Goal: Task Accomplishment & Management: Manage account settings

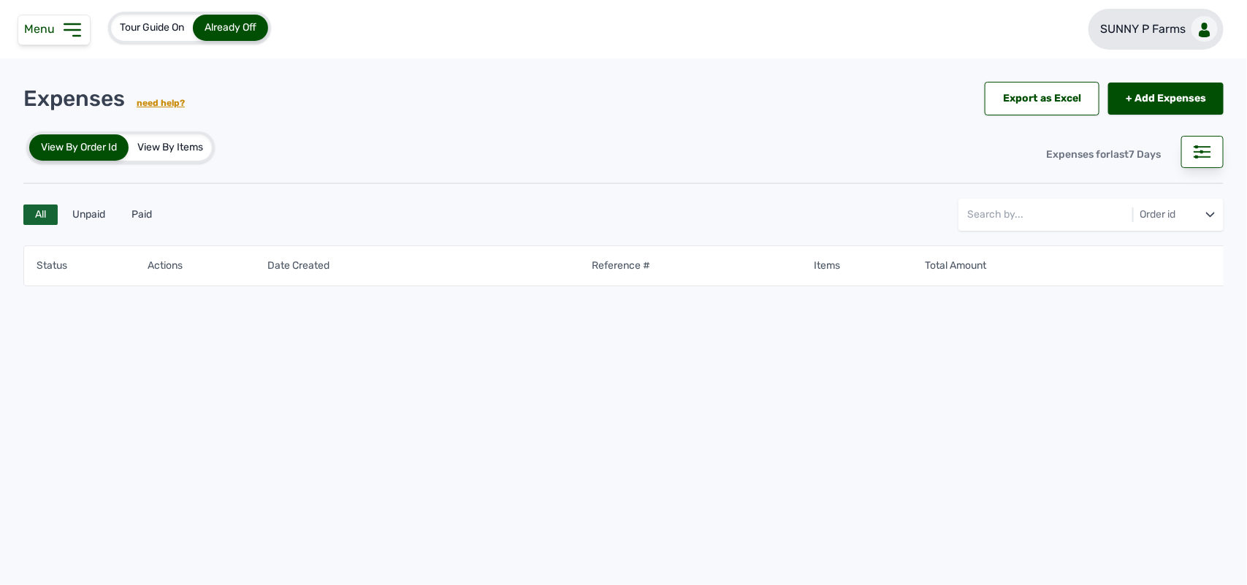
click at [1137, 33] on p "SUNNY P Farms" at bounding box center [1142, 29] width 85 height 18
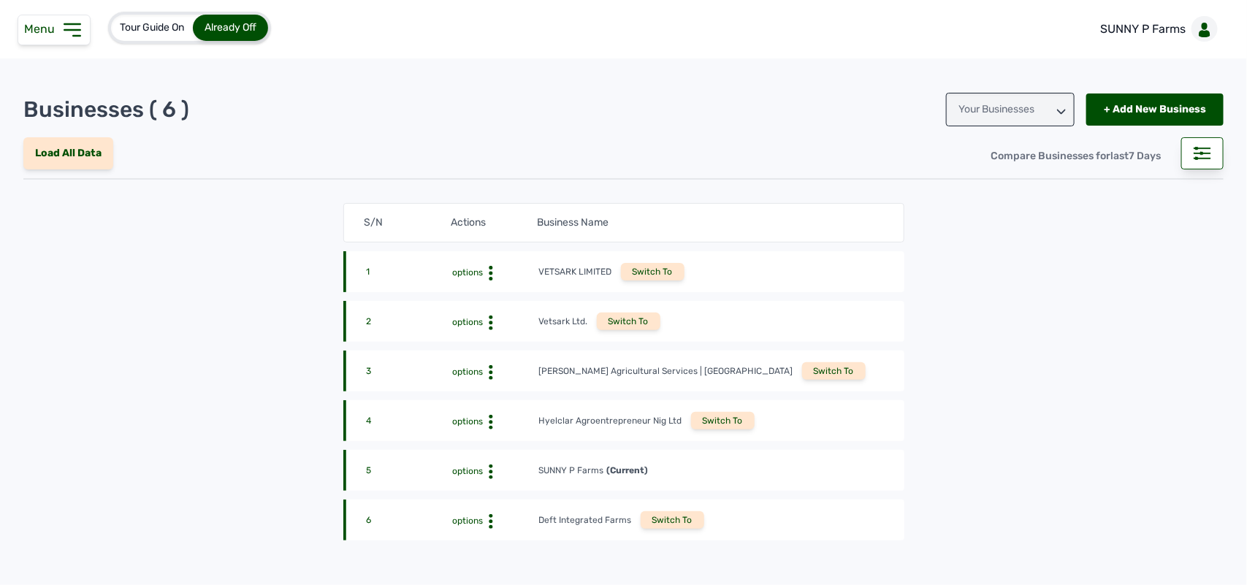
click at [657, 517] on div "Switch To" at bounding box center [673, 520] width 64 height 18
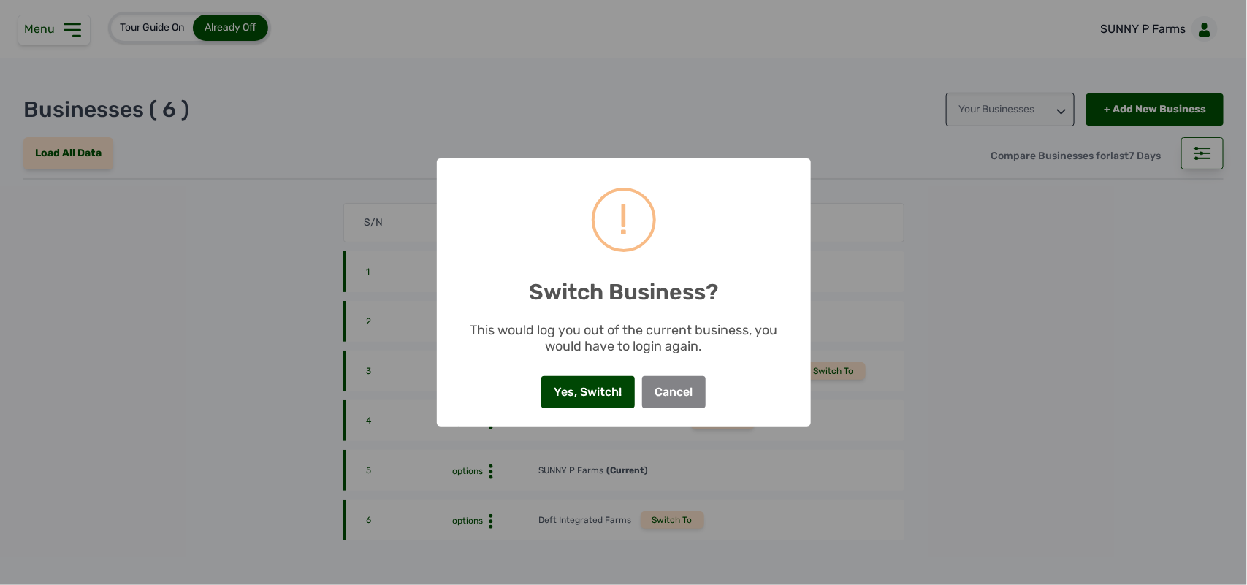
click at [595, 386] on button "Yes, Switch!" at bounding box center [588, 392] width 94 height 32
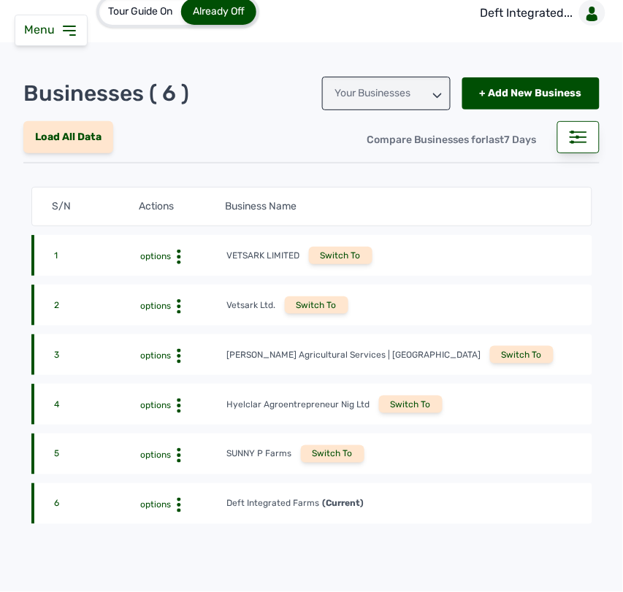
scroll to position [15, 0]
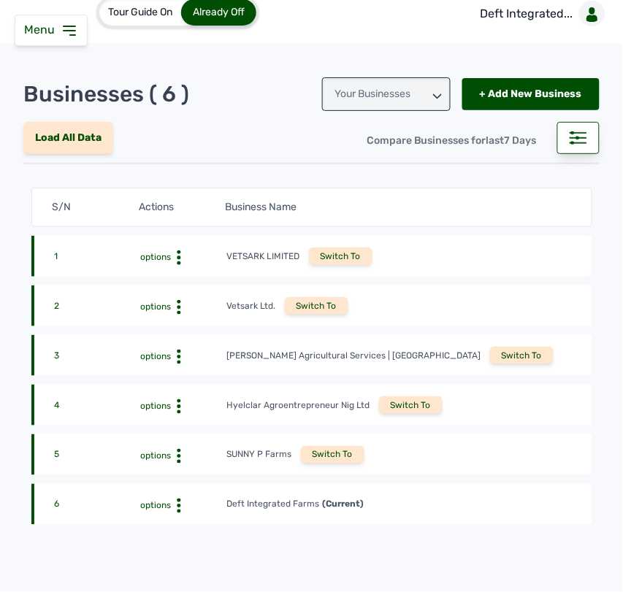
click at [70, 31] on icon at bounding box center [70, 30] width 12 height 9
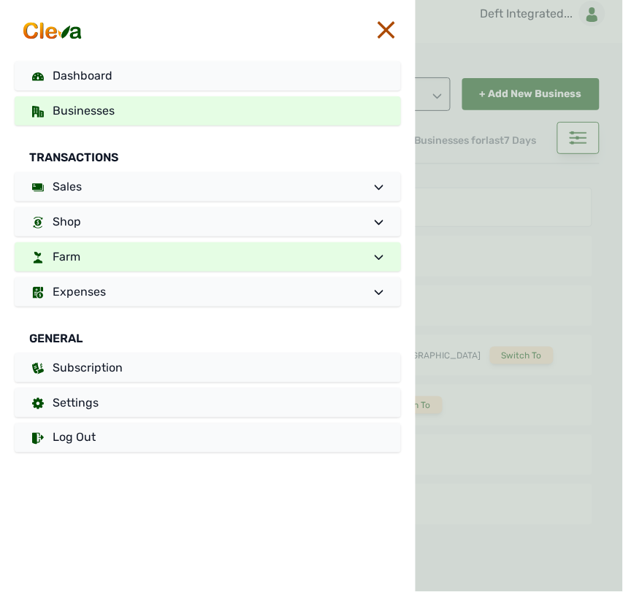
click at [166, 256] on link "Farm" at bounding box center [208, 257] width 386 height 29
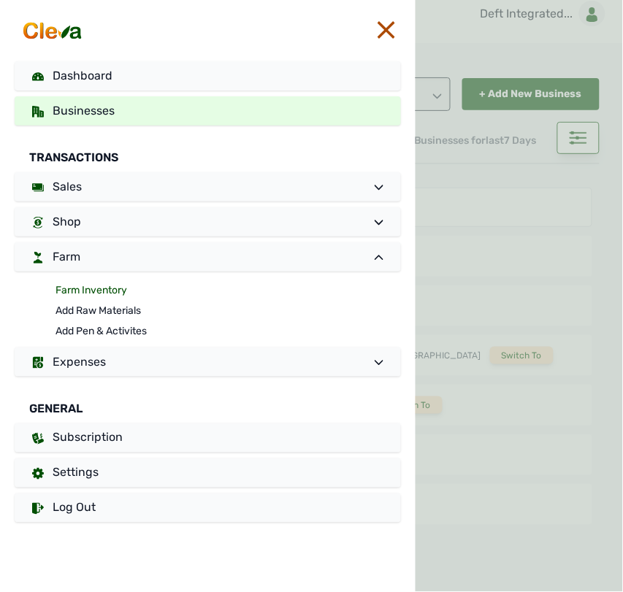
click at [112, 283] on link "Farm Inventory" at bounding box center [229, 291] width 346 height 20
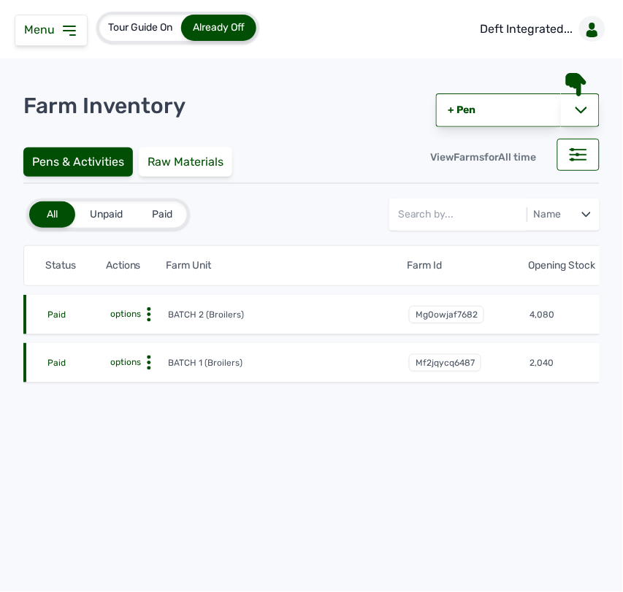
click at [151, 362] on icon at bounding box center [149, 363] width 15 height 15
click at [137, 388] on div "Farm Activities" at bounding box center [114, 386] width 104 height 18
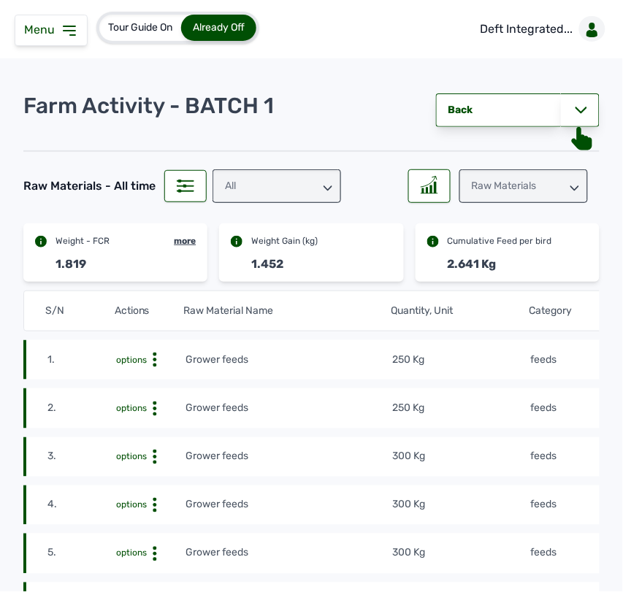
click at [480, 362] on td "250 Kg" at bounding box center [461, 360] width 138 height 16
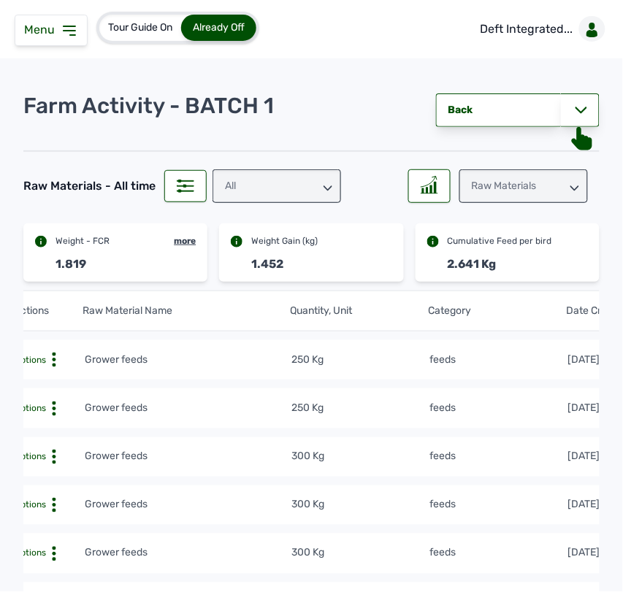
scroll to position [0, 303]
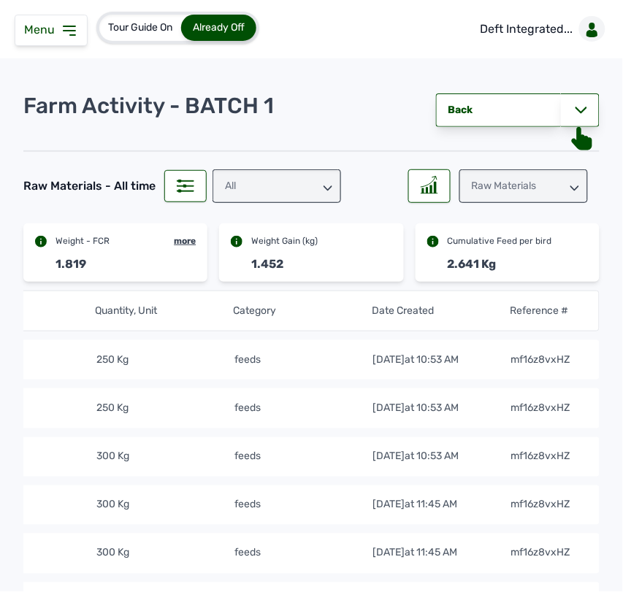
click at [66, 34] on icon at bounding box center [70, 31] width 18 height 18
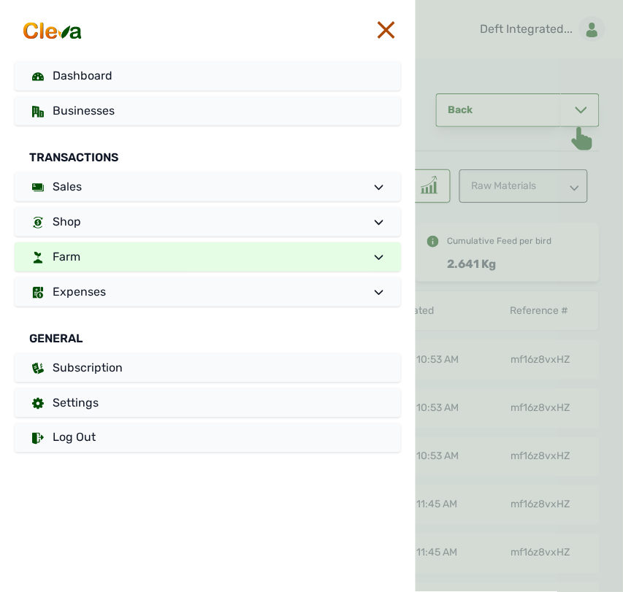
click at [99, 264] on link "Farm" at bounding box center [208, 257] width 386 height 29
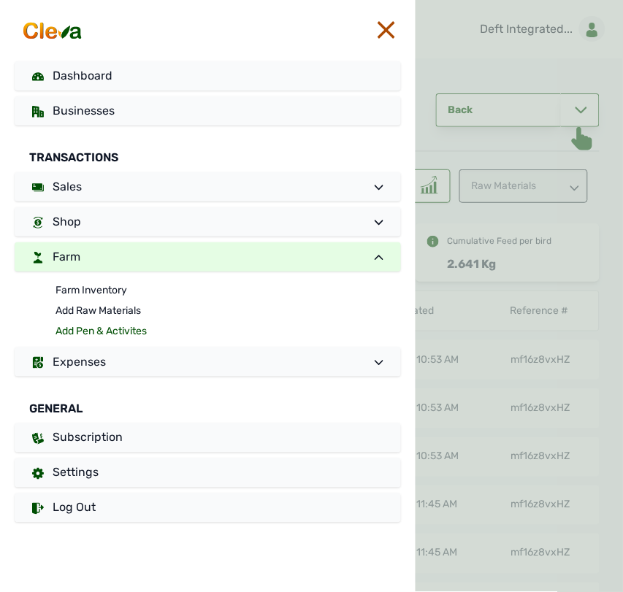
click at [88, 329] on link "Add Pen & Activites" at bounding box center [229, 331] width 346 height 20
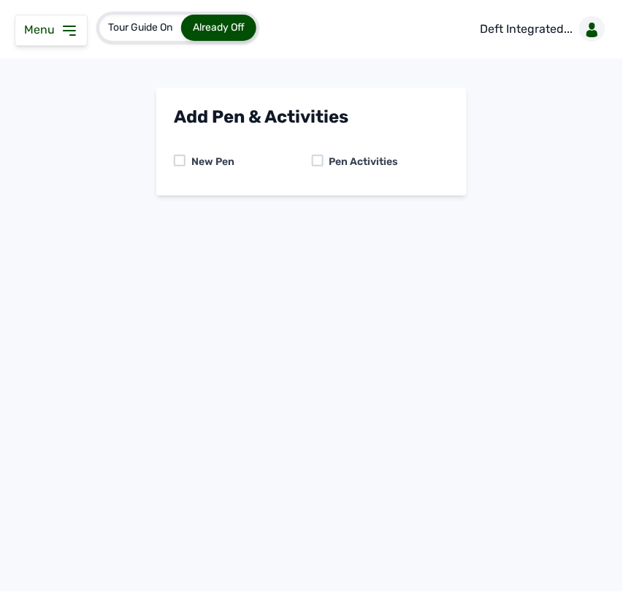
click at [325, 166] on div "Pen Activities" at bounding box center [361, 162] width 75 height 15
click at [318, 159] on div at bounding box center [318, 161] width 12 height 12
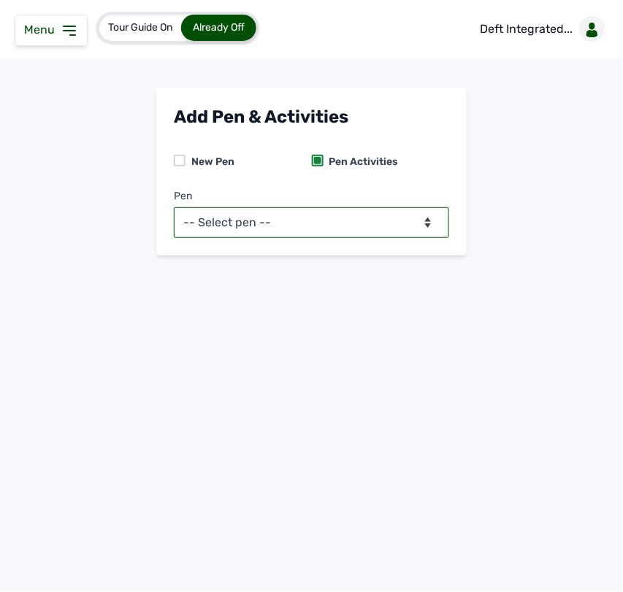
click at [301, 225] on select "-- Select pen -- BATCH 1 (Broilers) BATCH 2 (Broilers)" at bounding box center [311, 222] width 275 height 31
select select "mf2jqycq6487"
click at [174, 207] on select "-- Select pen -- BATCH 1 (Broilers) BATCH 2 (Broilers)" at bounding box center [311, 222] width 275 height 31
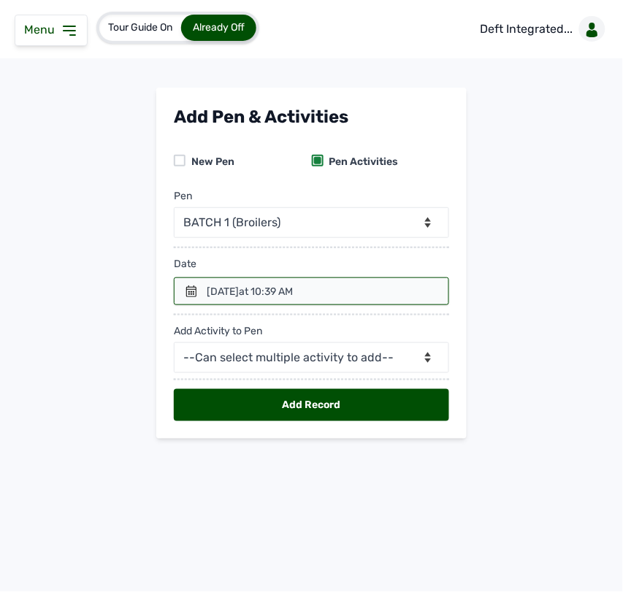
click at [188, 289] on icon at bounding box center [191, 292] width 10 height 12
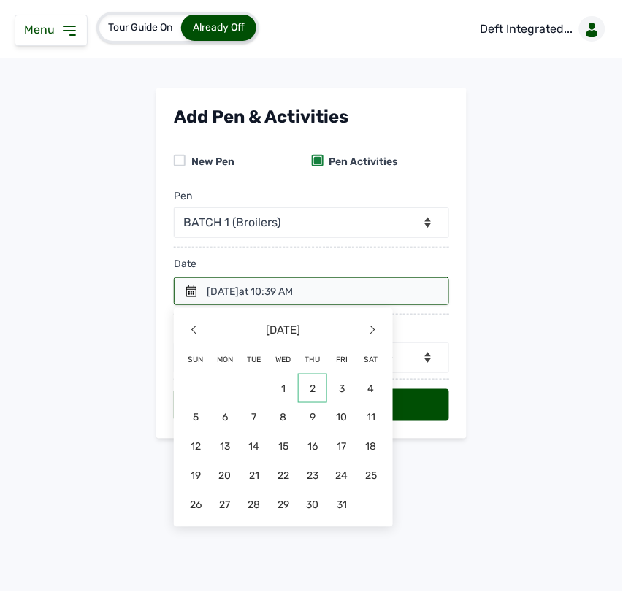
click at [305, 386] on span "2" at bounding box center [312, 388] width 29 height 29
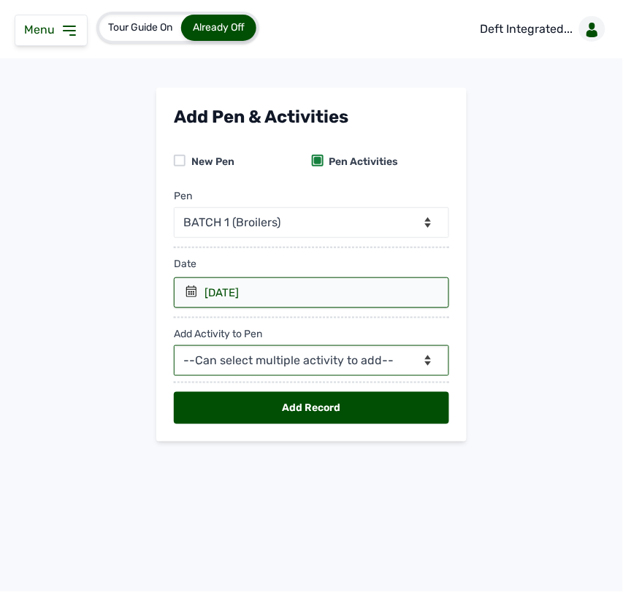
click at [262, 356] on select "--Can select multiple activity to add-- Raw Material Losses Weight" at bounding box center [311, 361] width 275 height 31
select select "Raw Material"
click at [174, 346] on select "--Can select multiple activity to add-- Raw Material Losses Weight" at bounding box center [311, 361] width 275 height 31
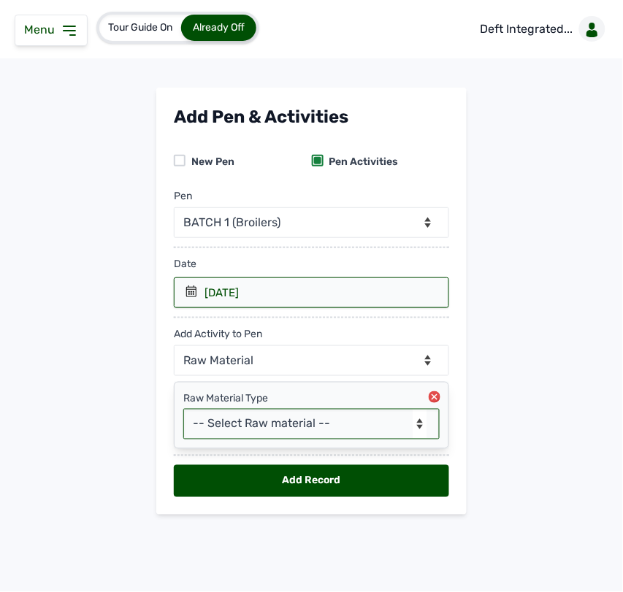
click at [213, 421] on select "-- Select Raw material -- feeds medications vaccines Biomass Fuel" at bounding box center [311, 424] width 256 height 31
click at [202, 425] on select "-- Select Raw material -- feeds medications vaccines Biomass Fuel" at bounding box center [311, 424] width 256 height 31
select select "feeds"
click at [183, 410] on select "-- Select Raw material -- feeds medications vaccines Biomass Fuel" at bounding box center [311, 424] width 256 height 31
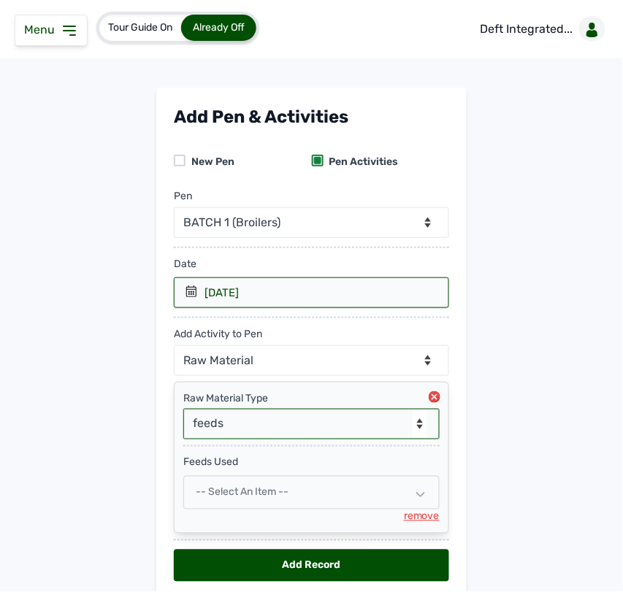
scroll to position [62, 0]
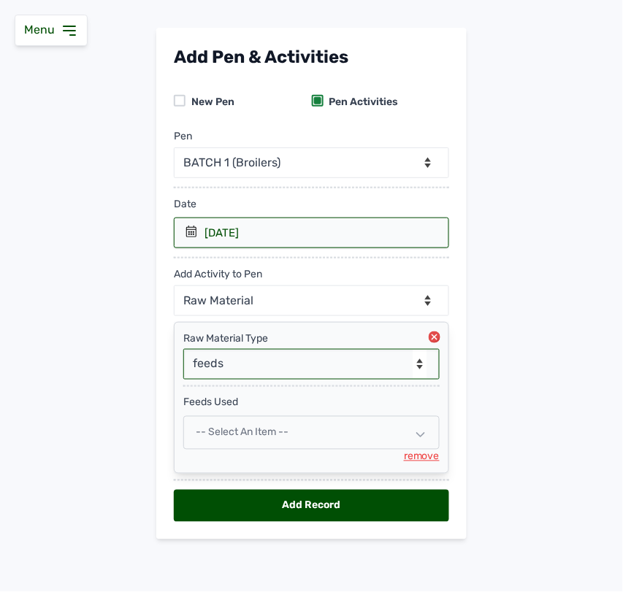
click at [216, 435] on span "-- Select an Item --" at bounding box center [242, 433] width 93 height 12
select select
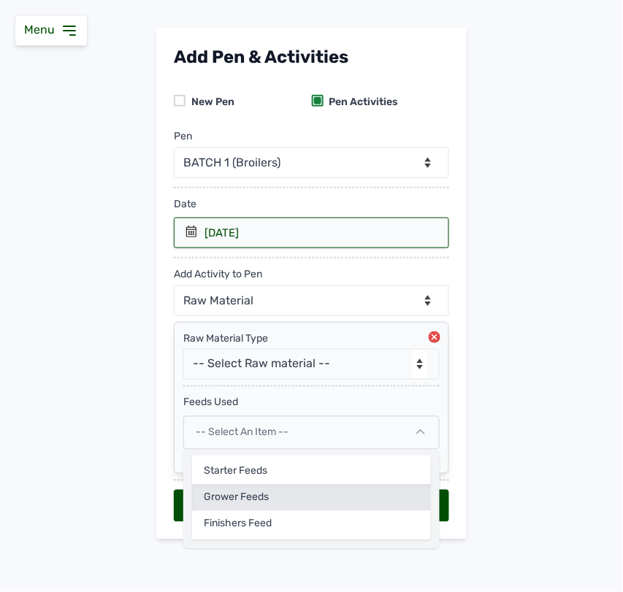
click at [227, 487] on div "Grower feeds" at bounding box center [311, 498] width 239 height 26
select select
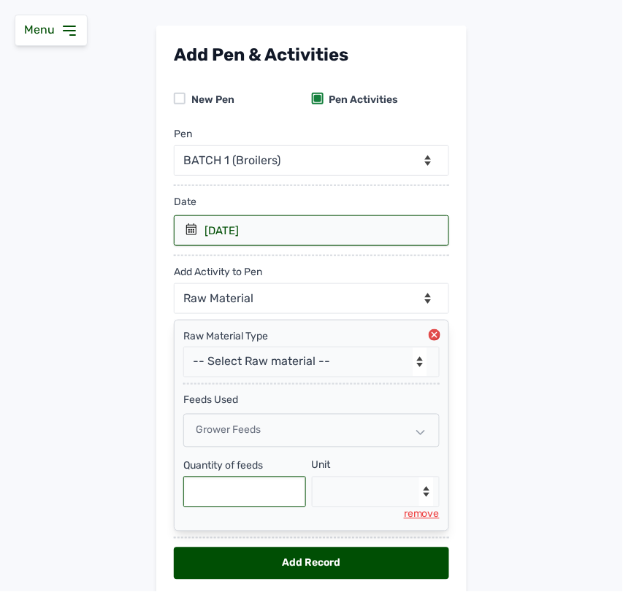
click at [227, 502] on input "text" at bounding box center [244, 492] width 123 height 31
type input "250"
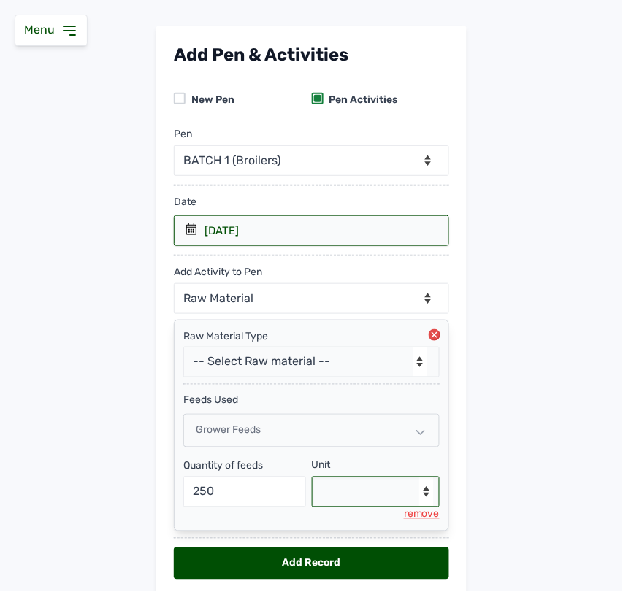
click at [344, 488] on select "--Select unit-- Bag(s) Kg" at bounding box center [376, 492] width 129 height 31
select select "Kg"
click at [312, 479] on select "--Select unit-- Bag(s) Kg" at bounding box center [376, 492] width 129 height 31
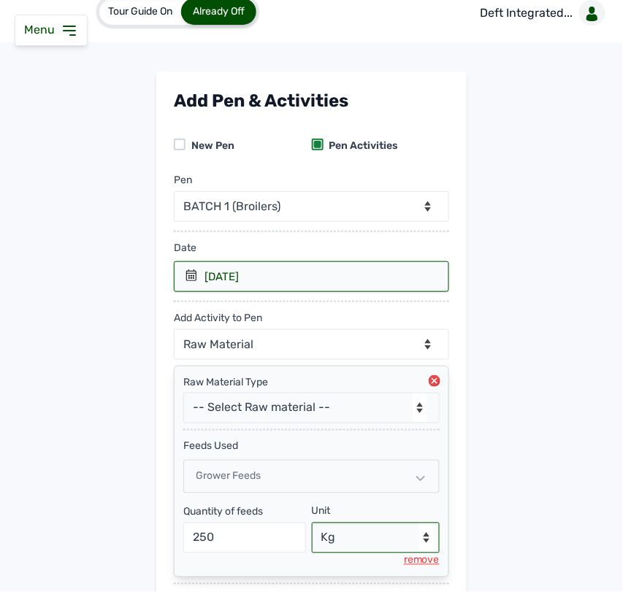
scroll to position [122, 0]
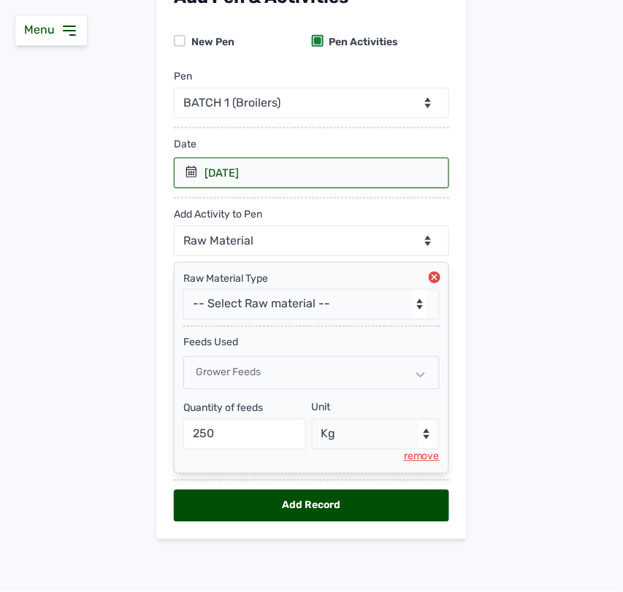
click at [318, 375] on div "Grower feeds" at bounding box center [311, 373] width 256 height 34
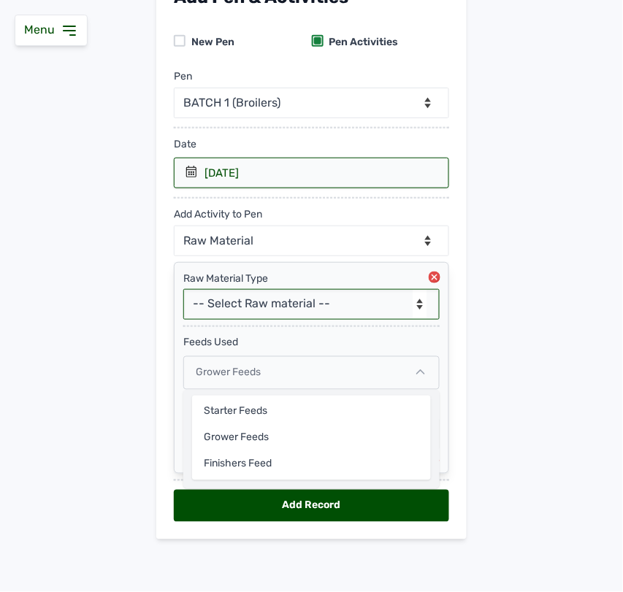
click at [335, 293] on select "-- Select Raw material -- feeds medications vaccines Biomass Fuel" at bounding box center [311, 304] width 256 height 31
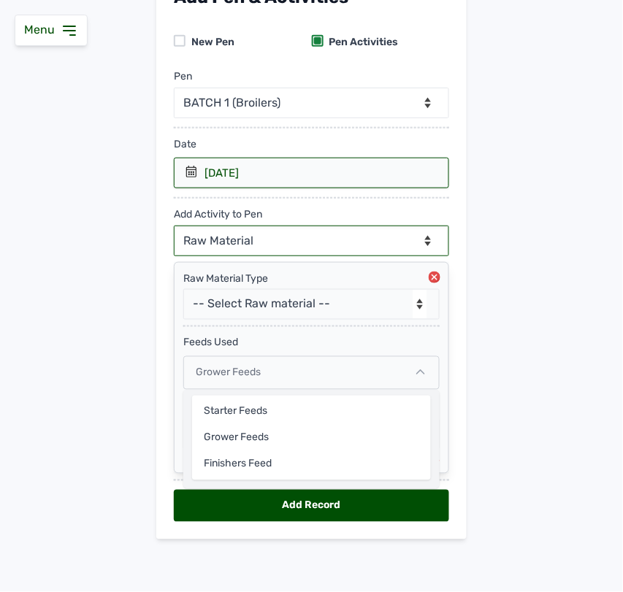
click at [316, 234] on select "--Can select multiple activity to add-- Raw Material Losses Weight" at bounding box center [311, 241] width 275 height 31
select select "Losses"
click at [174, 226] on select "--Can select multiple activity to add-- Raw Material Losses Weight" at bounding box center [311, 241] width 275 height 31
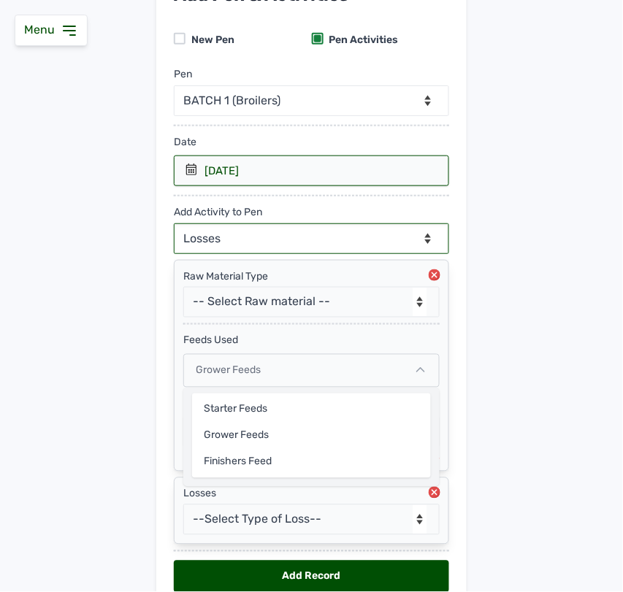
scroll to position [196, 0]
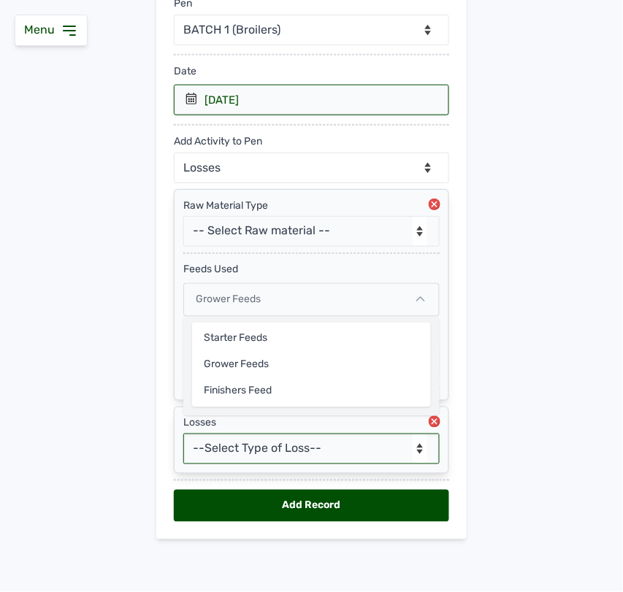
click at [248, 451] on select "--Select Type of Loss-- Mortality Culled Theft" at bounding box center [311, 449] width 256 height 31
select select "Mortality"
click at [183, 434] on select "--Select Type of Loss-- Mortality Culled Theft" at bounding box center [311, 449] width 256 height 31
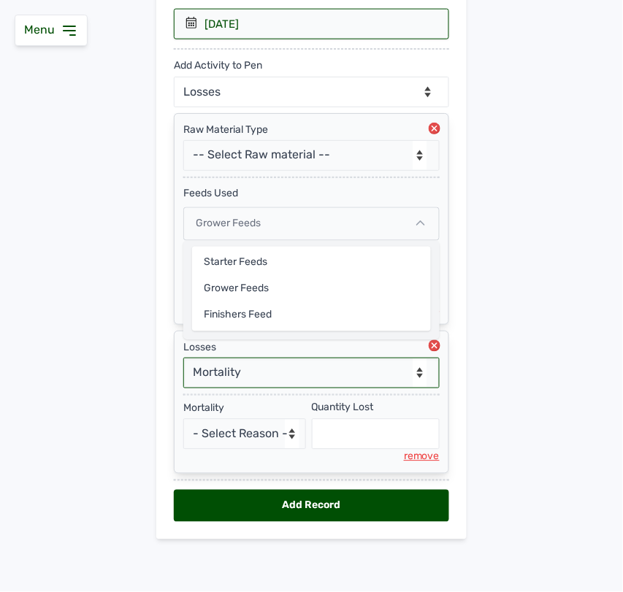
scroll to position [272, 0]
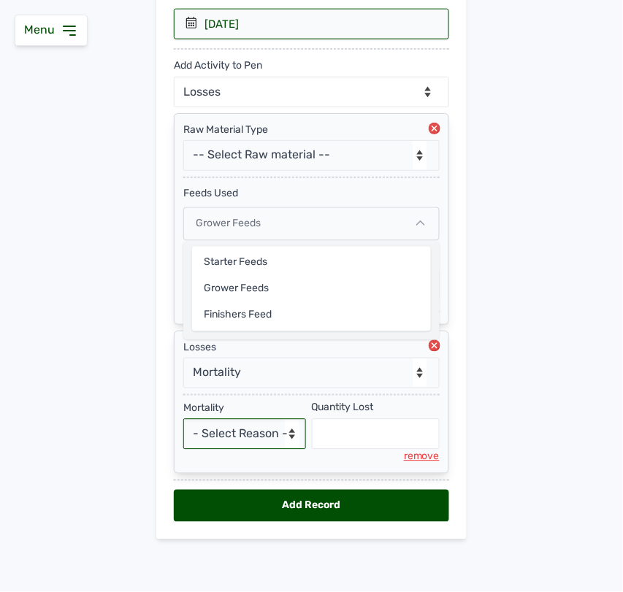
click at [245, 433] on select "- Select Reason - Disease Late Vaccination Wrong Vaccination Heat [MEDICAL_DATA…" at bounding box center [244, 434] width 123 height 31
select select "Others"
click at [183, 419] on select "- Select Reason - Disease Late Vaccination Wrong Vaccination Heat [MEDICAL_DATA…" at bounding box center [244, 434] width 123 height 31
select select "null"
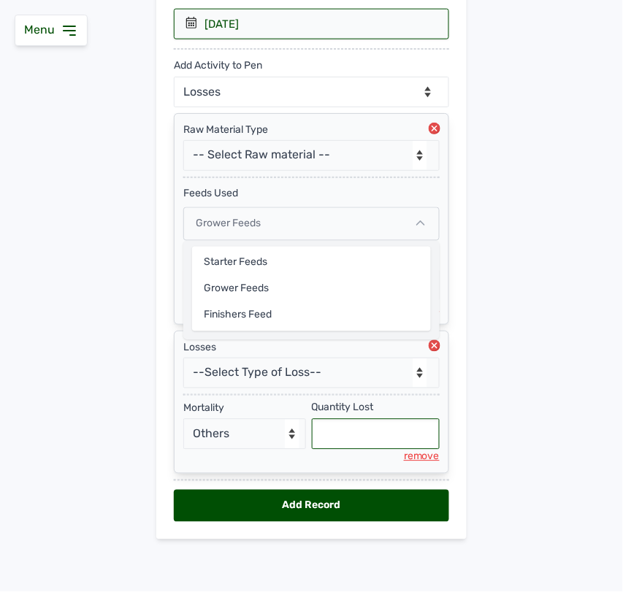
click at [320, 435] on input "text" at bounding box center [376, 434] width 129 height 31
click at [429, 345] on circle at bounding box center [435, 346] width 12 height 12
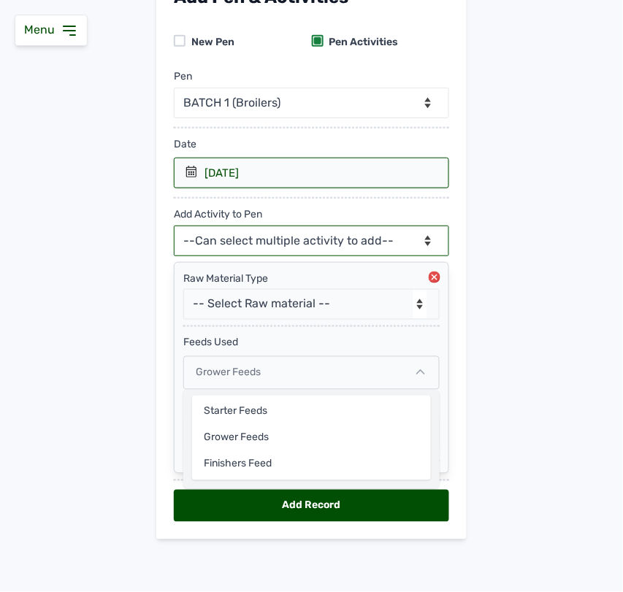
click at [327, 245] on select "--Can select multiple activity to add-- Raw Material Losses Weight" at bounding box center [311, 241] width 275 height 31
select select "Weight"
click at [174, 226] on select "--Can select multiple activity to add-- Raw Material Losses Weight" at bounding box center [311, 241] width 275 height 31
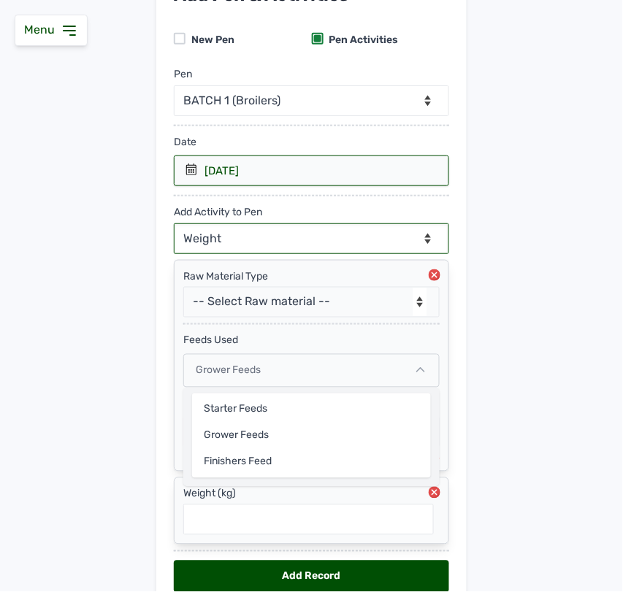
scroll to position [196, 0]
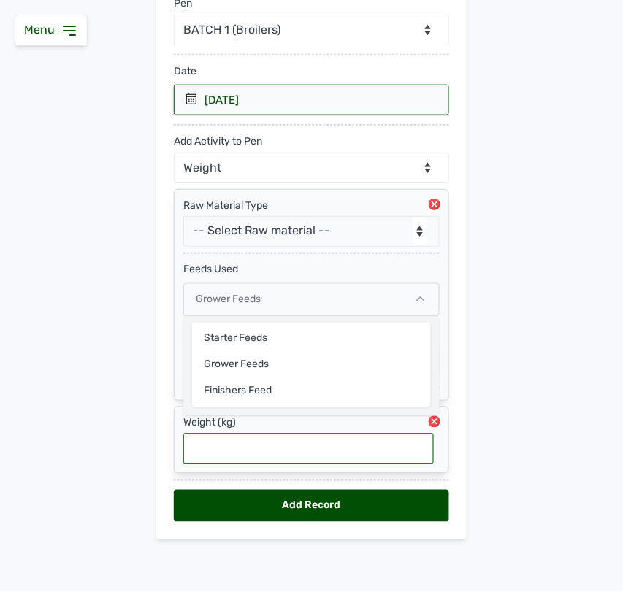
click at [298, 454] on input "text" at bounding box center [308, 449] width 251 height 31
click at [293, 457] on input "1.56" at bounding box center [308, 449] width 251 height 31
type input "1.56"
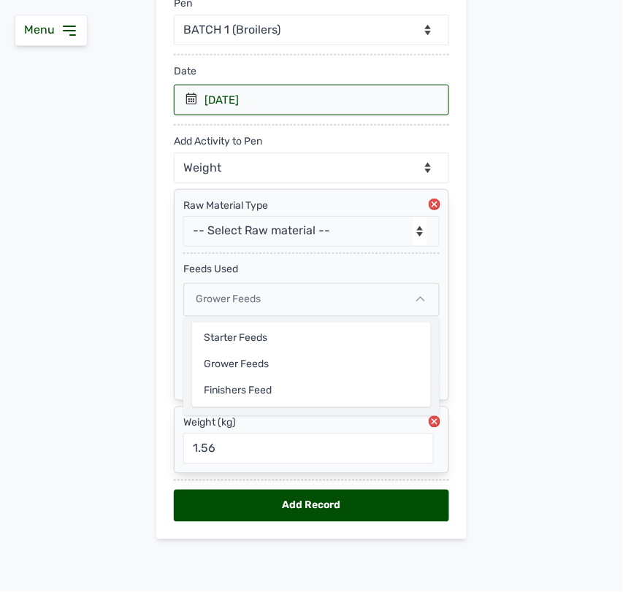
click at [388, 497] on div "Add Record" at bounding box center [311, 506] width 275 height 32
select select "null"
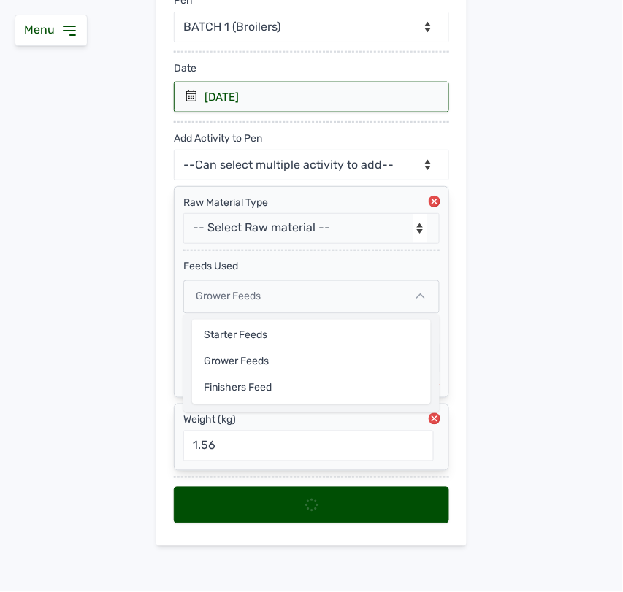
click at [420, 297] on icon at bounding box center [420, 296] width 9 height 9
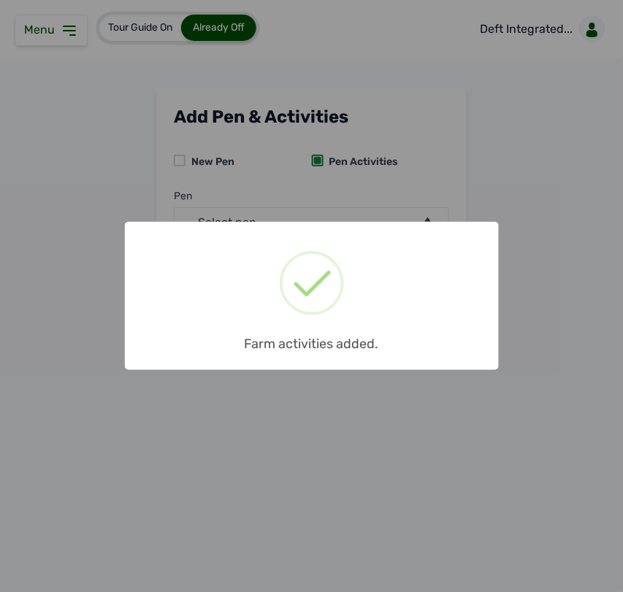
scroll to position [0, 0]
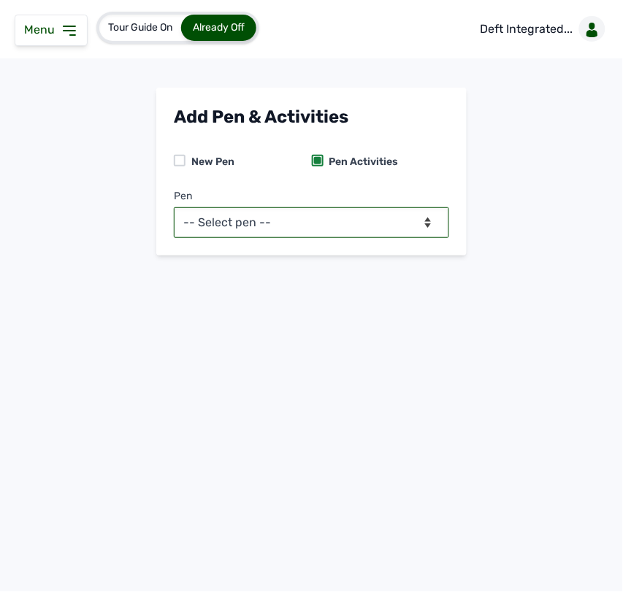
click at [425, 223] on select "-- Select pen -- BATCH 1 (Broilers) BATCH 2 (Broilers)" at bounding box center [311, 222] width 275 height 31
select select "mf2jqycq6487"
click at [174, 207] on select "-- Select pen -- BATCH 1 (Broilers) BATCH 2 (Broilers)" at bounding box center [311, 222] width 275 height 31
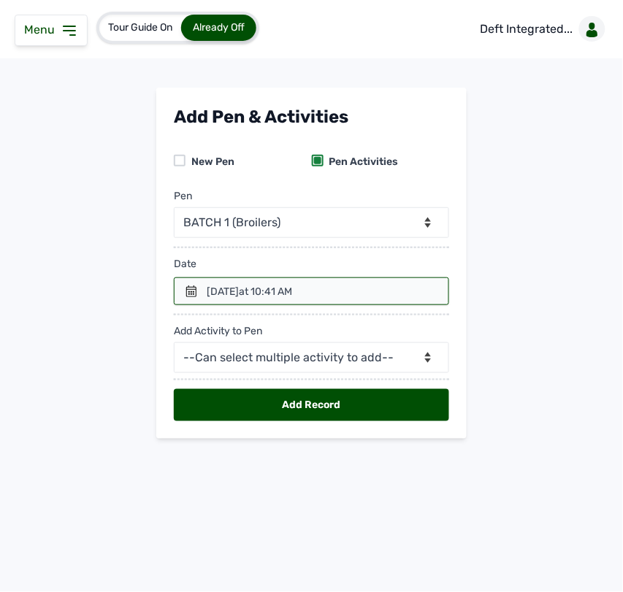
click at [201, 287] on div at bounding box center [311, 292] width 275 height 28
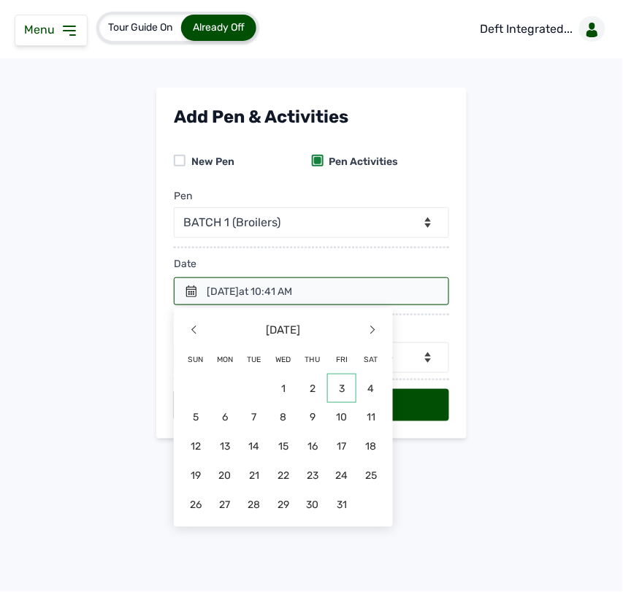
click at [340, 389] on span "3" at bounding box center [341, 388] width 29 height 29
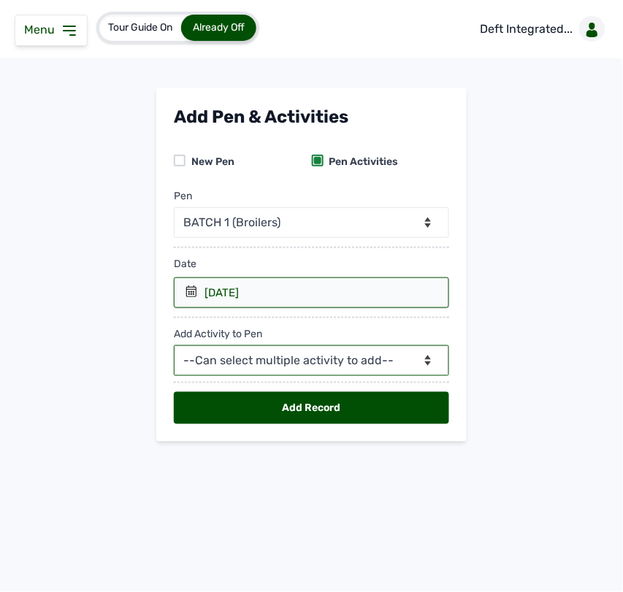
click at [321, 364] on select "--Can select multiple activity to add-- Raw Material Losses Weight" at bounding box center [311, 361] width 275 height 31
select select "Raw Material"
click at [174, 346] on select "--Can select multiple activity to add-- Raw Material Losses Weight" at bounding box center [311, 361] width 275 height 31
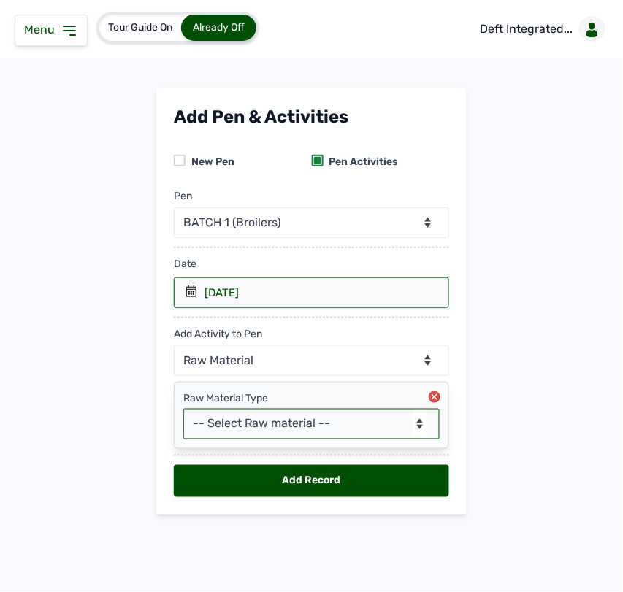
click at [359, 432] on select "-- Select Raw material -- feeds medications vaccines Biomass Fuel" at bounding box center [311, 424] width 256 height 31
select select "feeds"
click at [183, 410] on select "-- Select Raw material -- feeds medications vaccines Biomass Fuel" at bounding box center [311, 424] width 256 height 31
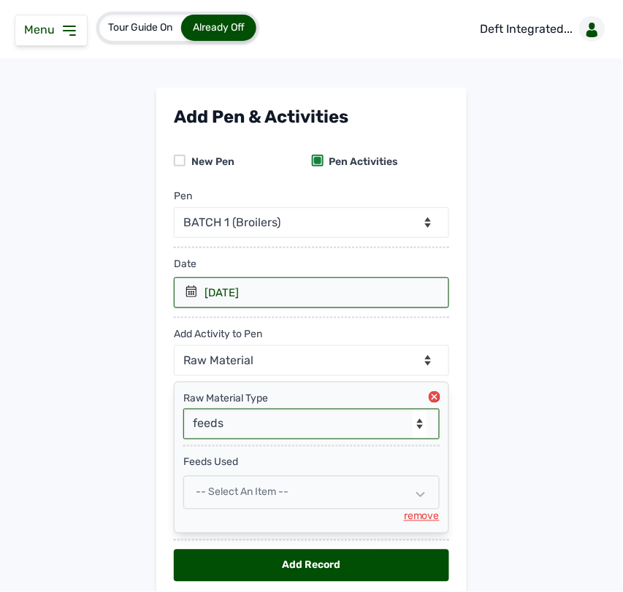
scroll to position [62, 0]
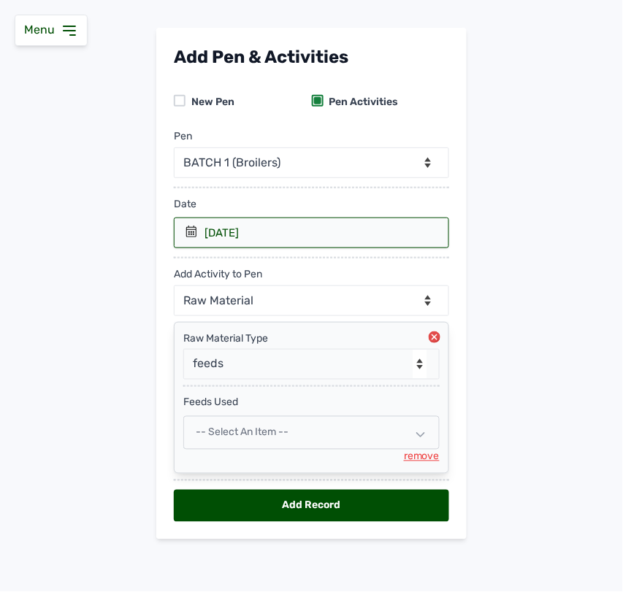
click at [323, 436] on div "-- Select an Item --" at bounding box center [311, 433] width 256 height 34
select select
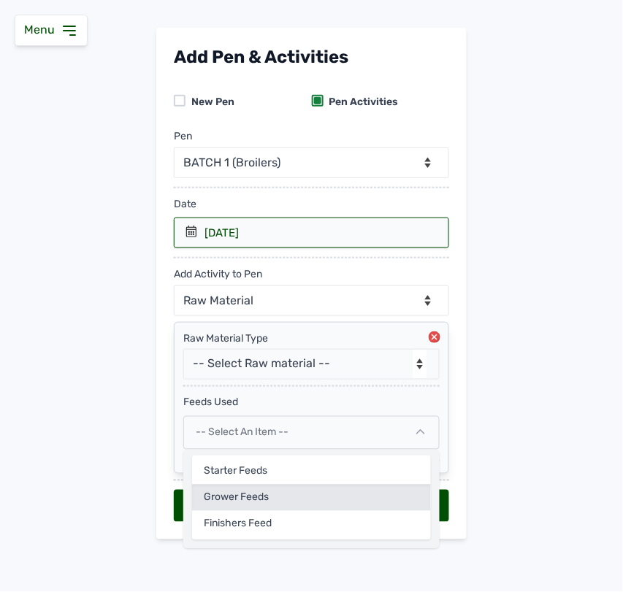
click at [303, 505] on div "Grower feeds" at bounding box center [311, 498] width 239 height 26
select select
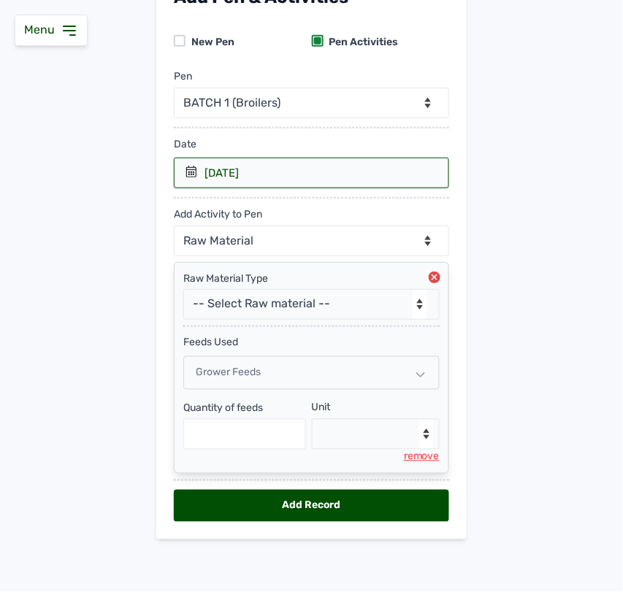
scroll to position [122, 0]
click at [269, 433] on input "text" at bounding box center [244, 434] width 123 height 31
type input "275"
click at [366, 425] on select "--Select unit-- Bag(s) Kg" at bounding box center [376, 434] width 129 height 31
select select "Kg"
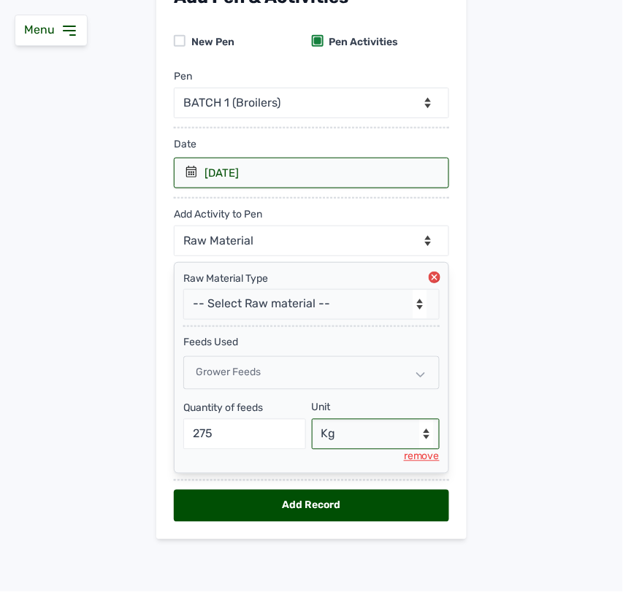
click at [312, 419] on select "--Select unit-- Bag(s) Kg" at bounding box center [376, 434] width 129 height 31
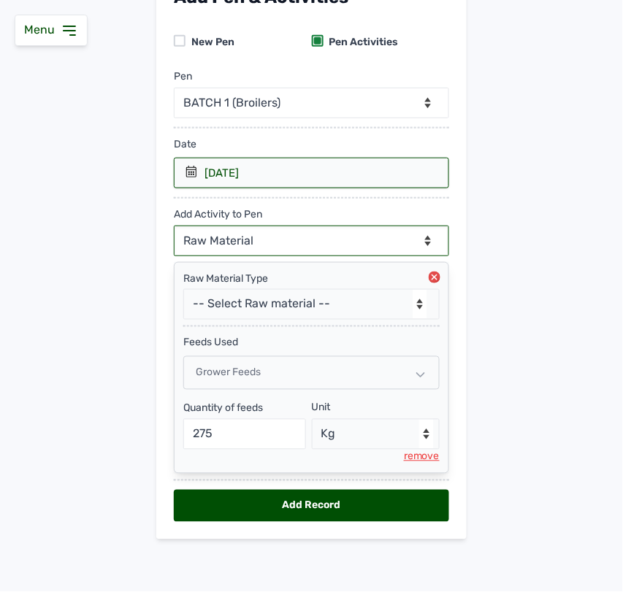
click at [321, 239] on select "--Can select multiple activity to add-- Raw Material Losses Weight" at bounding box center [311, 241] width 275 height 31
select select "Losses"
click at [174, 226] on select "--Can select multiple activity to add-- Raw Material Losses Weight" at bounding box center [311, 241] width 275 height 31
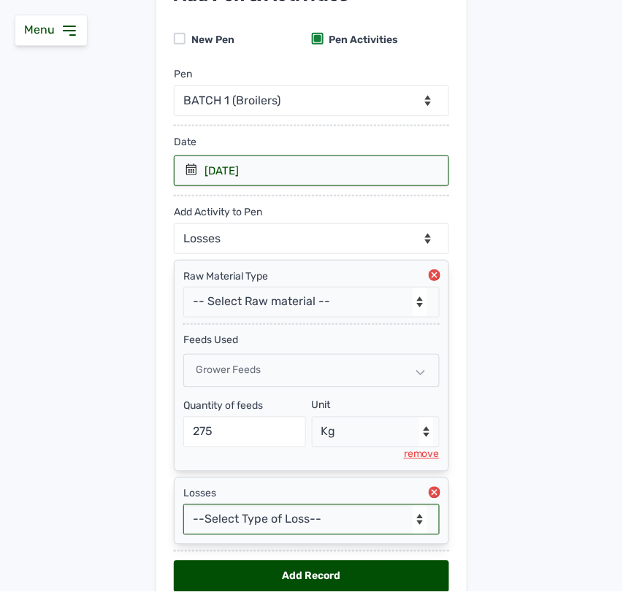
click at [268, 524] on select "--Select Type of Loss-- Mortality Culled Theft" at bounding box center [311, 520] width 256 height 31
click at [183, 507] on select "--Select Type of Loss-- Mortality Culled Theft" at bounding box center [311, 520] width 256 height 31
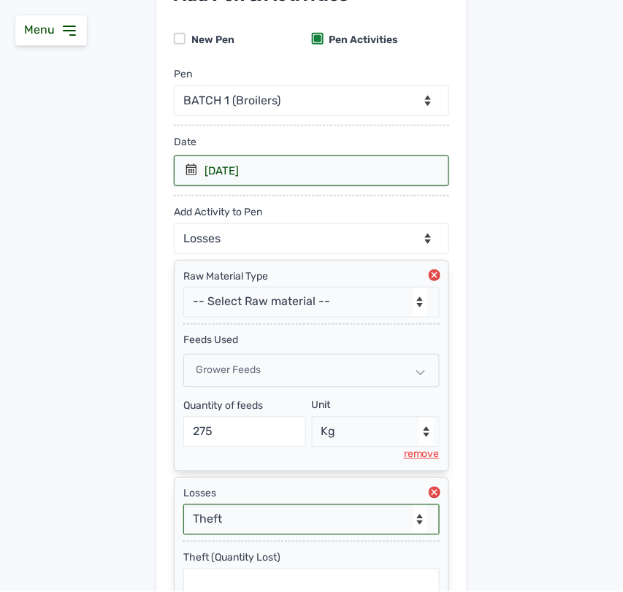
scroll to position [275, 0]
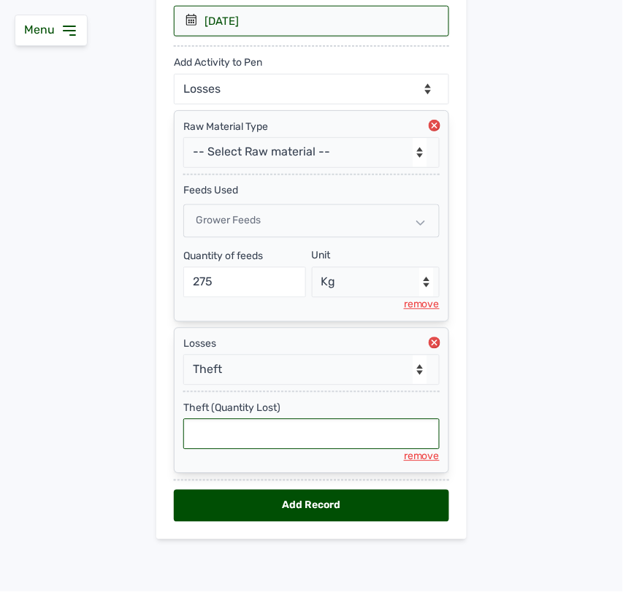
click at [235, 435] on input "text" at bounding box center [311, 434] width 256 height 31
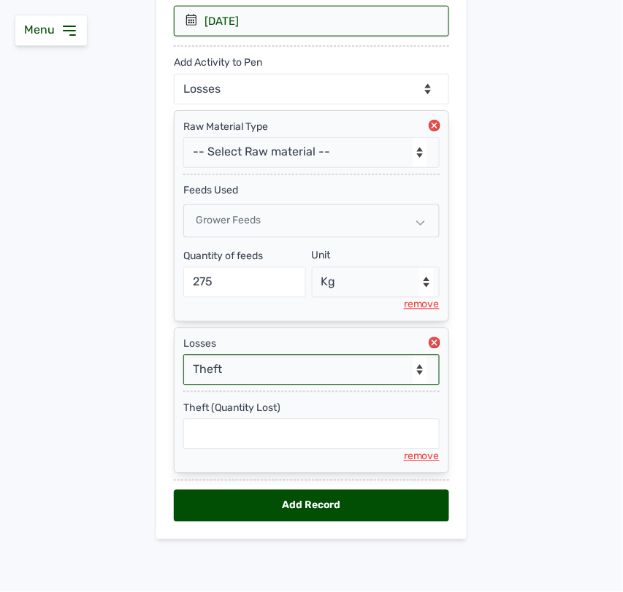
click at [238, 378] on select "--Select Type of Loss-- Mortality Culled Theft" at bounding box center [311, 370] width 256 height 31
click at [183, 355] on select "--Select Type of Loss-- Mortality Culled Theft" at bounding box center [311, 370] width 256 height 31
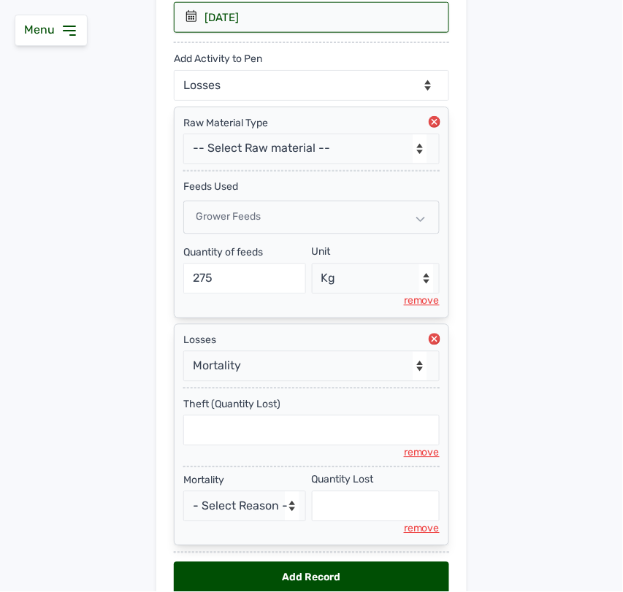
click at [407, 454] on div "remove" at bounding box center [422, 453] width 36 height 15
select select "null"
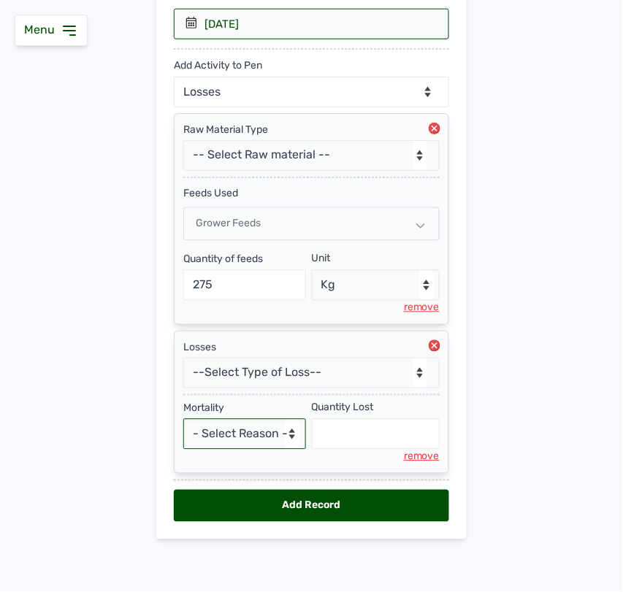
click at [283, 432] on select "- Select Reason - Disease Late Vaccination Wrong Vaccination Heat [MEDICAL_DATA…" at bounding box center [244, 434] width 123 height 31
select select "Others"
click at [183, 419] on select "- Select Reason - Disease Late Vaccination Wrong Vaccination Heat [MEDICAL_DATA…" at bounding box center [244, 434] width 123 height 31
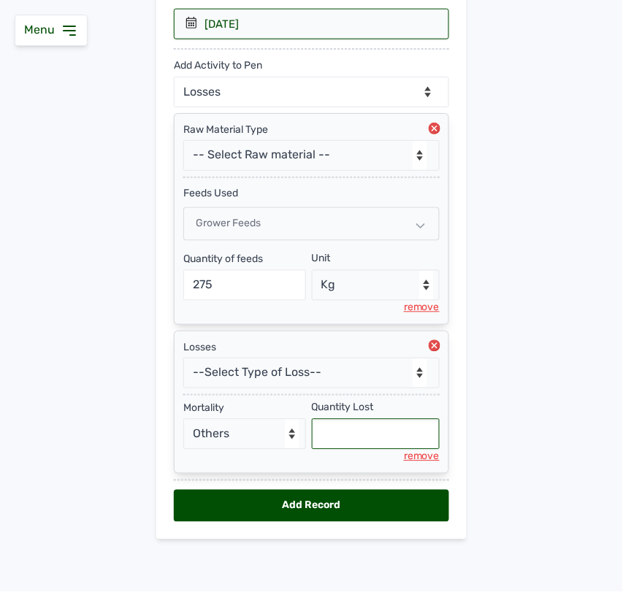
click at [347, 435] on input "text" at bounding box center [376, 434] width 129 height 31
type input "5"
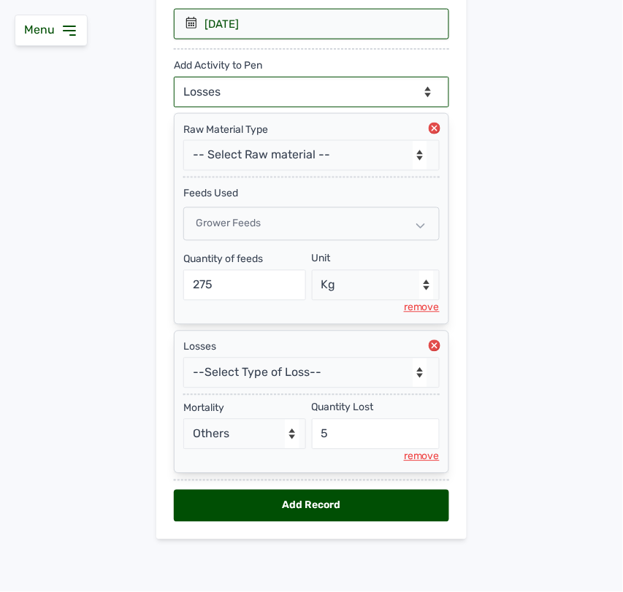
click at [327, 84] on select "--Can select multiple activity to add-- Raw Material Losses Weight" at bounding box center [311, 92] width 275 height 31
select select "Weight"
click at [174, 77] on select "--Can select multiple activity to add-- Raw Material Losses Weight" at bounding box center [311, 92] width 275 height 31
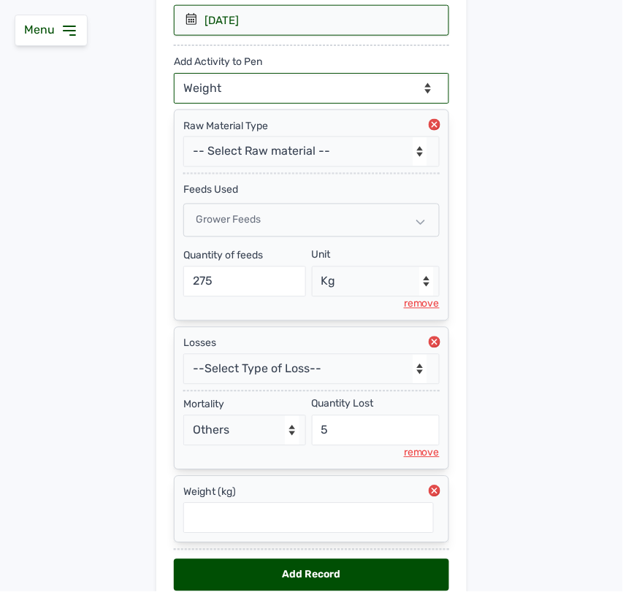
scroll to position [347, 0]
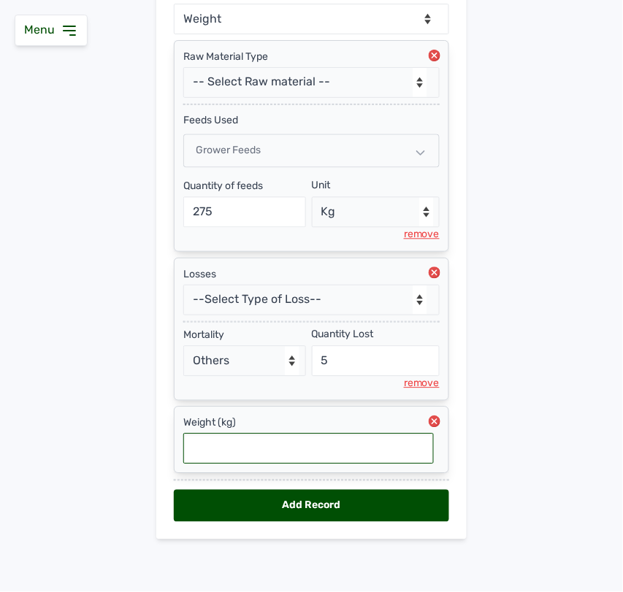
click at [296, 443] on input "text" at bounding box center [308, 449] width 251 height 31
type input "1.62"
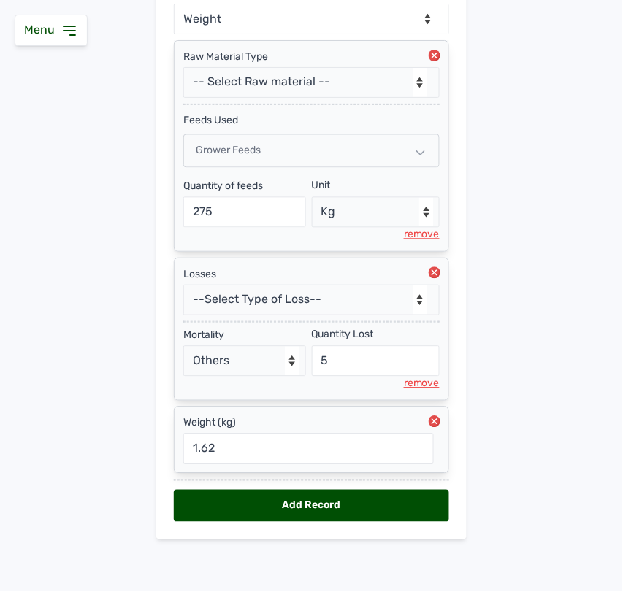
click at [337, 501] on div "Add Record" at bounding box center [311, 506] width 275 height 32
select select "null"
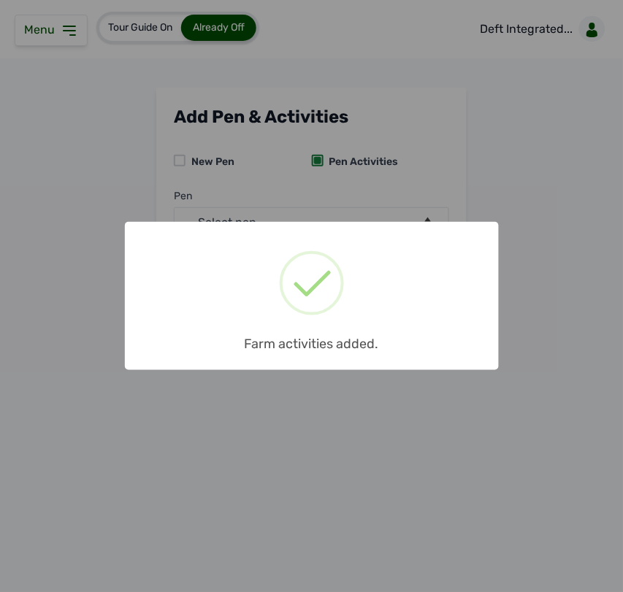
scroll to position [0, 0]
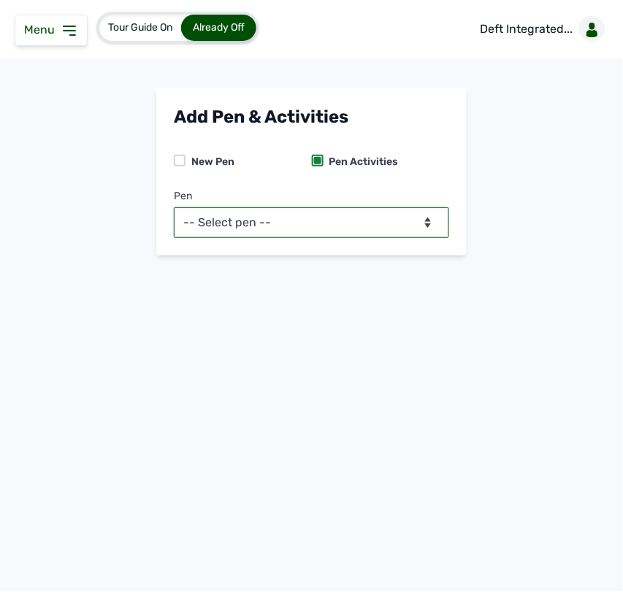
click at [351, 210] on select "-- Select pen -- BATCH 1 (Broilers) BATCH 2 (Broilers)" at bounding box center [311, 222] width 275 height 31
select select "mg0owjaf7682"
click at [174, 207] on select "-- Select pen -- BATCH 1 (Broilers) BATCH 2 (Broilers)" at bounding box center [311, 222] width 275 height 31
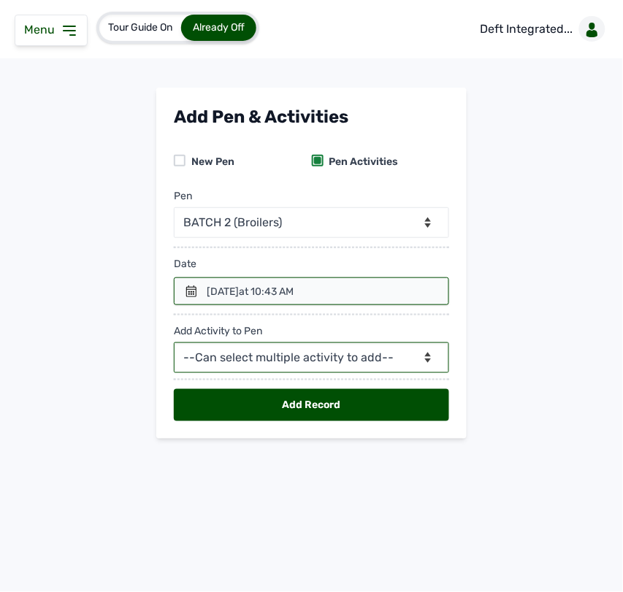
click at [366, 356] on select "--Can select multiple activity to add-- Raw Material Losses Weight" at bounding box center [311, 358] width 275 height 31
click at [243, 291] on div "[DATE] 10:43 AM" at bounding box center [250, 292] width 87 height 15
click at [191, 292] on icon at bounding box center [192, 292] width 12 height 12
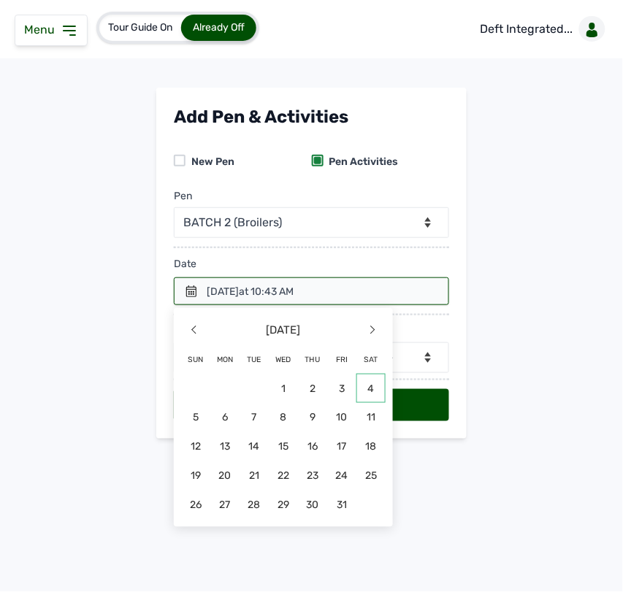
click at [369, 386] on span "4" at bounding box center [370, 388] width 29 height 29
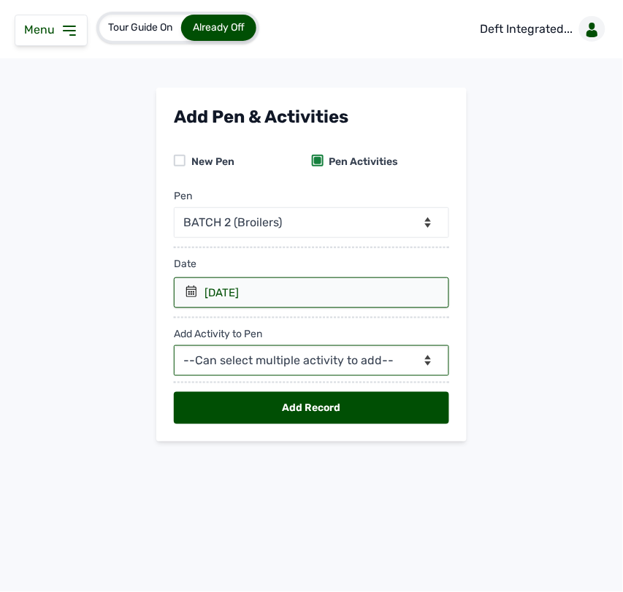
click at [313, 358] on select "--Can select multiple activity to add-- Raw Material Losses Weight" at bounding box center [311, 361] width 275 height 31
select select "Raw Material"
click at [174, 346] on select "--Can select multiple activity to add-- Raw Material Losses Weight" at bounding box center [311, 361] width 275 height 31
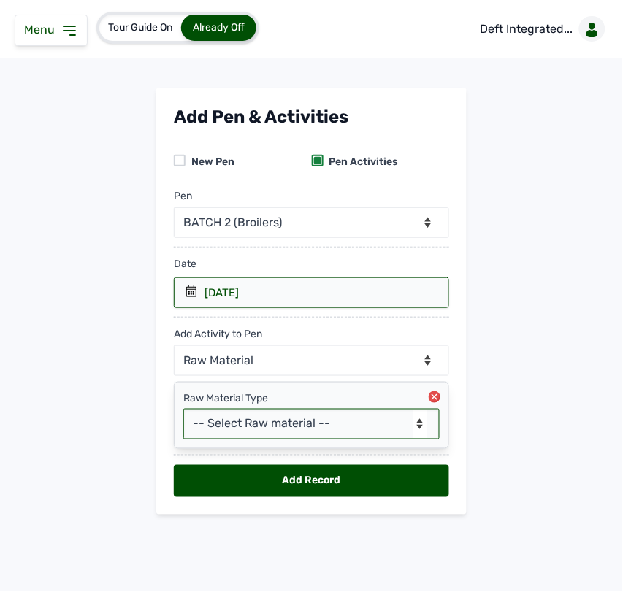
click at [275, 425] on select "-- Select Raw material -- feeds medications vaccines Biomass Fuel" at bounding box center [311, 424] width 256 height 31
select select "feeds"
click at [183, 410] on select "-- Select Raw material -- feeds medications vaccines Biomass Fuel" at bounding box center [311, 424] width 256 height 31
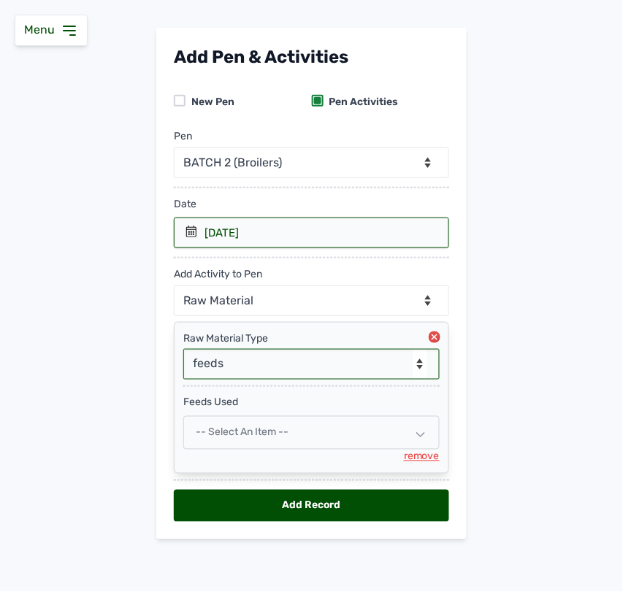
scroll to position [62, 0]
click at [264, 431] on span "-- Select an Item --" at bounding box center [242, 433] width 93 height 12
select select
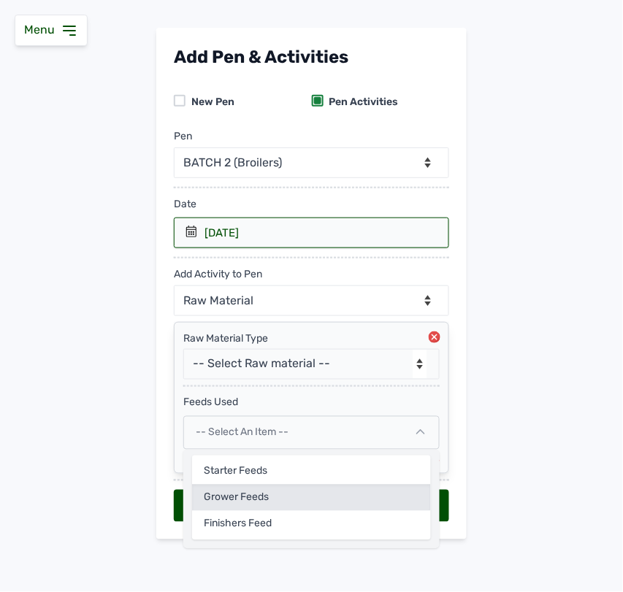
click at [243, 492] on div "Grower feeds" at bounding box center [311, 498] width 239 height 26
select select
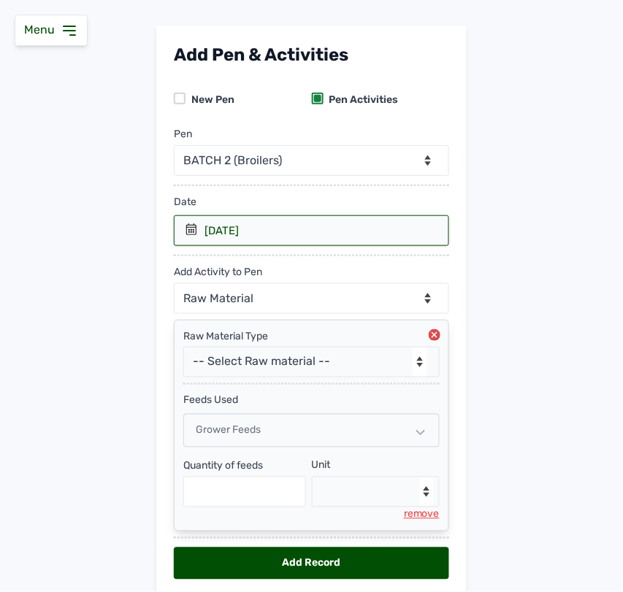
scroll to position [122, 0]
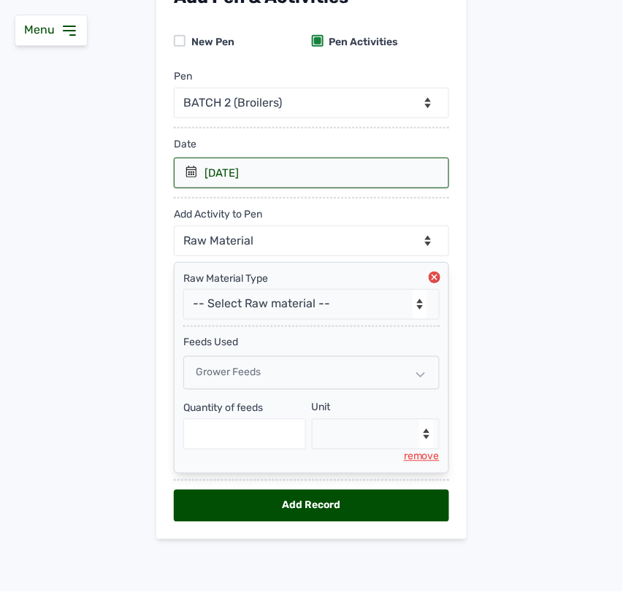
click at [291, 376] on div "Grower feeds" at bounding box center [311, 373] width 256 height 34
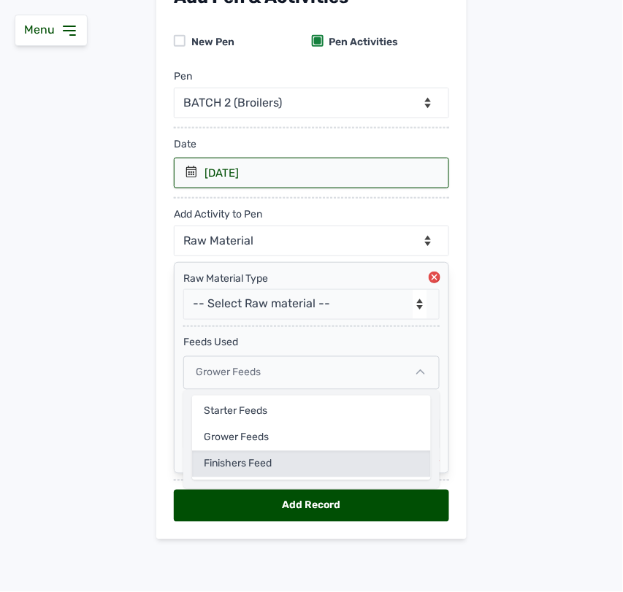
click at [276, 457] on div "Finishers Feed" at bounding box center [311, 464] width 239 height 26
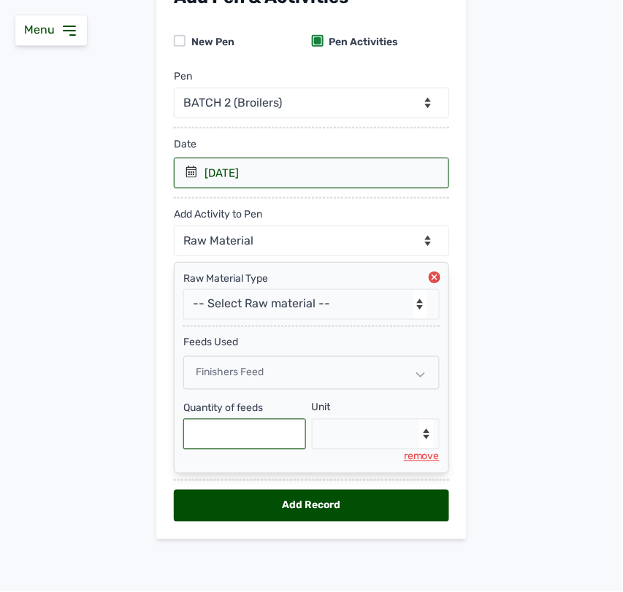
click at [205, 427] on input "text" at bounding box center [244, 434] width 123 height 31
type input "250"
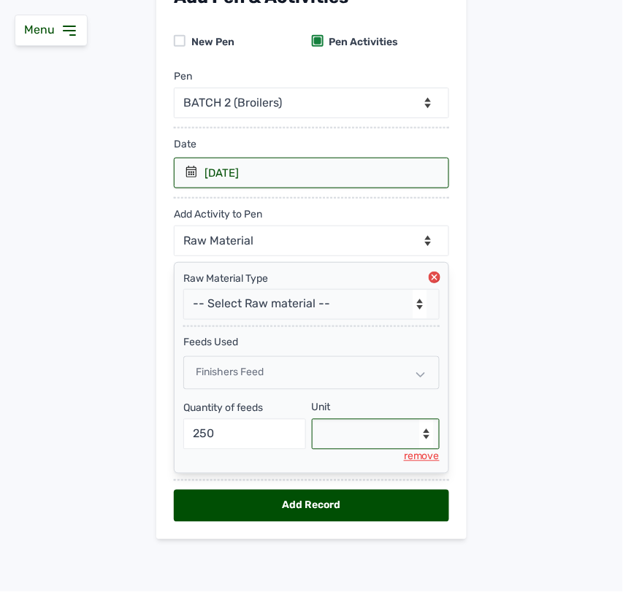
click at [347, 425] on select "--Select unit-- Bag(s) Kg" at bounding box center [376, 434] width 129 height 31
select select "Kg"
click at [312, 419] on select "--Select unit-- Bag(s) Kg" at bounding box center [376, 434] width 129 height 31
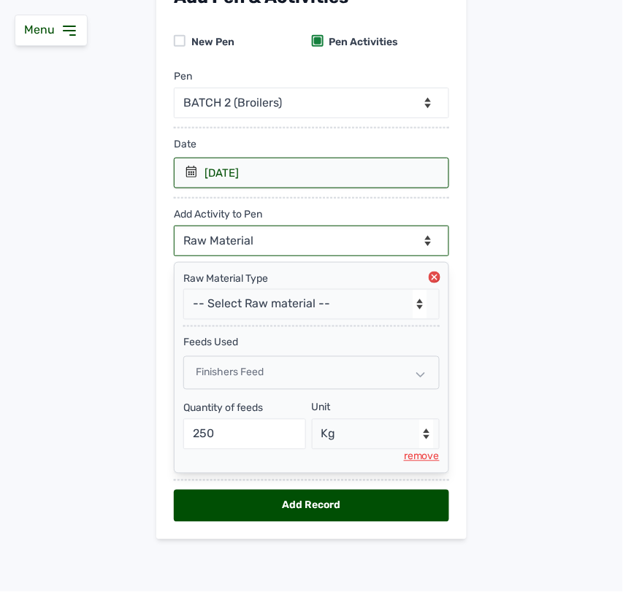
click at [264, 234] on select "--Can select multiple activity to add-- Raw Material Losses Weight" at bounding box center [311, 241] width 275 height 31
select select "Losses"
click at [174, 226] on select "--Can select multiple activity to add-- Raw Material Losses Weight" at bounding box center [311, 241] width 275 height 31
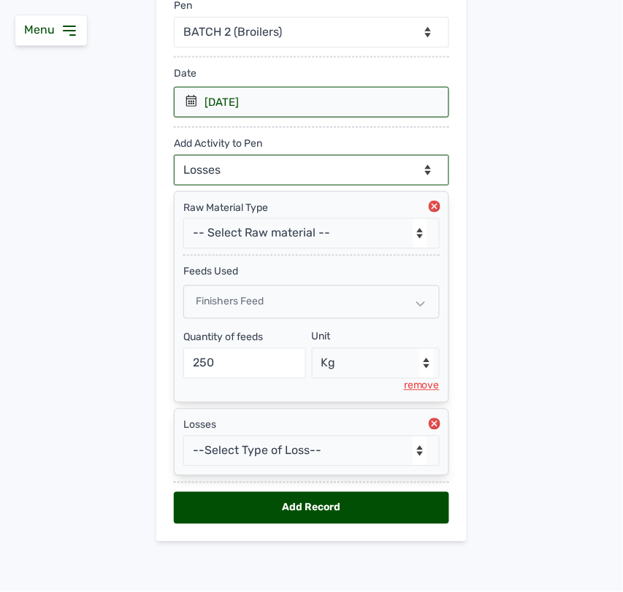
scroll to position [196, 0]
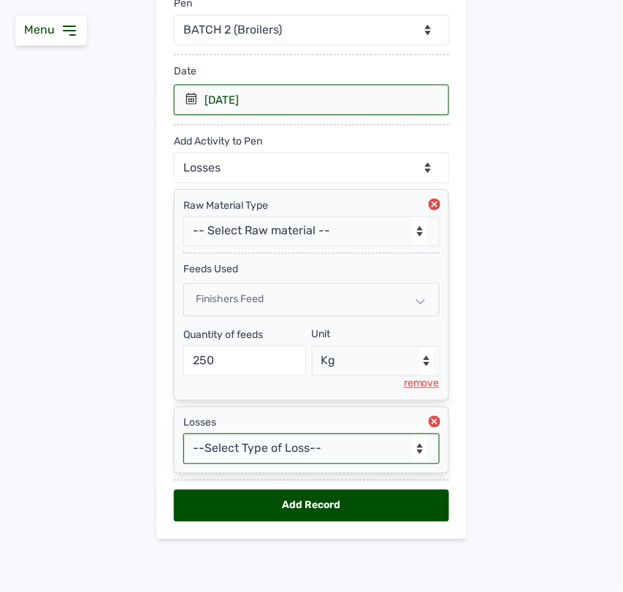
click at [331, 454] on select "--Select Type of Loss-- Mortality Culled Theft" at bounding box center [311, 449] width 256 height 31
select select "Mortality"
click at [183, 434] on select "--Select Type of Loss-- Mortality Culled Theft" at bounding box center [311, 449] width 256 height 31
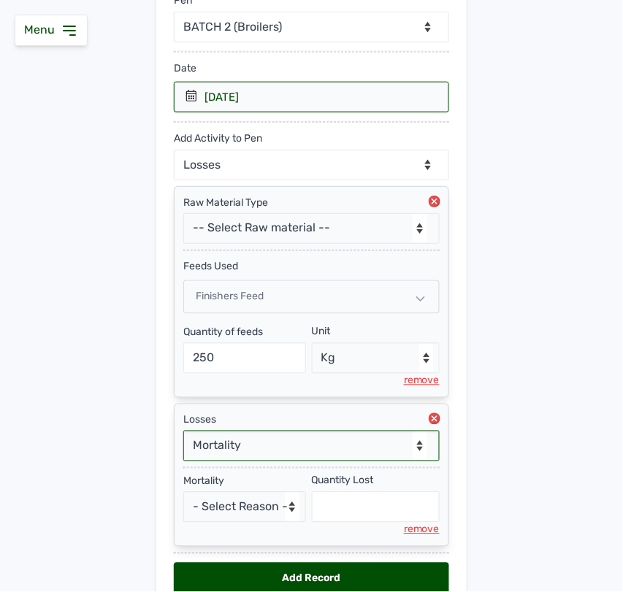
scroll to position [272, 0]
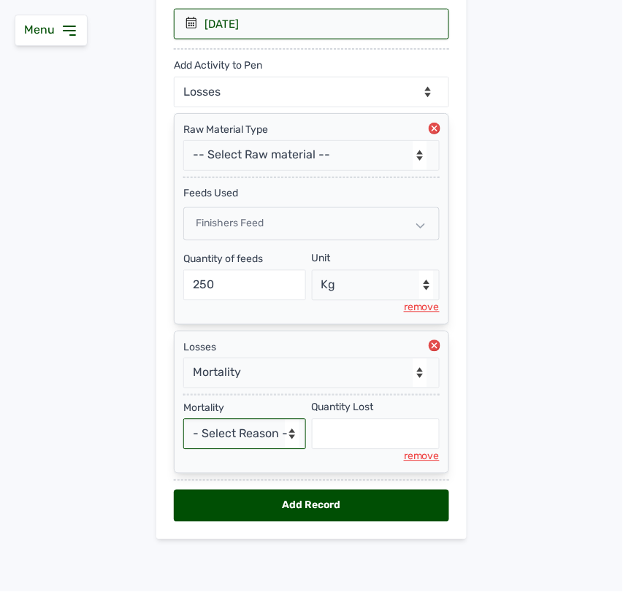
click at [267, 431] on select "- Select Reason - Disease Late Vaccination Wrong Vaccination Heat [MEDICAL_DATA…" at bounding box center [244, 434] width 123 height 31
select select "Others"
click at [183, 419] on select "- Select Reason - Disease Late Vaccination Wrong Vaccination Heat [MEDICAL_DATA…" at bounding box center [244, 434] width 123 height 31
select select "null"
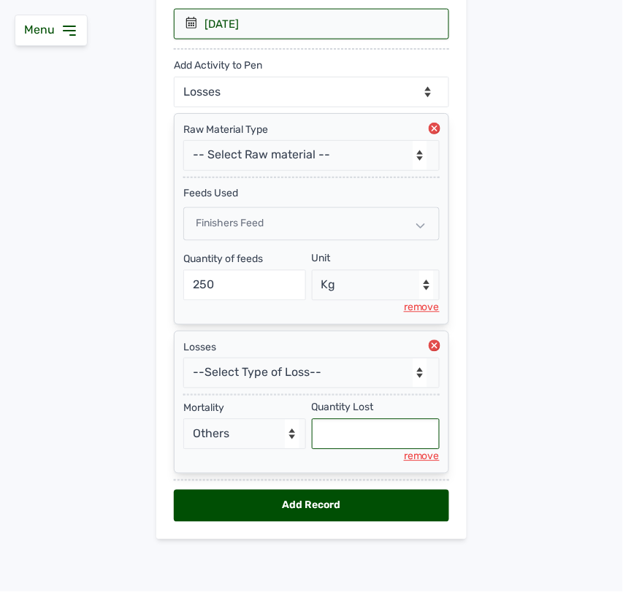
click at [332, 439] on input "text" at bounding box center [376, 434] width 129 height 31
type input "3"
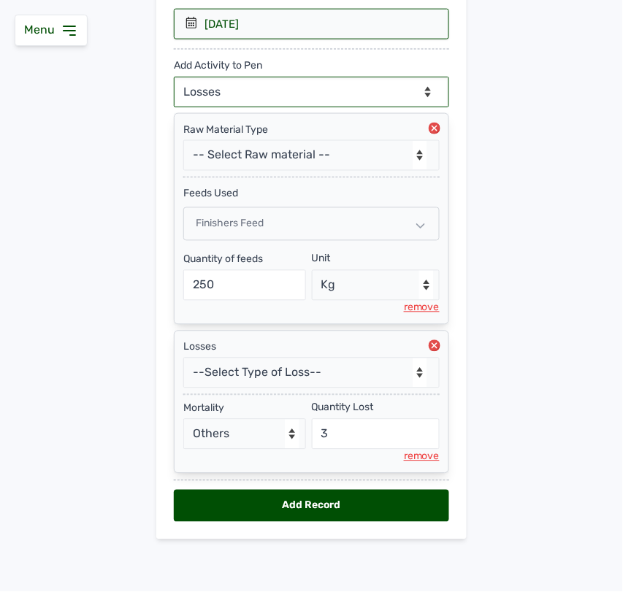
click at [313, 84] on select "--Can select multiple activity to add-- Raw Material Losses Weight" at bounding box center [311, 92] width 275 height 31
select select "Weight"
click at [174, 77] on select "--Can select multiple activity to add-- Raw Material Losses Weight" at bounding box center [311, 92] width 275 height 31
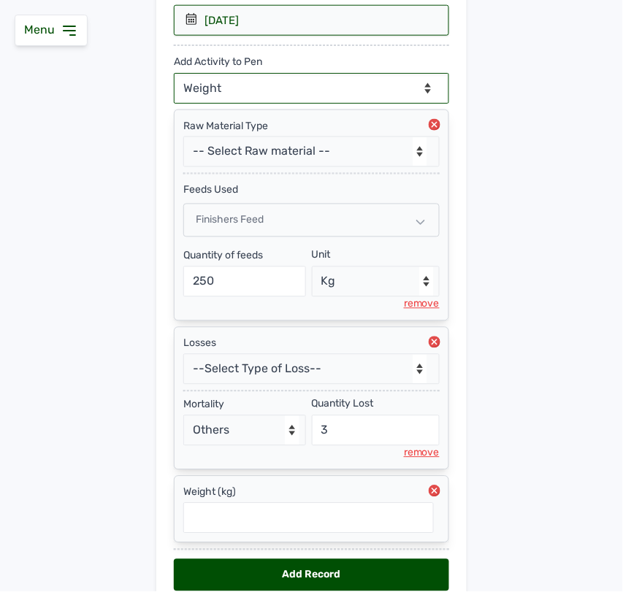
scroll to position [347, 0]
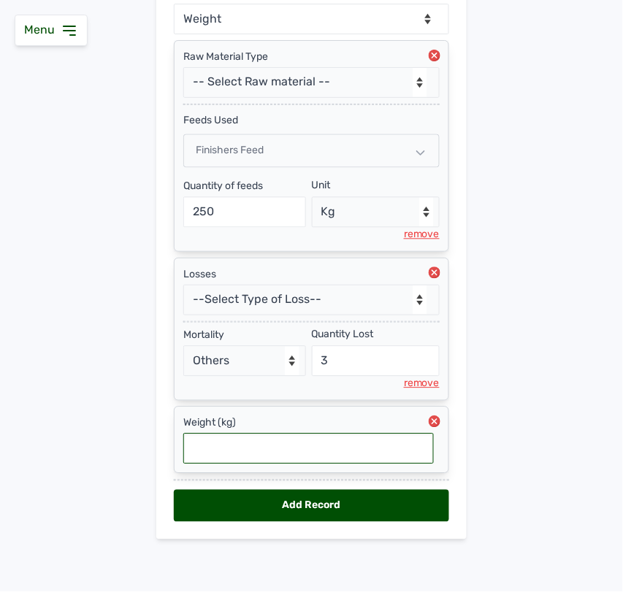
click at [242, 443] on input "text" at bounding box center [308, 449] width 251 height 31
type input "1"
click at [188, 447] on input "68" at bounding box center [308, 449] width 251 height 31
type input "1.68"
click at [335, 499] on div "Add Record" at bounding box center [311, 506] width 275 height 32
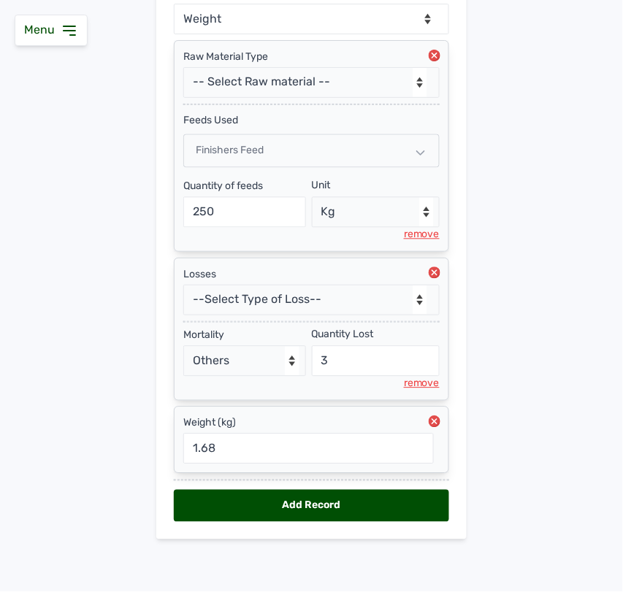
select select "null"
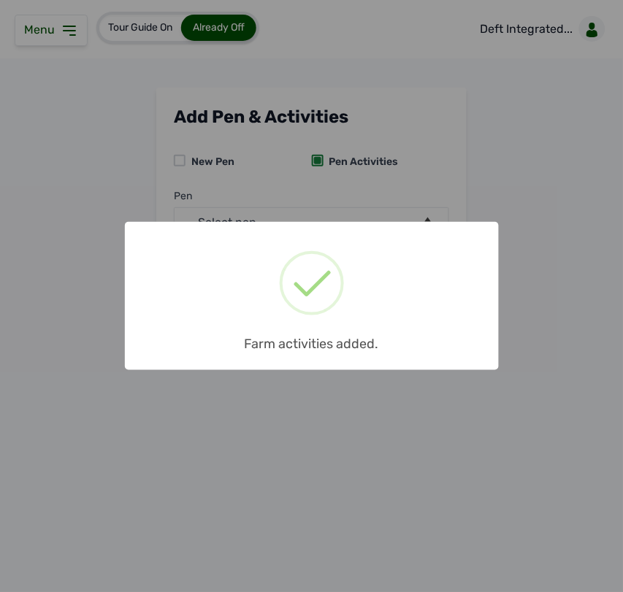
scroll to position [0, 0]
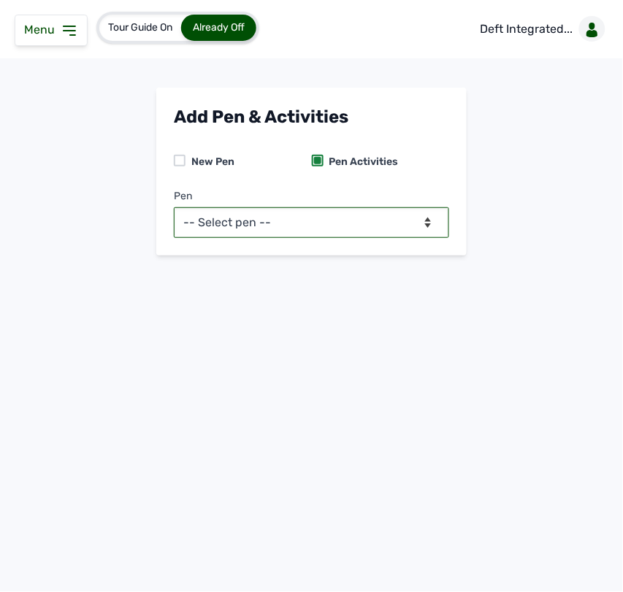
click at [404, 215] on select "-- Select pen -- BATCH 1 (Broilers) BATCH 2 (Broilers)" at bounding box center [311, 222] width 275 height 31
select select "mf2jqycq6487"
click at [174, 207] on select "-- Select pen -- BATCH 1 (Broilers) BATCH 2 (Broilers)" at bounding box center [311, 222] width 275 height 31
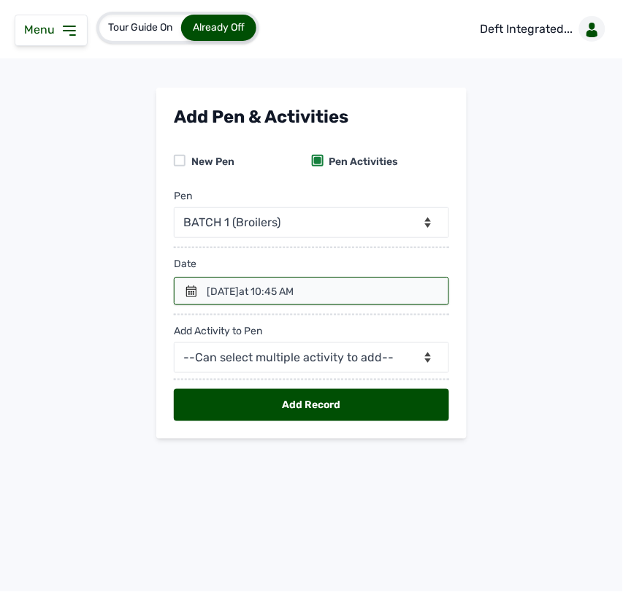
click at [197, 293] on icon at bounding box center [192, 292] width 12 height 12
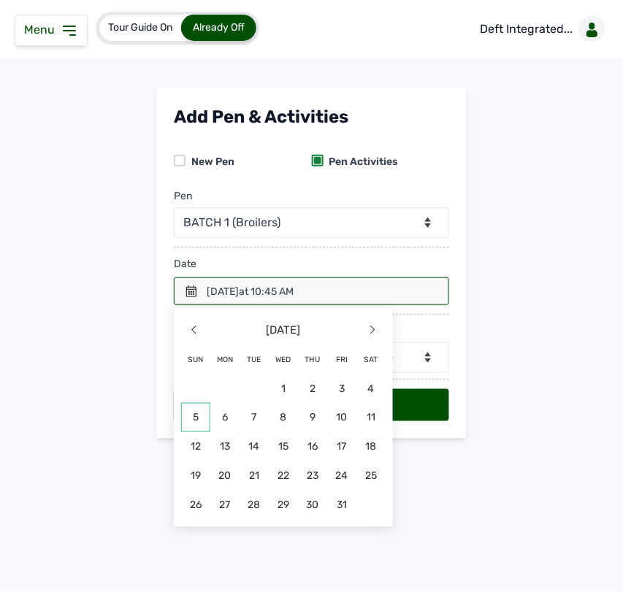
click at [205, 417] on span "5" at bounding box center [195, 417] width 29 height 29
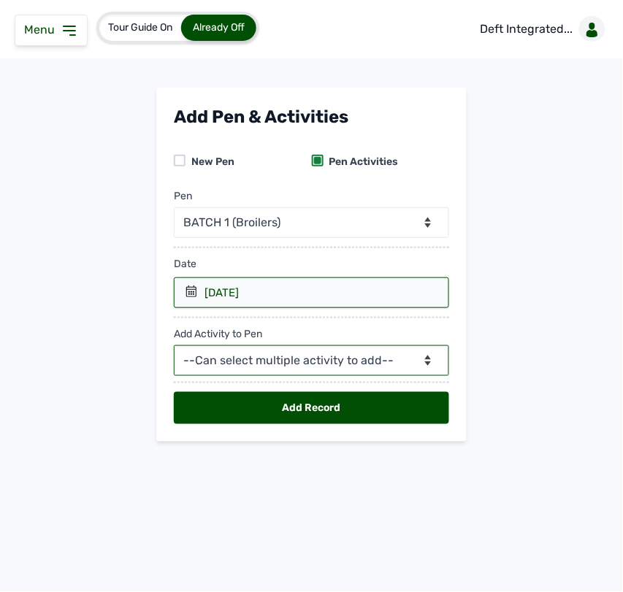
click at [270, 355] on select "--Can select multiple activity to add-- Raw Material Losses Weight" at bounding box center [311, 361] width 275 height 31
select select "Raw Material"
click at [174, 346] on select "--Can select multiple activity to add-- Raw Material Losses Weight" at bounding box center [311, 361] width 275 height 31
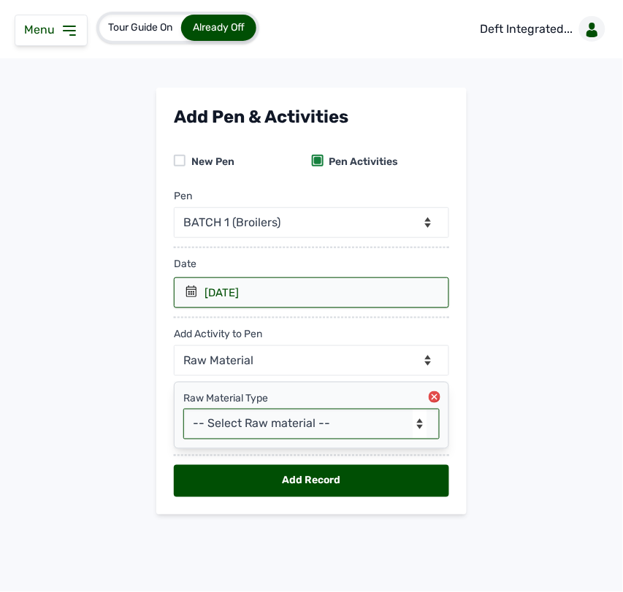
click at [264, 418] on select "-- Select Raw material -- feeds medications vaccines Biomass Fuel" at bounding box center [311, 424] width 256 height 31
select select "feeds"
click at [183, 410] on select "-- Select Raw material -- feeds medications vaccines Biomass Fuel" at bounding box center [311, 424] width 256 height 31
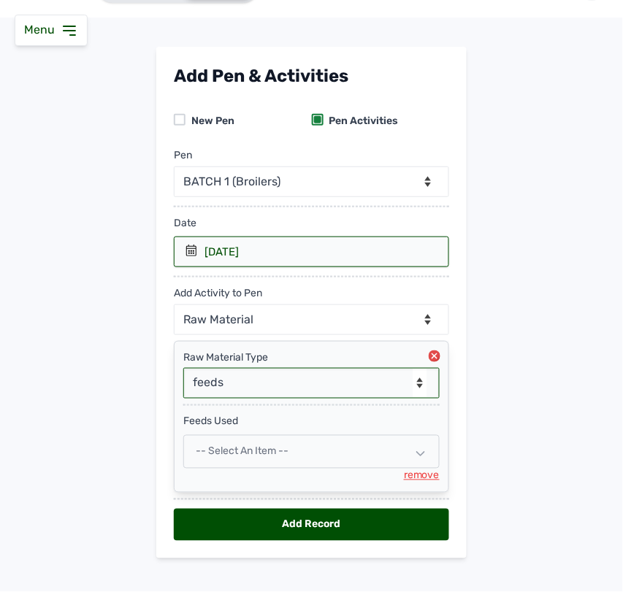
scroll to position [62, 0]
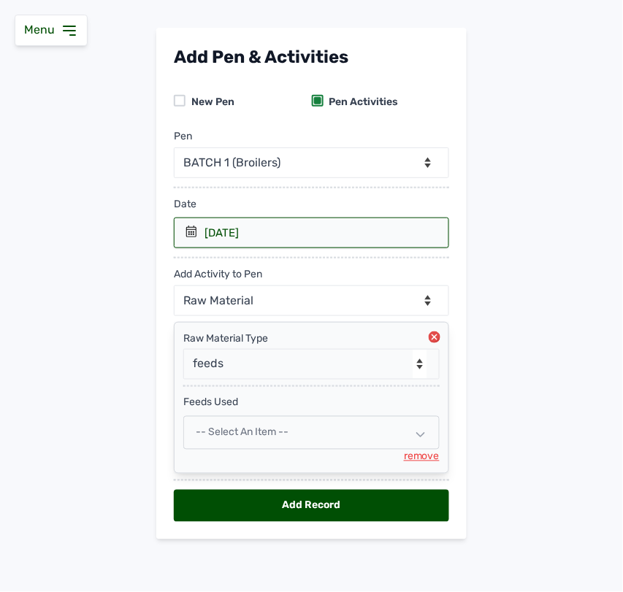
click at [254, 424] on div "-- Select an Item --" at bounding box center [311, 433] width 256 height 34
select select
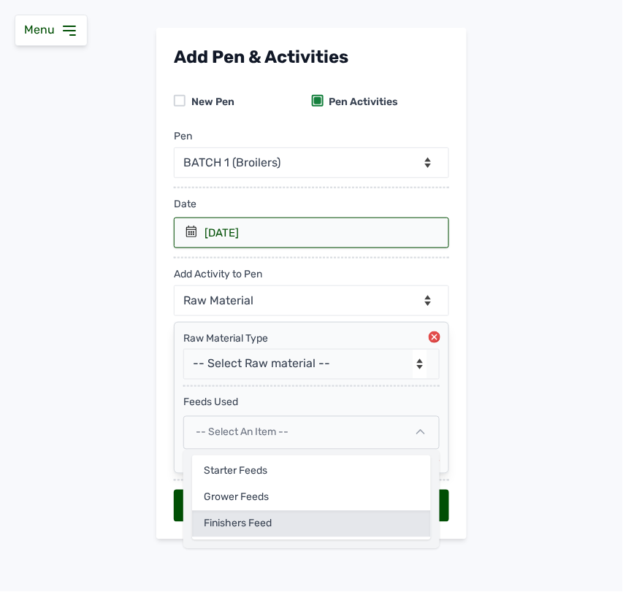
click at [237, 532] on div "Finishers Feed" at bounding box center [311, 524] width 239 height 26
select select
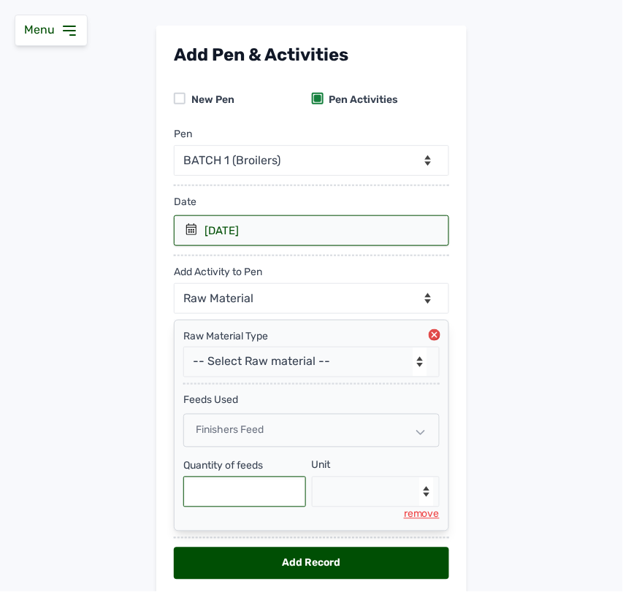
click at [245, 487] on input "text" at bounding box center [244, 492] width 123 height 31
type input "250"
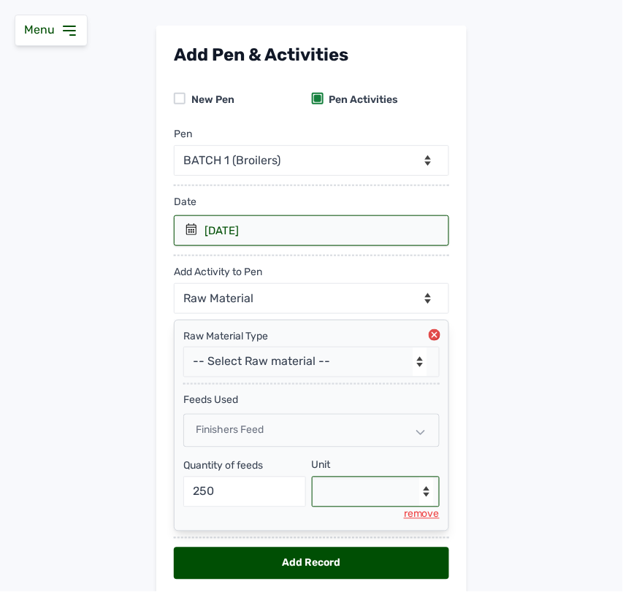
click at [367, 487] on select "--Select unit-- Bag(s) Kg" at bounding box center [376, 492] width 129 height 31
select select "Kg"
click at [312, 479] on select "--Select unit-- Bag(s) Kg" at bounding box center [376, 492] width 129 height 31
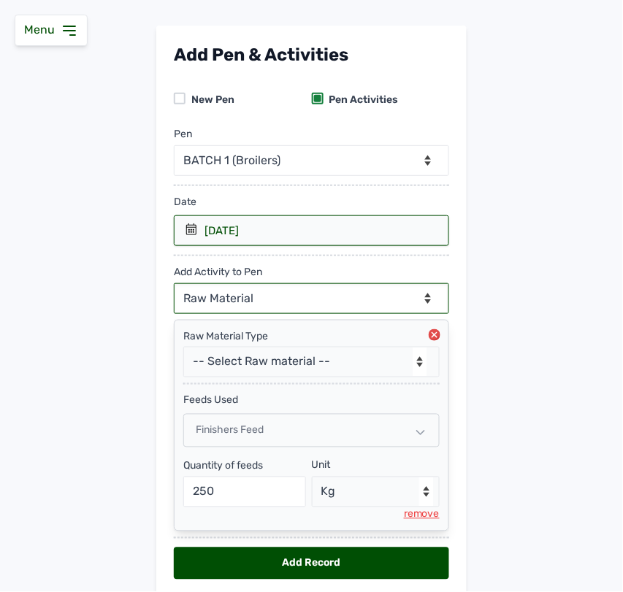
click at [331, 294] on select "--Can select multiple activity to add-- Raw Material Losses Weight" at bounding box center [311, 298] width 275 height 31
select select "Losses"
click at [174, 284] on select "--Can select multiple activity to add-- Raw Material Losses Weight" at bounding box center [311, 298] width 275 height 31
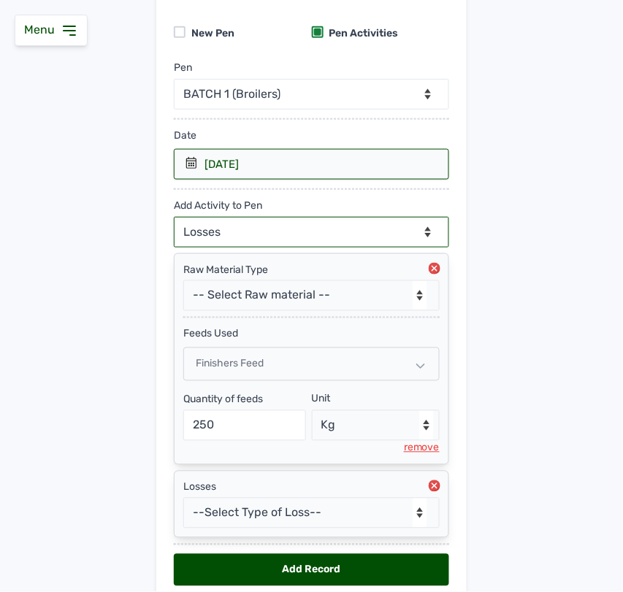
scroll to position [196, 0]
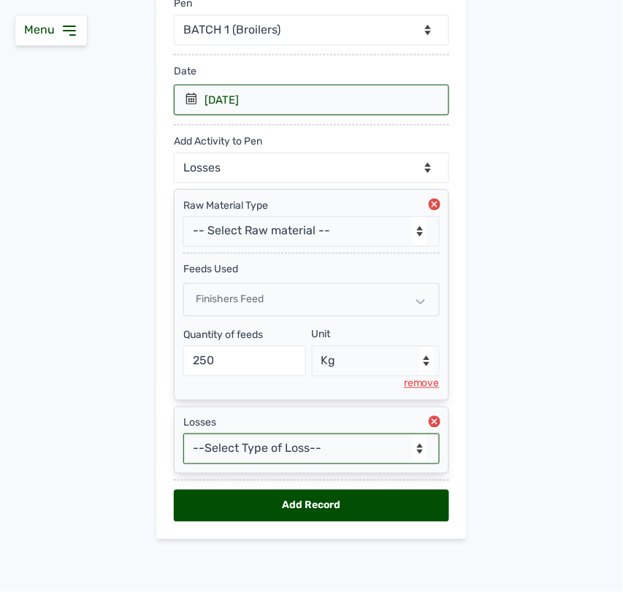
click at [278, 447] on select "--Select Type of Loss-- Mortality Culled Theft" at bounding box center [311, 449] width 256 height 31
click at [183, 434] on select "--Select Type of Loss-- Mortality Culled Theft" at bounding box center [311, 449] width 256 height 31
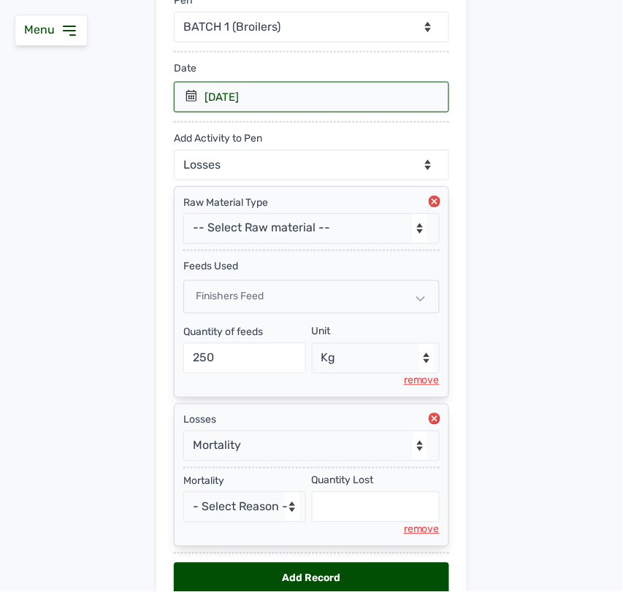
click at [421, 538] on div "remove" at bounding box center [422, 530] width 36 height 15
select select "null"
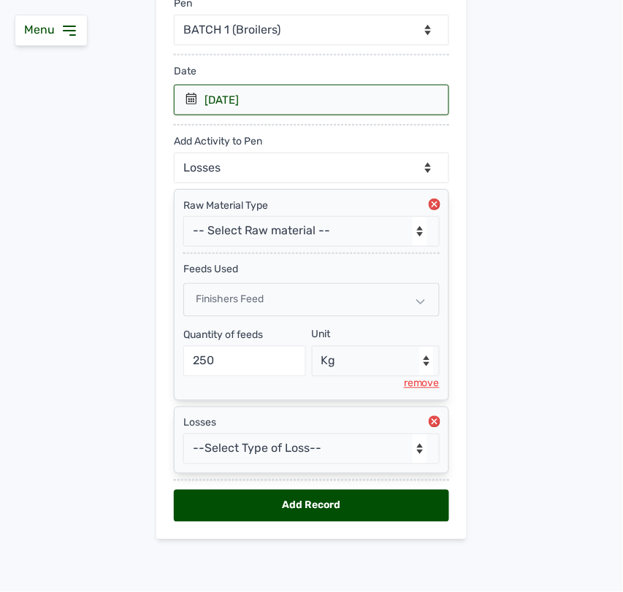
click at [429, 422] on circle at bounding box center [435, 422] width 12 height 12
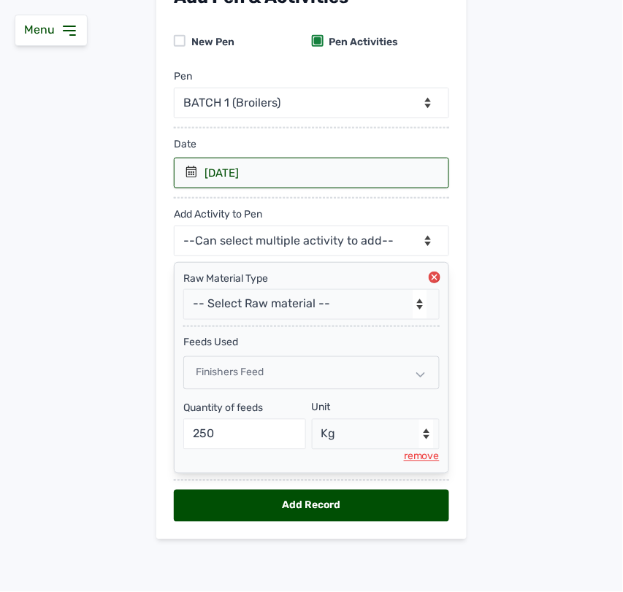
scroll to position [122, 0]
click at [272, 234] on select "--Can select multiple activity to add-- Raw Material Losses Weight" at bounding box center [311, 241] width 275 height 31
select select "Weight"
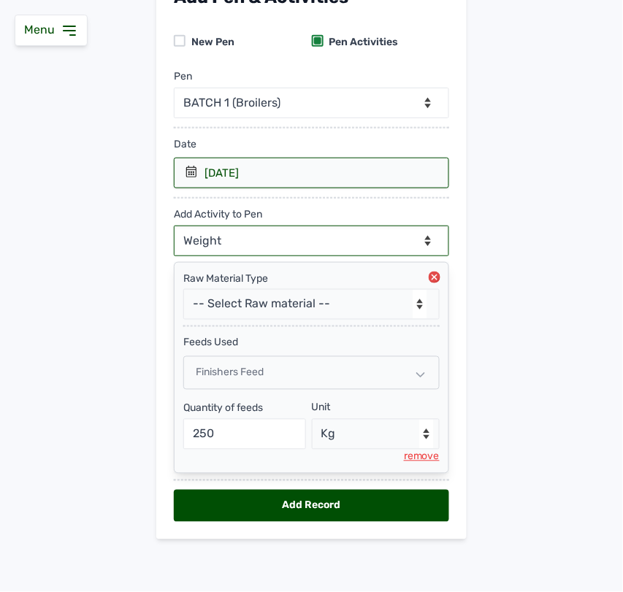
click at [174, 226] on select "--Can select multiple activity to add-- Raw Material Losses Weight" at bounding box center [311, 241] width 275 height 31
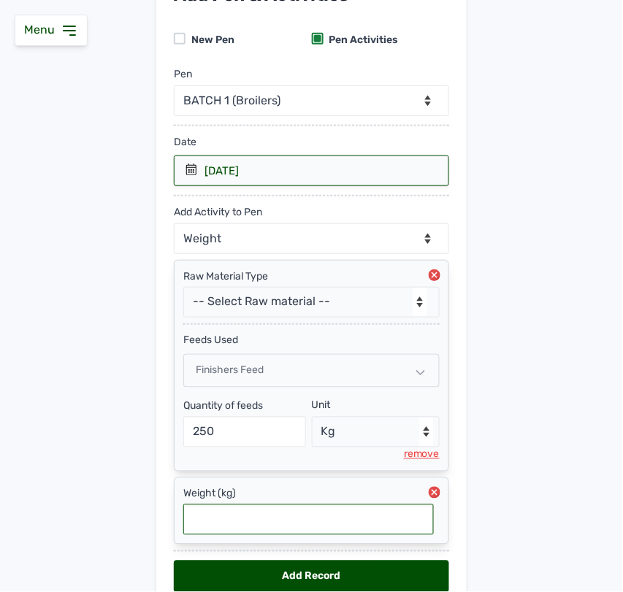
click at [286, 521] on input "text" at bounding box center [308, 520] width 251 height 31
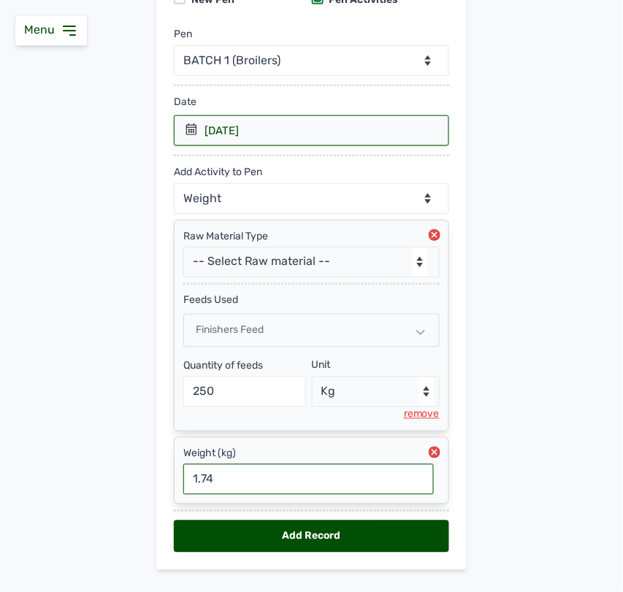
scroll to position [196, 0]
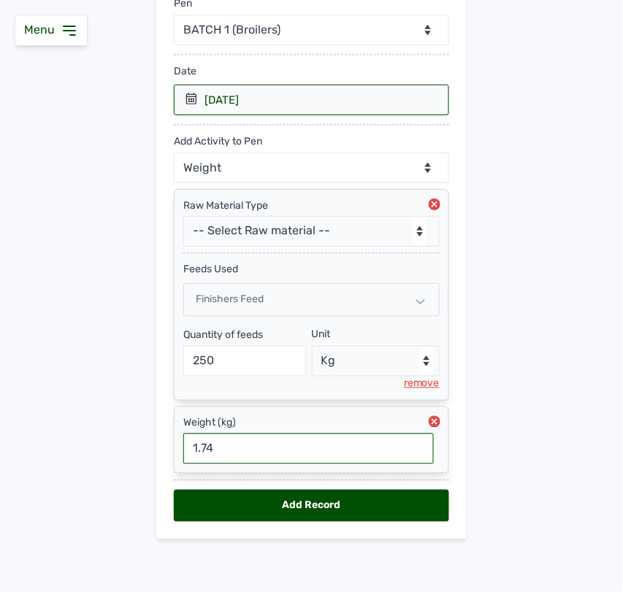
type input "1.74"
click at [337, 512] on div "Add Record" at bounding box center [311, 506] width 275 height 32
select select "null"
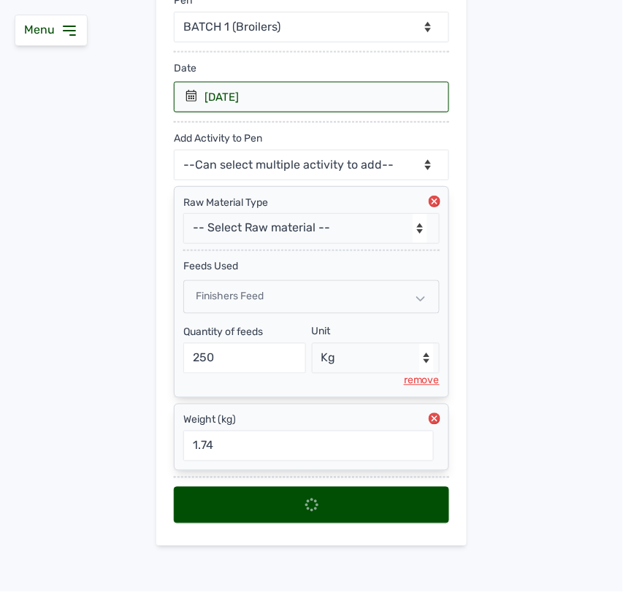
select select
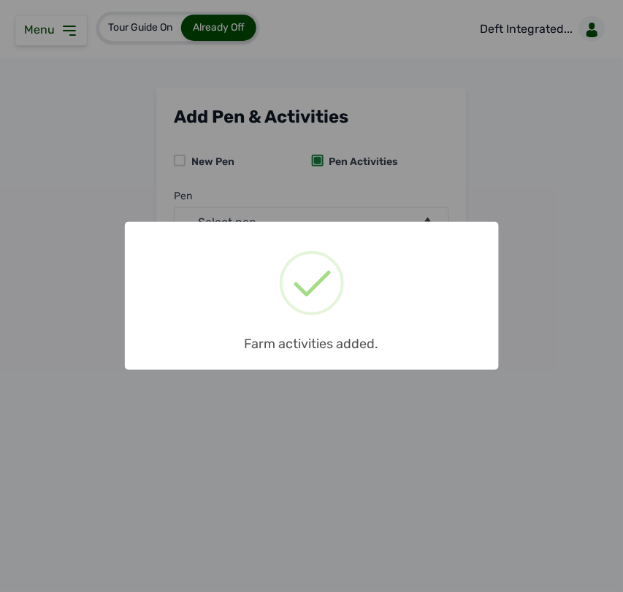
scroll to position [0, 0]
click at [431, 292] on div "× Farm activities added. OK No Cancel" at bounding box center [312, 296] width 374 height 148
click at [505, 146] on div "× Farm activities added. OK No Cancel" at bounding box center [311, 296] width 623 height 592
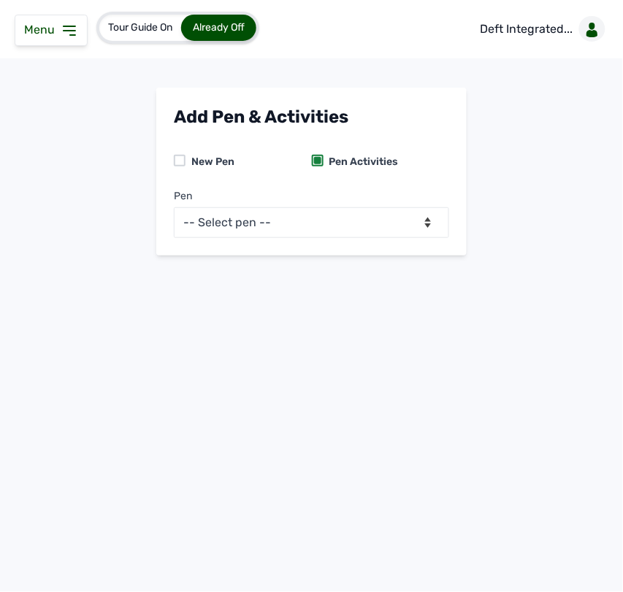
click at [75, 31] on icon at bounding box center [70, 30] width 12 height 9
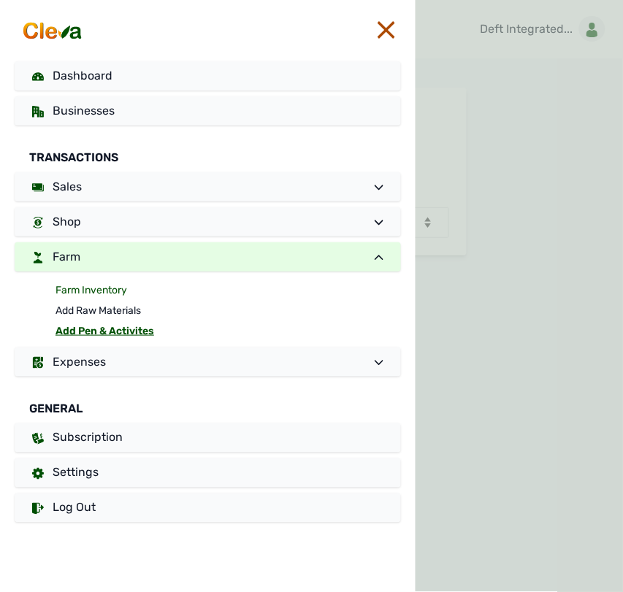
click at [106, 289] on link "Farm Inventory" at bounding box center [229, 291] width 346 height 20
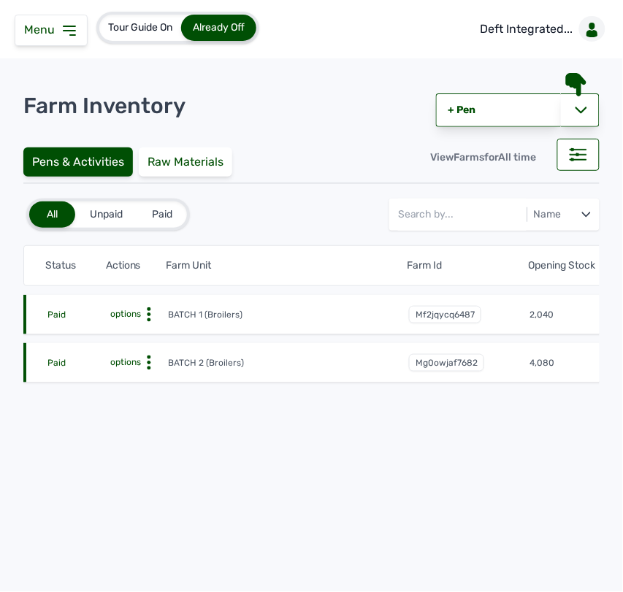
click at [148, 319] on circle at bounding box center [149, 320] width 4 height 4
click at [140, 337] on div "Farm Activities" at bounding box center [114, 338] width 104 height 18
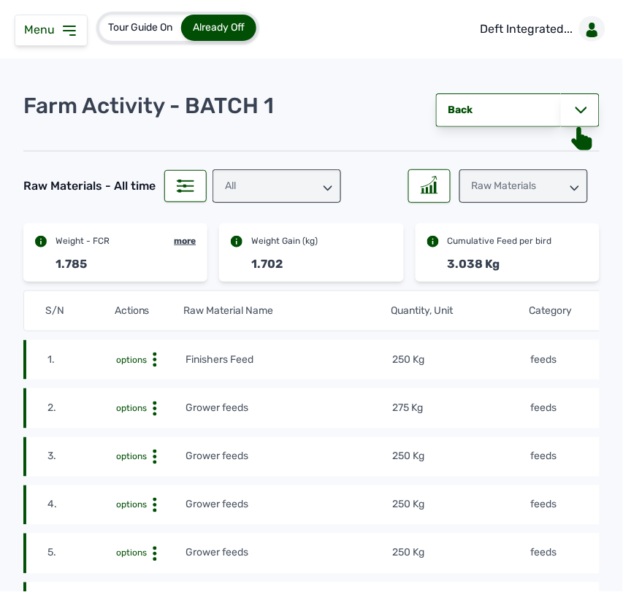
click at [564, 408] on td "feeds" at bounding box center [599, 408] width 138 height 16
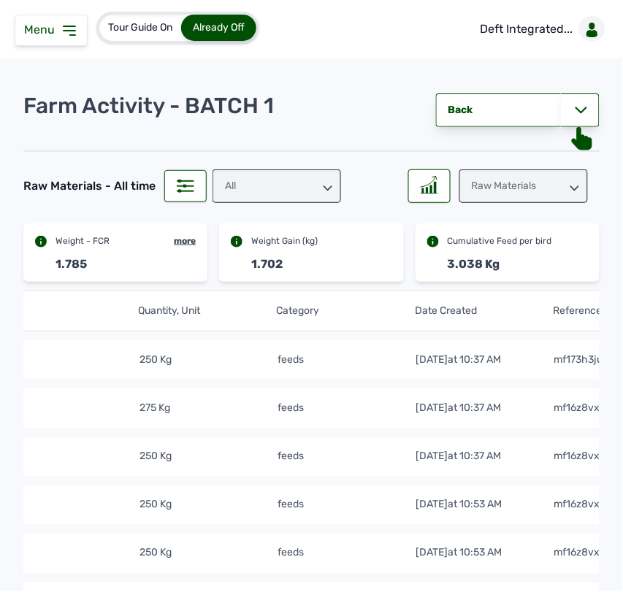
scroll to position [0, 303]
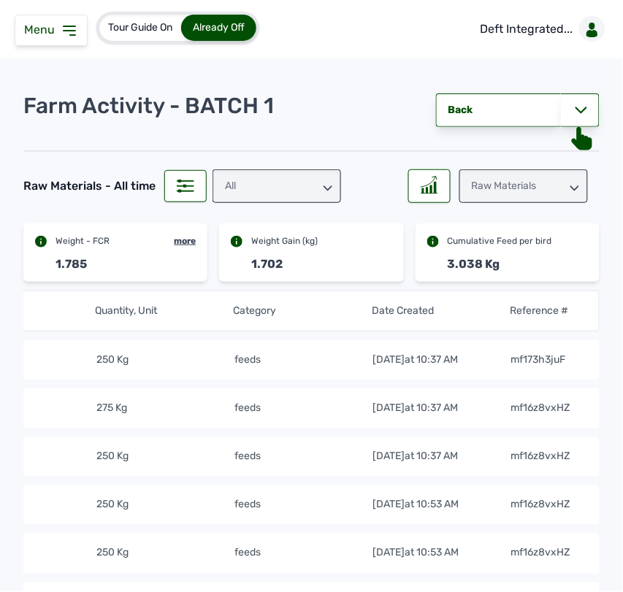
click at [524, 176] on div "Raw Materials" at bounding box center [523, 186] width 129 height 34
click at [503, 243] on div "Weight" at bounding box center [523, 251] width 129 height 26
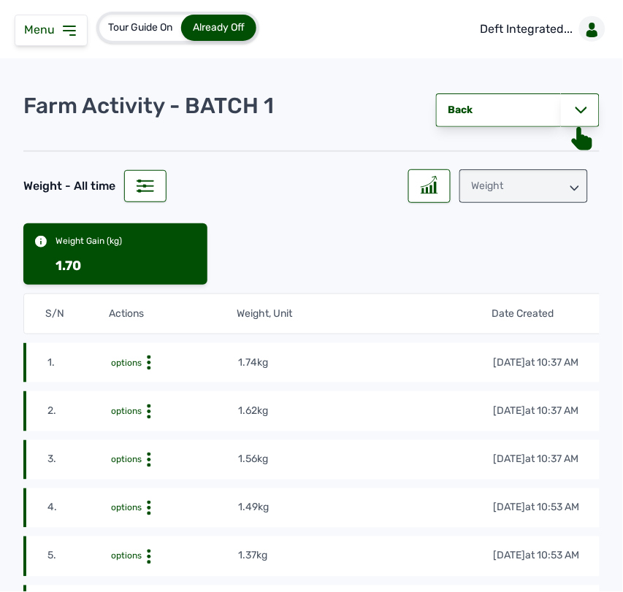
click at [546, 184] on div "Weight" at bounding box center [523, 186] width 129 height 34
click at [516, 267] on div "Losses" at bounding box center [523, 277] width 129 height 26
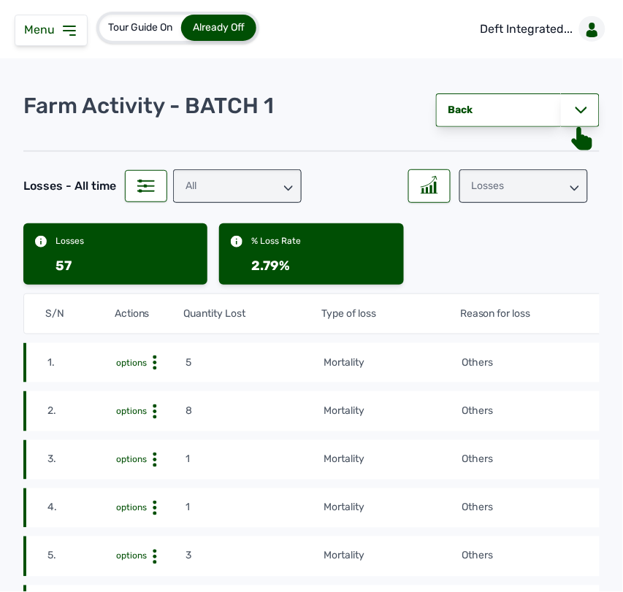
click at [533, 367] on td "Others" at bounding box center [564, 363] width 207 height 16
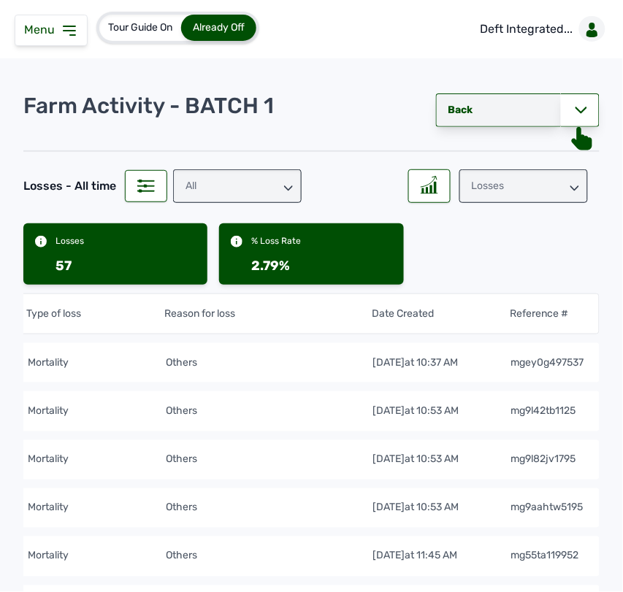
click at [458, 111] on link "Back" at bounding box center [498, 111] width 125 height 34
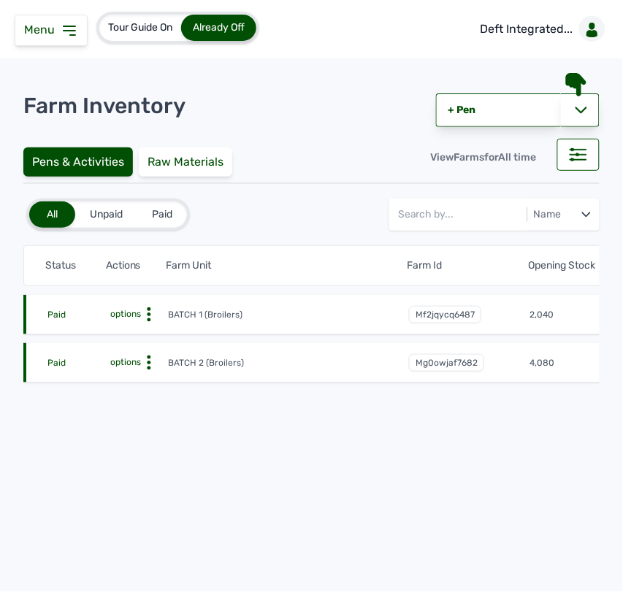
click at [148, 310] on circle at bounding box center [149, 310] width 4 height 4
click at [144, 333] on div "Farm Activities" at bounding box center [114, 338] width 104 height 18
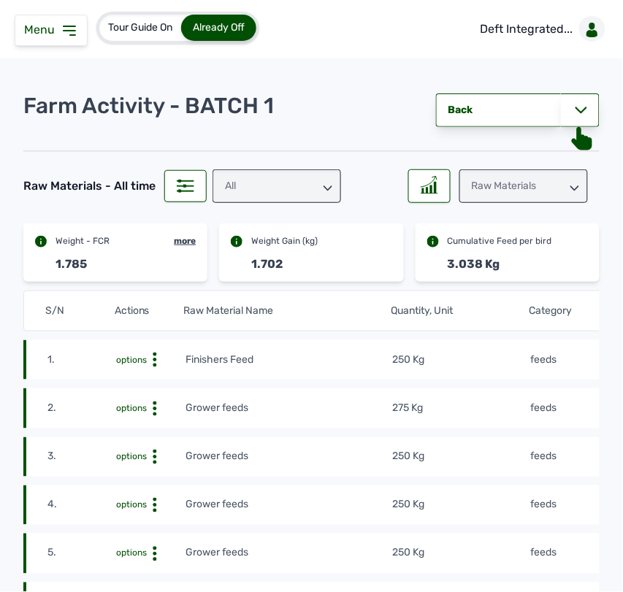
click at [472, 353] on td "250 Kg" at bounding box center [461, 360] width 138 height 16
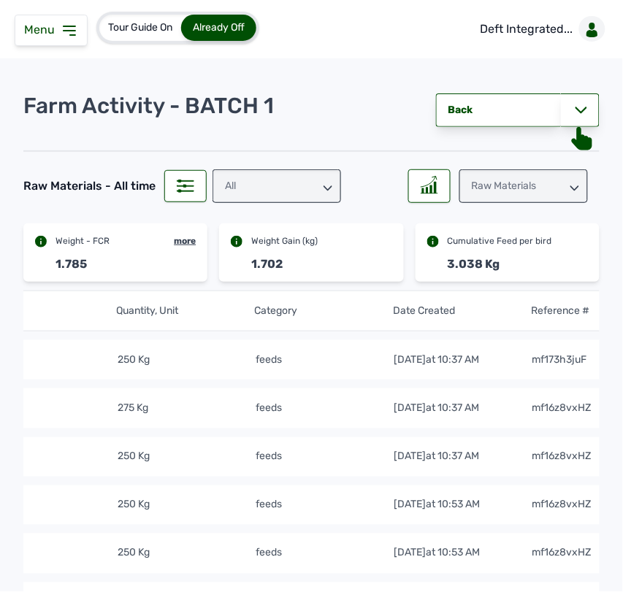
scroll to position [0, 303]
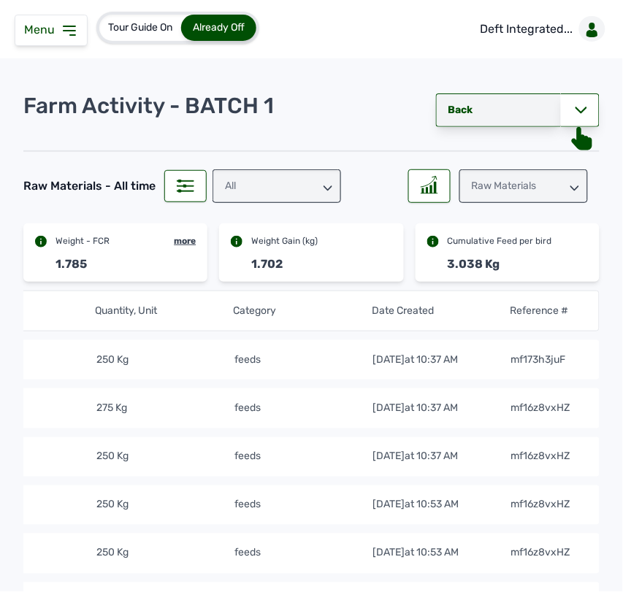
click at [455, 118] on link "Back" at bounding box center [498, 111] width 125 height 34
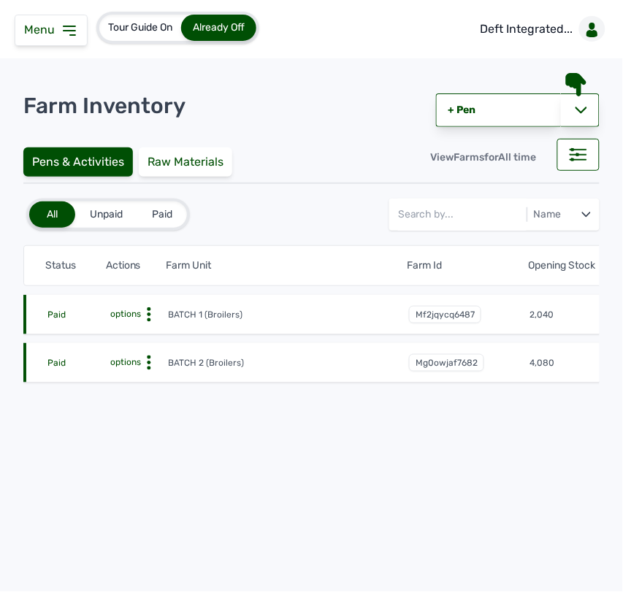
click at [151, 321] on icon at bounding box center [149, 315] width 15 height 15
click at [465, 121] on link "+ Pen" at bounding box center [498, 111] width 125 height 34
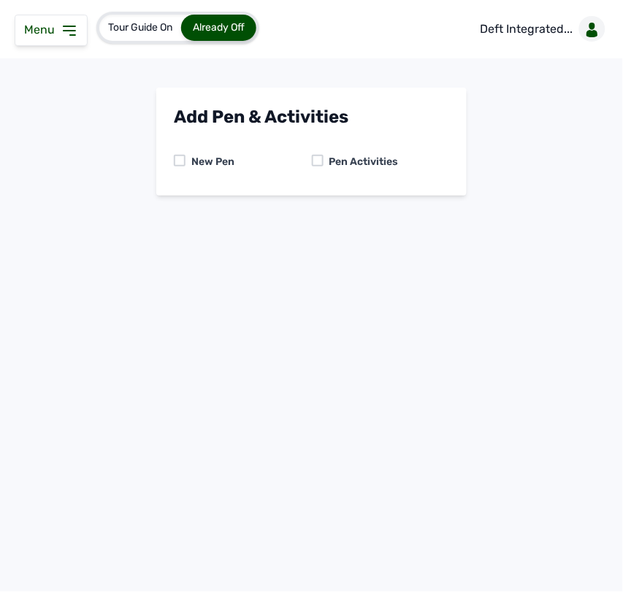
click at [320, 159] on div at bounding box center [318, 161] width 12 height 12
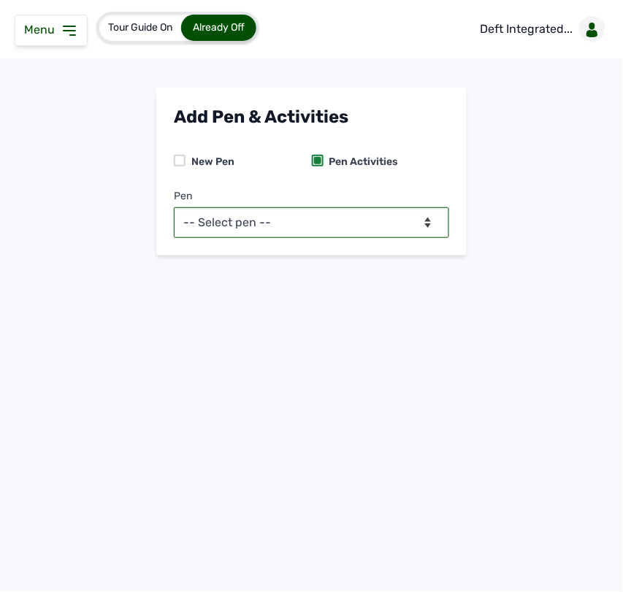
click at [304, 216] on select "-- Select pen -- BATCH 1 (Broilers) BATCH 2 (Broilers)" at bounding box center [311, 222] width 275 height 31
select select "mf2jqycq6487"
click at [174, 207] on select "-- Select pen -- BATCH 1 (Broilers) BATCH 2 (Broilers)" at bounding box center [311, 222] width 275 height 31
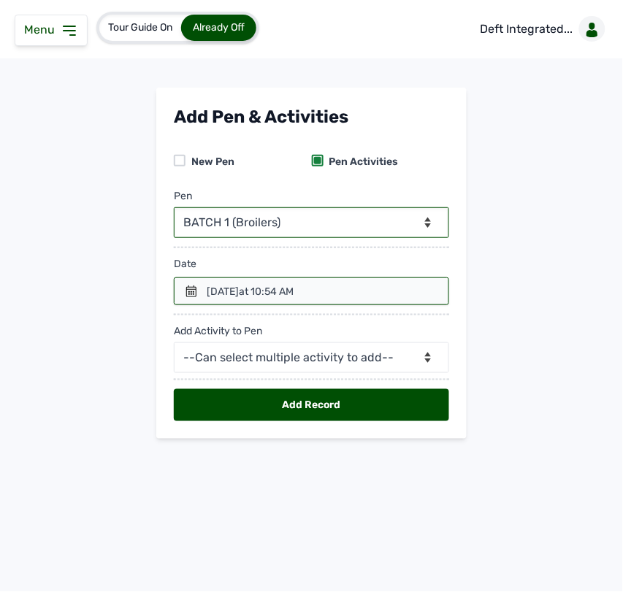
click at [194, 291] on icon at bounding box center [192, 292] width 12 height 12
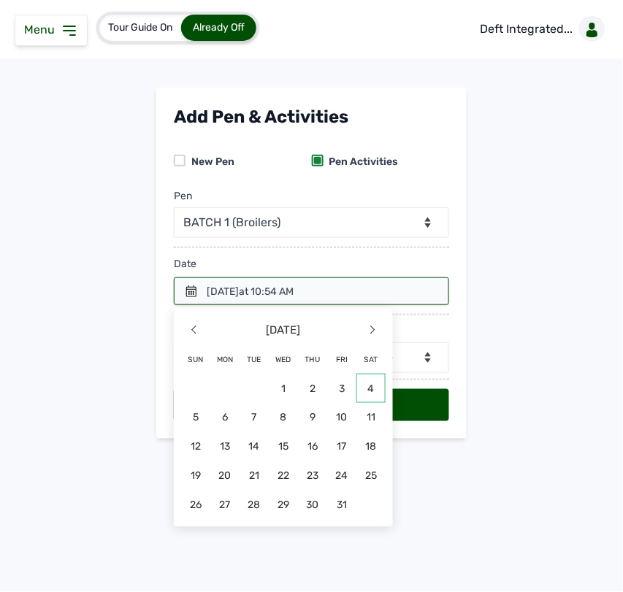
click at [365, 388] on span "4" at bounding box center [370, 388] width 29 height 29
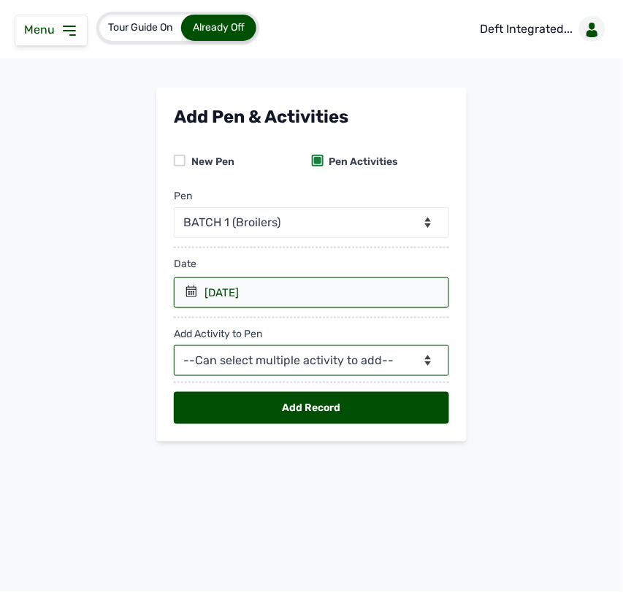
click at [414, 362] on select "--Can select multiple activity to add-- Raw Material Losses Weight" at bounding box center [311, 361] width 275 height 31
select select "Raw Material"
click at [174, 346] on select "--Can select multiple activity to add-- Raw Material Losses Weight" at bounding box center [311, 361] width 275 height 31
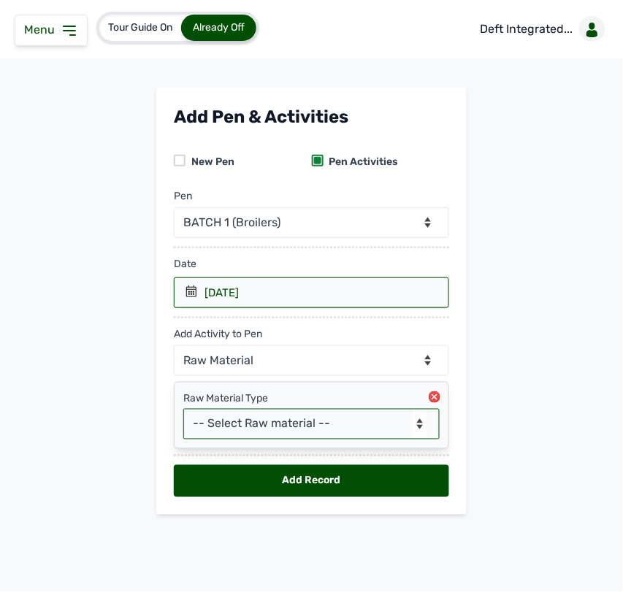
click at [318, 421] on select "-- Select Raw material -- feeds medications vaccines Biomass Fuel" at bounding box center [311, 424] width 256 height 31
select select "feeds"
click at [183, 410] on select "-- Select Raw material -- feeds medications vaccines Biomass Fuel" at bounding box center [311, 424] width 256 height 31
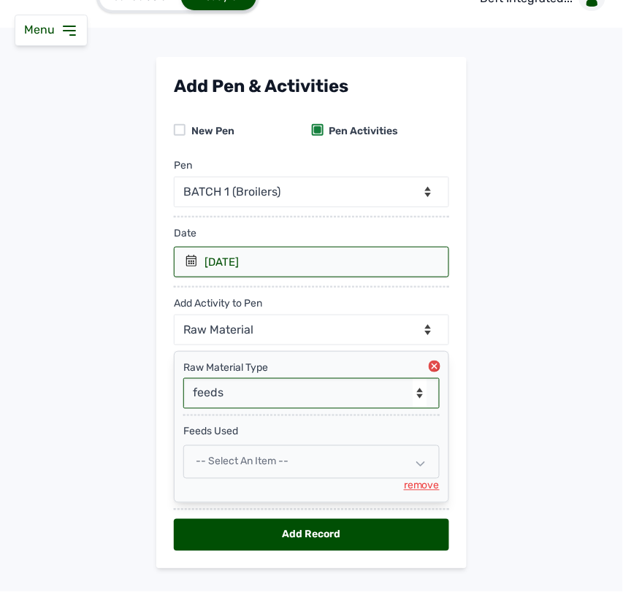
scroll to position [62, 0]
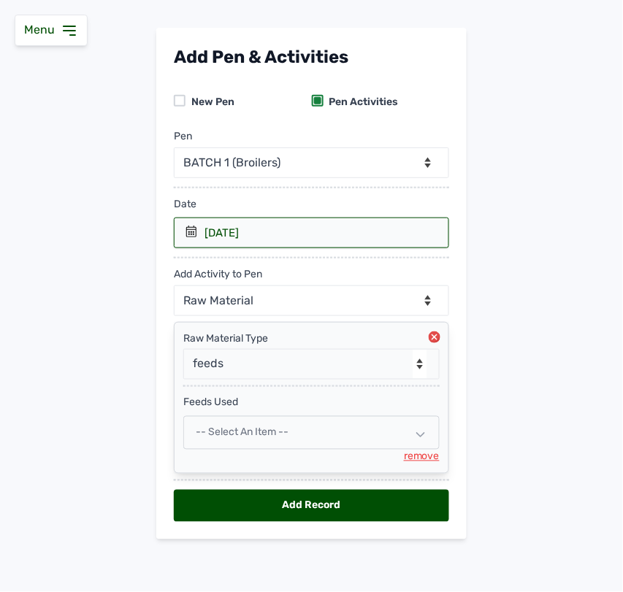
drag, startPoint x: 294, startPoint y: 438, endPoint x: 263, endPoint y: 436, distance: 30.8
click at [263, 436] on div "Raw Material Type -- Select Raw material -- feeds medications vaccines Biomass …" at bounding box center [311, 398] width 275 height 152
click at [263, 436] on span "-- Select an Item --" at bounding box center [242, 433] width 93 height 12
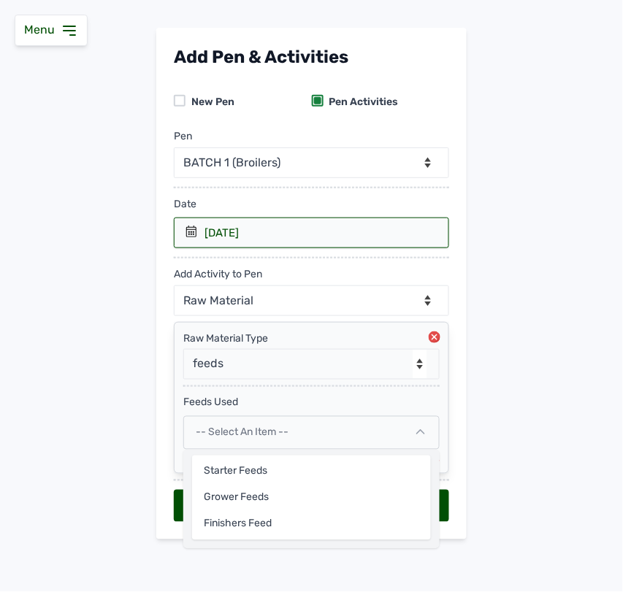
select select
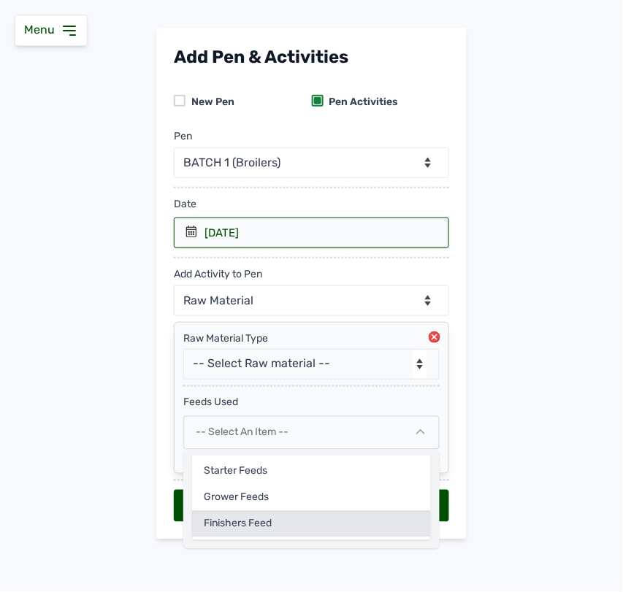
click at [227, 519] on div "Finishers Feed" at bounding box center [311, 524] width 239 height 26
select select
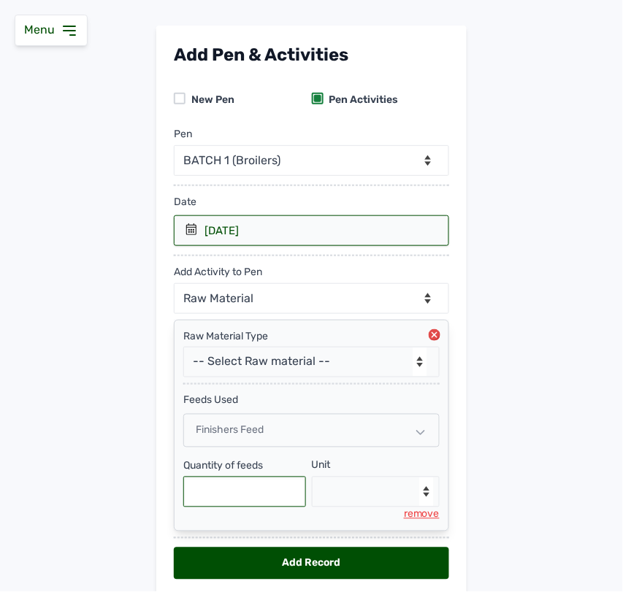
click at [229, 495] on input "text" at bounding box center [244, 492] width 123 height 31
type input "250"
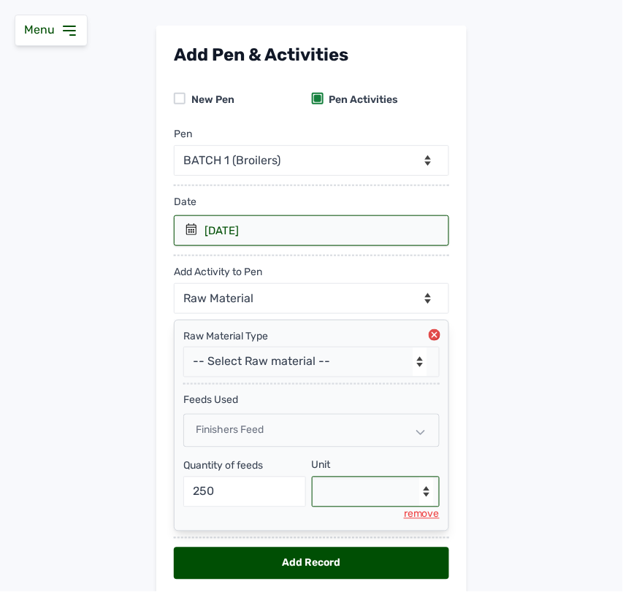
click at [354, 492] on select "--Select unit-- Bag(s) Kg" at bounding box center [376, 492] width 129 height 31
select select "Kg"
click at [312, 479] on select "--Select unit-- Bag(s) Kg" at bounding box center [376, 492] width 129 height 31
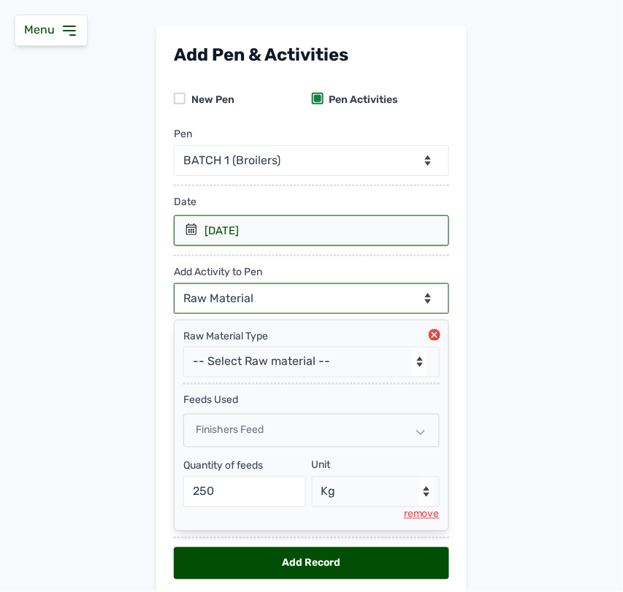
click at [322, 294] on select "--Can select multiple activity to add-- Raw Material Losses Weight" at bounding box center [311, 298] width 275 height 31
select select "Losses"
click at [174, 284] on select "--Can select multiple activity to add-- Raw Material Losses Weight" at bounding box center [311, 298] width 275 height 31
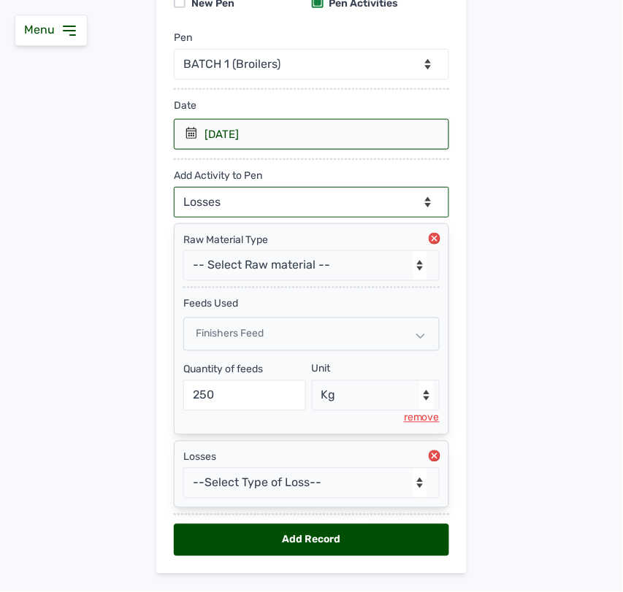
scroll to position [196, 0]
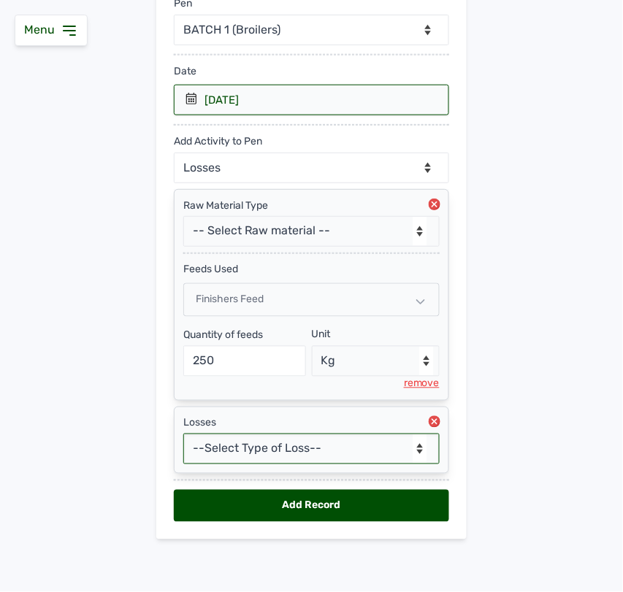
click at [278, 449] on select "--Select Type of Loss-- Mortality Culled Theft" at bounding box center [311, 449] width 256 height 31
select select "Mortality"
click at [183, 434] on select "--Select Type of Loss-- Mortality Culled Theft" at bounding box center [311, 449] width 256 height 31
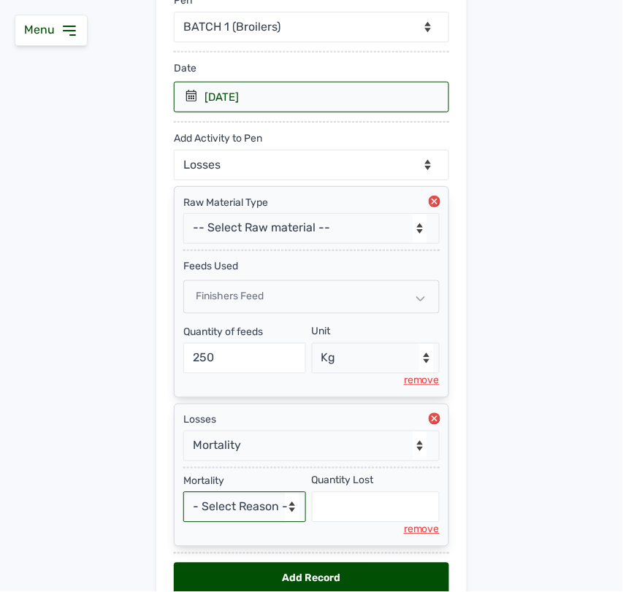
click at [249, 514] on select "- Select Reason - Disease Late Vaccination Wrong Vaccination Heat [MEDICAL_DATA…" at bounding box center [244, 507] width 123 height 31
select select "Others"
click at [183, 495] on select "- Select Reason - Disease Late Vaccination Wrong Vaccination Heat [MEDICAL_DATA…" at bounding box center [244, 507] width 123 height 31
select select "null"
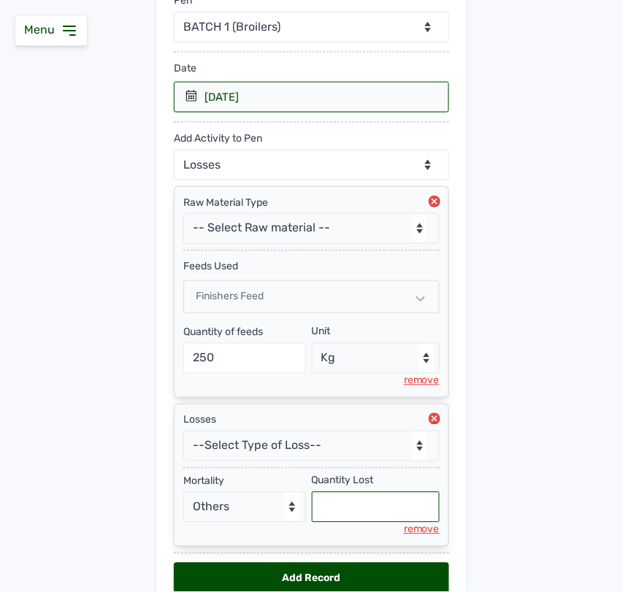
click at [348, 509] on input "text" at bounding box center [376, 507] width 129 height 31
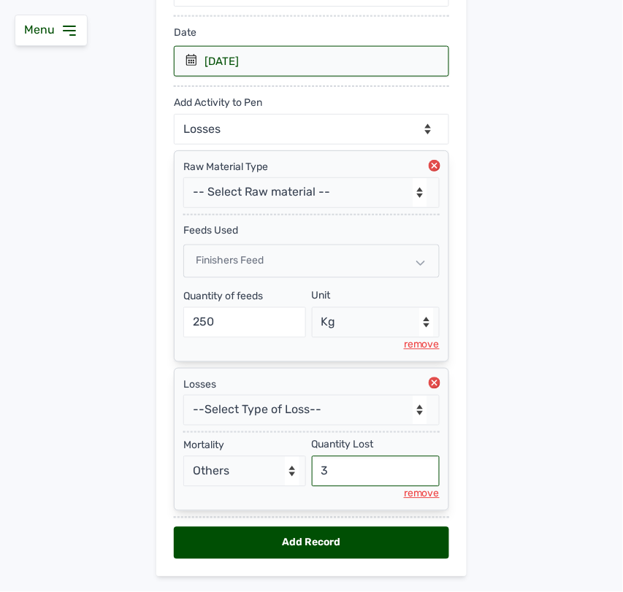
scroll to position [272, 0]
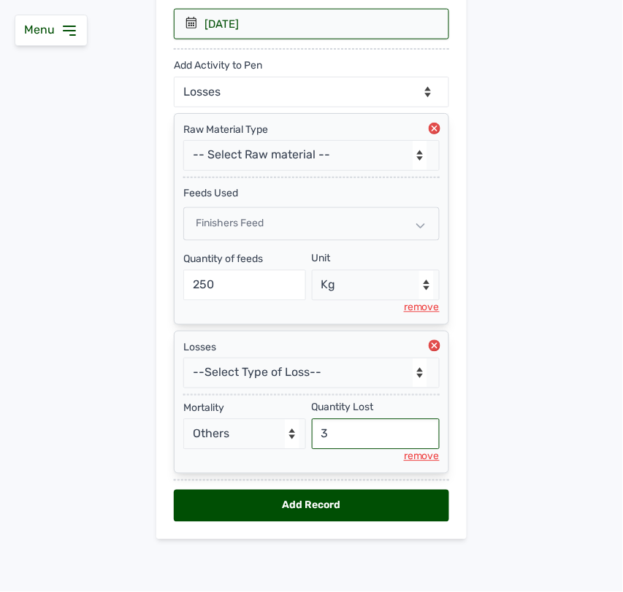
type input "3"
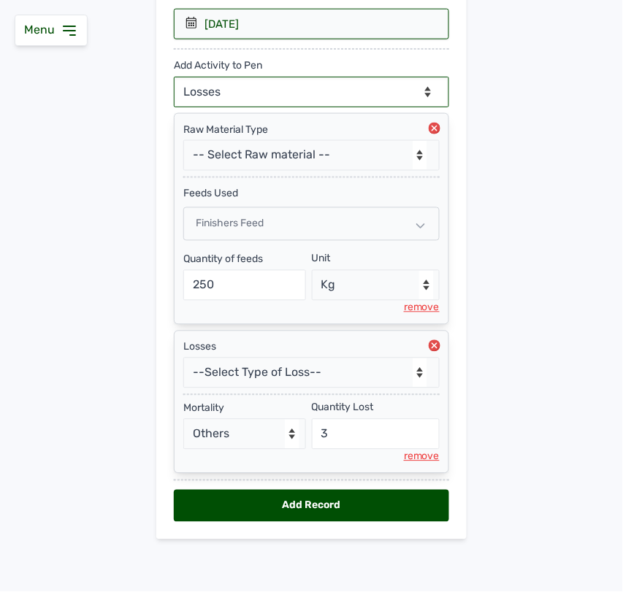
click at [341, 88] on select "--Can select multiple activity to add-- Raw Material Losses Weight" at bounding box center [311, 92] width 275 height 31
select select "Weight"
click at [174, 77] on select "--Can select multiple activity to add-- Raw Material Losses Weight" at bounding box center [311, 92] width 275 height 31
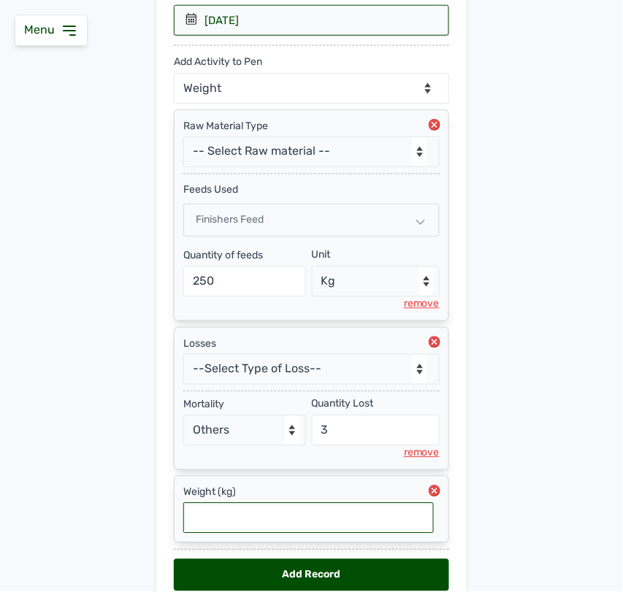
click at [261, 520] on input "text" at bounding box center [308, 518] width 251 height 31
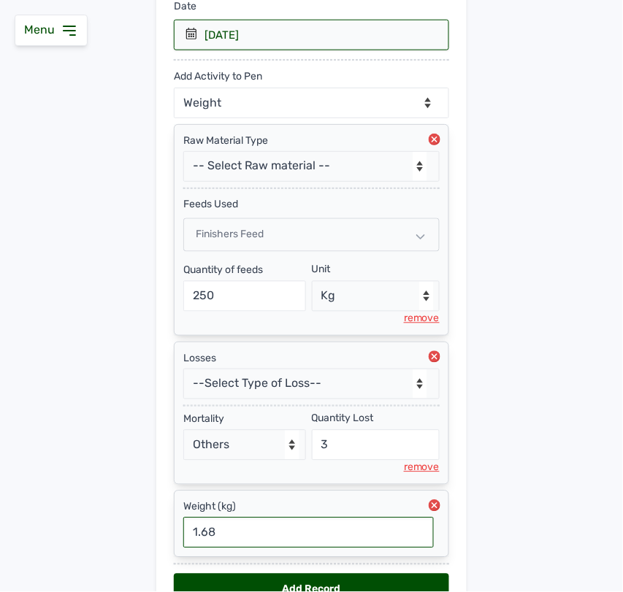
scroll to position [347, 0]
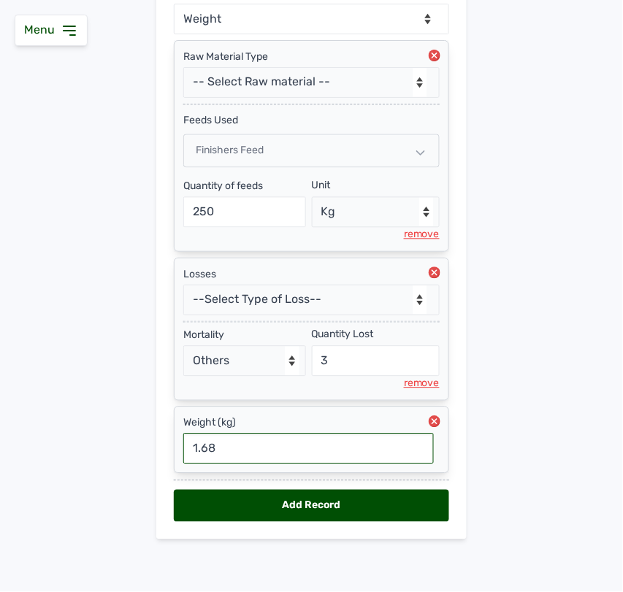
type input "1.68"
click at [419, 500] on div "Add Record" at bounding box center [311, 506] width 275 height 32
select select "null"
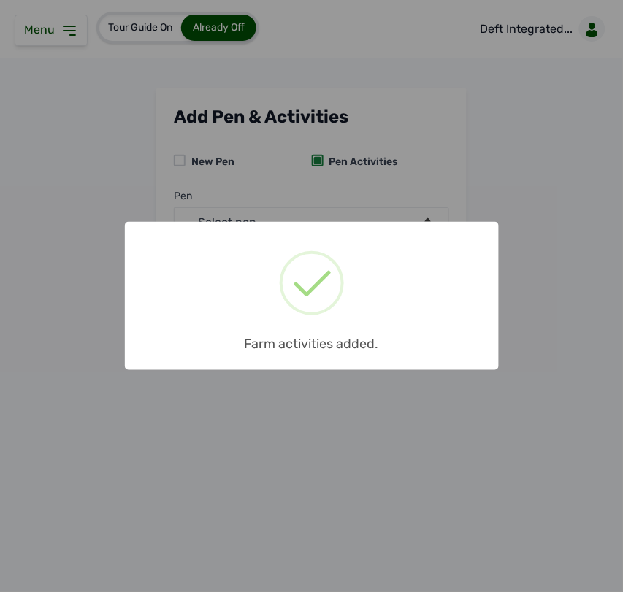
scroll to position [0, 0]
click at [516, 20] on div "× Farm activities added. OK No Cancel" at bounding box center [311, 296] width 623 height 592
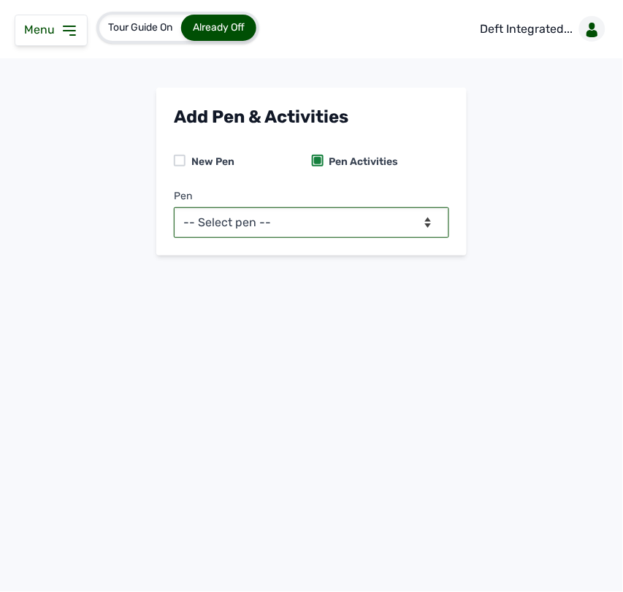
click at [369, 217] on select "-- Select pen -- BATCH 1 (Broilers) BATCH 2 (Broilers)" at bounding box center [311, 222] width 275 height 31
select select "mf2jqycq6487"
click at [174, 207] on select "-- Select pen -- BATCH 1 (Broilers) BATCH 2 (Broilers)" at bounding box center [311, 222] width 275 height 31
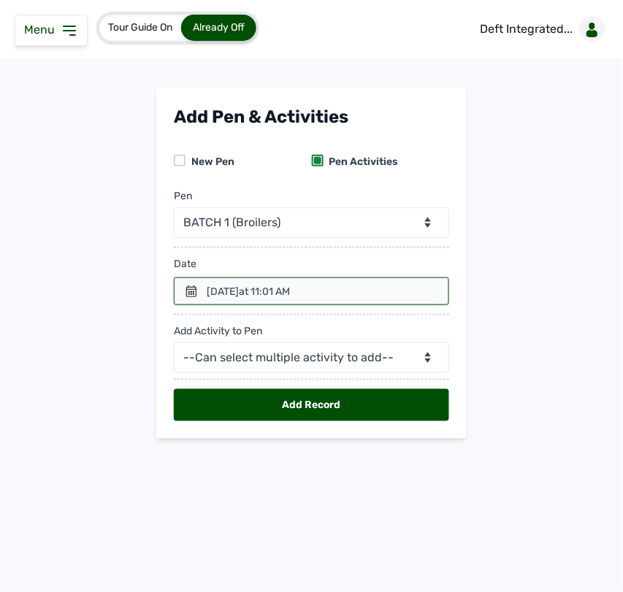
click at [71, 26] on icon at bounding box center [70, 31] width 18 height 18
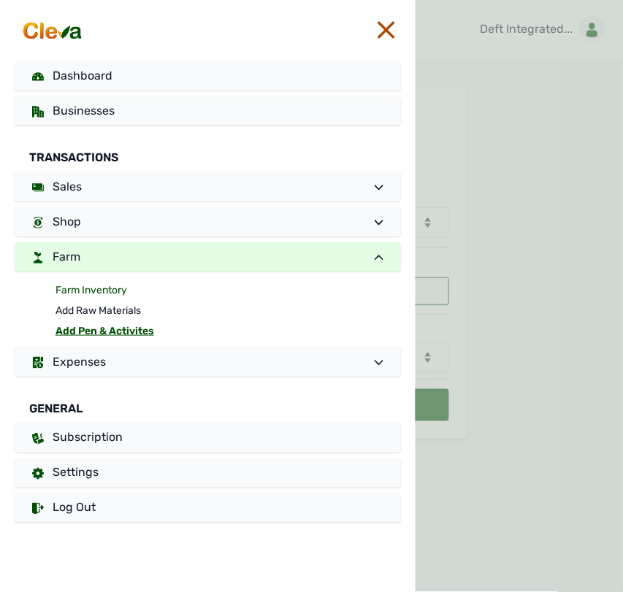
click at [97, 281] on link "Farm Inventory" at bounding box center [229, 291] width 346 height 20
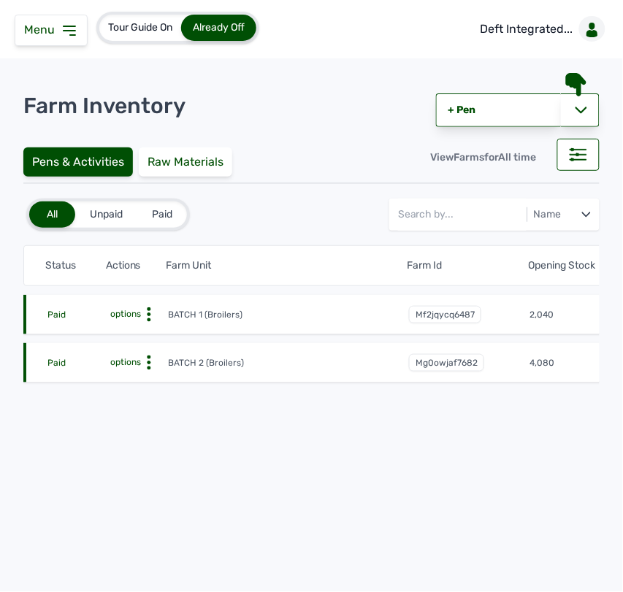
click at [146, 318] on icon at bounding box center [149, 315] width 15 height 15
click at [131, 332] on div "Farm Activities" at bounding box center [114, 338] width 104 height 18
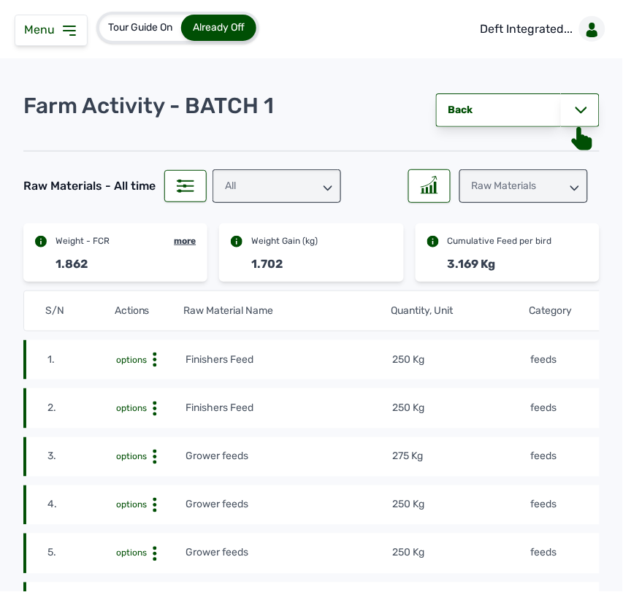
click at [155, 450] on icon at bounding box center [155, 457] width 15 height 15
click at [293, 468] on tr "3. options Delete Grower feeds 275 Kg feeds [DATE] 10:37 AM mf16z8vxHZ" at bounding box center [459, 457] width 872 height 39
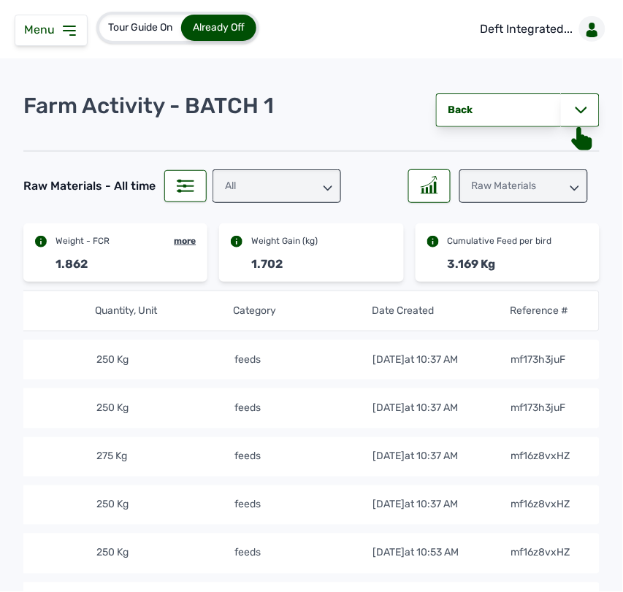
click at [534, 201] on div "Raw Materials" at bounding box center [523, 186] width 129 height 34
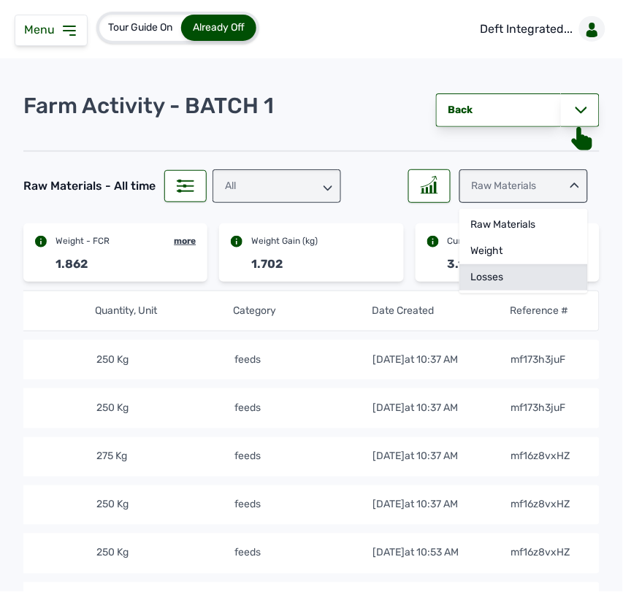
click at [494, 274] on div "Losses" at bounding box center [523, 277] width 129 height 26
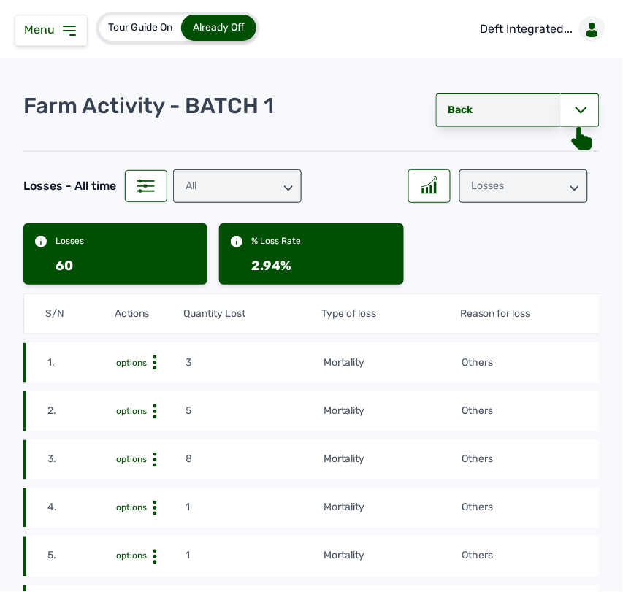
click at [482, 114] on link "Back" at bounding box center [498, 111] width 125 height 34
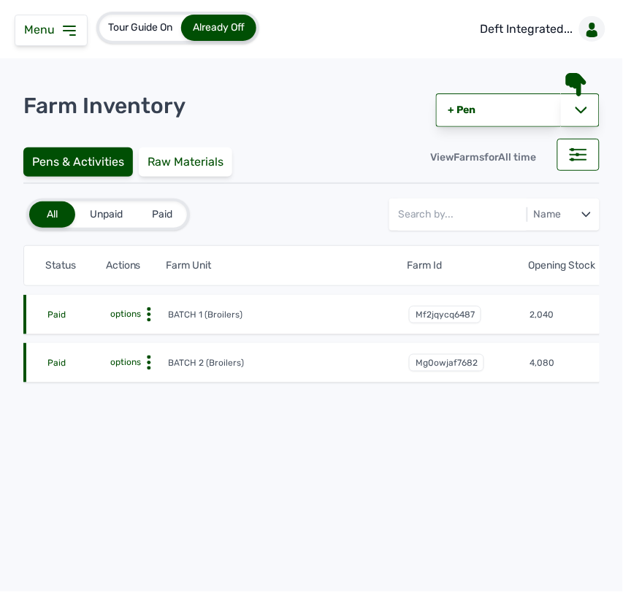
click at [150, 362] on icon at bounding box center [149, 363] width 15 height 15
click at [123, 384] on div "Farm Activities" at bounding box center [114, 386] width 104 height 18
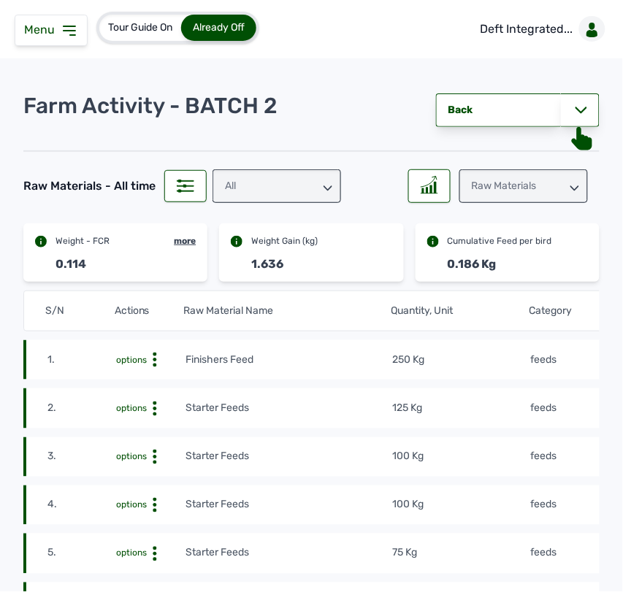
click at [286, 369] on tr "1. options Finishers Feed 250 Kg feeds [DATE] 10:37 AM mf173h3juF" at bounding box center [459, 359] width 872 height 39
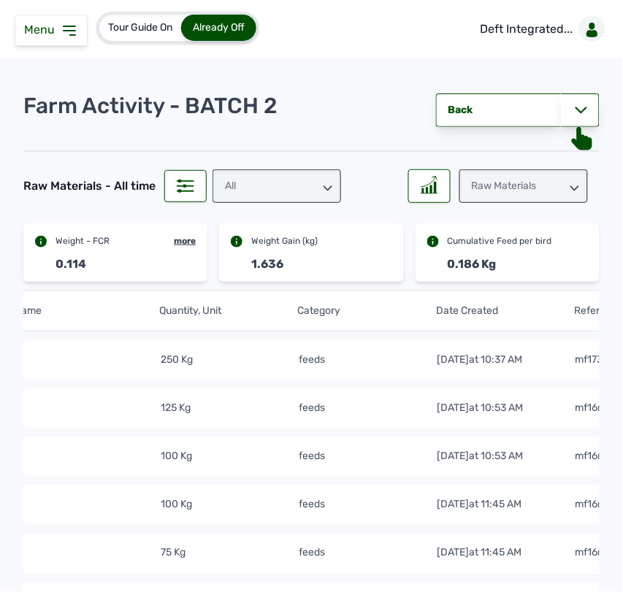
scroll to position [0, 303]
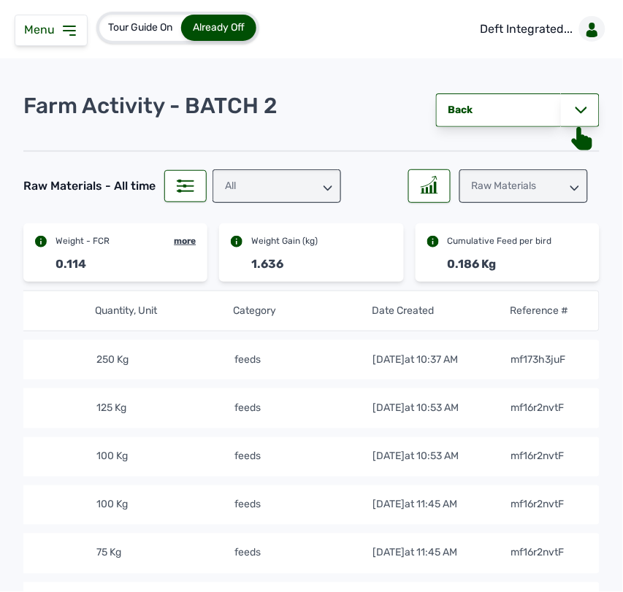
click at [286, 369] on tr "1. options Finishers Feed 250 Kg feeds [DATE] 10:37 AM mf173h3juF" at bounding box center [164, 359] width 872 height 39
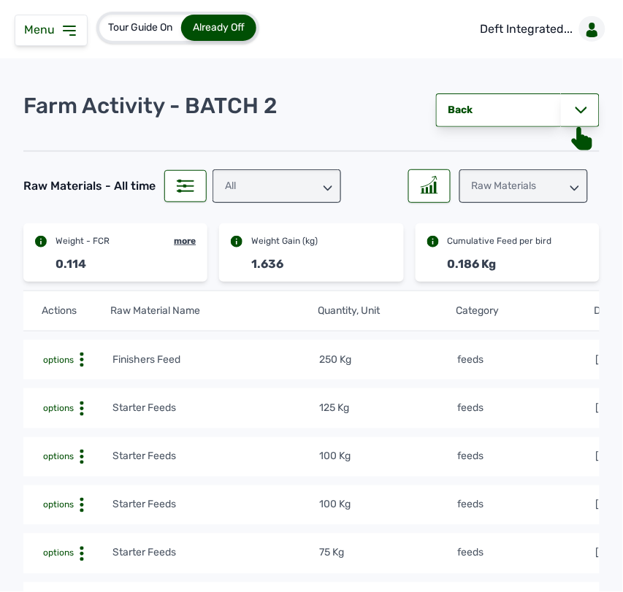
scroll to position [0, 0]
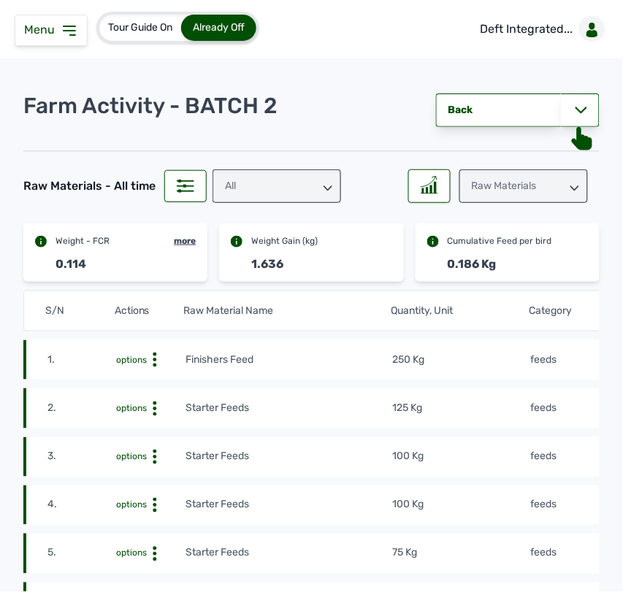
click at [150, 359] on icon at bounding box center [155, 360] width 15 height 15
click at [145, 385] on div "Delete" at bounding box center [132, 383] width 104 height 18
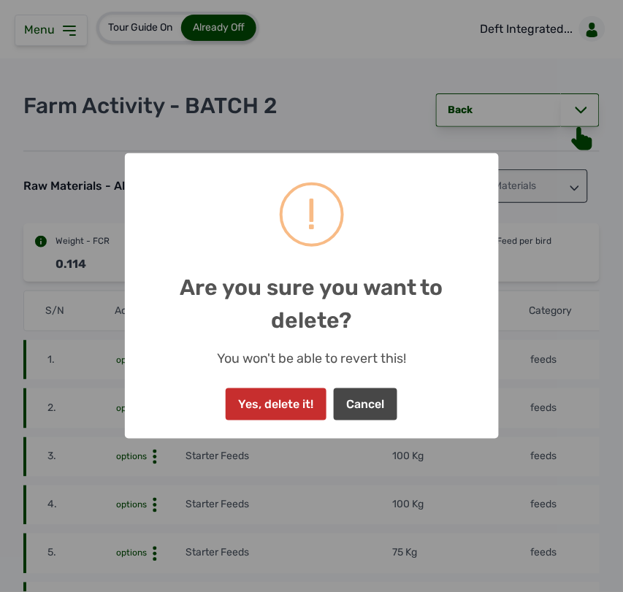
click at [301, 403] on button "Yes, delete it!" at bounding box center [276, 405] width 101 height 32
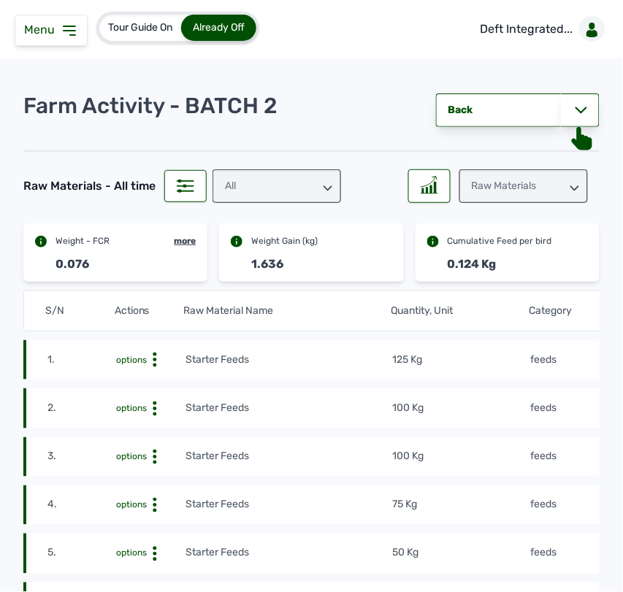
click at [542, 199] on div "Raw Materials" at bounding box center [523, 186] width 129 height 34
click at [505, 253] on div "Weight" at bounding box center [523, 251] width 129 height 26
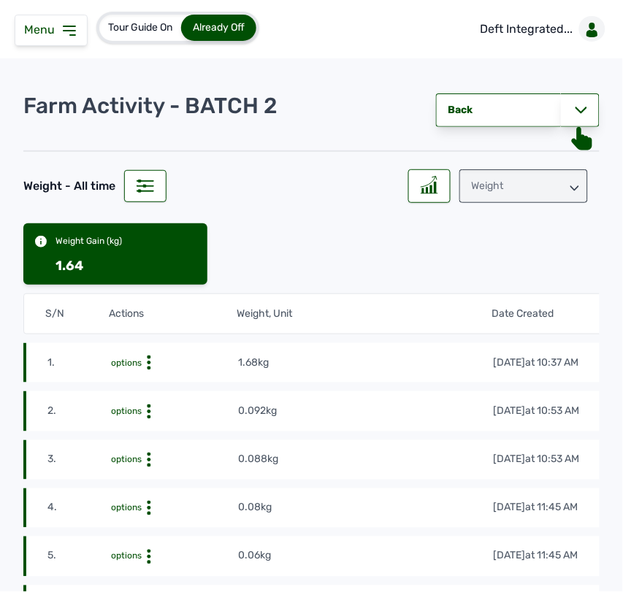
click at [147, 364] on icon at bounding box center [149, 363] width 15 height 15
click at [155, 405] on div "Delete" at bounding box center [185, 403] width 104 height 18
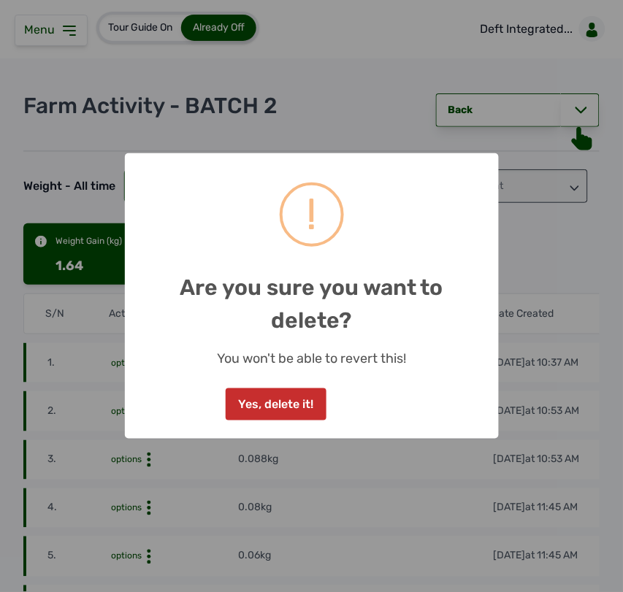
click at [265, 413] on button "Yes, delete it!" at bounding box center [276, 405] width 101 height 32
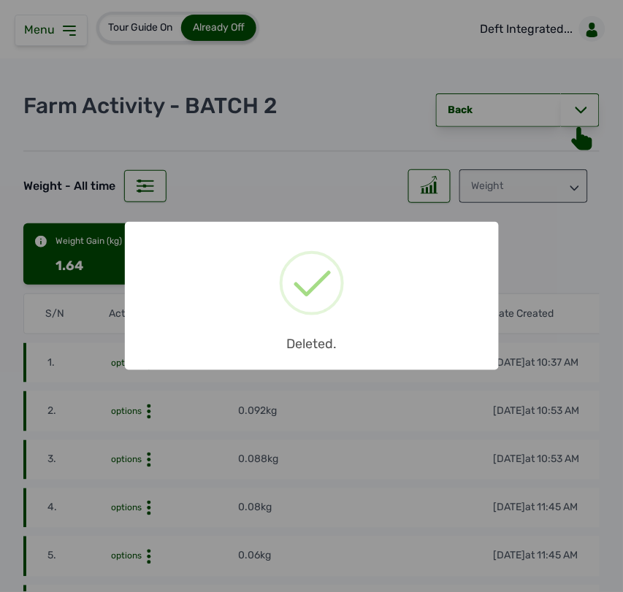
click at [570, 278] on div "× Deleted. OK No Cancel" at bounding box center [311, 296] width 623 height 592
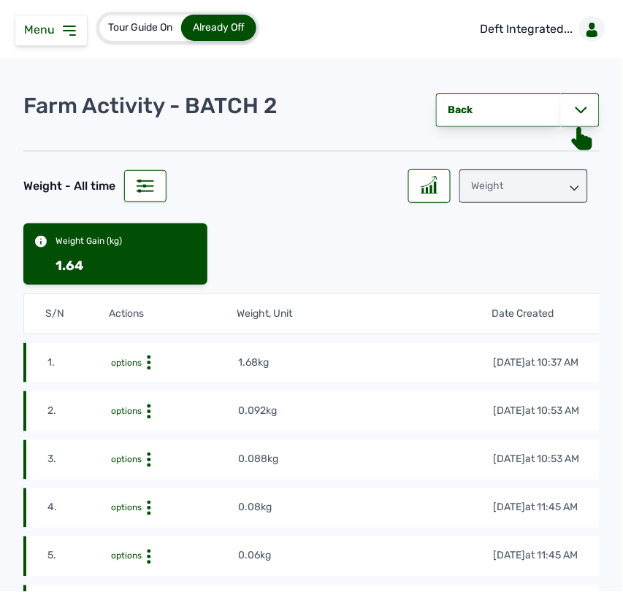
click at [560, 177] on div "Weight" at bounding box center [523, 186] width 129 height 34
click at [510, 275] on div "Losses" at bounding box center [523, 277] width 129 height 26
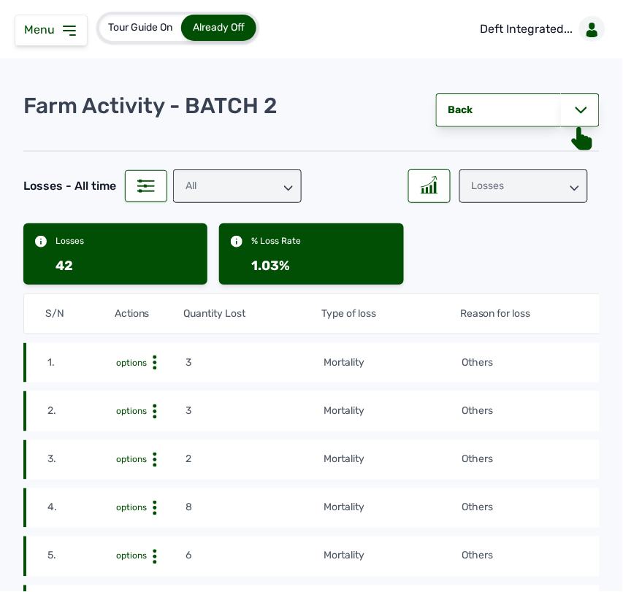
click at [386, 378] on tr "1. options 3 mortality Others [DATE] 10:37 AM mgey37613097" at bounding box center [459, 362] width 872 height 39
click at [153, 362] on circle at bounding box center [155, 364] width 4 height 4
click at [144, 400] on div "Delete" at bounding box center [132, 403] width 104 height 18
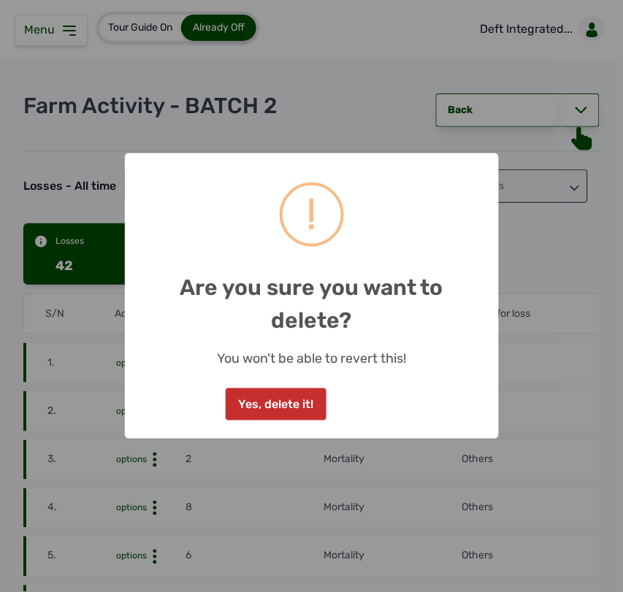
click at [241, 404] on button "Yes, delete it!" at bounding box center [276, 405] width 101 height 32
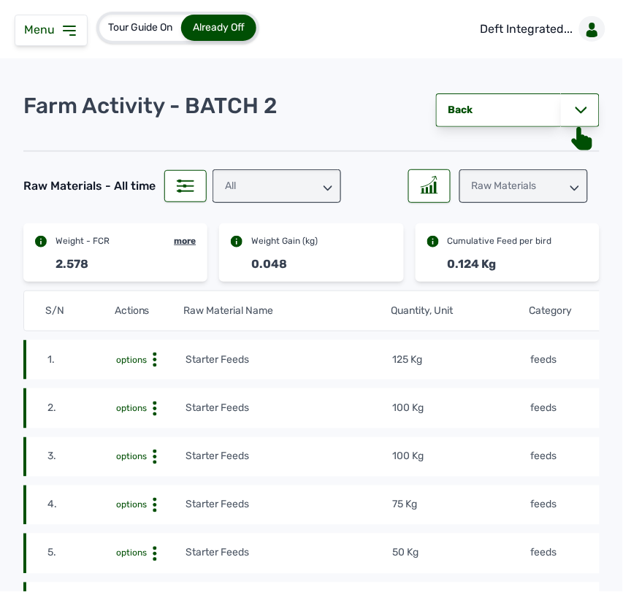
click at [487, 187] on div "Raw Materials" at bounding box center [523, 186] width 129 height 34
click at [476, 348] on tr "1. options Starter Feeds 125 Kg feeds [DATE] 10:53 AM mf16r2nvtF" at bounding box center [459, 359] width 872 height 39
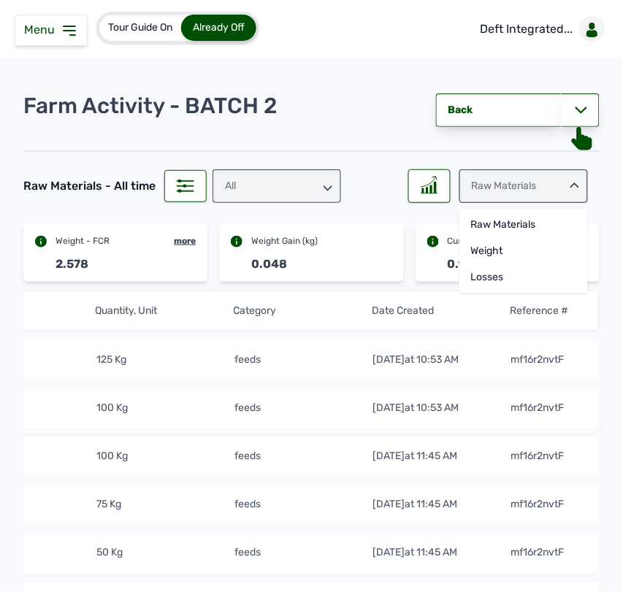
scroll to position [0, 303]
click at [505, 245] on div "Weight" at bounding box center [523, 251] width 129 height 26
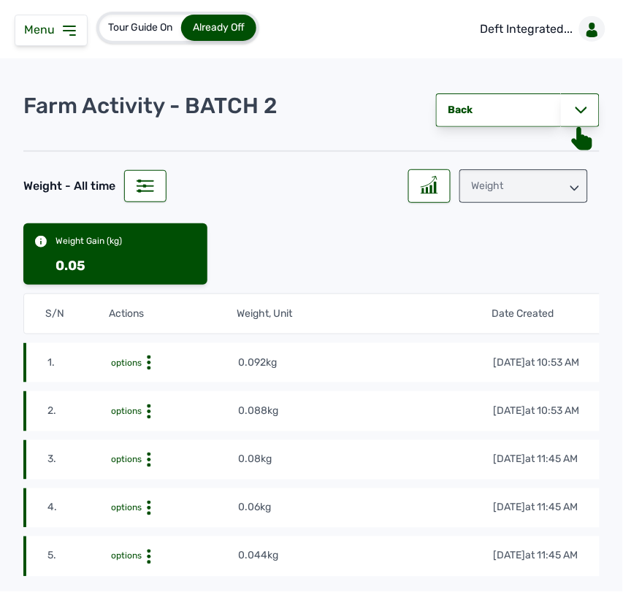
click at [546, 199] on div "Weight" at bounding box center [523, 186] width 129 height 34
click at [502, 272] on div "Losses" at bounding box center [523, 277] width 129 height 26
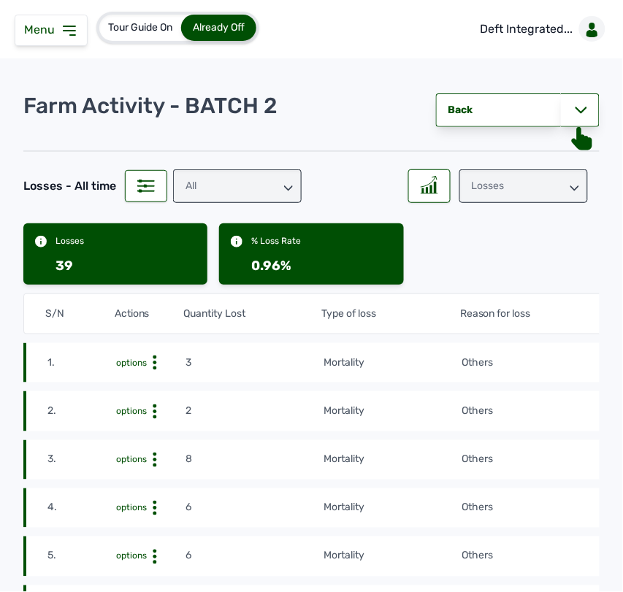
click at [435, 366] on td "mortality" at bounding box center [392, 363] width 138 height 16
click at [546, 364] on td "Others" at bounding box center [564, 363] width 207 height 16
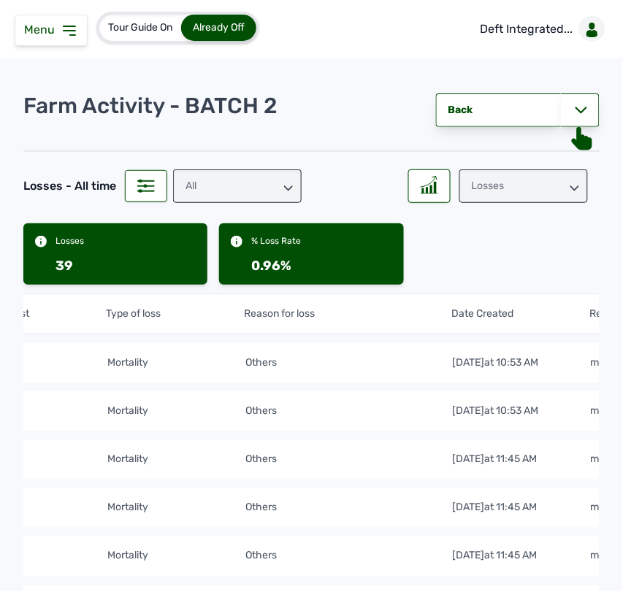
scroll to position [0, 303]
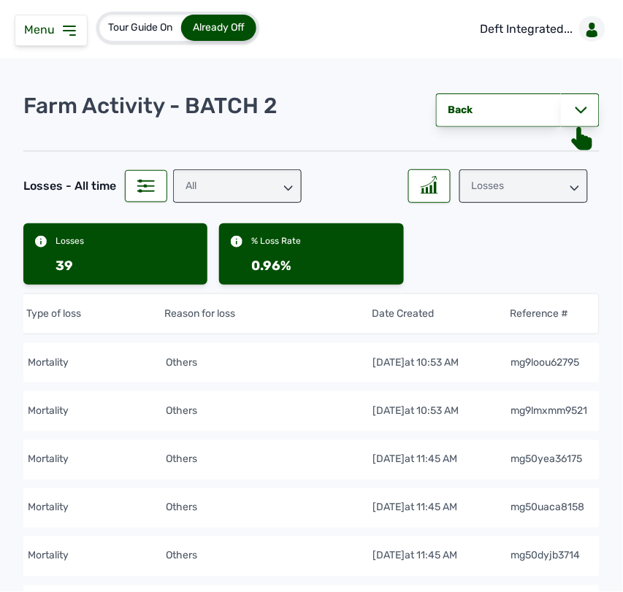
click at [473, 188] on div "Losses" at bounding box center [523, 186] width 129 height 34
click at [477, 249] on div "Weight" at bounding box center [523, 251] width 129 height 26
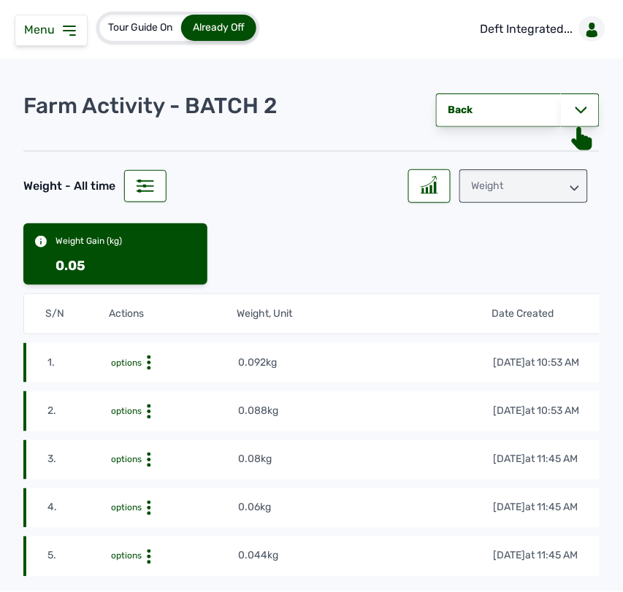
click at [416, 349] on tr "1. options 0.092kg [DATE] 10:53 AM mg9lop890241" at bounding box center [459, 362] width 872 height 39
click at [480, 112] on link "Back" at bounding box center [498, 111] width 125 height 34
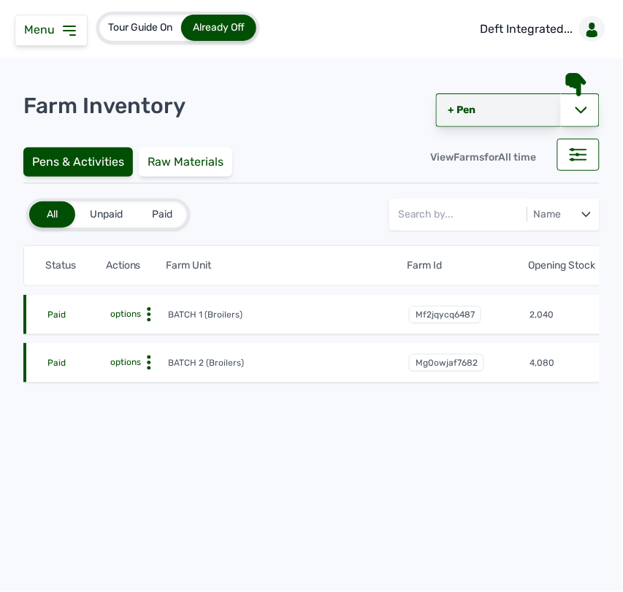
click at [443, 111] on link "+ Pen" at bounding box center [498, 111] width 125 height 34
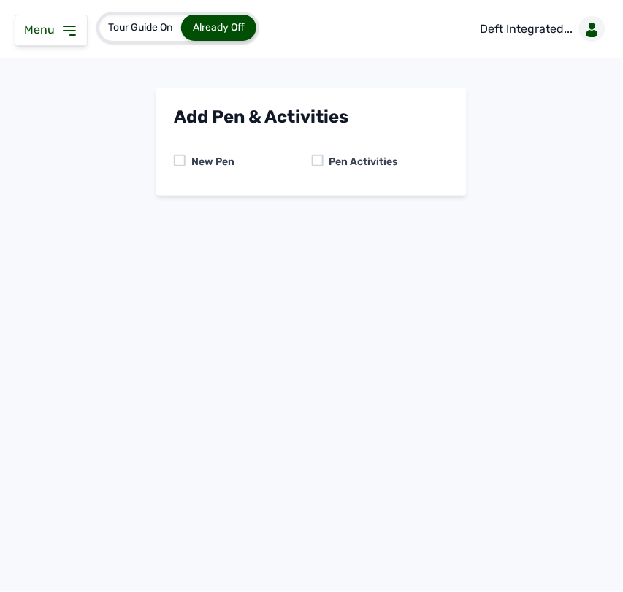
click at [321, 158] on div at bounding box center [318, 161] width 12 height 12
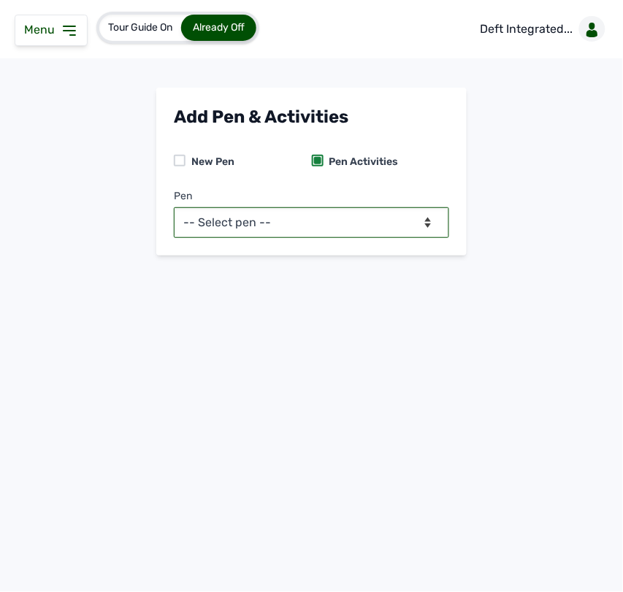
click at [322, 228] on select "-- Select pen -- BATCH 1 (Broilers) BATCH 2 (Broilers)" at bounding box center [311, 222] width 275 height 31
select select "mg0owjaf7682"
click at [174, 207] on select "-- Select pen -- BATCH 1 (Broilers) BATCH 2 (Broilers)" at bounding box center [311, 222] width 275 height 31
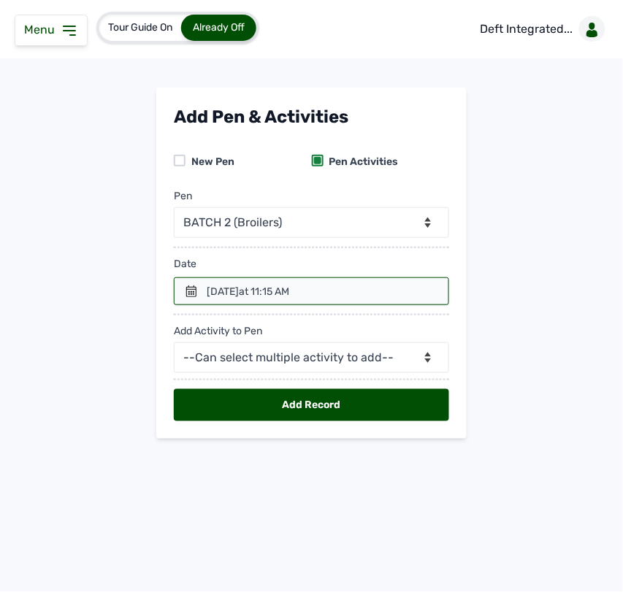
click at [190, 296] on icon at bounding box center [191, 292] width 10 height 12
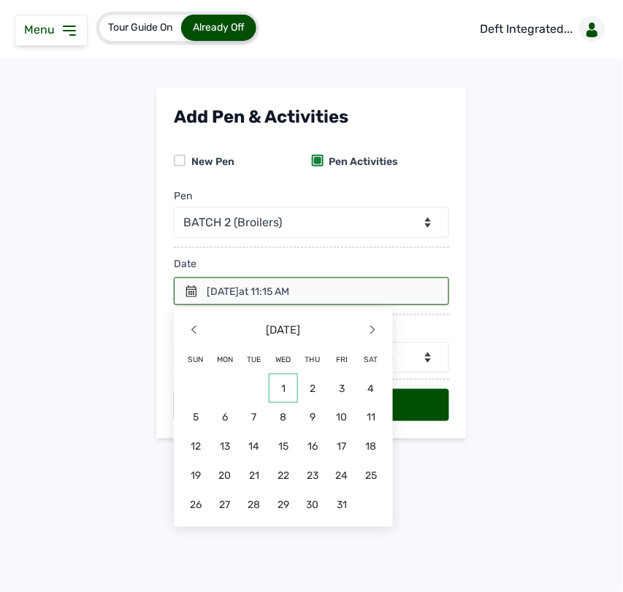
click at [283, 382] on span "1" at bounding box center [283, 388] width 29 height 29
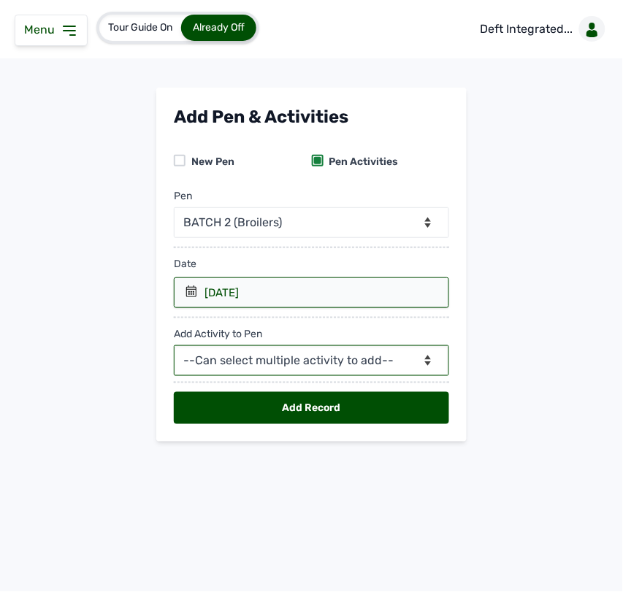
click at [272, 351] on select "--Can select multiple activity to add-- Raw Material Losses Weight" at bounding box center [311, 361] width 275 height 31
select select "Raw Material"
click at [174, 346] on select "--Can select multiple activity to add-- Raw Material Losses Weight" at bounding box center [311, 361] width 275 height 31
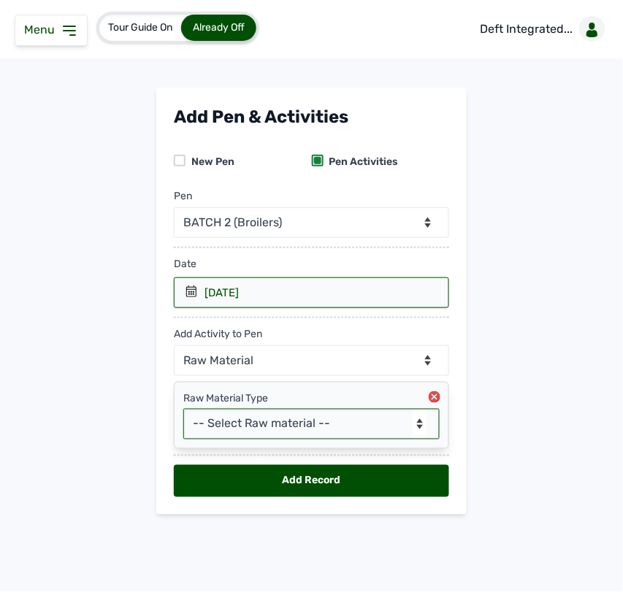
click at [257, 426] on select "-- Select Raw material -- feeds medications vaccines Biomass Fuel" at bounding box center [311, 424] width 256 height 31
select select "feeds"
click at [183, 410] on select "-- Select Raw material -- feeds medications vaccines Biomass Fuel" at bounding box center [311, 424] width 256 height 31
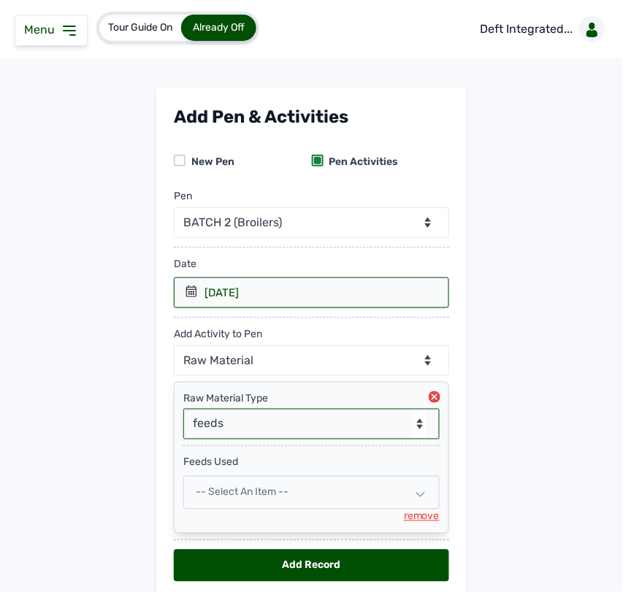
click at [253, 491] on span "-- Select an Item --" at bounding box center [242, 493] width 93 height 12
select select
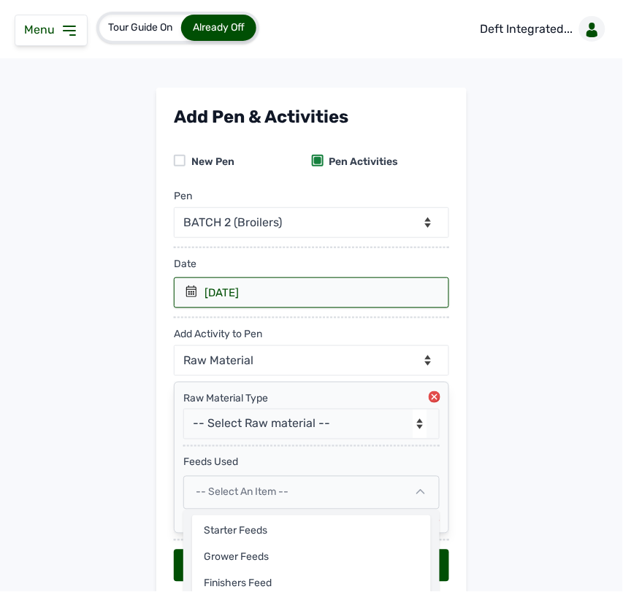
scroll to position [62, 0]
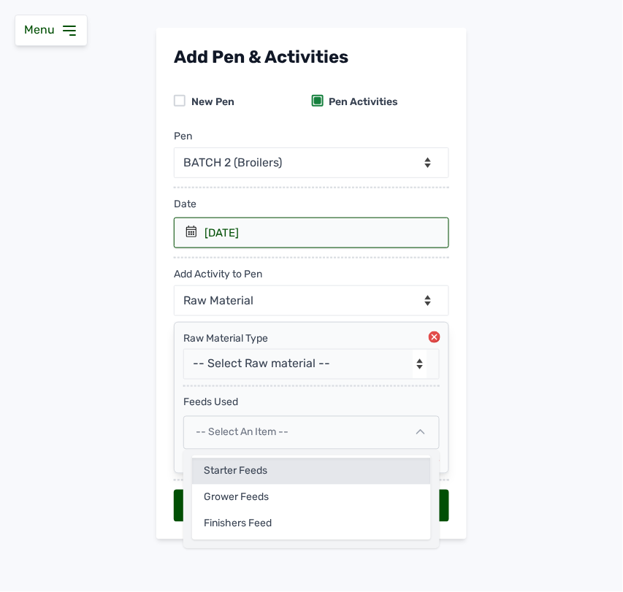
click at [253, 470] on div "Starter Feeds" at bounding box center [311, 472] width 239 height 26
select select
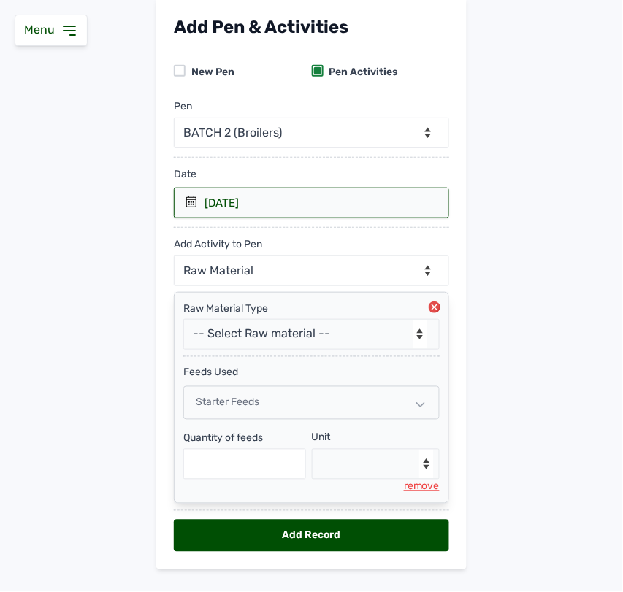
scroll to position [122, 0]
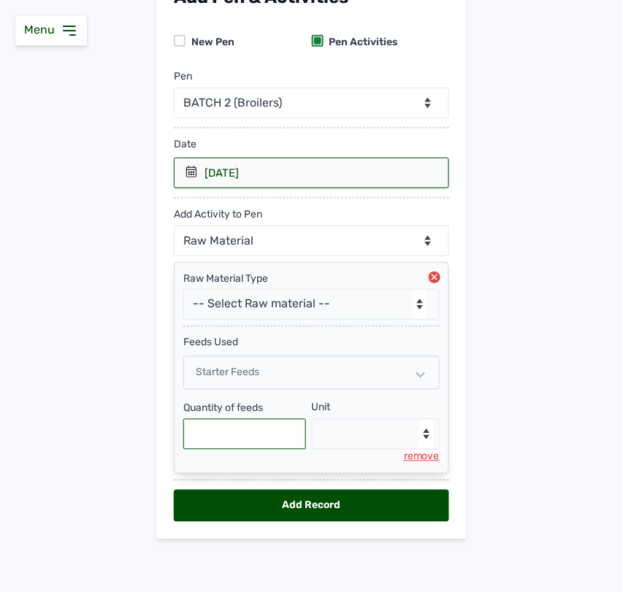
click at [253, 443] on input "text" at bounding box center [244, 434] width 123 height 31
type input "150"
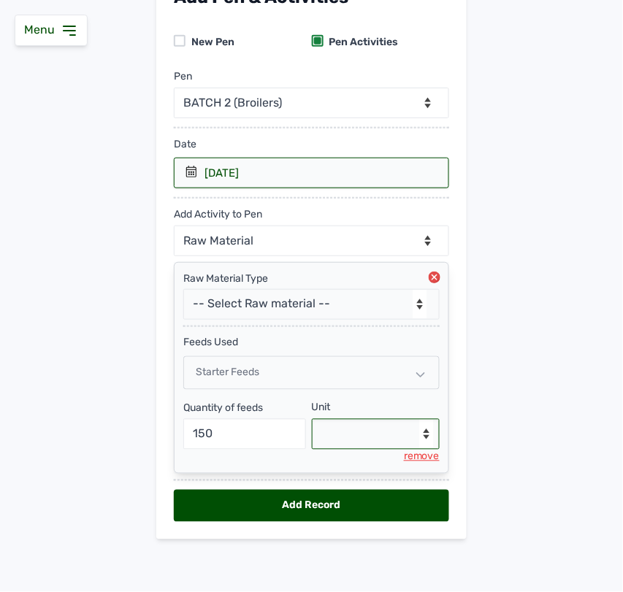
click at [367, 432] on select "--Select unit-- Bag(s) Kg" at bounding box center [376, 434] width 129 height 31
select select "Kg"
click at [312, 419] on select "--Select unit-- Bag(s) Kg" at bounding box center [376, 434] width 129 height 31
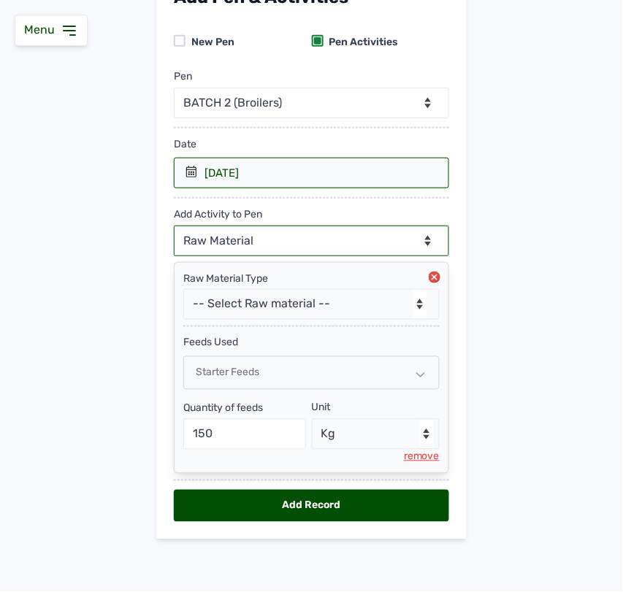
click at [331, 241] on select "--Can select multiple activity to add-- Raw Material Losses Weight" at bounding box center [311, 241] width 275 height 31
select select "Losses"
click at [174, 226] on select "--Can select multiple activity to add-- Raw Material Losses Weight" at bounding box center [311, 241] width 275 height 31
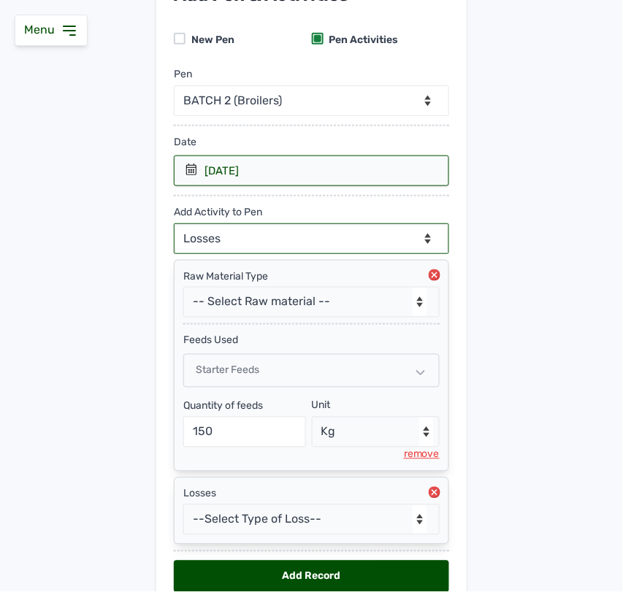
scroll to position [196, 0]
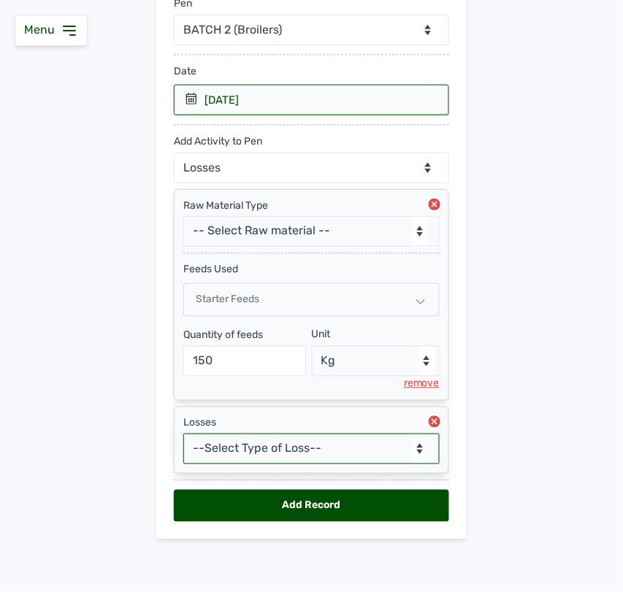
click at [275, 439] on select "--Select Type of Loss-- Mortality Culled Theft" at bounding box center [311, 449] width 256 height 31
select select "Mortality"
click at [183, 434] on select "--Select Type of Loss-- Mortality Culled Theft" at bounding box center [311, 449] width 256 height 31
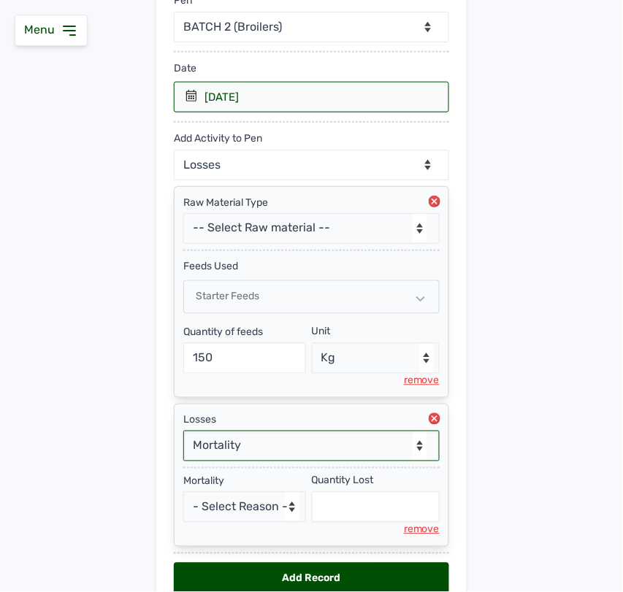
scroll to position [272, 0]
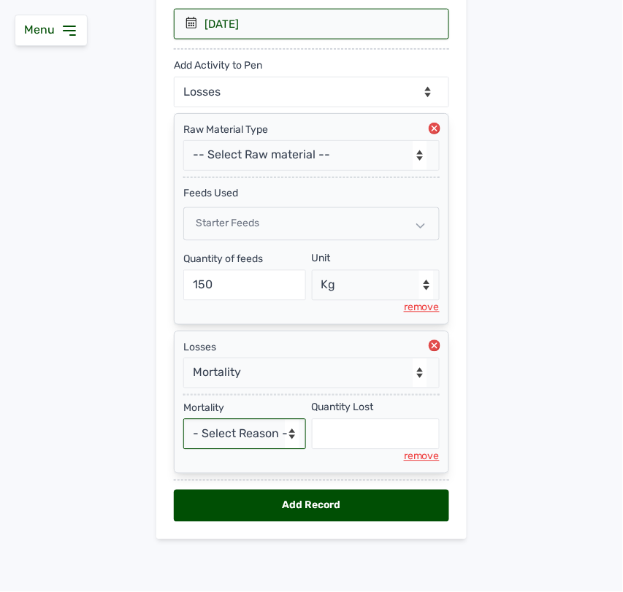
click at [246, 438] on select "- Select Reason - Disease Late Vaccination Wrong Vaccination Heat [MEDICAL_DATA…" at bounding box center [244, 434] width 123 height 31
select select "Others"
click at [183, 419] on select "- Select Reason - Disease Late Vaccination Wrong Vaccination Heat [MEDICAL_DATA…" at bounding box center [244, 434] width 123 height 31
select select "null"
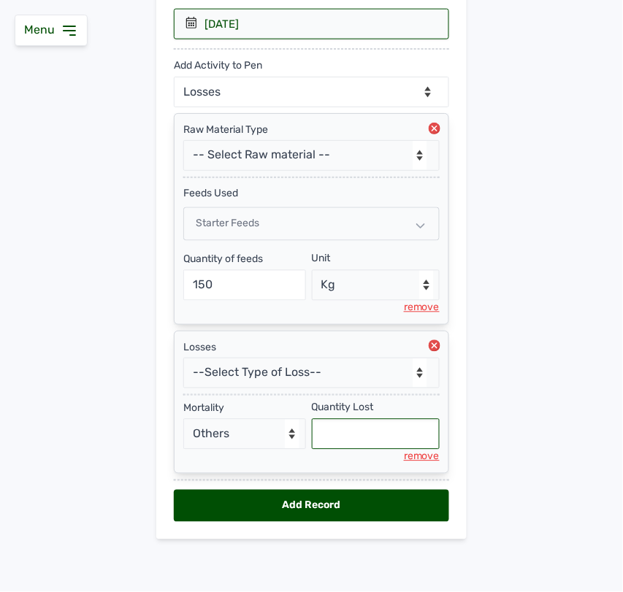
click at [327, 431] on input "text" at bounding box center [376, 434] width 129 height 31
type input "5"
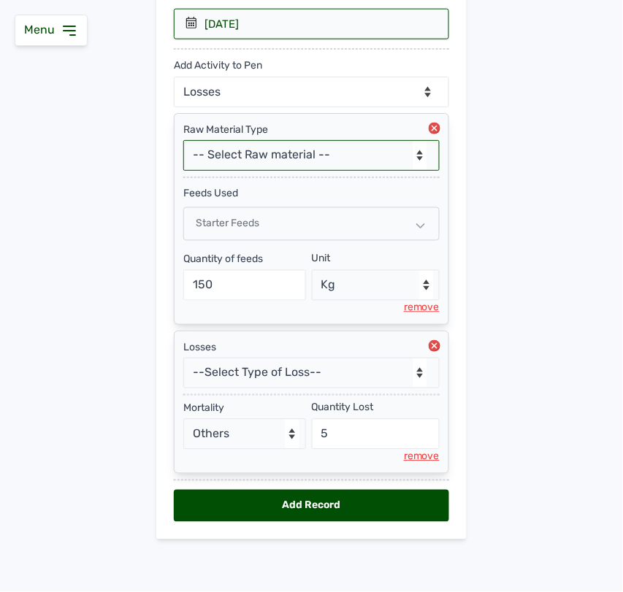
click at [321, 146] on select "-- Select Raw material -- feeds medications vaccines Biomass Fuel" at bounding box center [311, 155] width 256 height 31
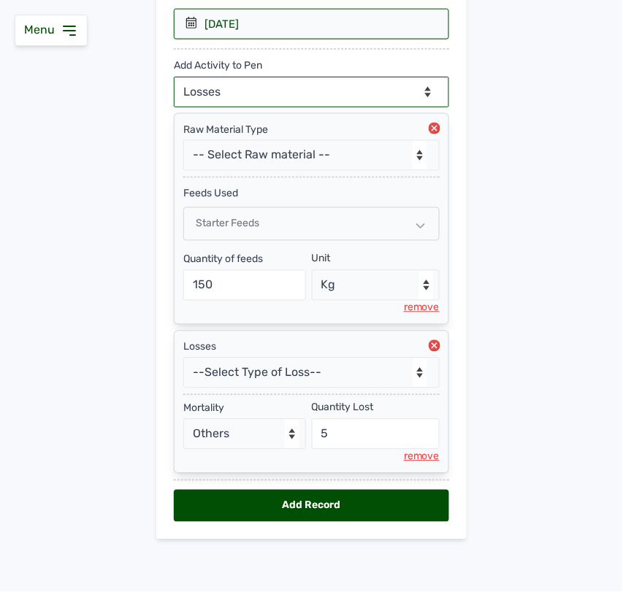
click at [335, 91] on select "--Can select multiple activity to add-- Raw Material Losses Weight" at bounding box center [311, 92] width 275 height 31
select select "Weight"
click at [174, 77] on select "--Can select multiple activity to add-- Raw Material Losses Weight" at bounding box center [311, 92] width 275 height 31
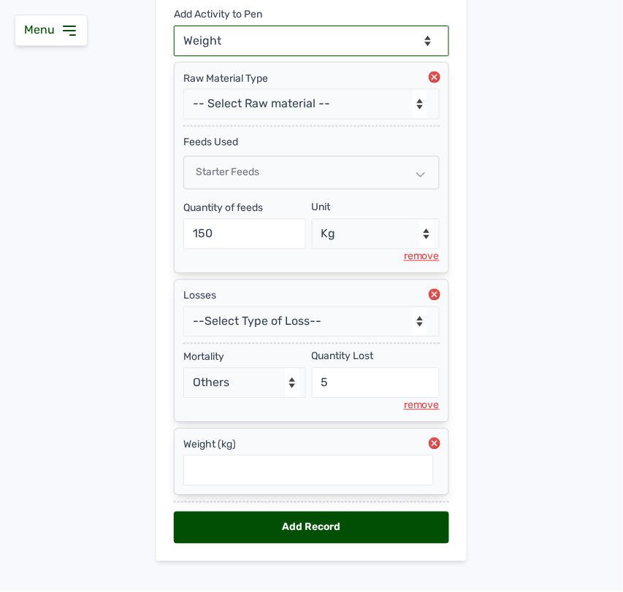
scroll to position [347, 0]
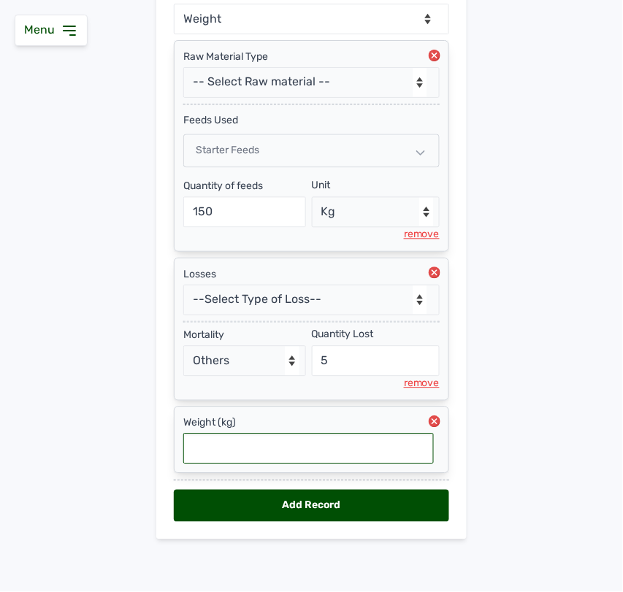
click at [318, 440] on input "text" at bounding box center [308, 449] width 251 height 31
type input "0.113"
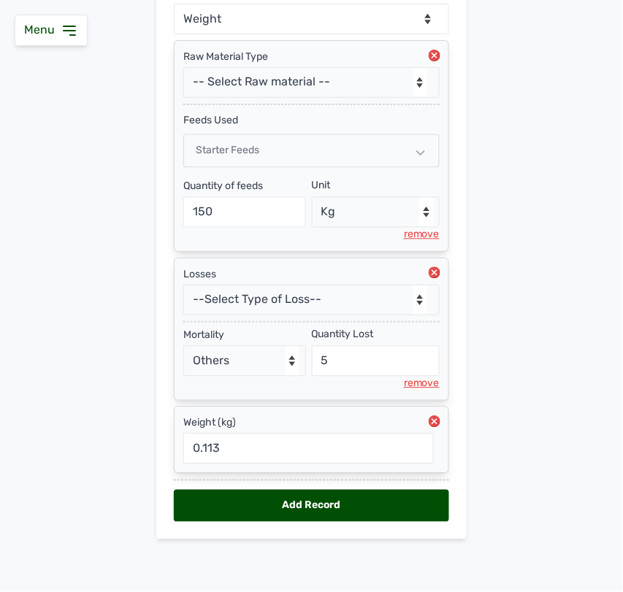
click at [301, 508] on div "Add Record" at bounding box center [311, 506] width 275 height 32
select select "null"
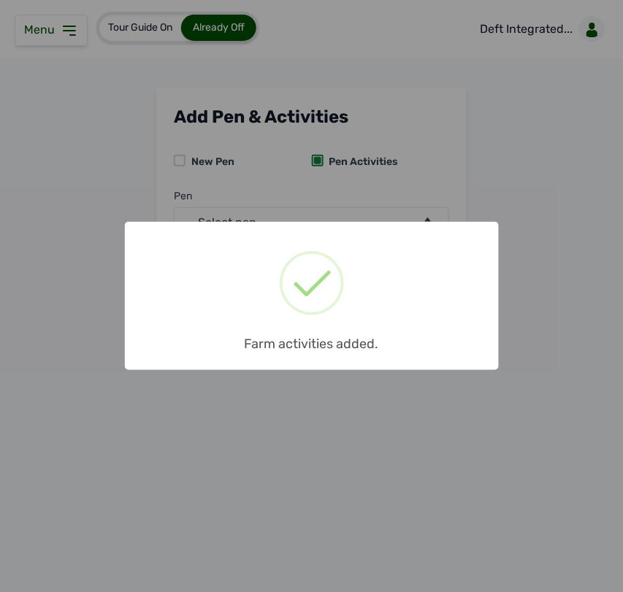
scroll to position [0, 0]
click at [384, 425] on div "× Farm activities added. OK No Cancel" at bounding box center [311, 296] width 623 height 592
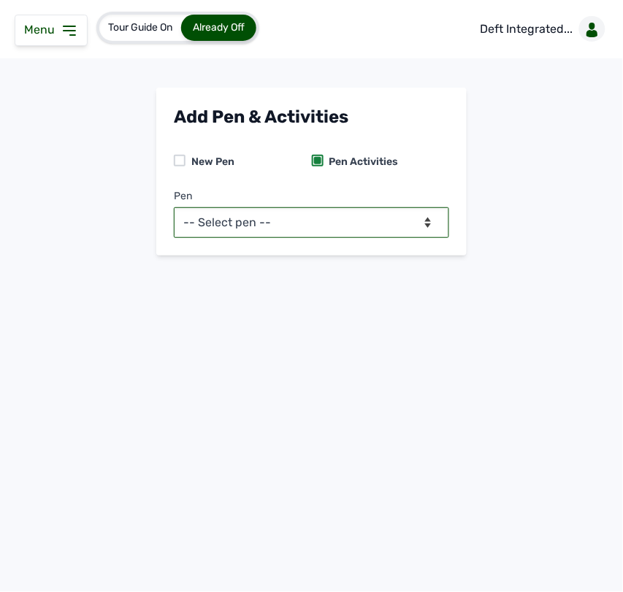
click at [371, 227] on select "-- Select pen -- BATCH 1 (Broilers) BATCH 2 (Broilers)" at bounding box center [311, 222] width 275 height 31
select select "mg0owjaf7682"
click at [174, 207] on select "-- Select pen -- BATCH 1 (Broilers) BATCH 2 (Broilers)" at bounding box center [311, 222] width 275 height 31
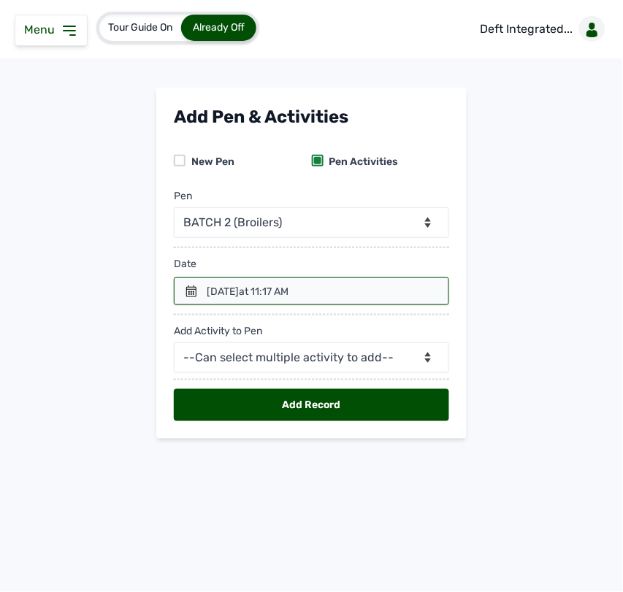
click at [194, 292] on icon at bounding box center [192, 292] width 12 height 12
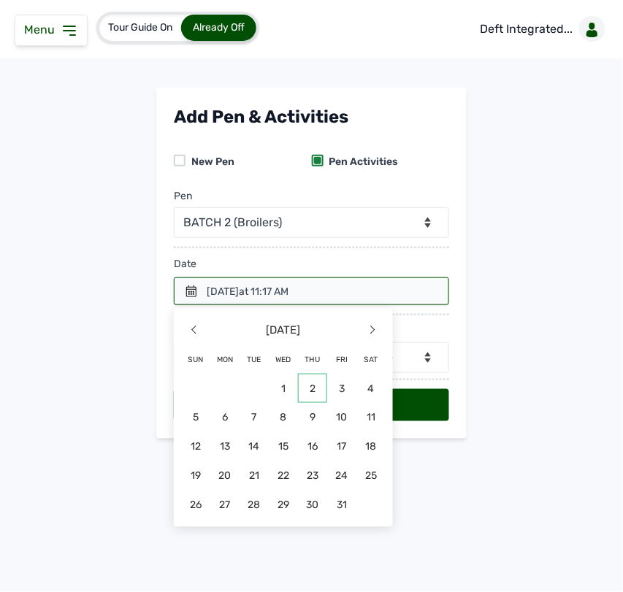
click at [316, 397] on span "2" at bounding box center [312, 388] width 29 height 29
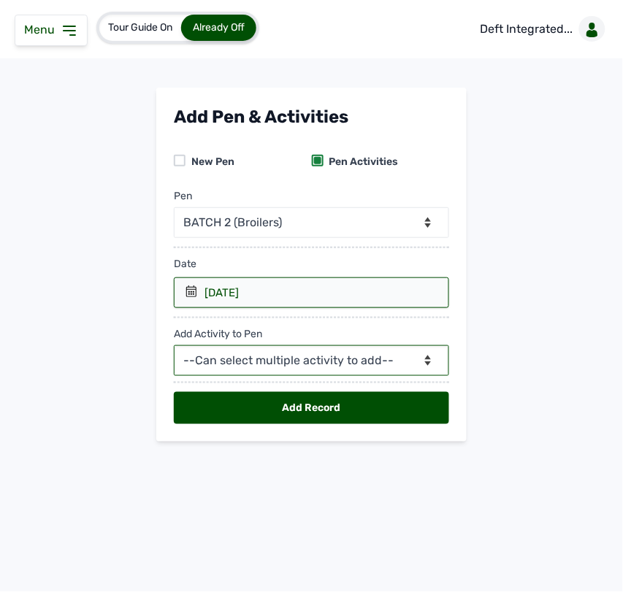
click at [286, 353] on select "--Can select multiple activity to add-- Raw Material Losses Weight" at bounding box center [311, 361] width 275 height 31
select select "Raw Material"
click at [174, 346] on select "--Can select multiple activity to add-- Raw Material Losses Weight" at bounding box center [311, 361] width 275 height 31
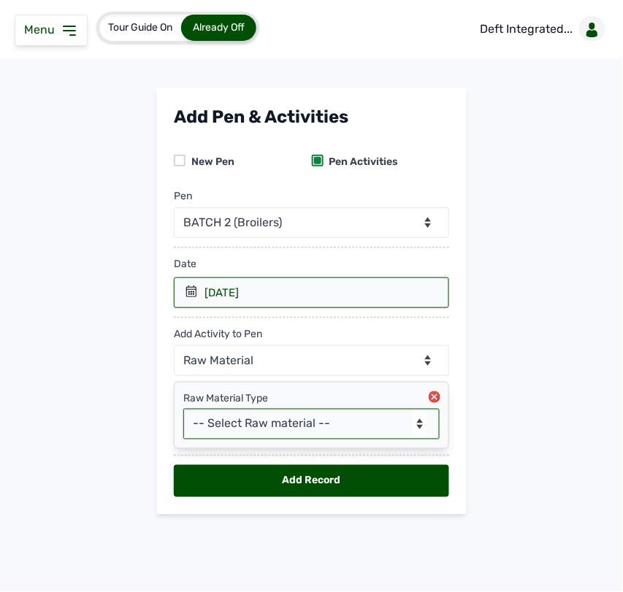
click at [274, 419] on select "-- Select Raw material -- feeds medications vaccines Biomass Fuel" at bounding box center [311, 424] width 256 height 31
select select "feeds"
click at [183, 410] on select "-- Select Raw material -- feeds medications vaccines Biomass Fuel" at bounding box center [311, 424] width 256 height 31
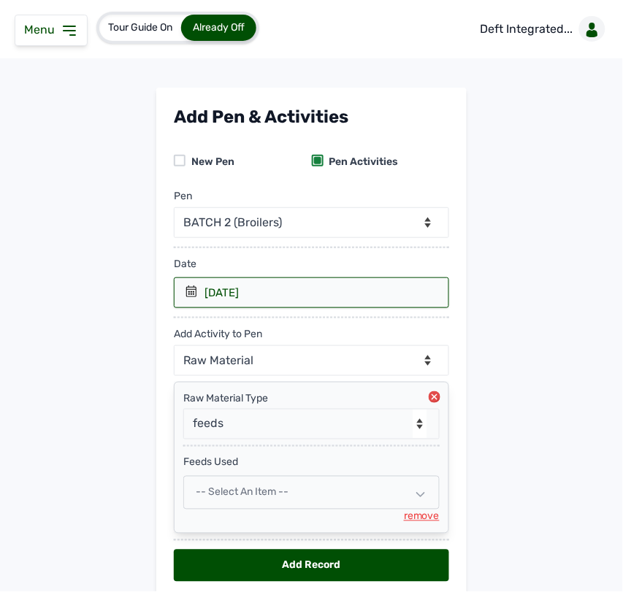
click at [265, 491] on span "-- Select an Item --" at bounding box center [242, 493] width 93 height 12
select select
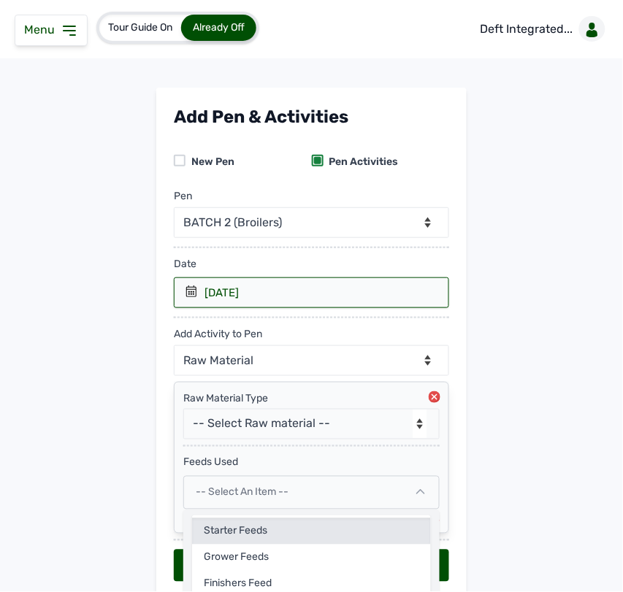
click at [258, 543] on div "Starter Feeds" at bounding box center [311, 532] width 239 height 26
select select
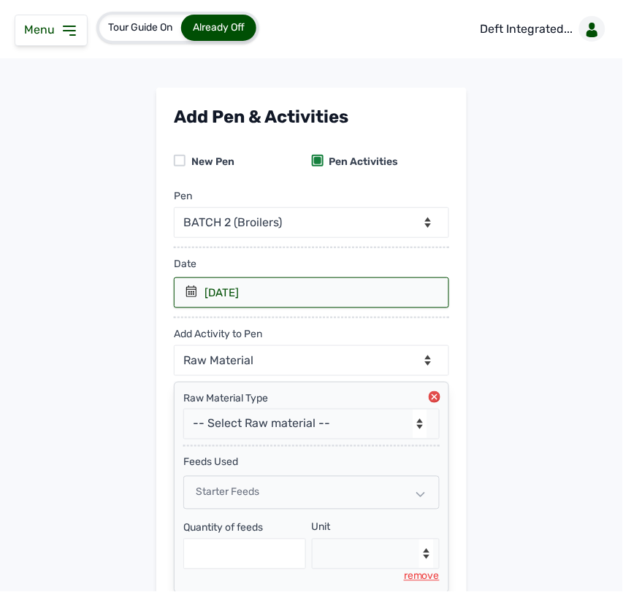
scroll to position [122, 0]
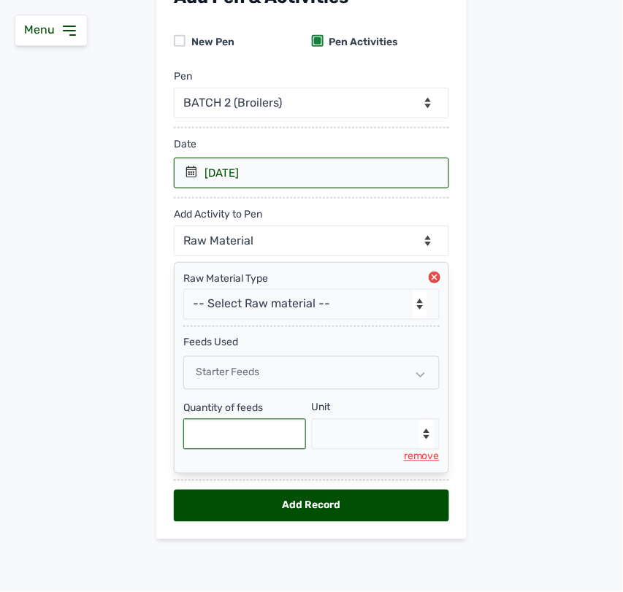
click at [248, 436] on input "text" at bounding box center [244, 434] width 123 height 31
type input "150"
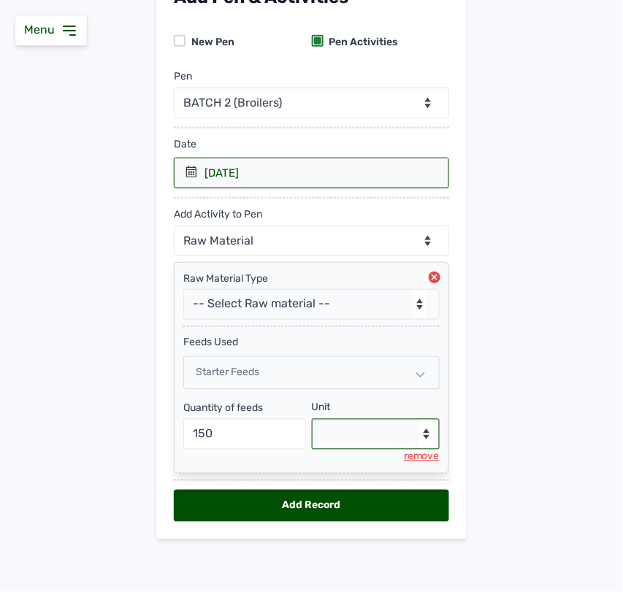
click at [330, 427] on select "--Select unit-- Bag(s) Kg" at bounding box center [376, 434] width 129 height 31
select select "Kg"
click at [312, 419] on select "--Select unit-- Bag(s) Kg" at bounding box center [376, 434] width 129 height 31
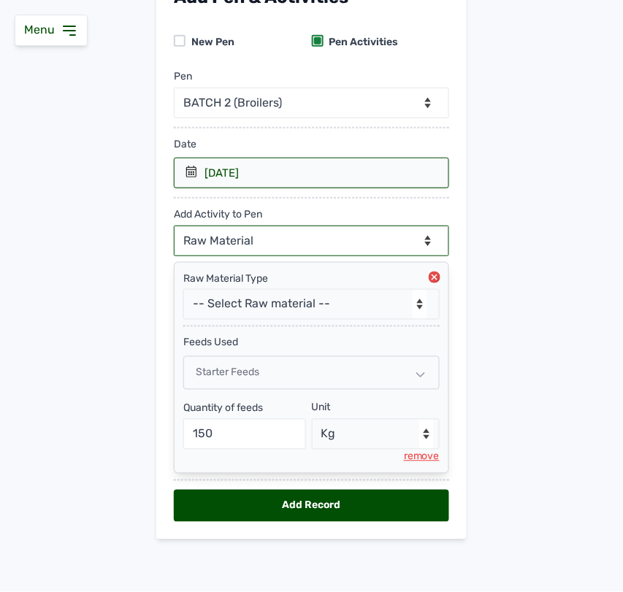
click at [281, 228] on select "--Can select multiple activity to add-- Raw Material Losses Weight" at bounding box center [311, 241] width 275 height 31
select select "Losses"
click at [174, 226] on select "--Can select multiple activity to add-- Raw Material Losses Weight" at bounding box center [311, 241] width 275 height 31
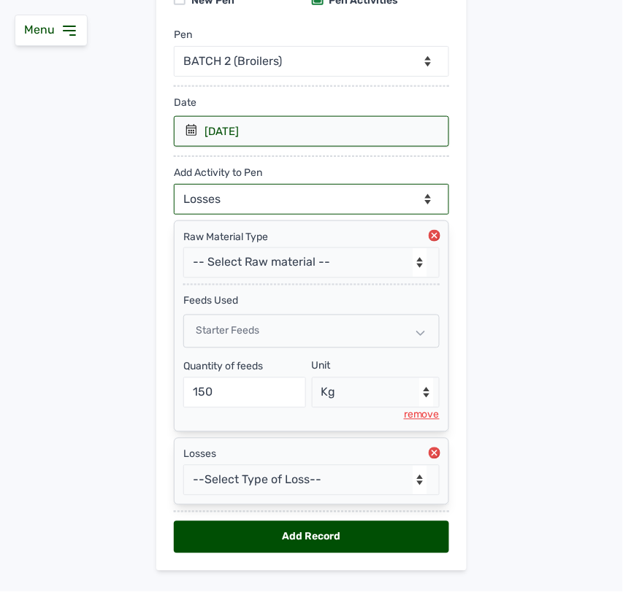
scroll to position [196, 0]
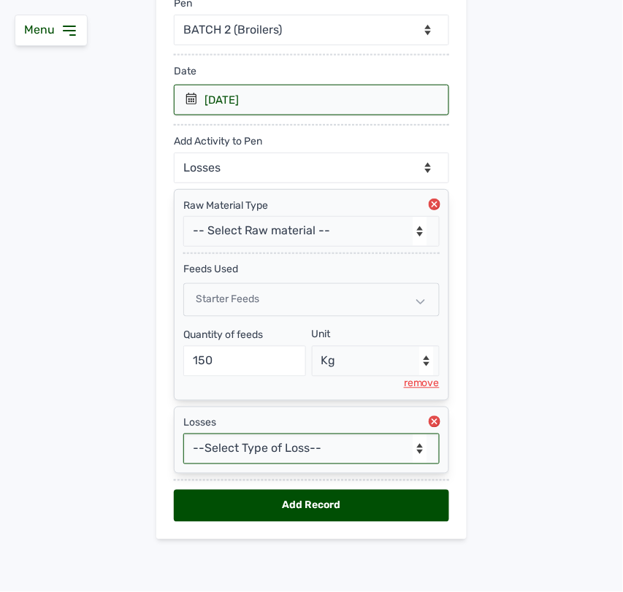
click at [253, 439] on select "--Select Type of Loss-- Mortality Culled Theft" at bounding box center [311, 449] width 256 height 31
select select "Mortality"
click at [183, 434] on select "--Select Type of Loss-- Mortality Culled Theft" at bounding box center [311, 449] width 256 height 31
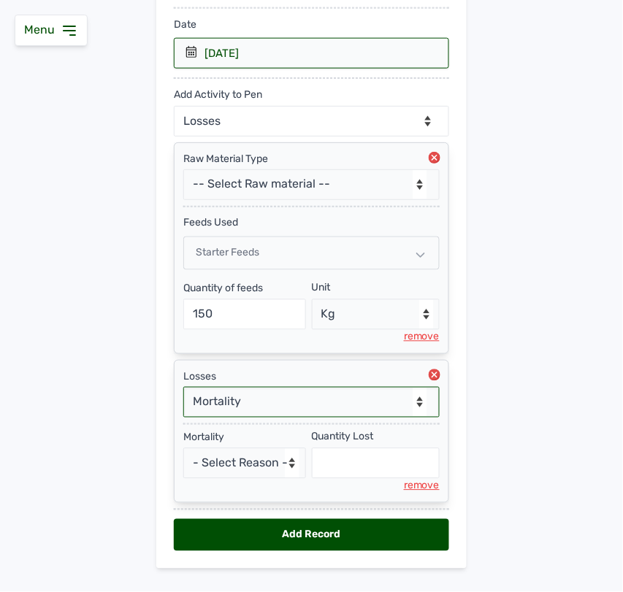
scroll to position [272, 0]
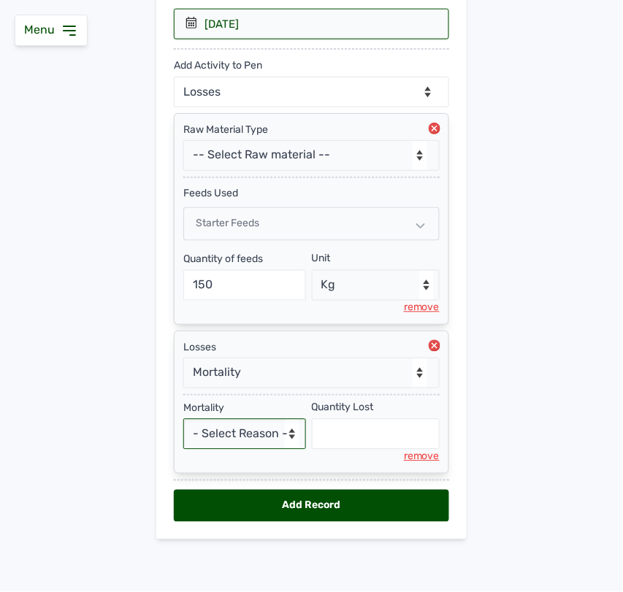
click at [242, 436] on select "- Select Reason - Disease Late Vaccination Wrong Vaccination Heat [MEDICAL_DATA…" at bounding box center [244, 434] width 123 height 31
select select "Others"
click at [183, 419] on select "- Select Reason - Disease Late Vaccination Wrong Vaccination Heat [MEDICAL_DATA…" at bounding box center [244, 434] width 123 height 31
select select "null"
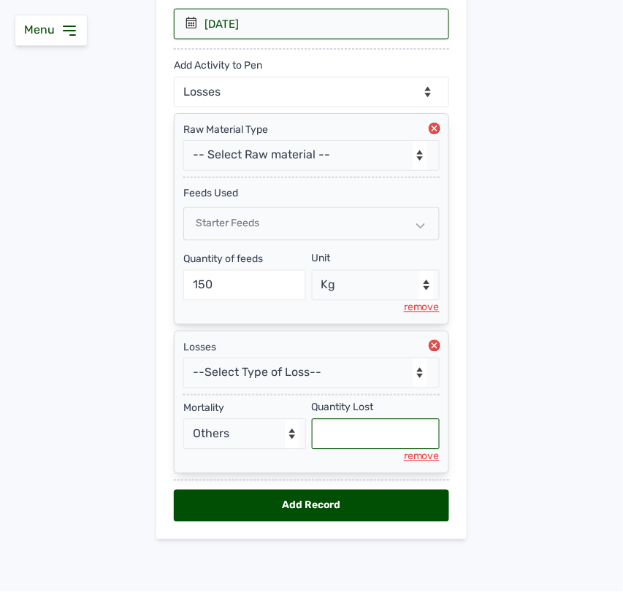
click at [377, 425] on input "text" at bounding box center [376, 434] width 129 height 31
type input "6"
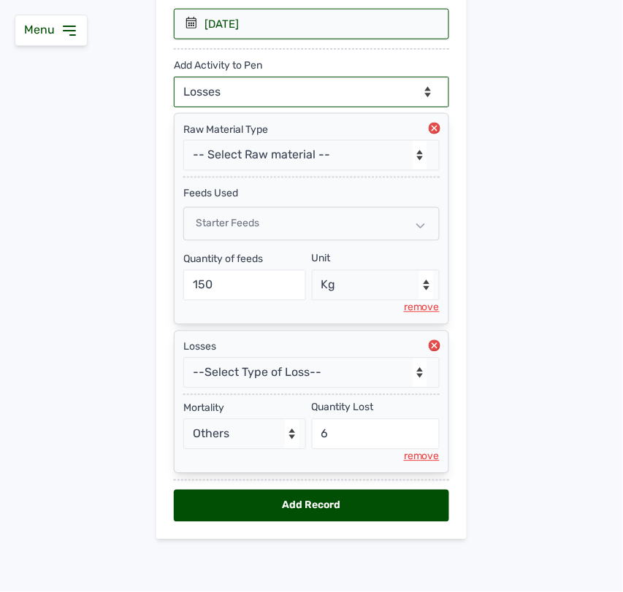
click at [321, 81] on select "--Can select multiple activity to add-- Raw Material Losses Weight" at bounding box center [311, 92] width 275 height 31
select select "Weight"
click at [174, 77] on select "--Can select multiple activity to add-- Raw Material Losses Weight" at bounding box center [311, 92] width 275 height 31
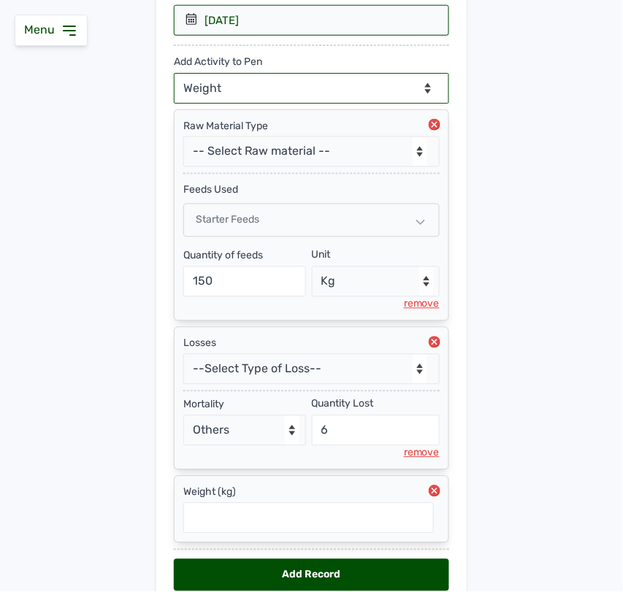
scroll to position [347, 0]
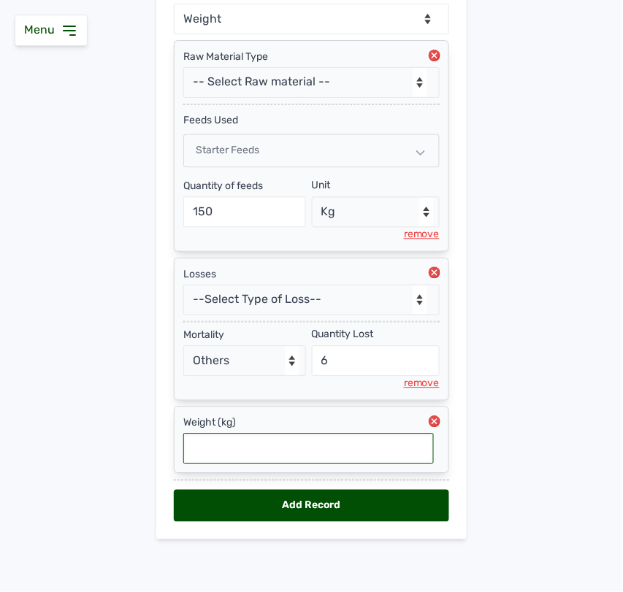
click at [272, 446] on input "text" at bounding box center [308, 449] width 251 height 31
type input "0.126"
click at [294, 510] on div "Add Record" at bounding box center [311, 506] width 275 height 32
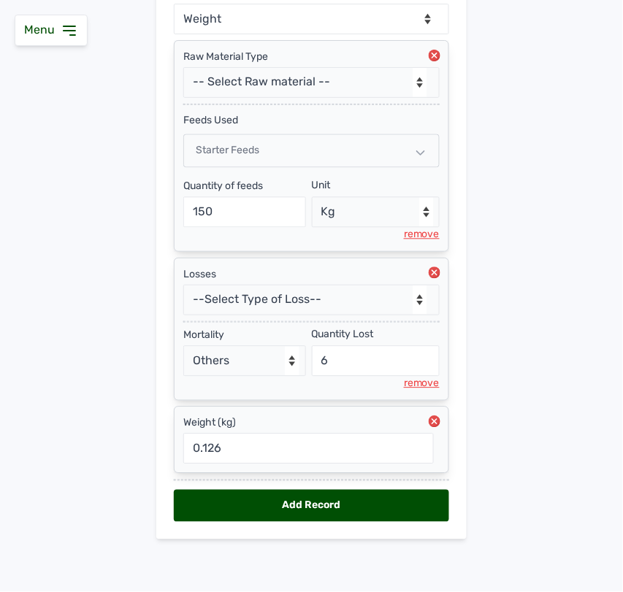
select select "null"
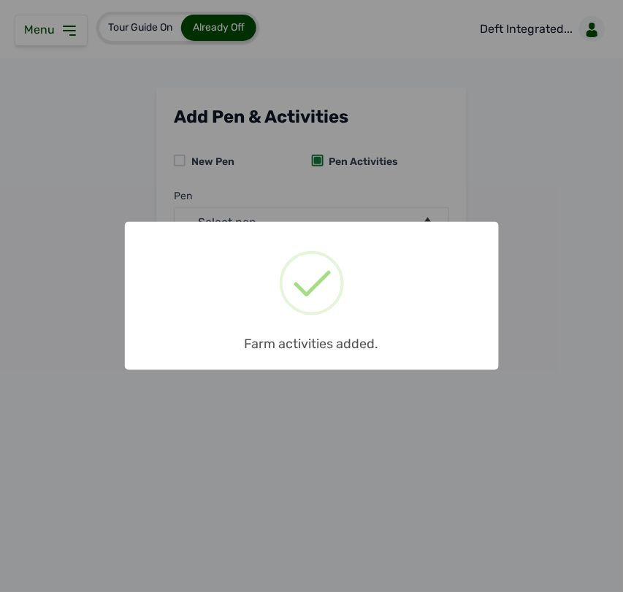
scroll to position [0, 0]
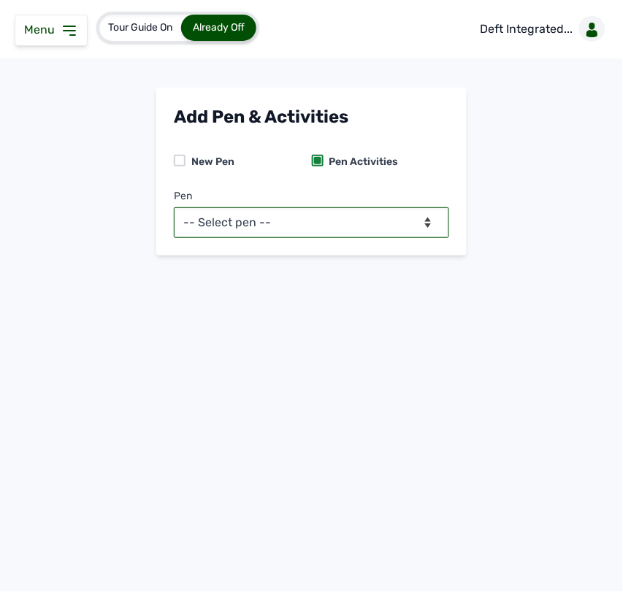
click at [300, 214] on select "-- Select pen -- BATCH 1 (Broilers) BATCH 2 (Broilers)" at bounding box center [311, 222] width 275 height 31
select select "mg0owjaf7682"
click at [174, 207] on select "-- Select pen -- BATCH 1 (Broilers) BATCH 2 (Broilers)" at bounding box center [311, 222] width 275 height 31
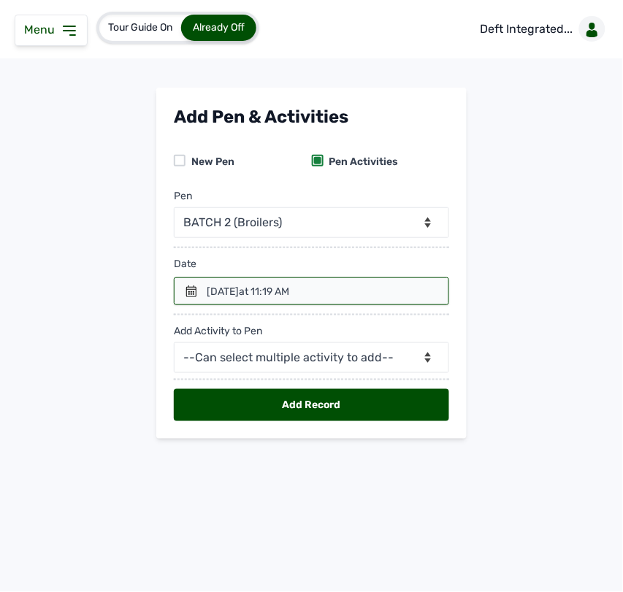
click at [186, 292] on icon at bounding box center [192, 292] width 12 height 12
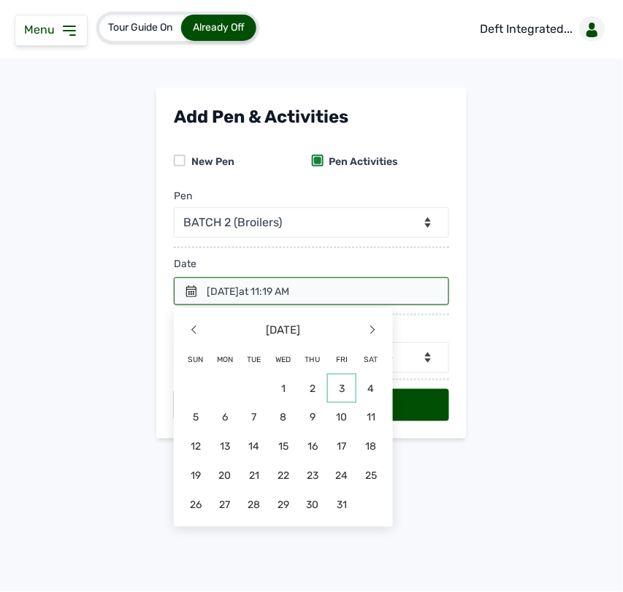
click at [345, 394] on span "3" at bounding box center [341, 388] width 29 height 29
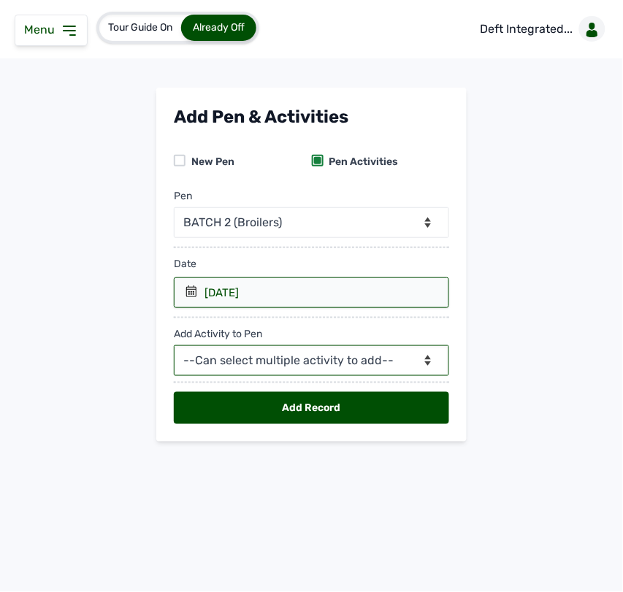
click at [318, 369] on select "--Can select multiple activity to add-- Raw Material Losses Weight" at bounding box center [311, 361] width 275 height 31
select select "Raw Material"
click at [174, 346] on select "--Can select multiple activity to add-- Raw Material Losses Weight" at bounding box center [311, 361] width 275 height 31
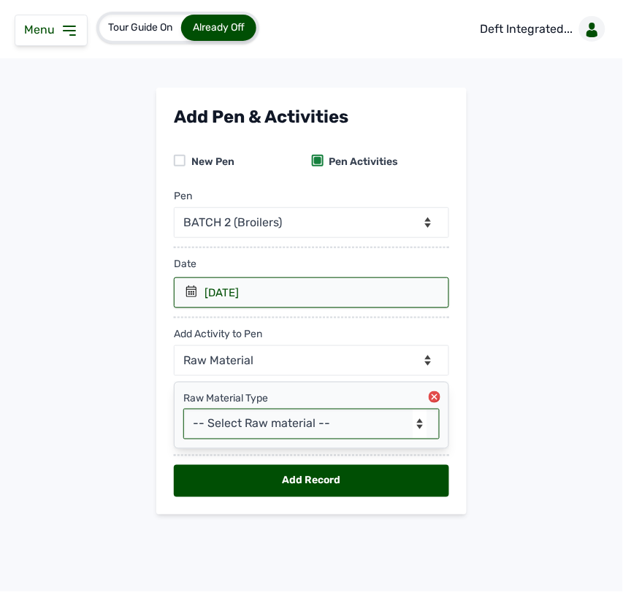
click at [289, 428] on select "-- Select Raw material -- feeds medications vaccines Biomass Fuel" at bounding box center [311, 424] width 256 height 31
select select "feeds"
click at [183, 410] on select "-- Select Raw material -- feeds medications vaccines Biomass Fuel" at bounding box center [311, 424] width 256 height 31
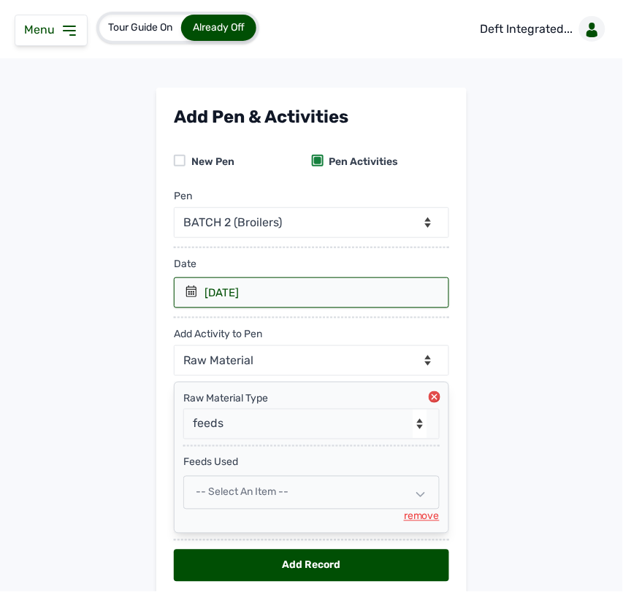
click at [272, 486] on div "-- Select an Item --" at bounding box center [311, 493] width 256 height 34
select select
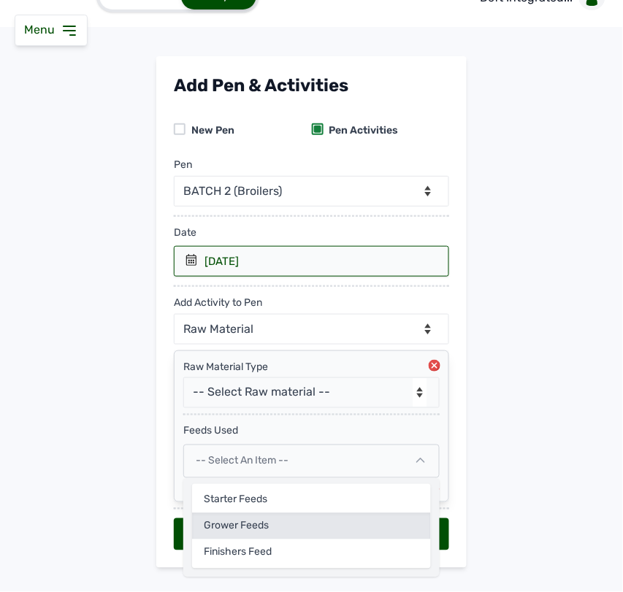
scroll to position [62, 0]
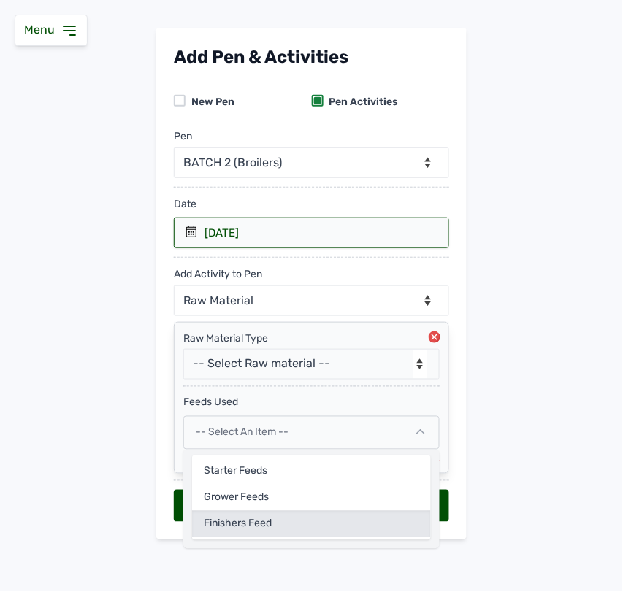
click at [271, 530] on div "Finishers Feed" at bounding box center [311, 524] width 239 height 26
select select
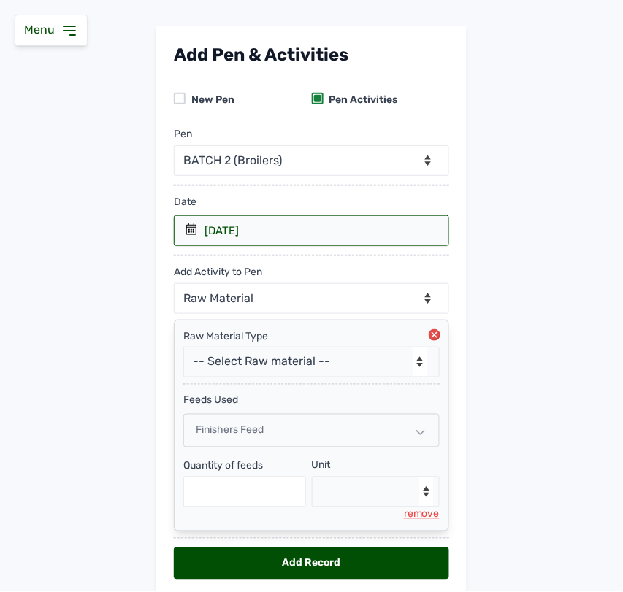
click at [264, 430] on div "Finishers Feed" at bounding box center [311, 431] width 256 height 34
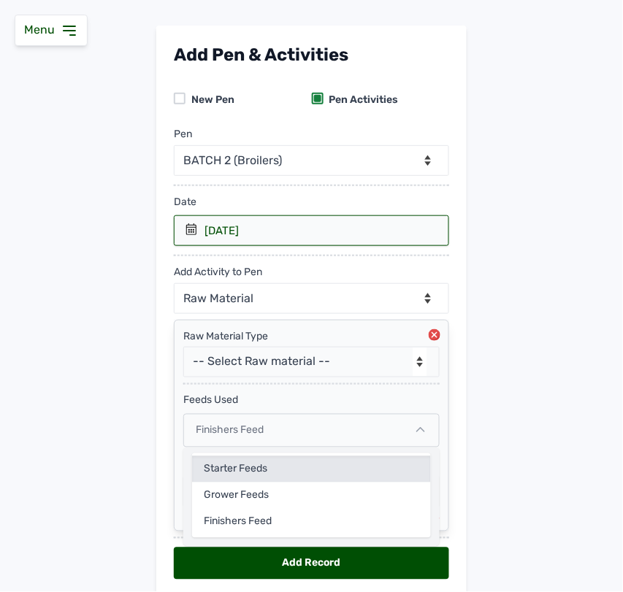
click at [256, 465] on div "Starter Feeds" at bounding box center [311, 470] width 239 height 26
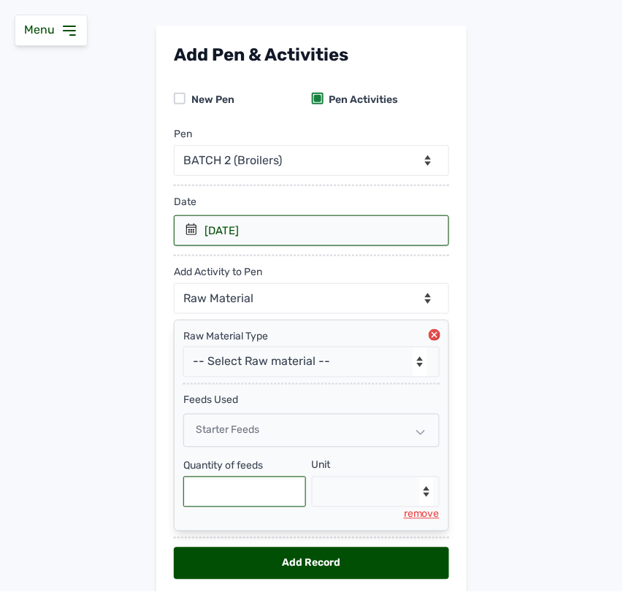
click at [239, 508] on input "text" at bounding box center [244, 492] width 123 height 31
type input "150"
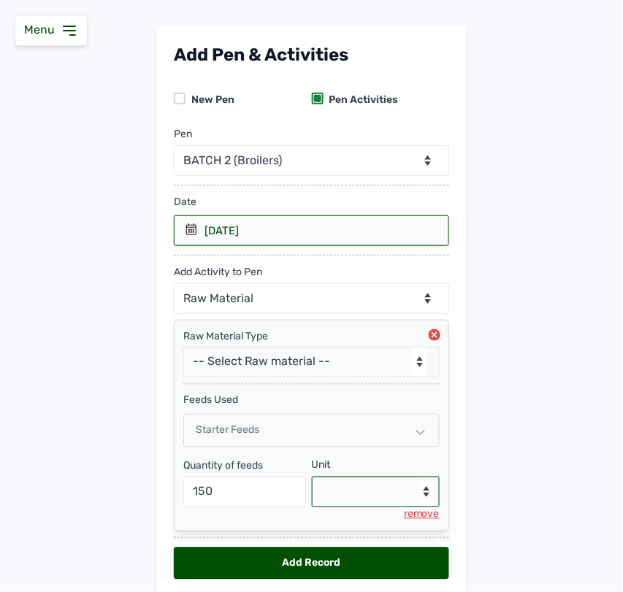
click at [407, 497] on select "--Select unit-- Bag(s) Kg" at bounding box center [376, 492] width 129 height 31
select select "Kg"
click at [312, 479] on select "--Select unit-- Bag(s) Kg" at bounding box center [376, 492] width 129 height 31
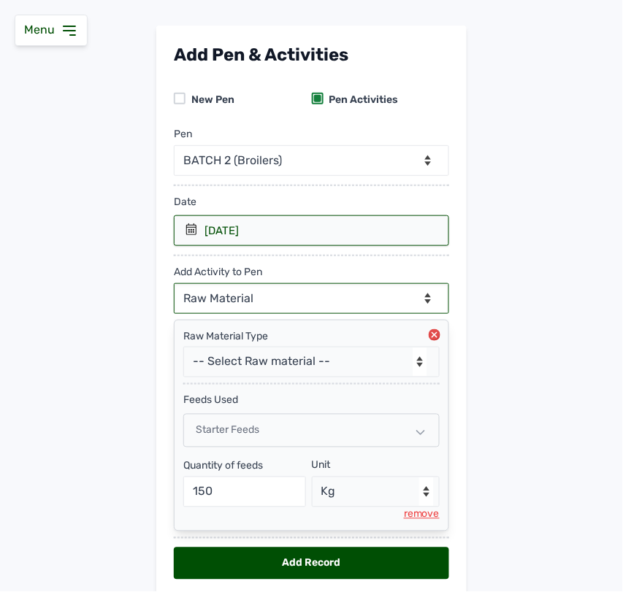
click at [321, 299] on select "--Can select multiple activity to add-- Raw Material Losses Weight" at bounding box center [311, 298] width 275 height 31
select select "Losses"
click at [174, 284] on select "--Can select multiple activity to add-- Raw Material Losses Weight" at bounding box center [311, 298] width 275 height 31
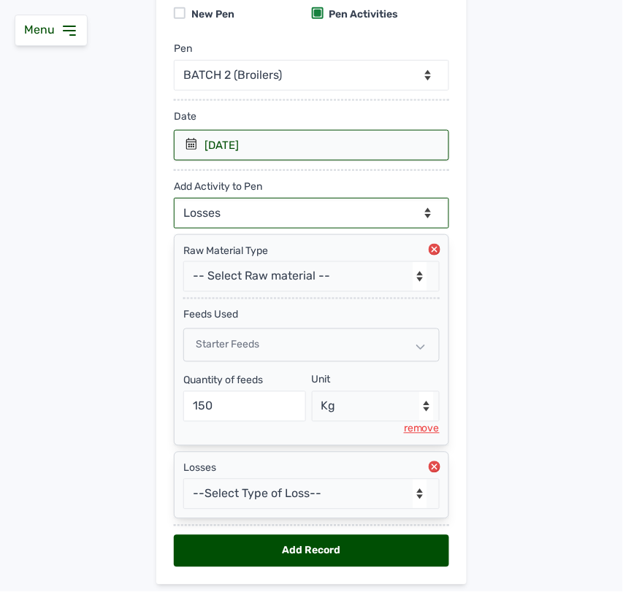
scroll to position [153, 0]
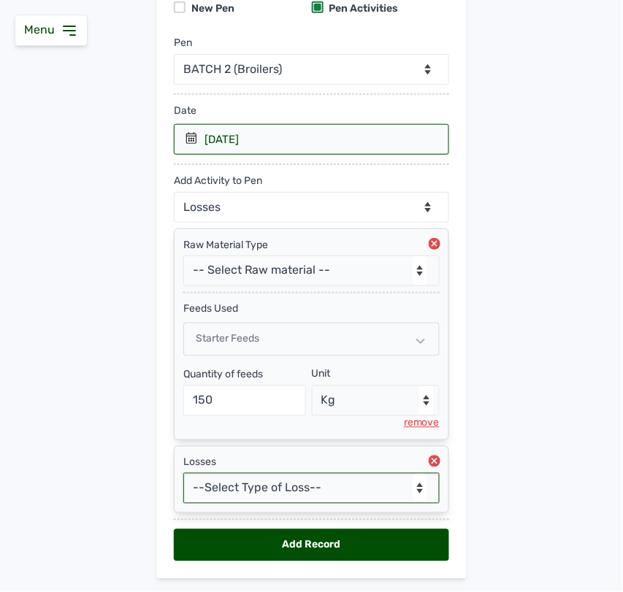
click at [267, 491] on select "--Select Type of Loss-- Mortality Culled Theft" at bounding box center [311, 488] width 256 height 31
select select "Mortality"
click at [183, 476] on select "--Select Type of Loss-- Mortality Culled Theft" at bounding box center [311, 488] width 256 height 31
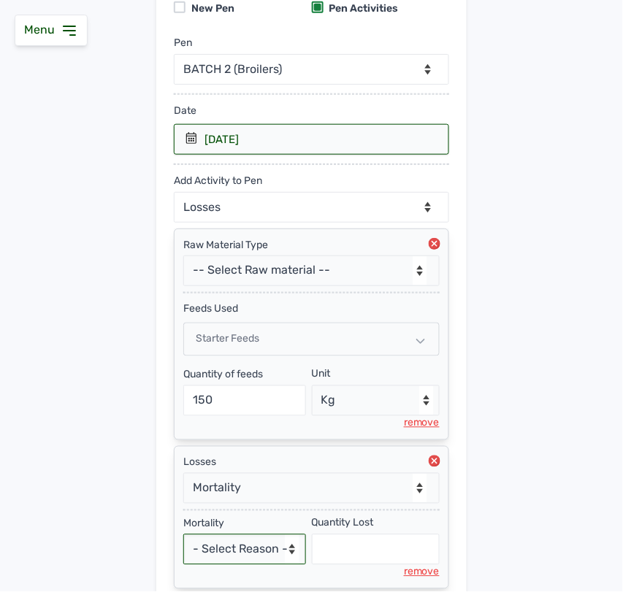
click at [225, 543] on select "- Select Reason - Disease Late Vaccination Wrong Vaccination Heat [MEDICAL_DATA…" at bounding box center [244, 550] width 123 height 31
select select "Others"
click at [183, 538] on select "- Select Reason - Disease Late Vaccination Wrong Vaccination Heat [MEDICAL_DATA…" at bounding box center [244, 550] width 123 height 31
select select "null"
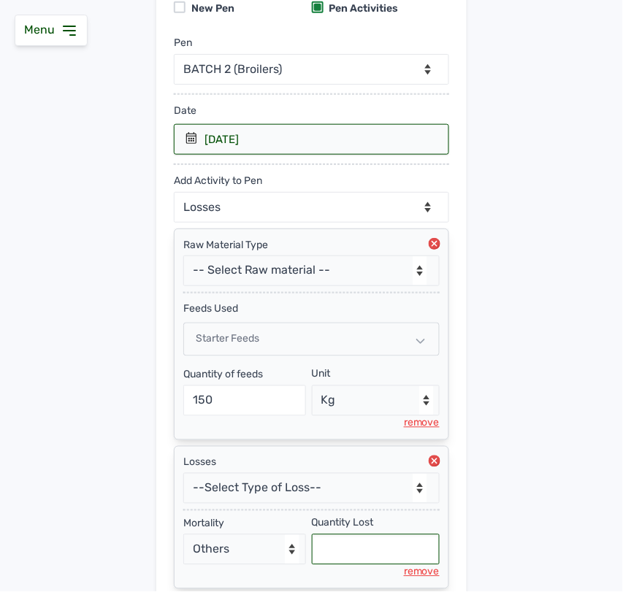
click at [329, 550] on input "text" at bounding box center [376, 550] width 129 height 31
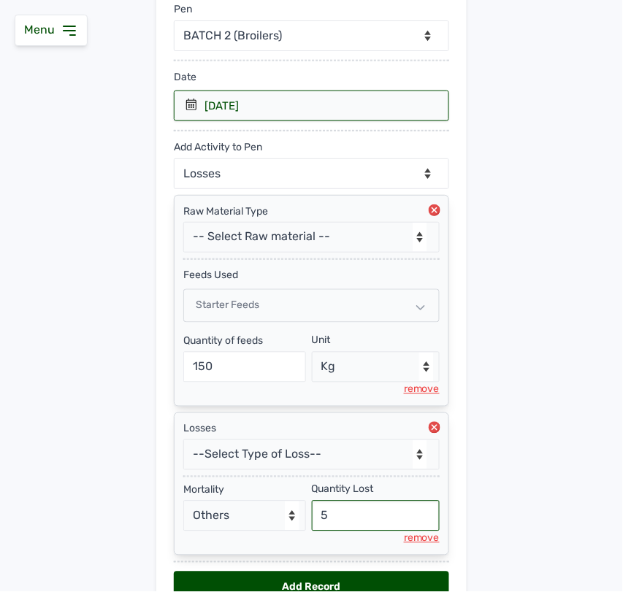
scroll to position [151, 0]
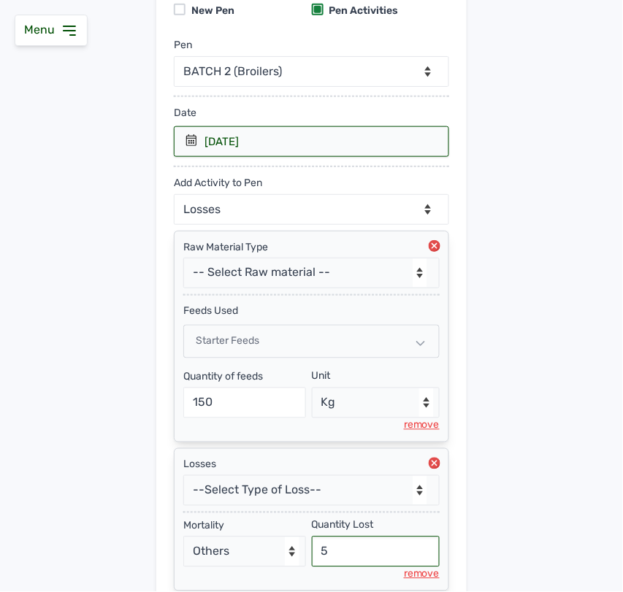
type input "5"
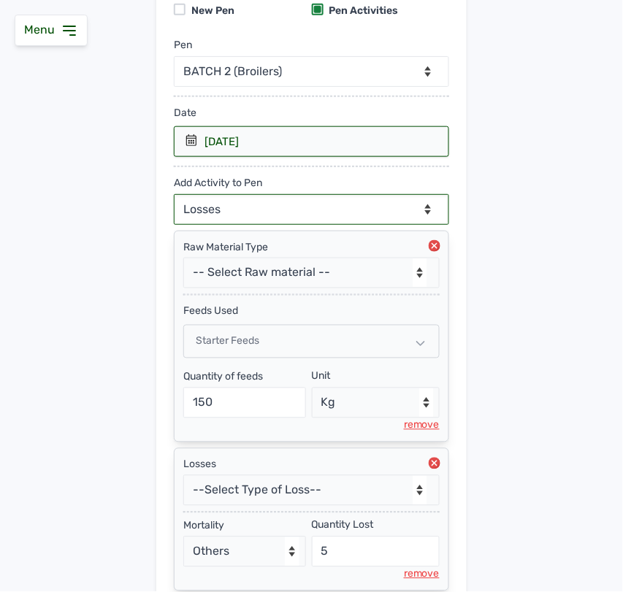
click at [323, 208] on select "--Can select multiple activity to add-- Raw Material Losses Weight" at bounding box center [311, 209] width 275 height 31
select select "Weight"
click at [174, 194] on select "--Can select multiple activity to add-- Raw Material Losses Weight" at bounding box center [311, 209] width 275 height 31
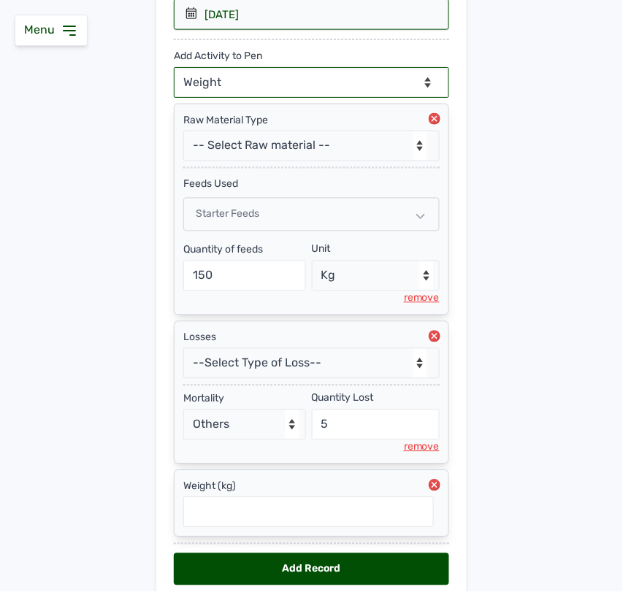
scroll to position [347, 0]
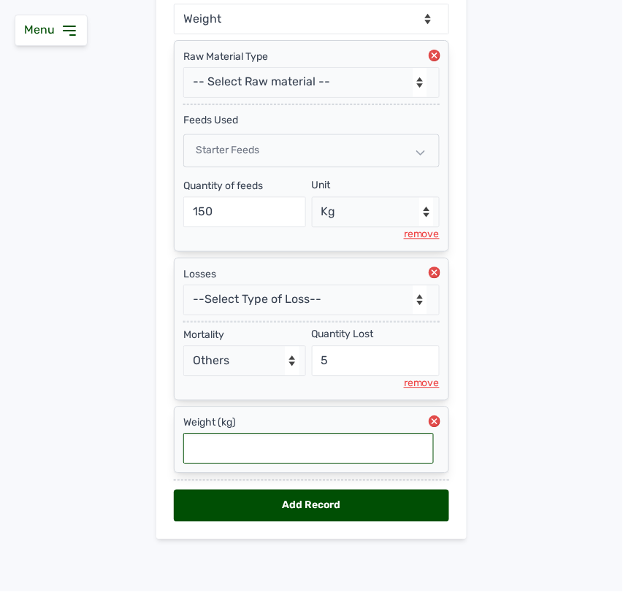
click at [242, 459] on input "text" at bounding box center [308, 449] width 251 height 31
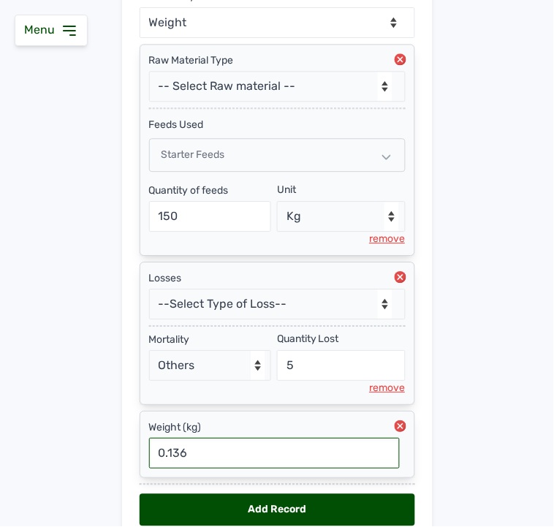
scroll to position [411, 0]
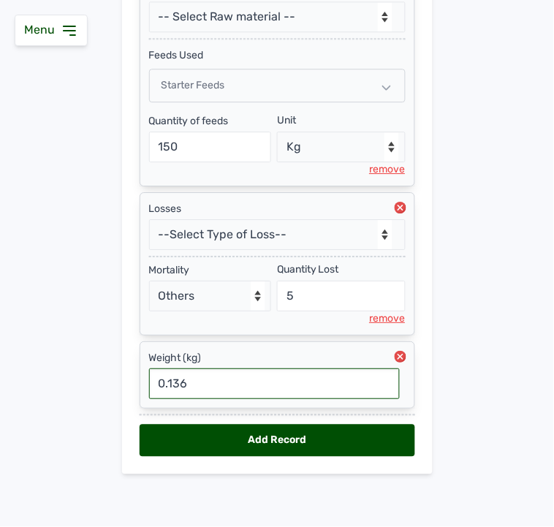
type input "0.136"
click at [332, 438] on div "Add Record" at bounding box center [277, 440] width 275 height 32
select select "null"
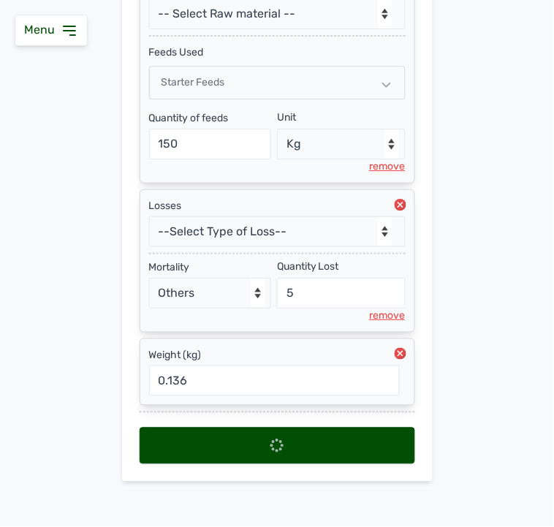
select select
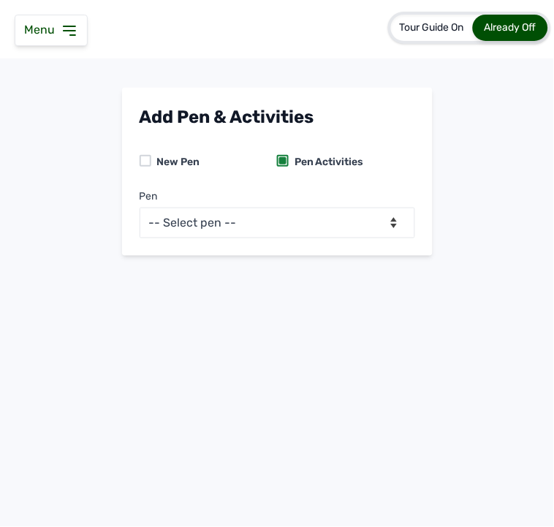
click at [66, 24] on icon at bounding box center [70, 31] width 18 height 18
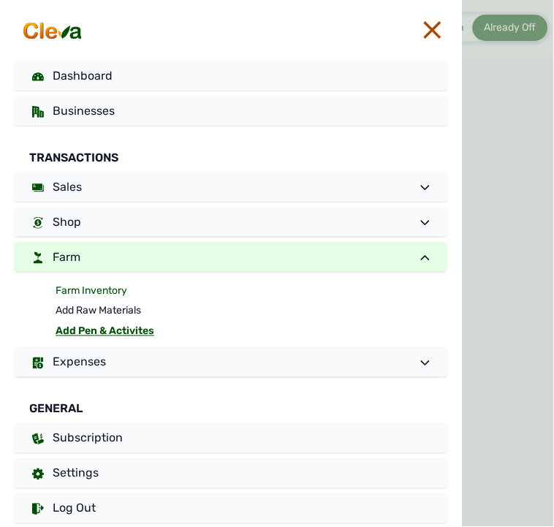
click at [99, 286] on link "Farm Inventory" at bounding box center [252, 291] width 392 height 20
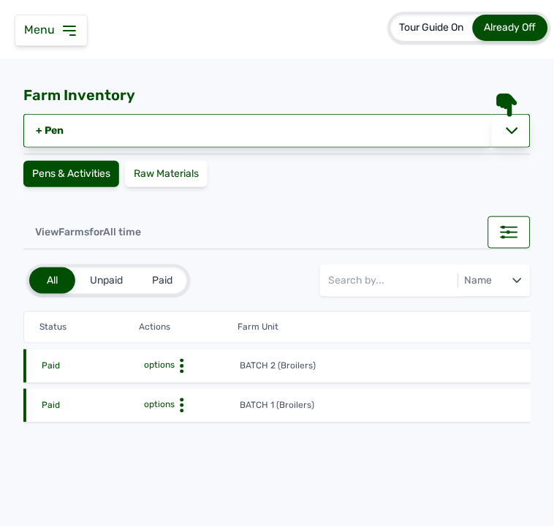
click at [183, 363] on icon at bounding box center [182, 366] width 15 height 15
click at [169, 387] on div "Farm Activities" at bounding box center [186, 389] width 104 height 18
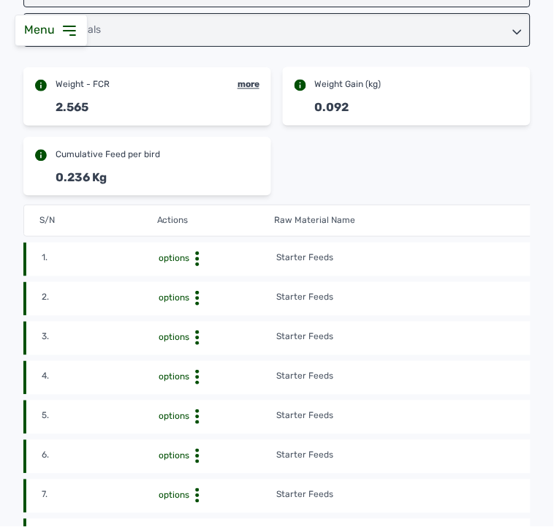
scroll to position [249, 0]
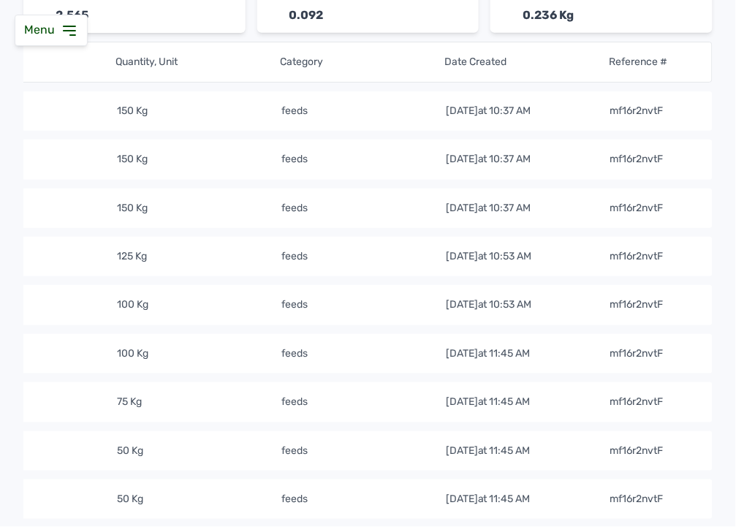
scroll to position [150, 0]
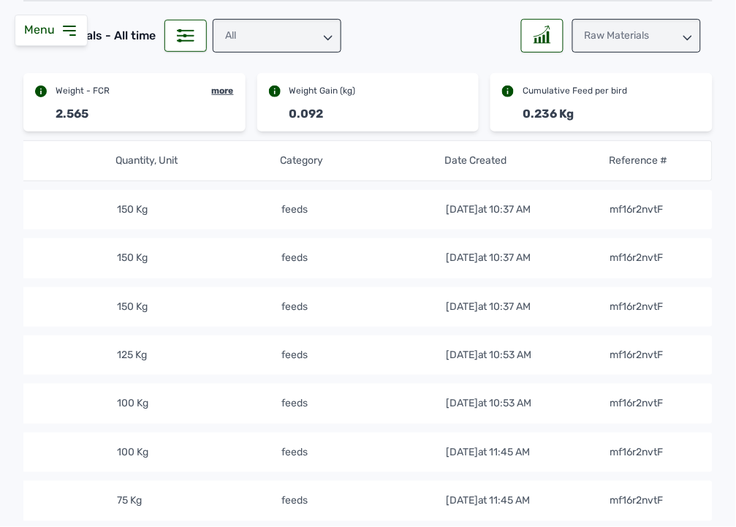
click at [570, 210] on td "[DATE] 10:37 AM" at bounding box center [527, 210] width 164 height 16
drag, startPoint x: 570, startPoint y: 210, endPoint x: 523, endPoint y: 283, distance: 86.1
click at [523, 283] on tbody "1. options Starter Feeds 150 Kg feeds [DATE] 10:37 AM mf16r2nvtF 2. options Sta…" at bounding box center [197, 399] width 1030 height 436
click at [576, 207] on td "[DATE] 10:37 AM" at bounding box center [527, 210] width 164 height 16
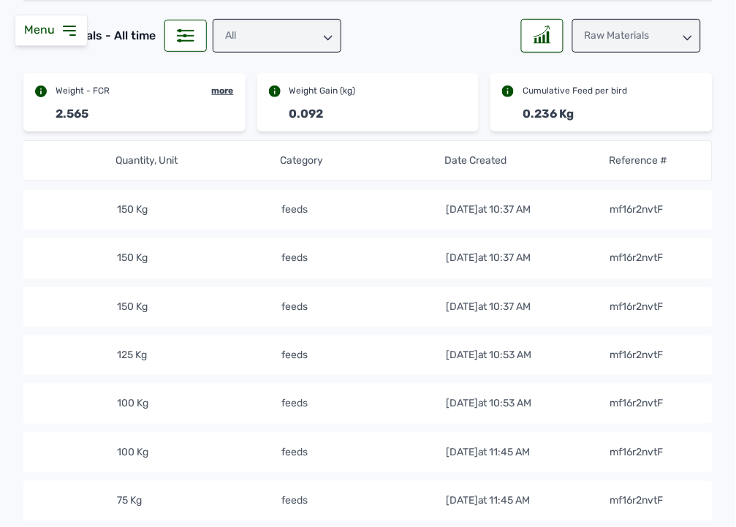
click at [576, 207] on td "[DATE] 10:37 AM" at bounding box center [527, 210] width 164 height 16
click at [324, 217] on tr "1. options Starter Feeds 150 Kg feeds [DATE] 10:37 AM mf16r2nvtF" at bounding box center [197, 209] width 1030 height 39
click at [308, 199] on tr "1. options Starter Feeds 150 Kg feeds [DATE] 10:37 AM mf16r2nvtF" at bounding box center [197, 209] width 1030 height 39
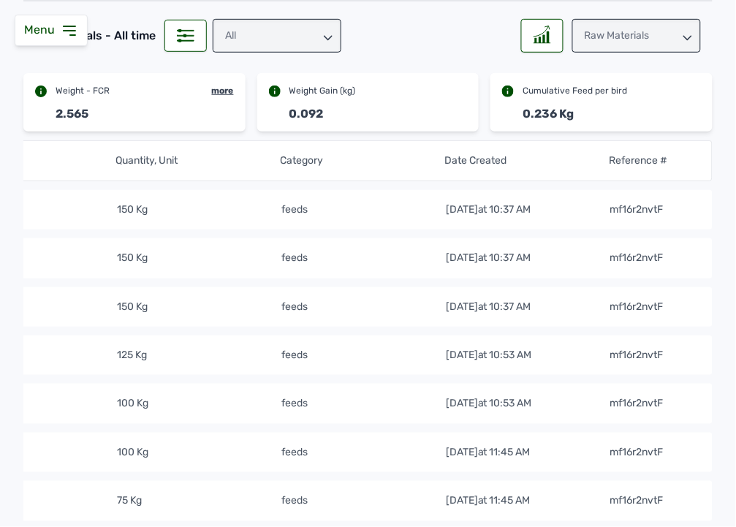
click at [308, 199] on tr "1. options Starter Feeds 150 Kg feeds [DATE] 10:37 AM mf16r2nvtF" at bounding box center [197, 209] width 1030 height 39
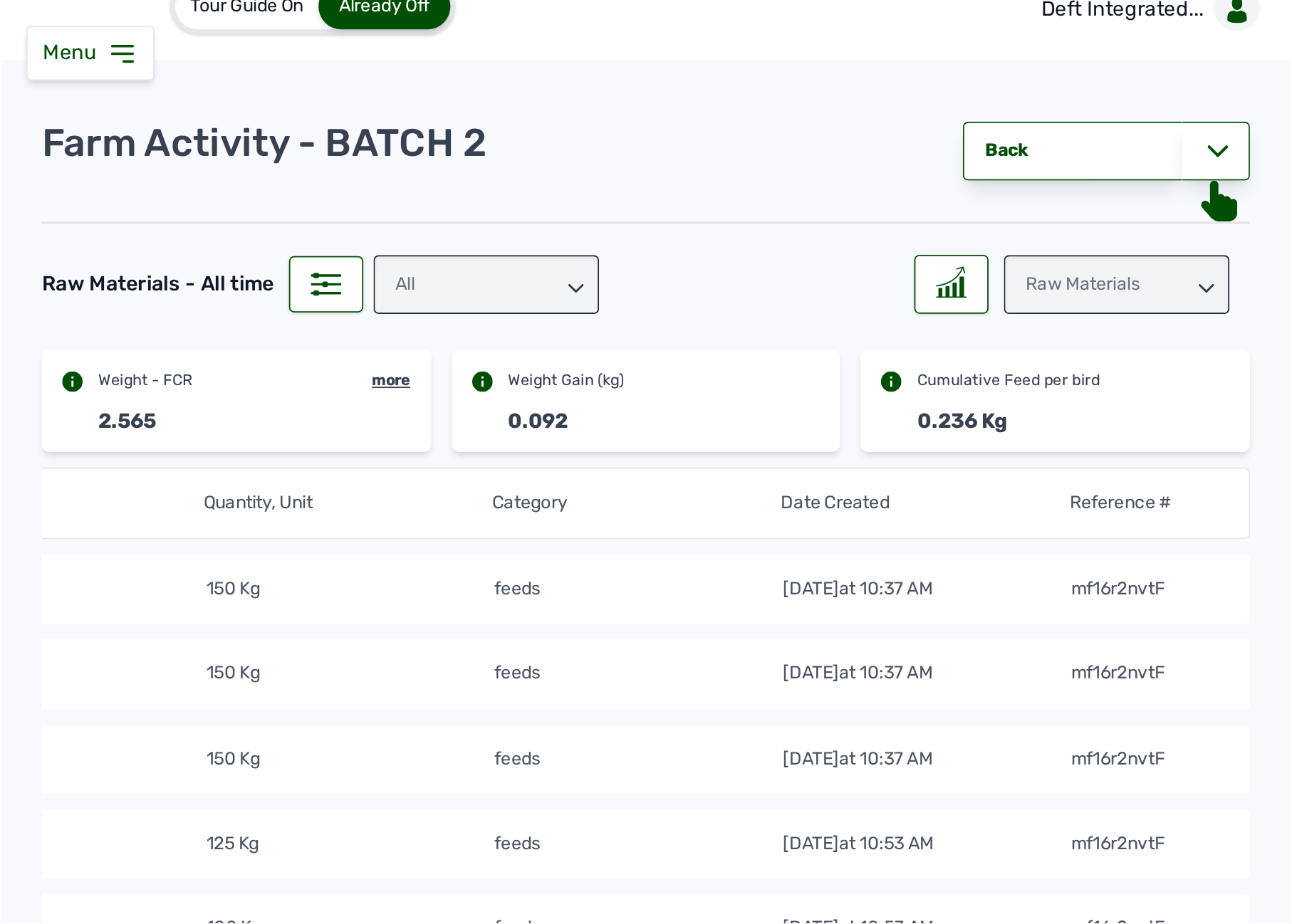
scroll to position [0, 0]
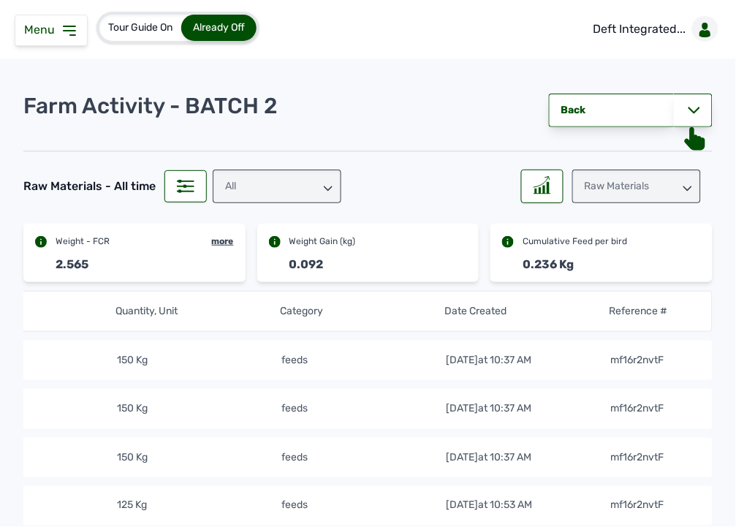
click at [365, 367] on td "feeds" at bounding box center [363, 360] width 164 height 16
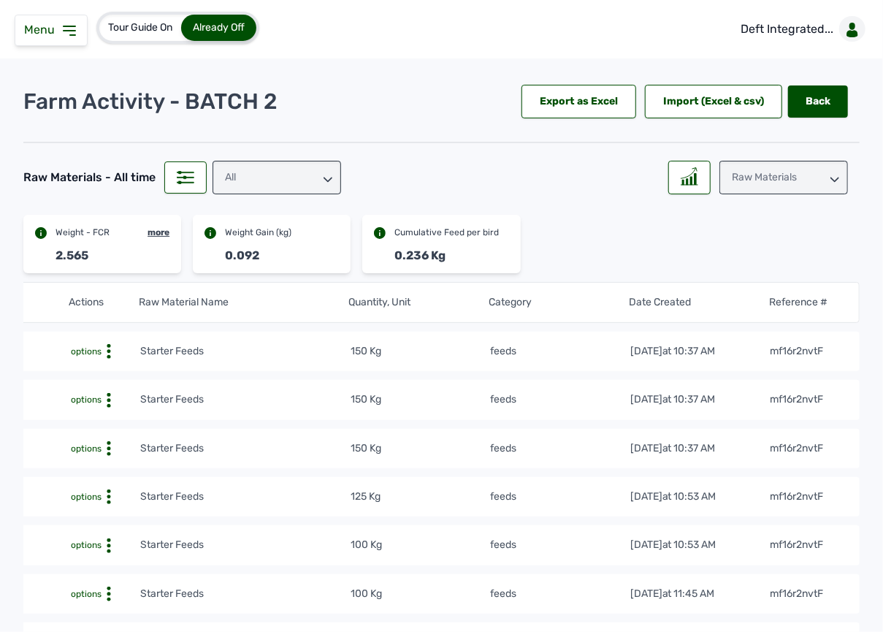
scroll to position [0, 47]
click at [806, 107] on link "Back" at bounding box center [818, 101] width 60 height 32
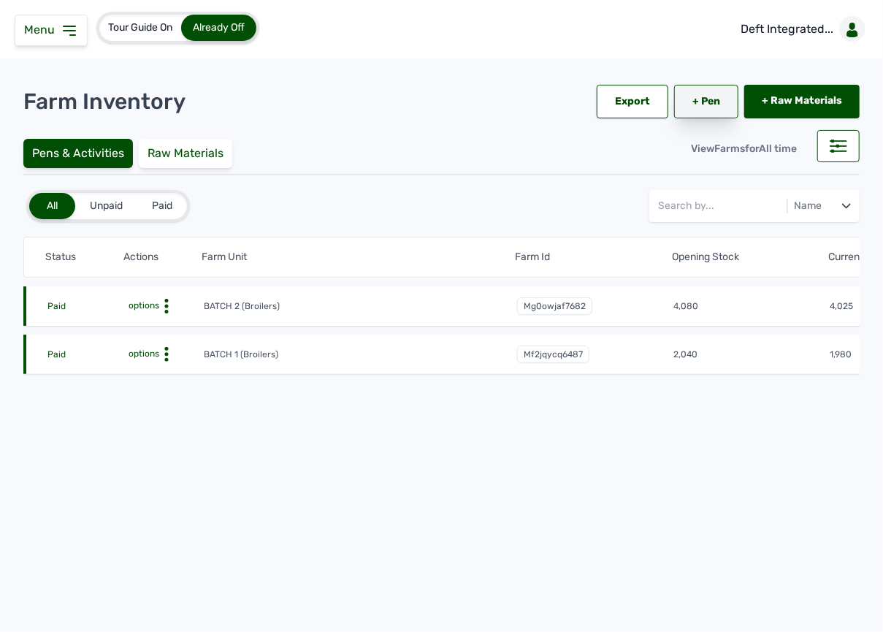
click at [711, 96] on link "+ Pen" at bounding box center [706, 102] width 64 height 34
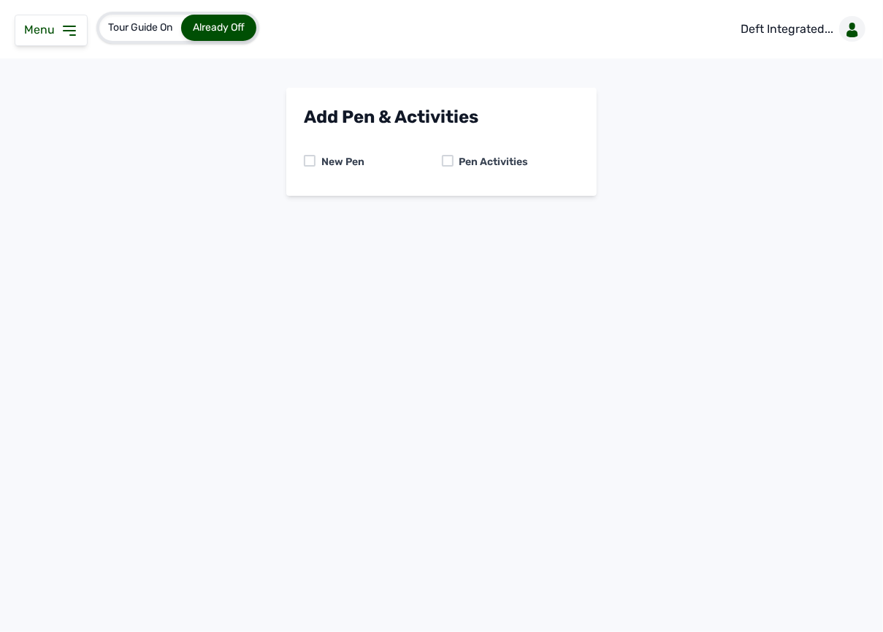
click at [445, 161] on div at bounding box center [448, 161] width 12 height 12
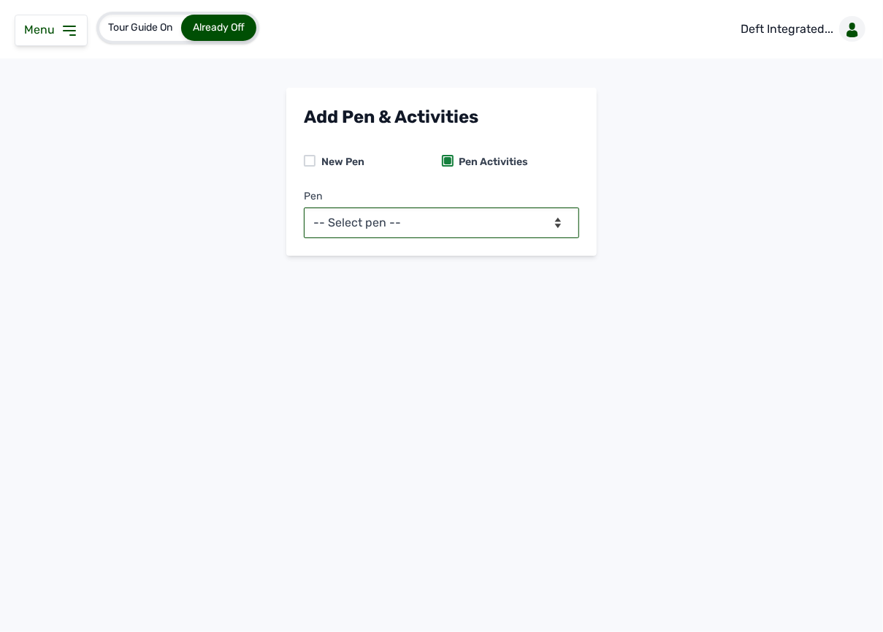
click at [453, 222] on select "-- Select pen -- BATCH 1 (Broilers) BATCH 2 (Broilers)" at bounding box center [441, 222] width 275 height 31
click at [576, 225] on select "-- Select pen -- BATCH 1 (Broilers) BATCH 2 (Broilers)" at bounding box center [441, 222] width 275 height 31
select select "mg0owjaf7682"
click at [304, 207] on select "-- Select pen -- BATCH 1 (Broilers) BATCH 2 (Broilers)" at bounding box center [441, 222] width 275 height 31
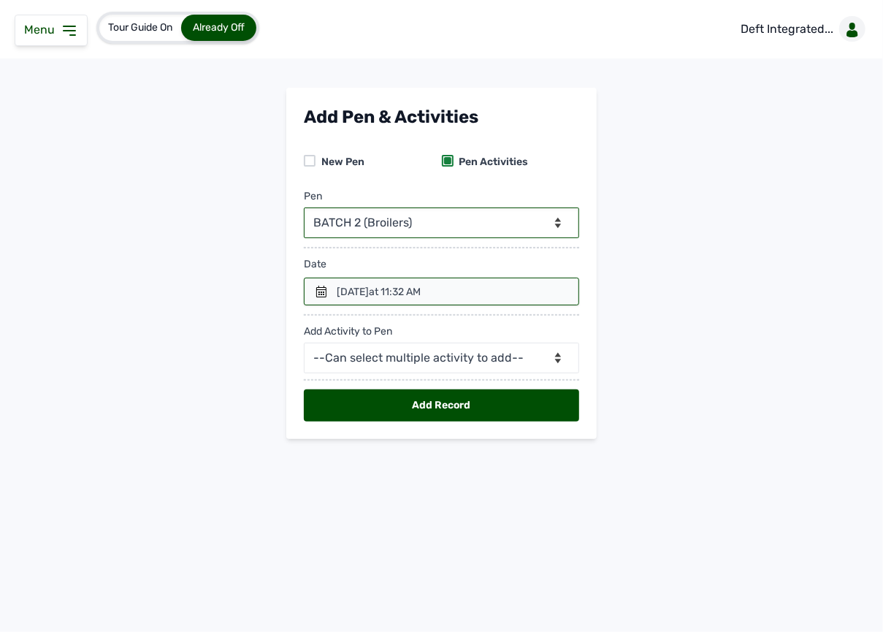
click at [449, 302] on div at bounding box center [441, 292] width 275 height 28
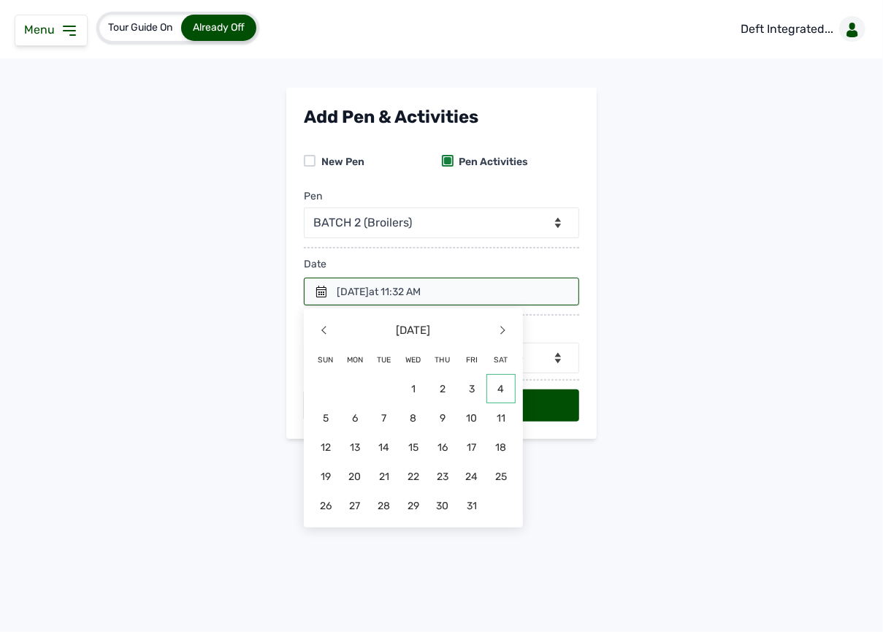
click at [513, 384] on span "4" at bounding box center [501, 388] width 29 height 29
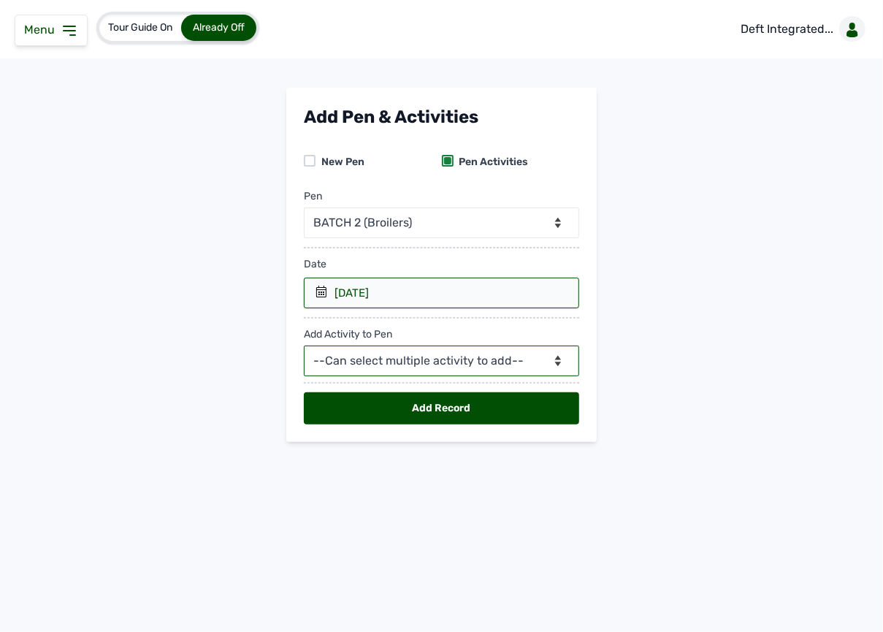
click at [403, 362] on select "--Can select multiple activity to add-- Raw Material Losses Weight" at bounding box center [441, 361] width 275 height 31
select select "Raw Material"
click at [304, 348] on select "--Can select multiple activity to add-- Raw Material Losses Weight" at bounding box center [441, 361] width 275 height 31
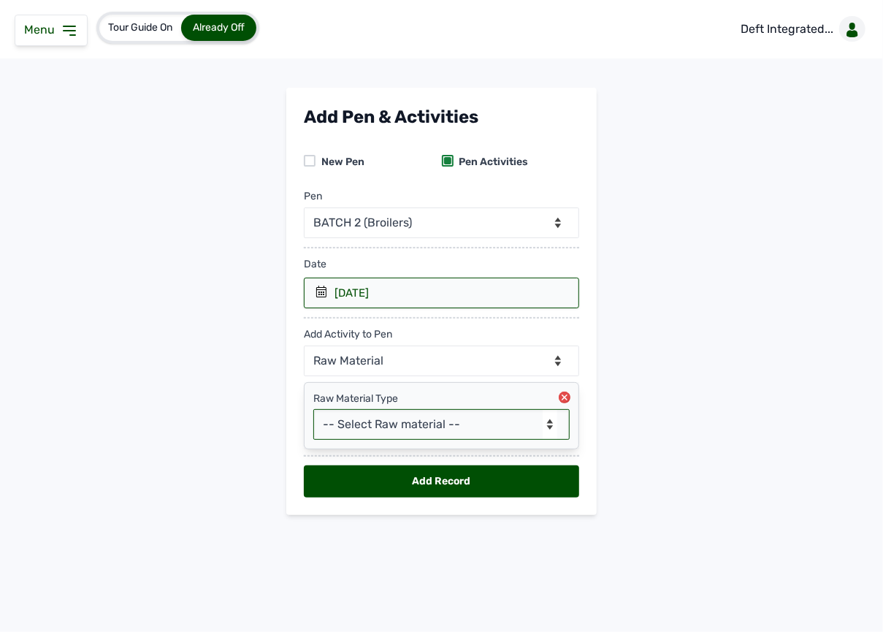
click at [392, 432] on select "-- Select Raw material -- feeds medications vaccines Biomass Fuel" at bounding box center [441, 424] width 256 height 31
select select "feeds"
click at [313, 412] on select "-- Select Raw material -- feeds medications vaccines Biomass Fuel" at bounding box center [441, 424] width 256 height 31
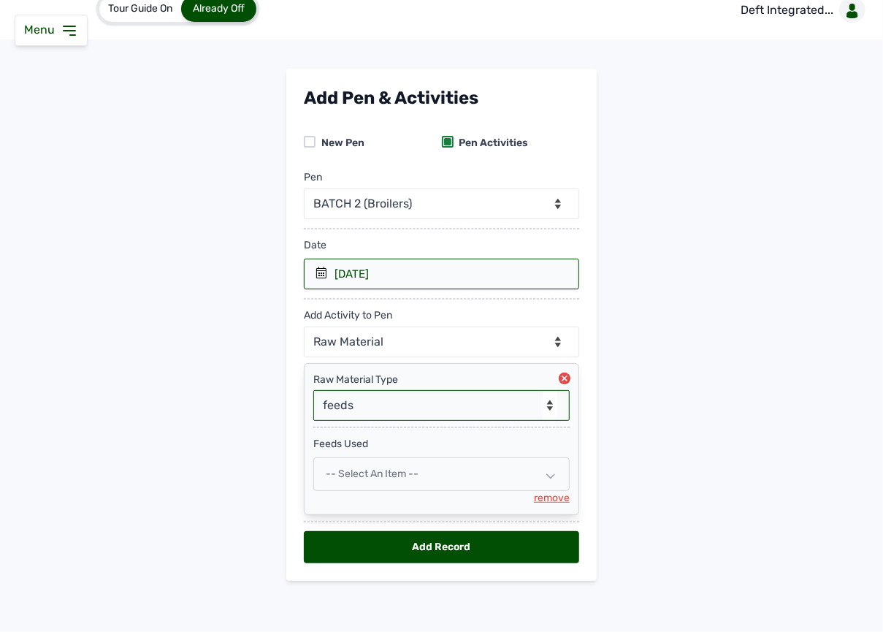
scroll to position [25, 0]
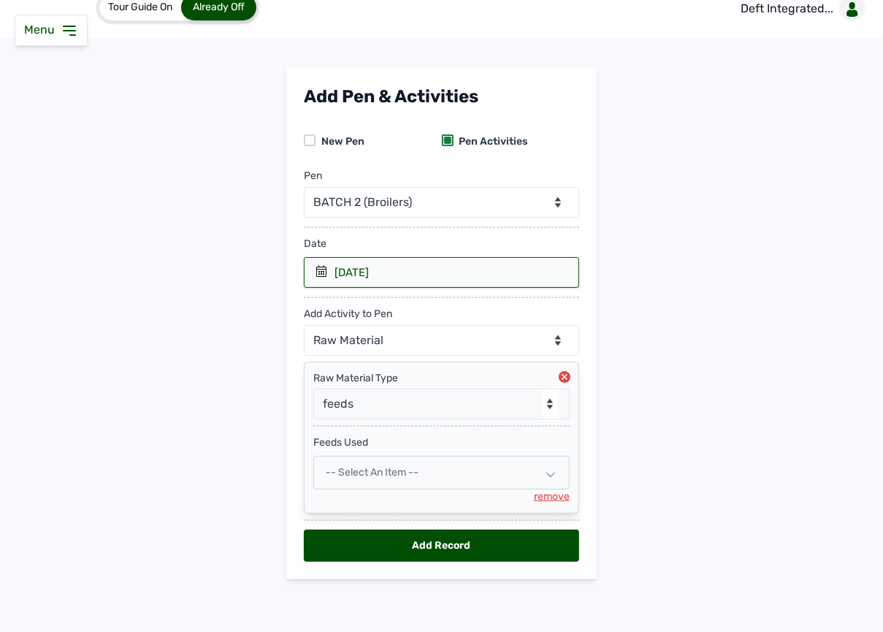
click at [381, 475] on span "-- Select an Item --" at bounding box center [372, 472] width 93 height 12
select select
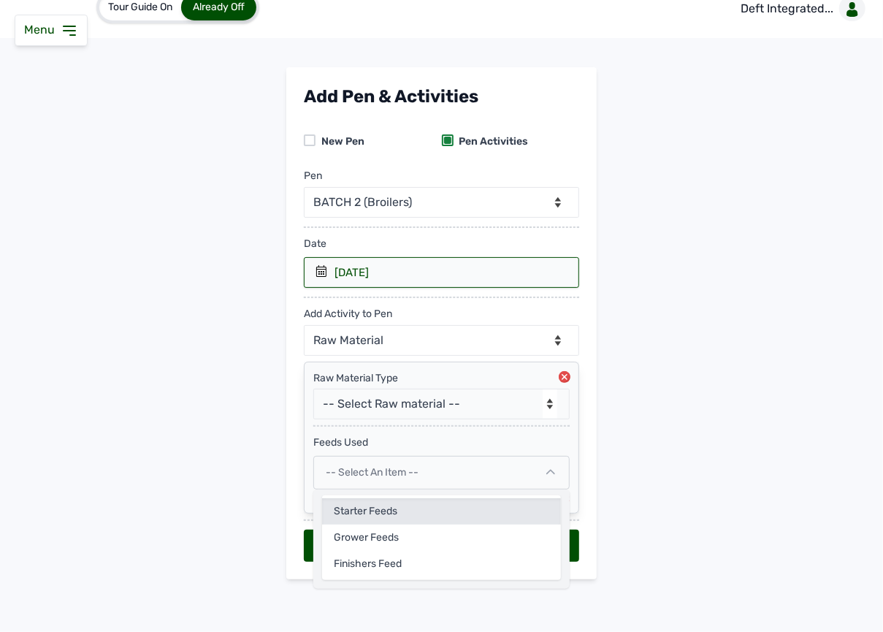
click at [375, 507] on div "Starter Feeds" at bounding box center [441, 511] width 239 height 26
select select
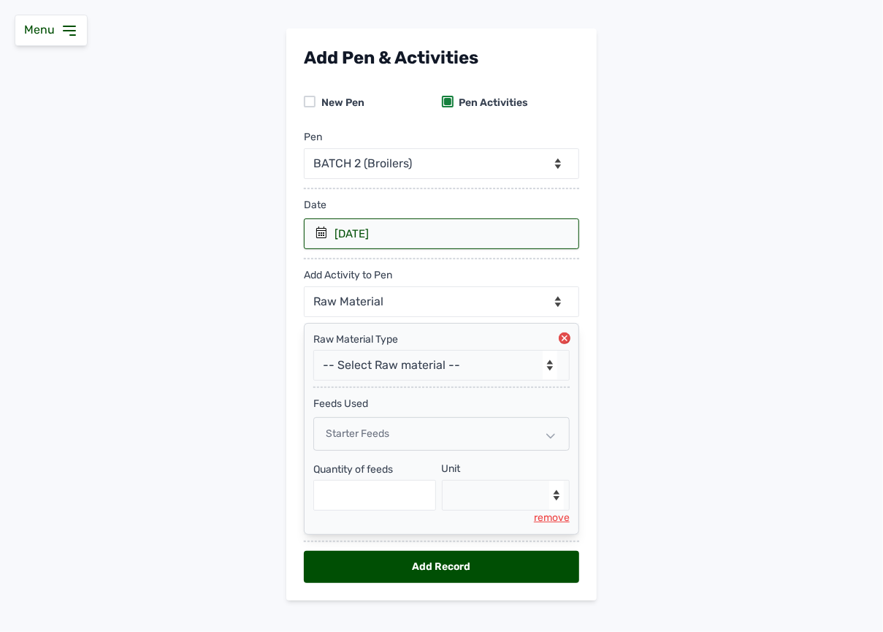
scroll to position [85, 0]
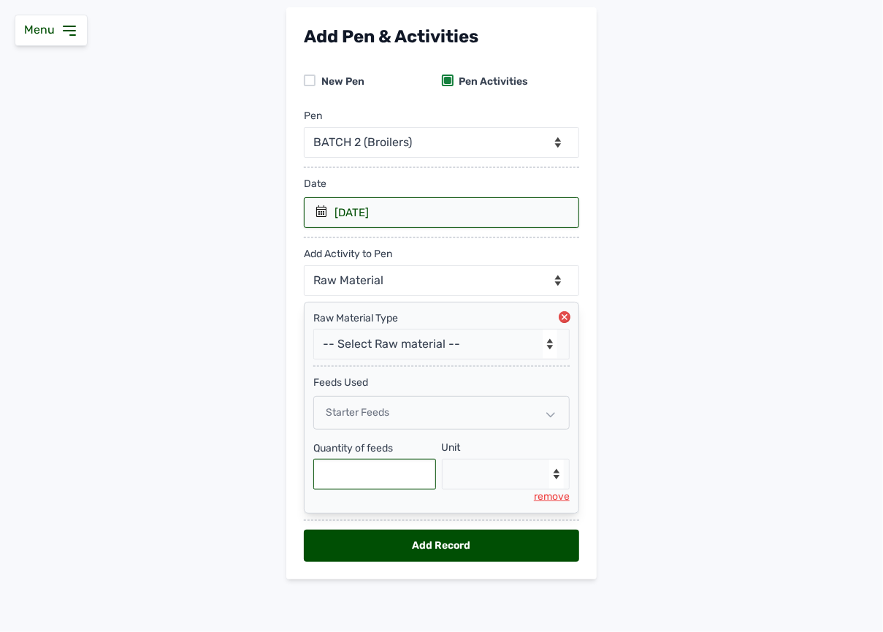
click at [368, 480] on input "text" at bounding box center [374, 474] width 123 height 31
type input "150"
click at [468, 476] on select "--Select unit-- Bag(s) Kg" at bounding box center [506, 474] width 129 height 31
select select "Kg"
click at [442, 459] on select "--Select unit-- Bag(s) Kg" at bounding box center [506, 474] width 129 height 31
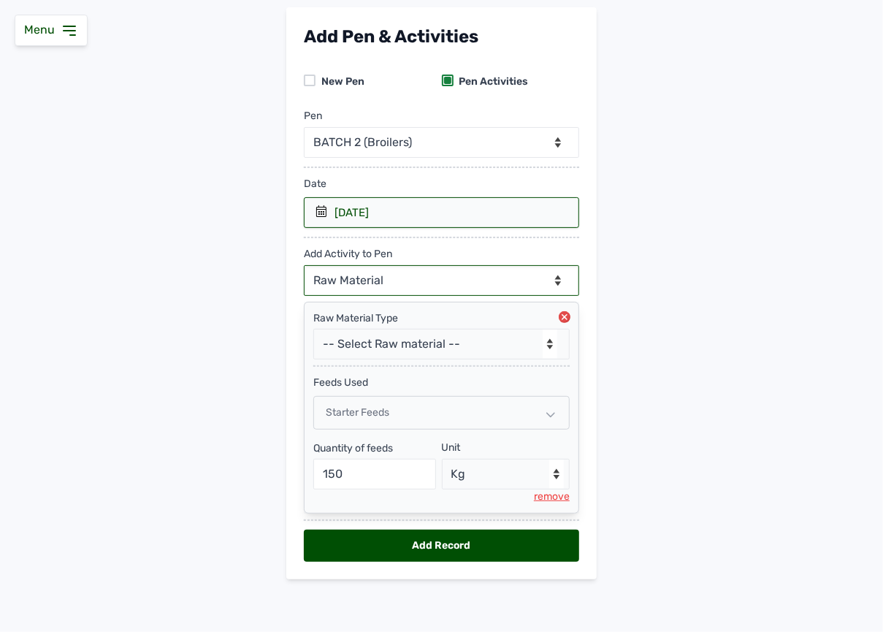
click at [378, 291] on select "--Can select multiple activity to add-- Raw Material Losses Weight" at bounding box center [441, 280] width 275 height 31
select select "Losses"
click at [304, 265] on select "--Can select multiple activity to add-- Raw Material Losses Weight" at bounding box center [441, 280] width 275 height 31
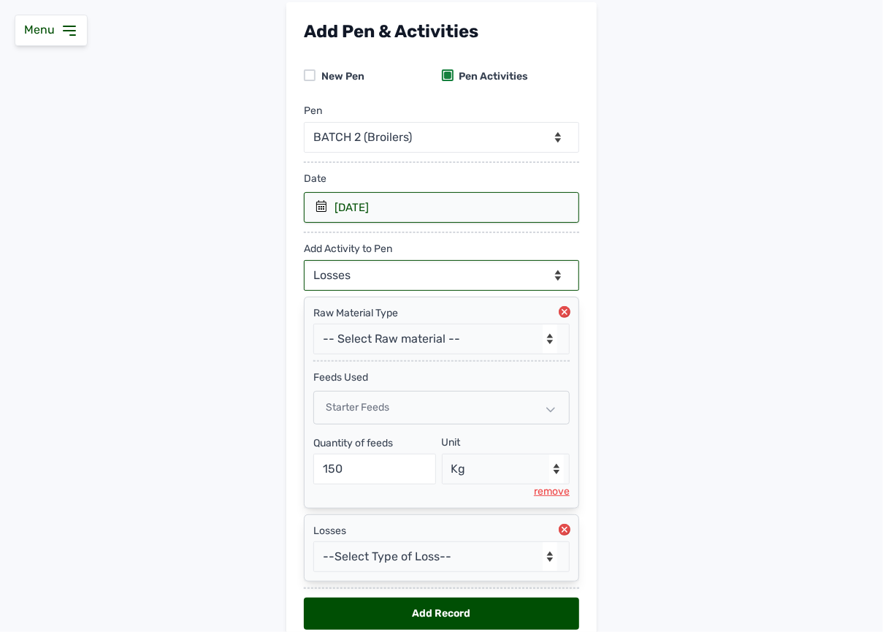
scroll to position [159, 0]
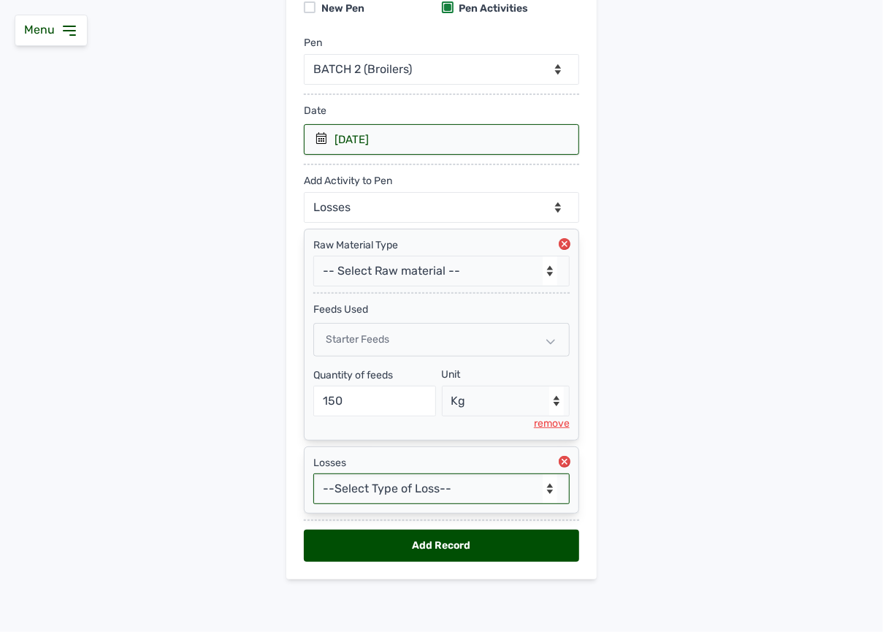
click at [450, 488] on select "--Select Type of Loss-- Mortality Culled Theft" at bounding box center [441, 488] width 256 height 31
select select "Mortality"
click at [313, 473] on select "--Select Type of Loss-- Mortality Culled Theft" at bounding box center [441, 488] width 256 height 31
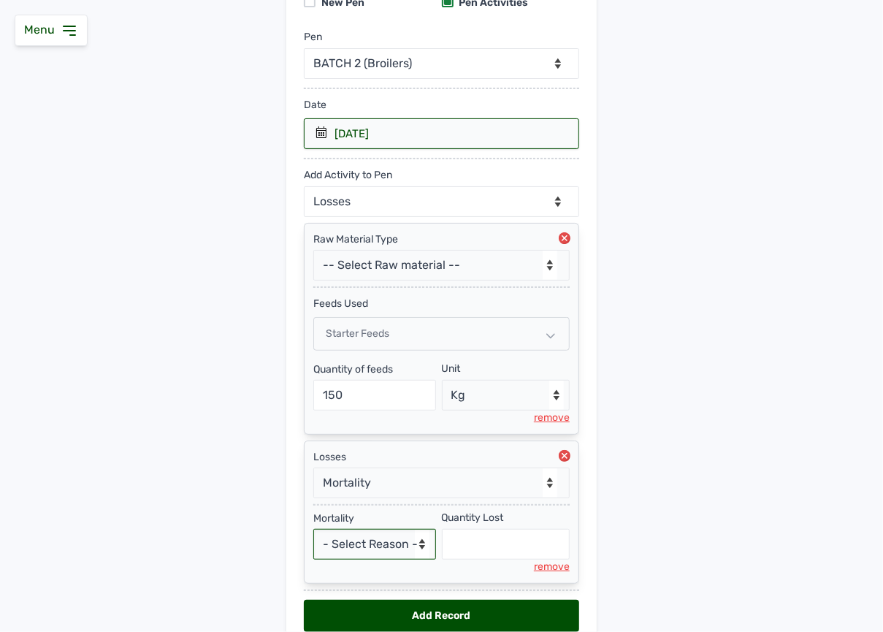
click at [375, 556] on select "- Select Reason - Disease Late Vaccination Wrong Vaccination Heat [MEDICAL_DATA…" at bounding box center [374, 544] width 123 height 31
select select "Others"
click at [313, 535] on select "- Select Reason - Disease Late Vaccination Wrong Vaccination Heat [MEDICAL_DATA…" at bounding box center [374, 544] width 123 height 31
select select "null"
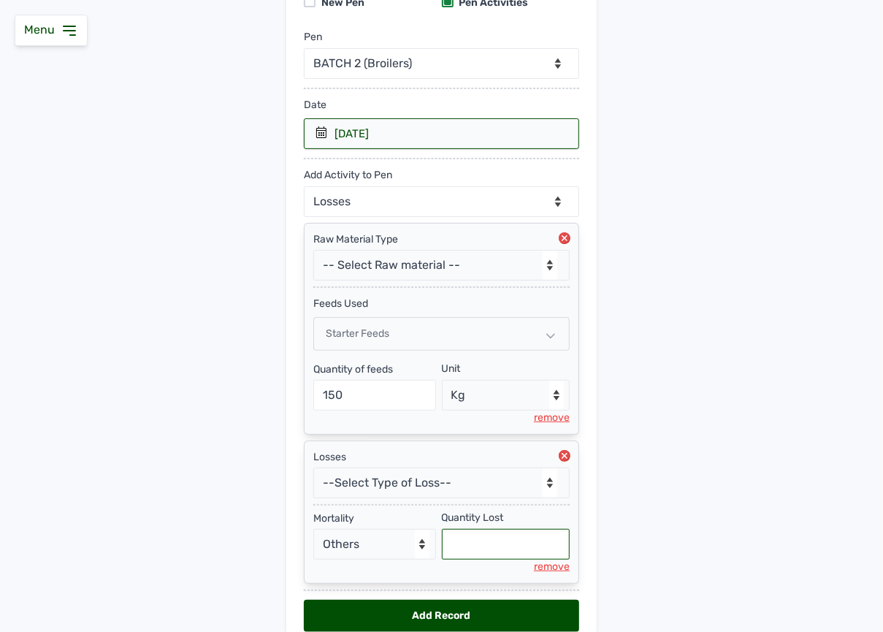
click at [484, 550] on input "text" at bounding box center [506, 544] width 129 height 31
type input "3"
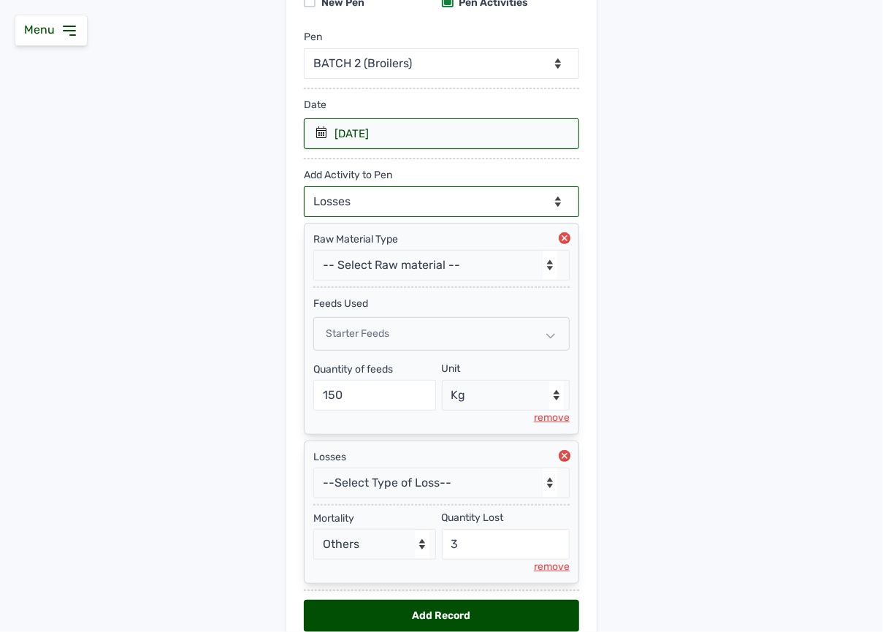
click at [460, 203] on select "--Can select multiple activity to add-- Raw Material Losses Weight" at bounding box center [441, 201] width 275 height 31
select select "Weight"
click at [304, 188] on select "--Can select multiple activity to add-- Raw Material Losses Weight" at bounding box center [441, 201] width 275 height 31
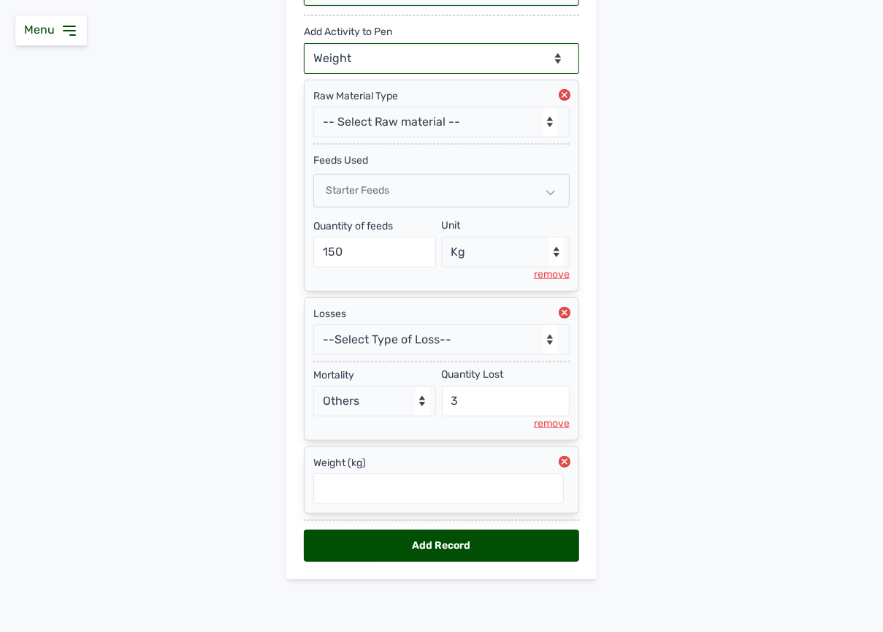
scroll to position [310, 0]
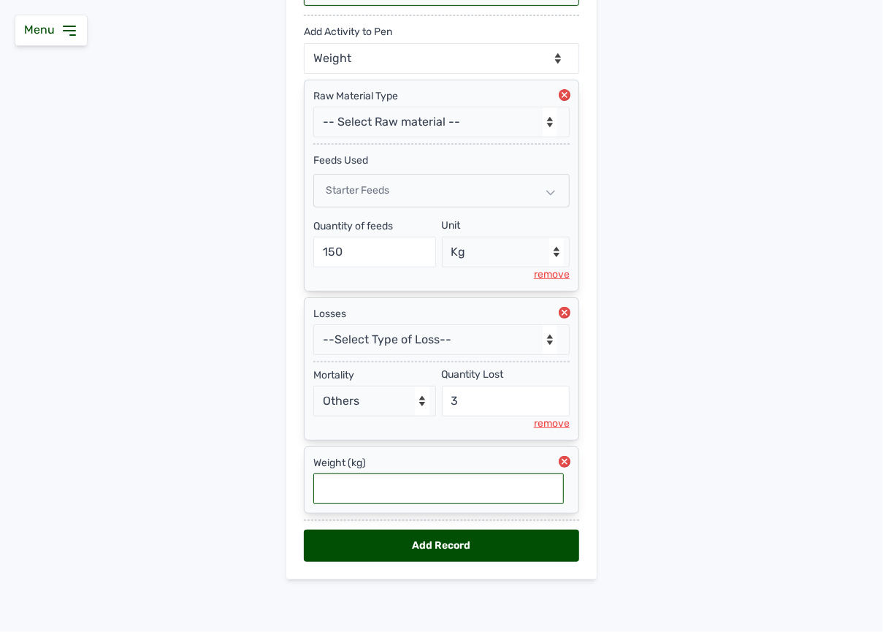
click at [529, 489] on input "text" at bounding box center [438, 488] width 251 height 31
type input "0.146"
click at [468, 552] on div "Add Record" at bounding box center [441, 546] width 275 height 32
select select "null"
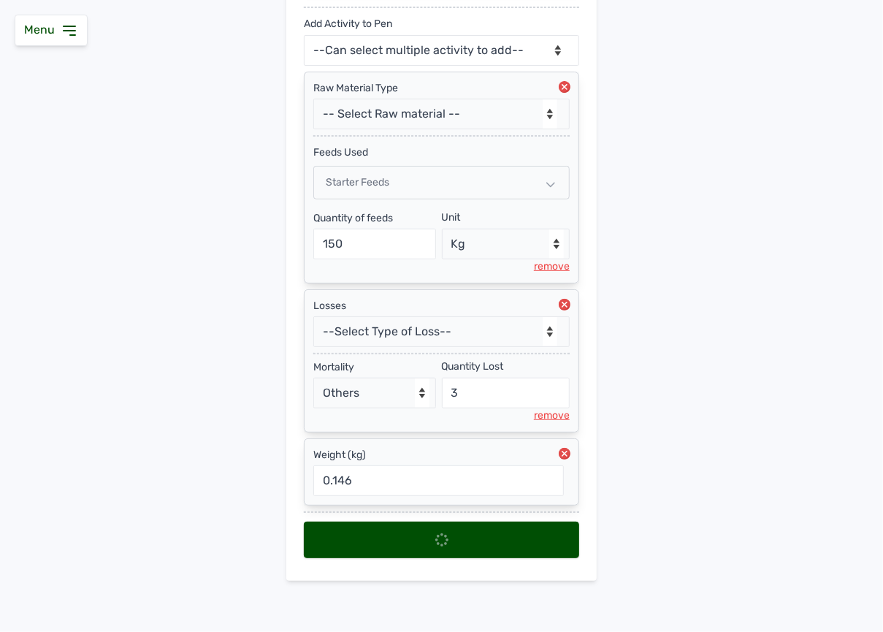
scroll to position [0, 0]
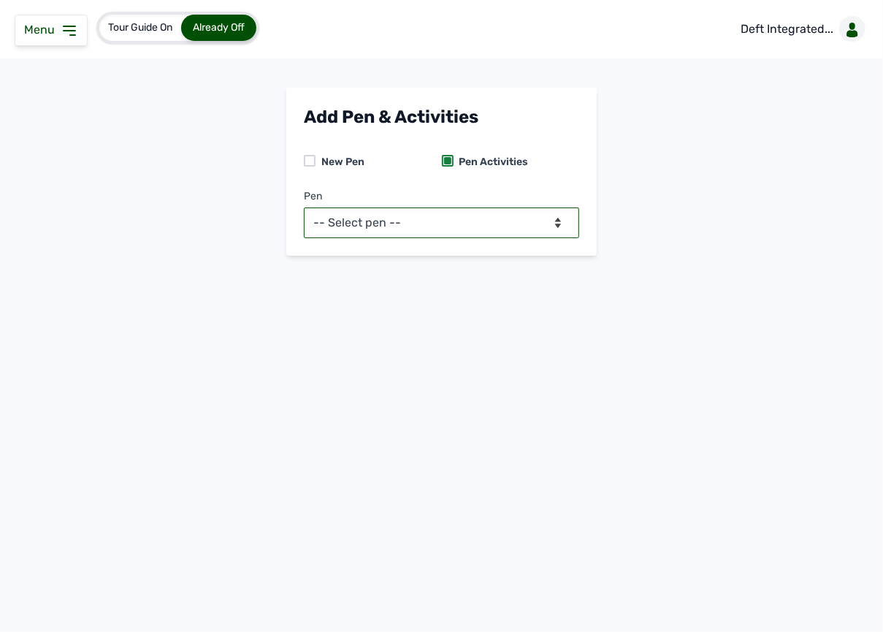
click at [485, 219] on select "-- Select pen -- BATCH 1 (Broilers) BATCH 2 (Broilers)" at bounding box center [441, 222] width 275 height 31
select select "mg0owjaf7682"
click at [304, 207] on select "-- Select pen -- BATCH 1 (Broilers) BATCH 2 (Broilers)" at bounding box center [441, 222] width 275 height 31
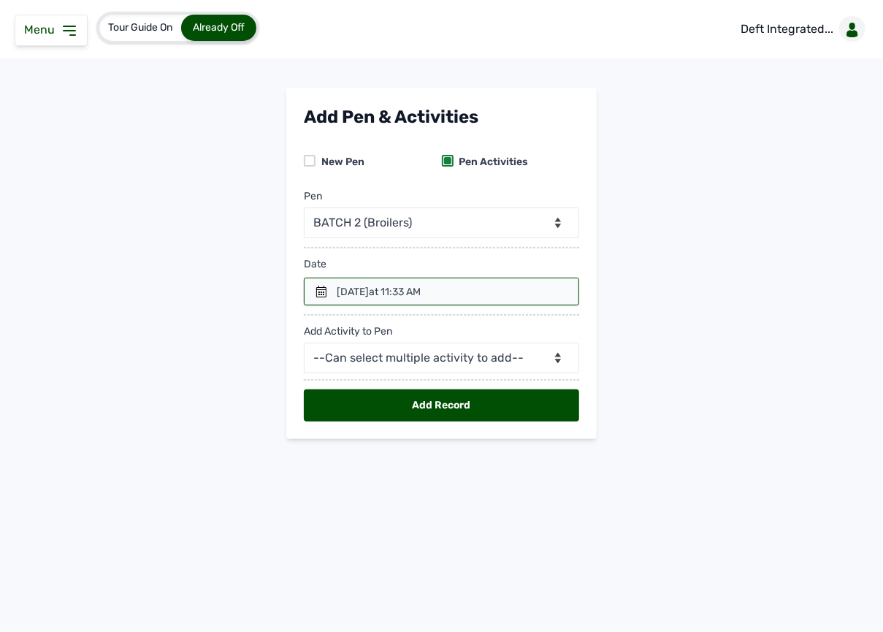
click at [317, 287] on icon at bounding box center [322, 292] width 12 height 12
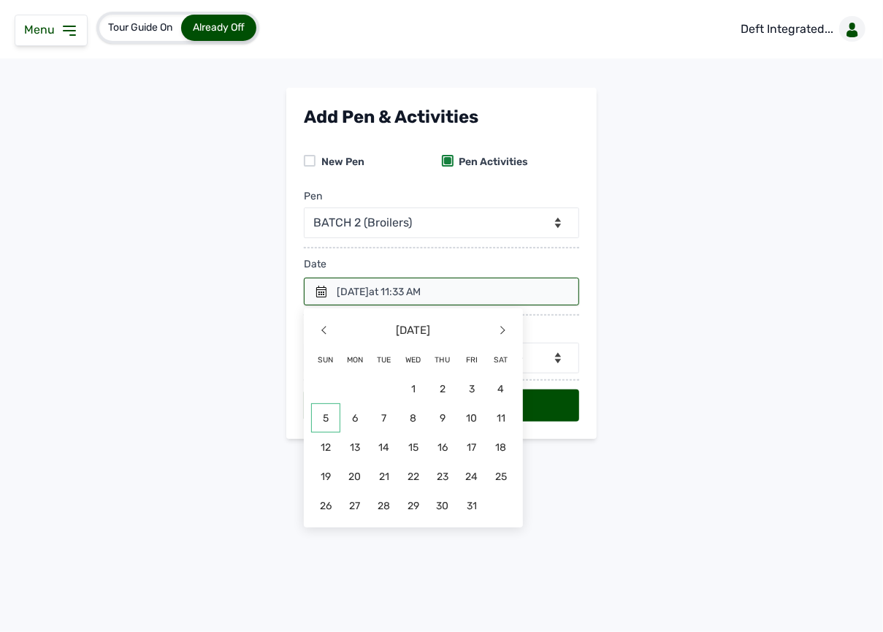
click at [333, 418] on span "5" at bounding box center [325, 417] width 29 height 29
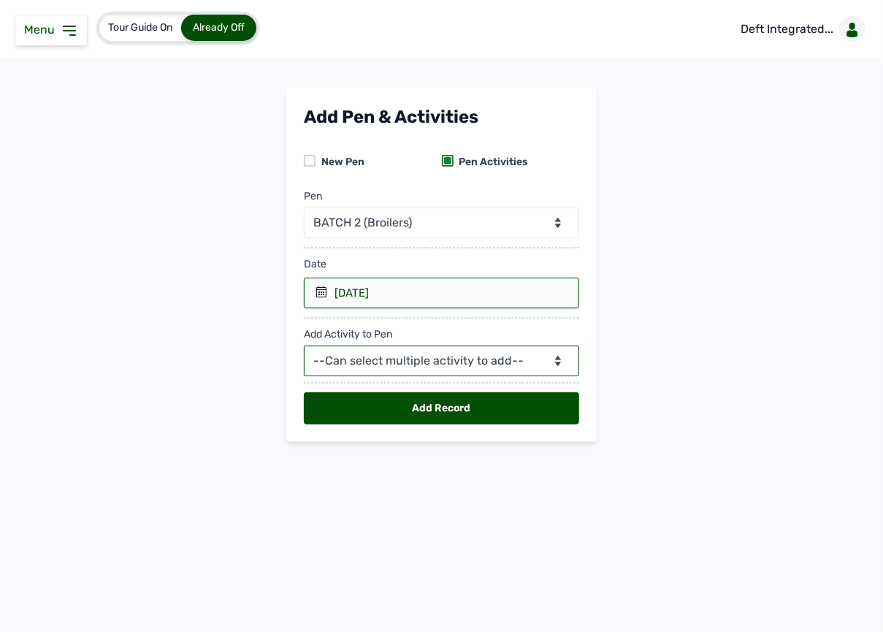
click at [416, 361] on select "--Can select multiple activity to add-- Raw Material Losses Weight" at bounding box center [441, 361] width 275 height 31
select select "Raw Material"
click at [304, 348] on select "--Can select multiple activity to add-- Raw Material Losses Weight" at bounding box center [441, 361] width 275 height 31
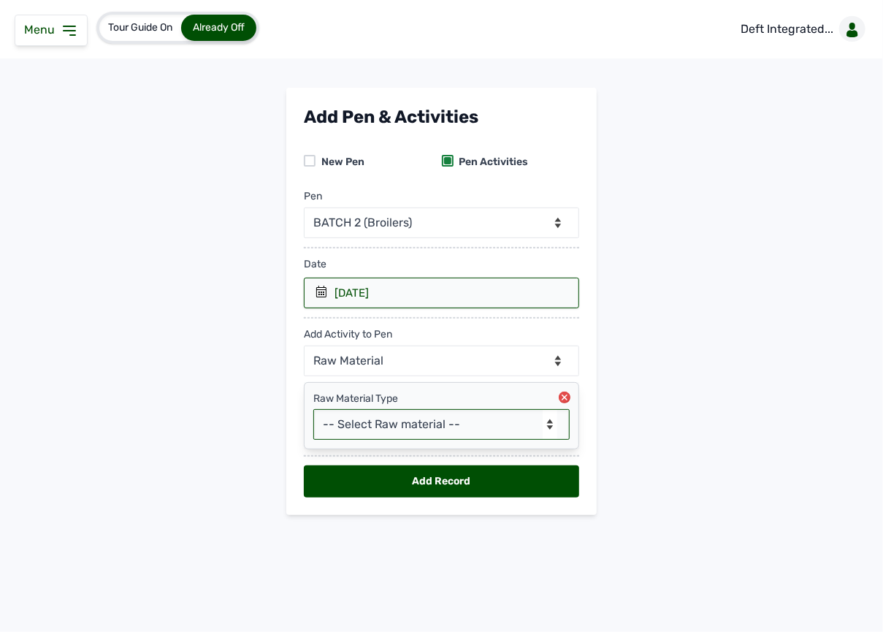
click at [400, 437] on select "-- Select Raw material -- feeds medications vaccines Biomass Fuel" at bounding box center [441, 424] width 256 height 31
select select "feeds"
click at [313, 412] on select "-- Select Raw material -- feeds medications vaccines Biomass Fuel" at bounding box center [441, 424] width 256 height 31
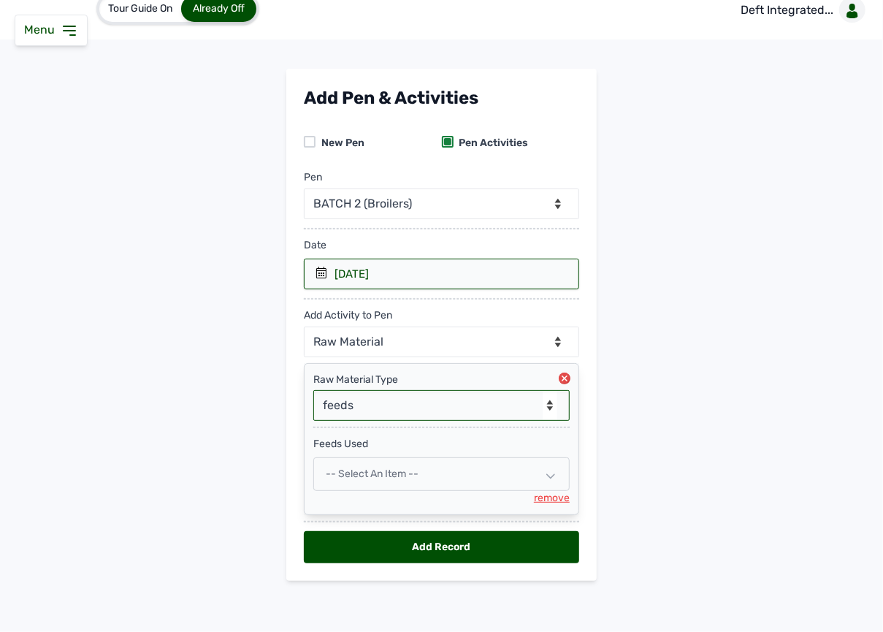
scroll to position [25, 0]
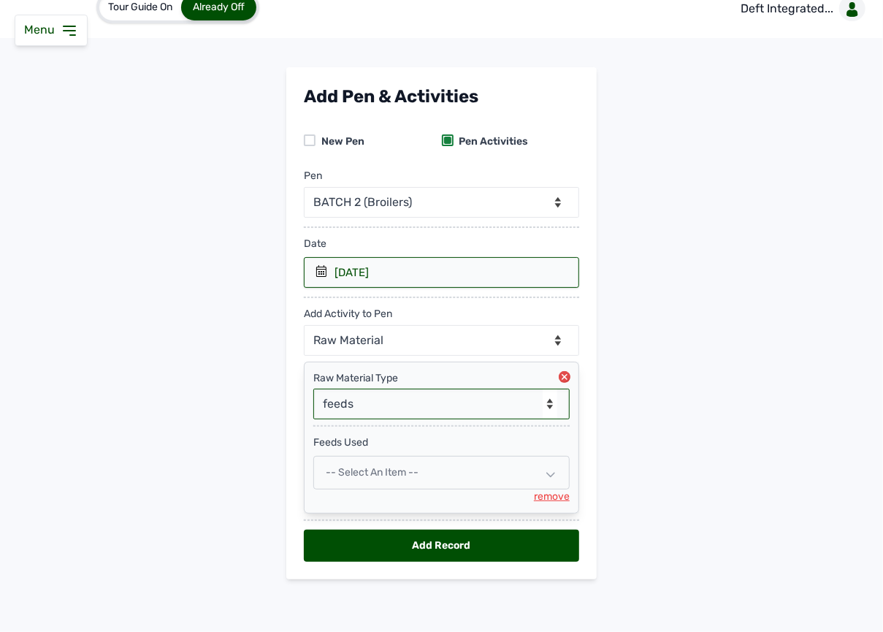
click at [375, 462] on div "-- Select an Item --" at bounding box center [441, 473] width 256 height 34
select select
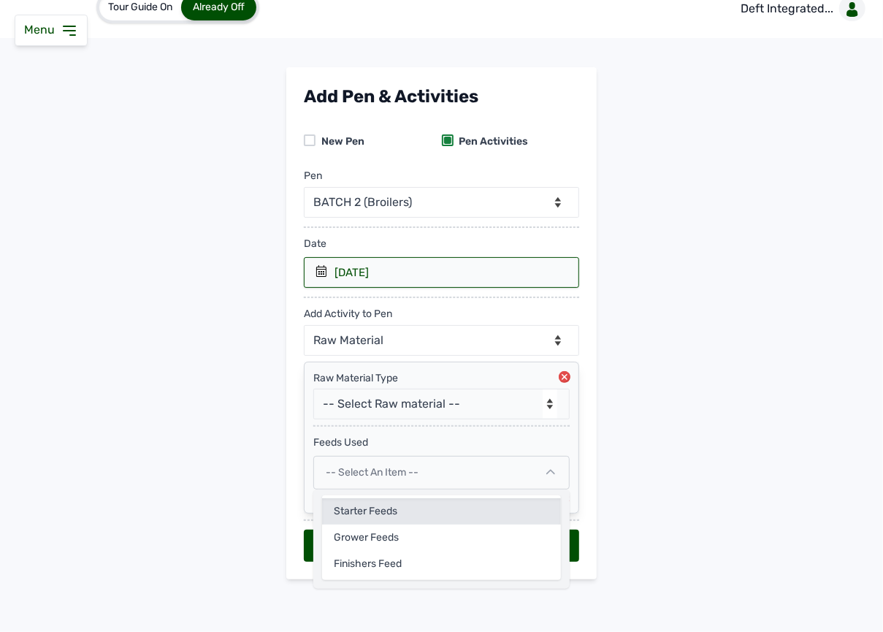
click at [367, 520] on div "Starter Feeds" at bounding box center [441, 511] width 239 height 26
select select
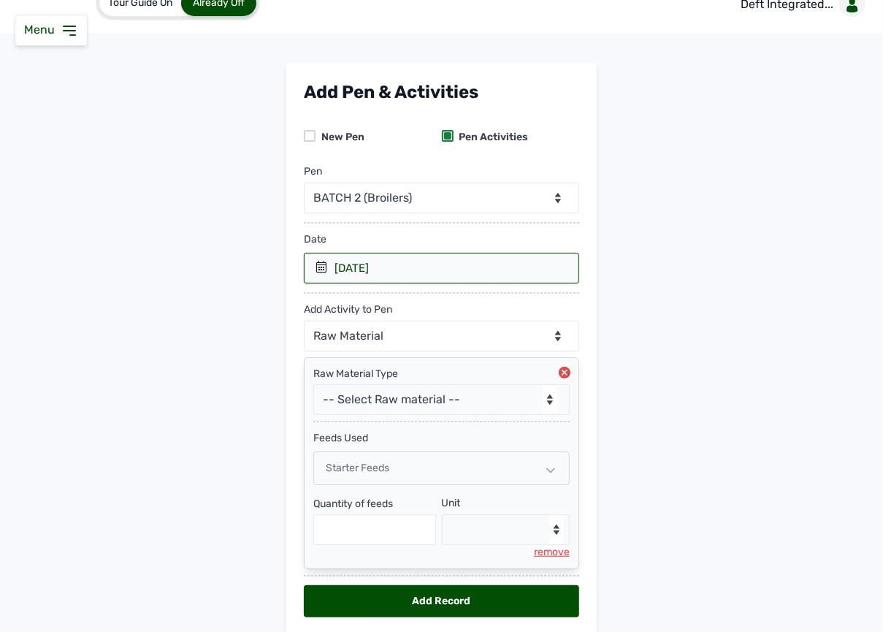
scroll to position [85, 0]
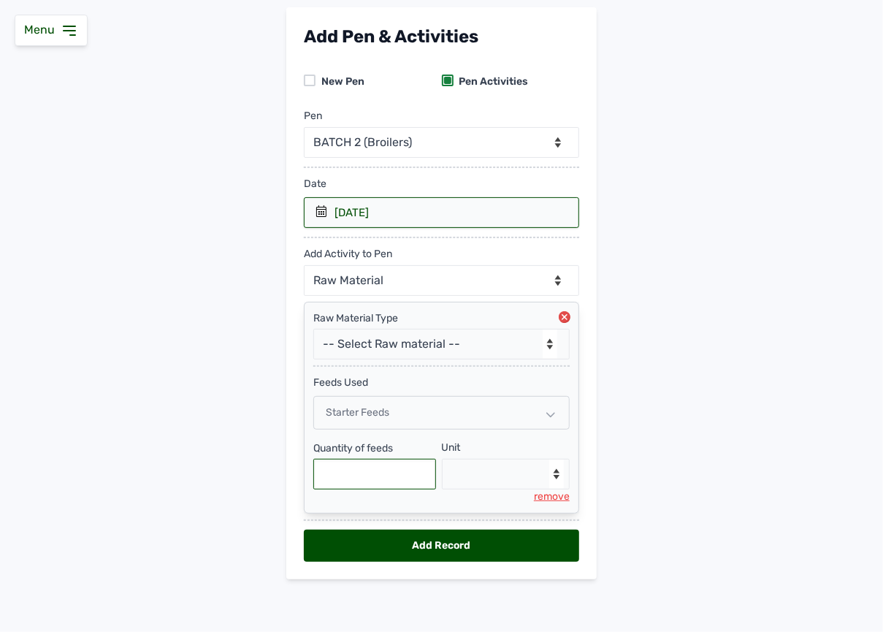
click at [368, 479] on input "text" at bounding box center [374, 474] width 123 height 31
type input "150"
click at [473, 478] on select "--Select unit-- Bag(s) Kg" at bounding box center [506, 474] width 129 height 31
select select "Kg"
click at [442, 459] on select "--Select unit-- Bag(s) Kg" at bounding box center [506, 474] width 129 height 31
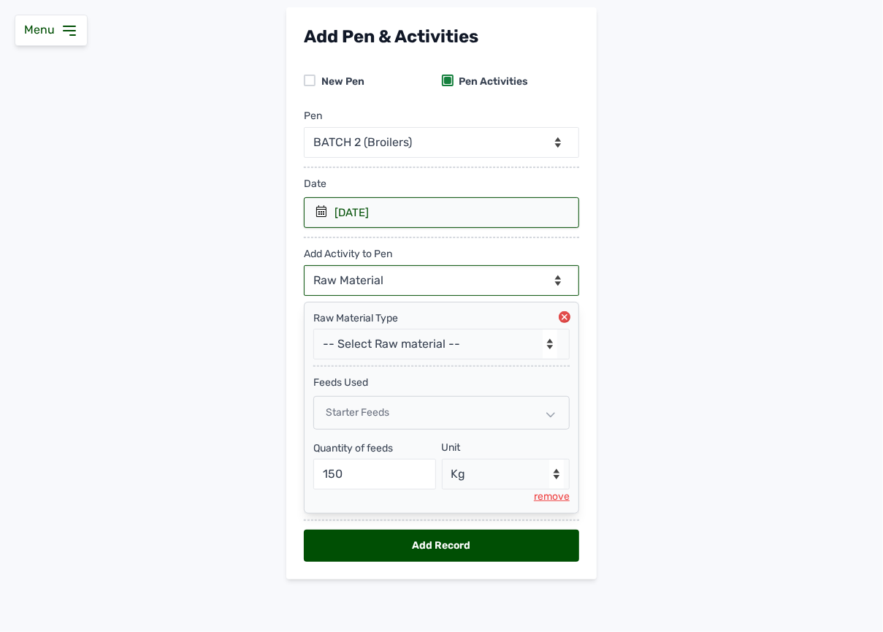
click at [412, 267] on select "--Can select multiple activity to add-- Raw Material Losses Weight" at bounding box center [441, 280] width 275 height 31
select select "Losses"
click at [304, 265] on select "--Can select multiple activity to add-- Raw Material Losses Weight" at bounding box center [441, 280] width 275 height 31
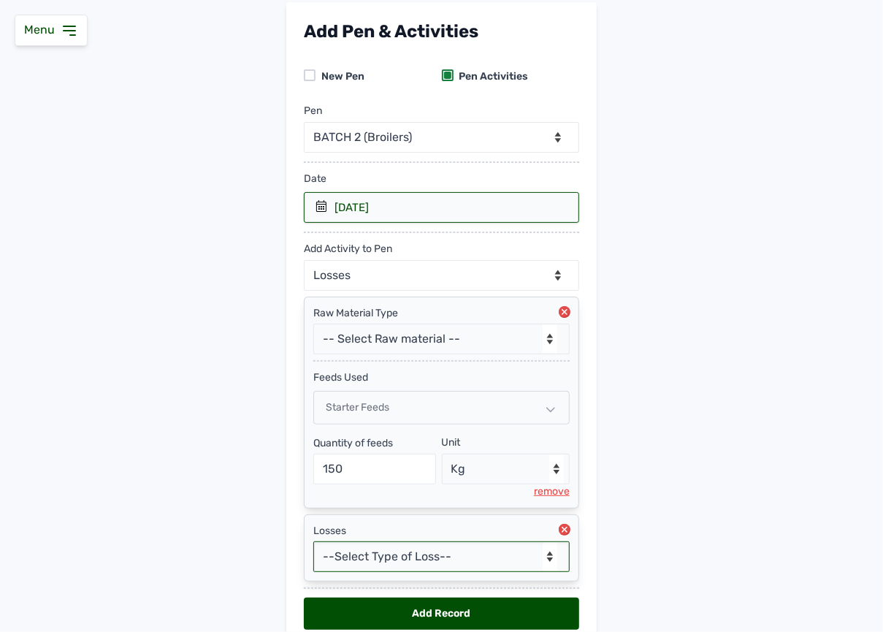
click at [393, 567] on select "--Select Type of Loss-- Mortality Culled Theft" at bounding box center [441, 556] width 256 height 31
select select "Mortality"
click at [313, 546] on select "--Select Type of Loss-- Mortality Culled Theft" at bounding box center [441, 556] width 256 height 31
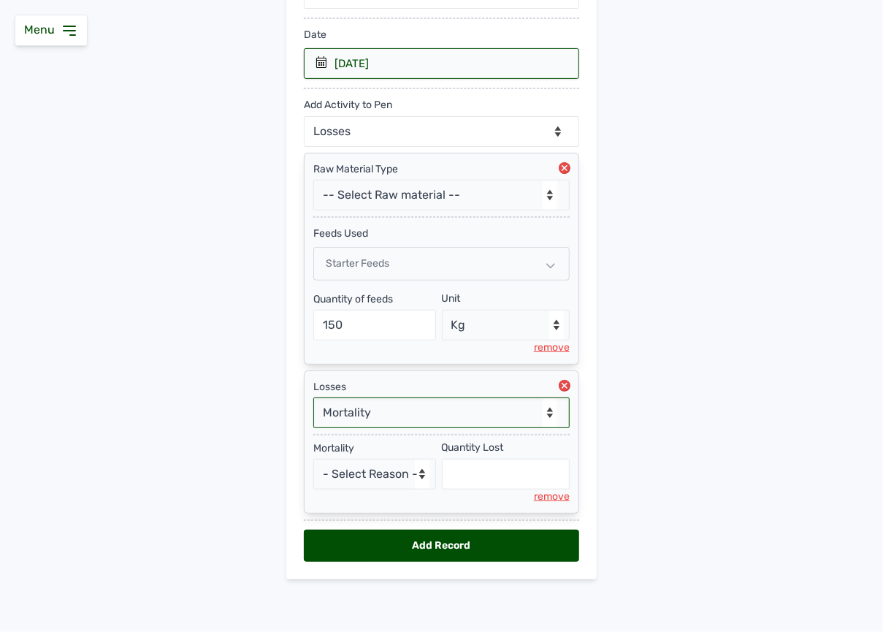
scroll to position [237, 0]
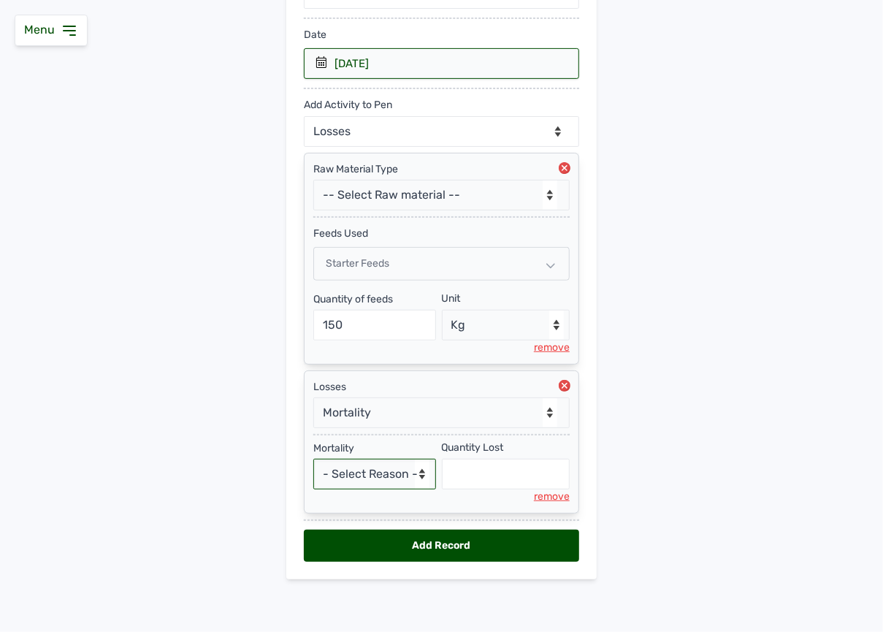
click at [390, 482] on select "- Select Reason - Disease Late Vaccination Wrong Vaccination Heat [MEDICAL_DATA…" at bounding box center [374, 474] width 123 height 31
select select "Others"
click at [313, 459] on select "- Select Reason - Disease Late Vaccination Wrong Vaccination Heat [MEDICAL_DATA…" at bounding box center [374, 474] width 123 height 31
select select "null"
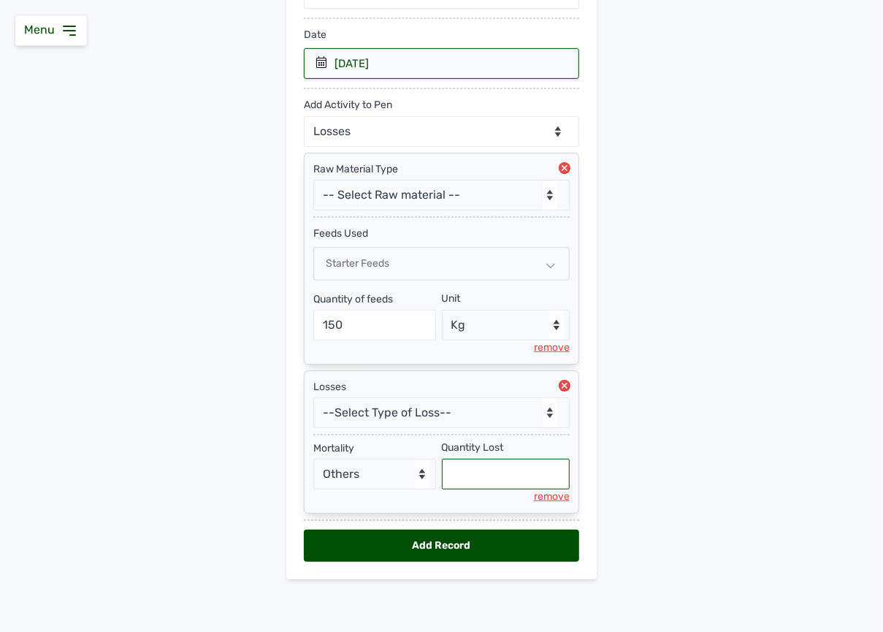
click at [487, 478] on input "text" at bounding box center [506, 474] width 129 height 31
type input "6"
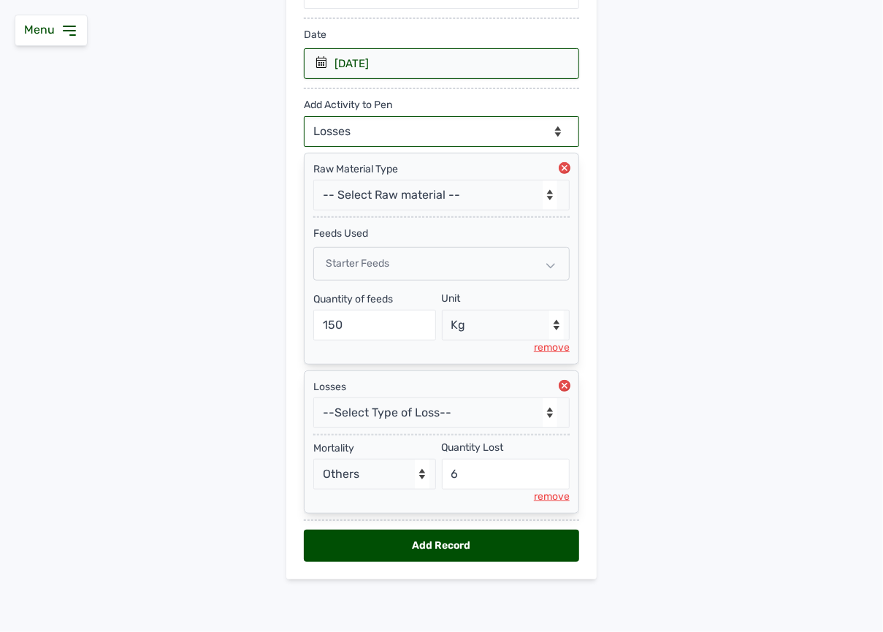
click at [436, 129] on select "--Can select multiple activity to add-- Raw Material Losses Weight" at bounding box center [441, 131] width 275 height 31
select select "Weight"
click at [304, 116] on select "--Can select multiple activity to add-- Raw Material Losses Weight" at bounding box center [441, 131] width 275 height 31
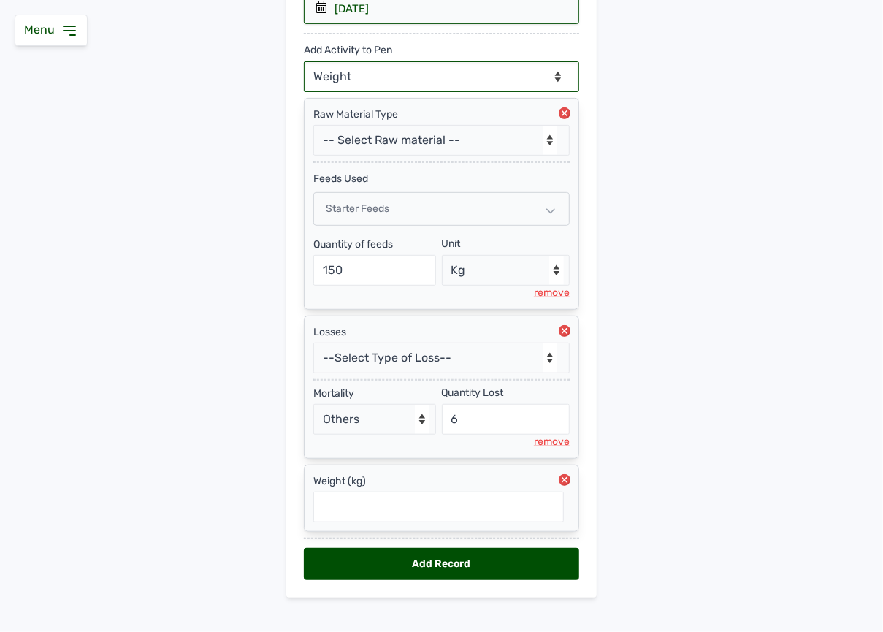
scroll to position [310, 0]
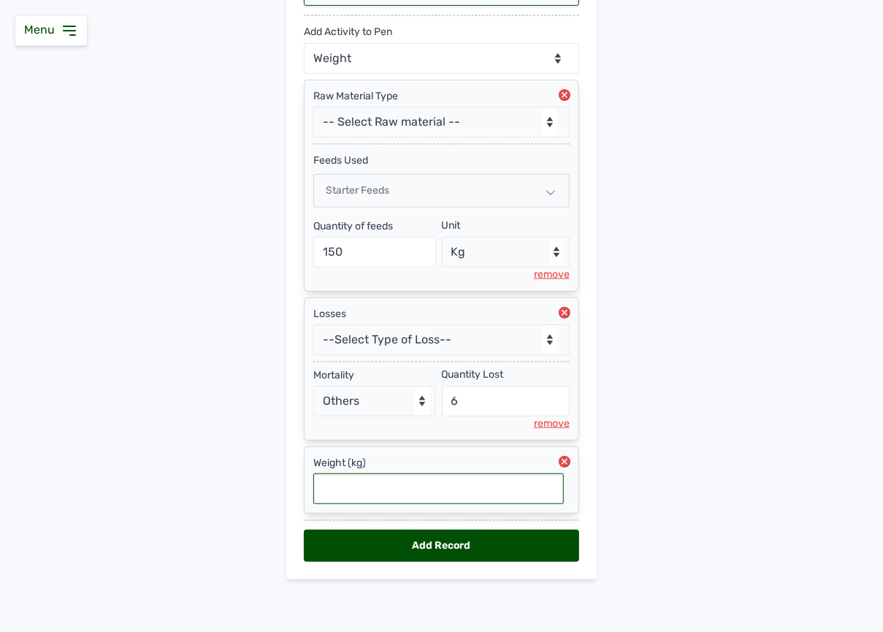
click at [424, 497] on input "text" at bounding box center [438, 488] width 251 height 31
type input "0.154"
click at [432, 552] on div "Add Record" at bounding box center [441, 546] width 275 height 32
select select "null"
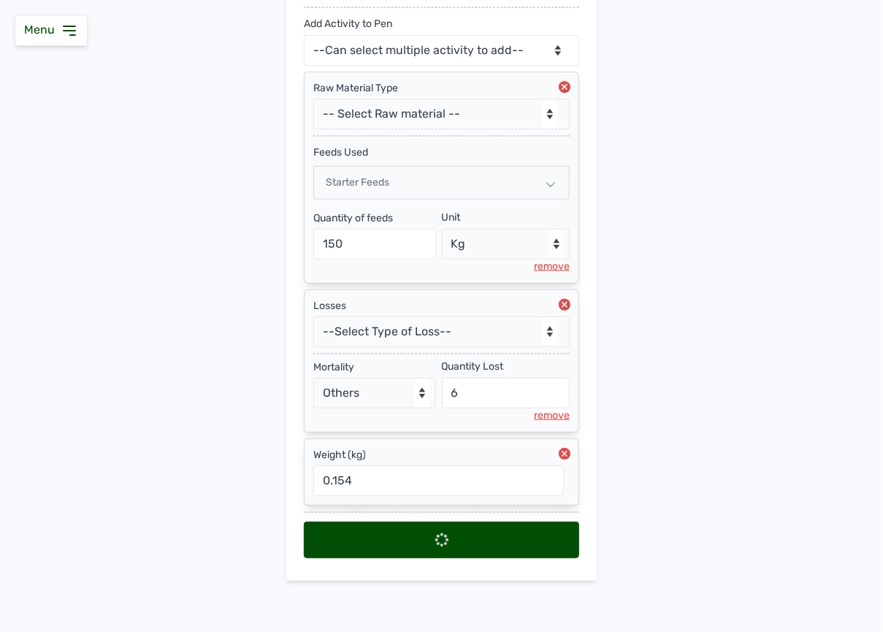
select select
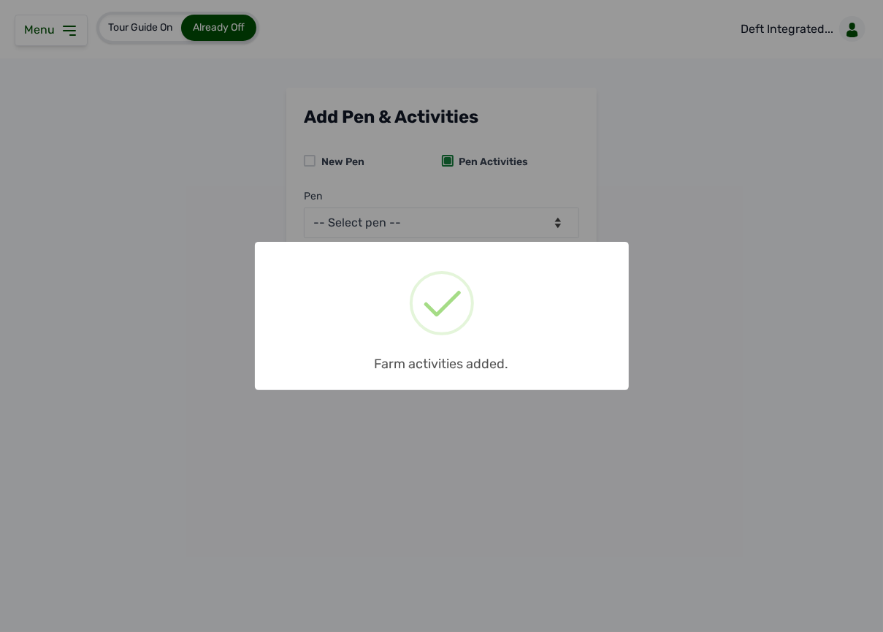
scroll to position [0, 0]
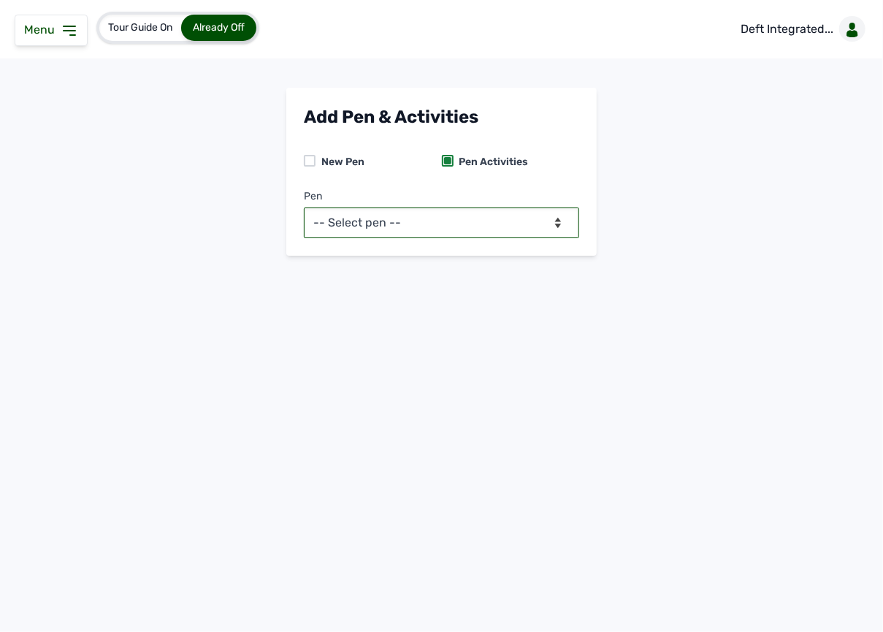
click at [465, 231] on select "-- Select pen -- BATCH 1 (Broilers) BATCH 2 (Broilers)" at bounding box center [441, 222] width 275 height 31
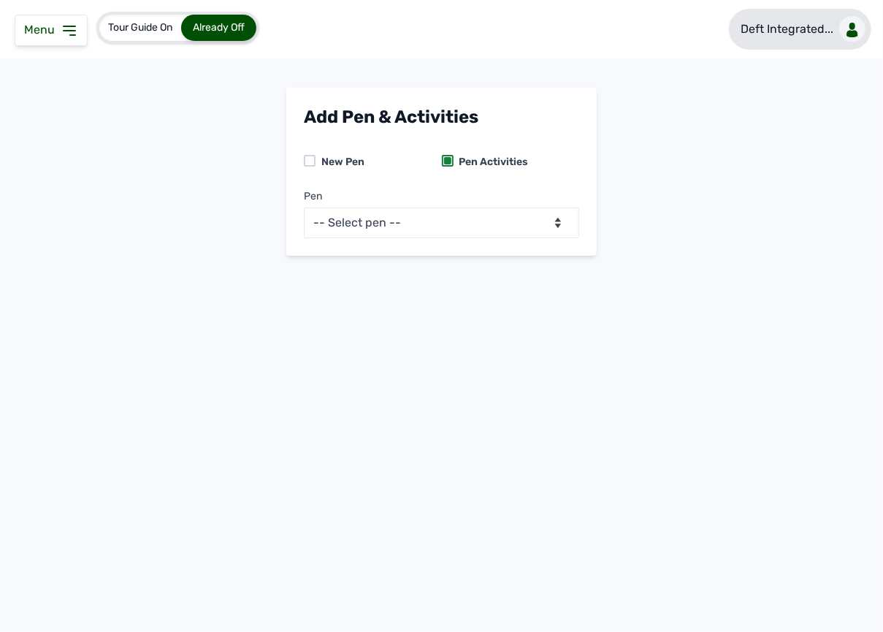
click at [802, 30] on p "Deft Integrated..." at bounding box center [787, 29] width 93 height 18
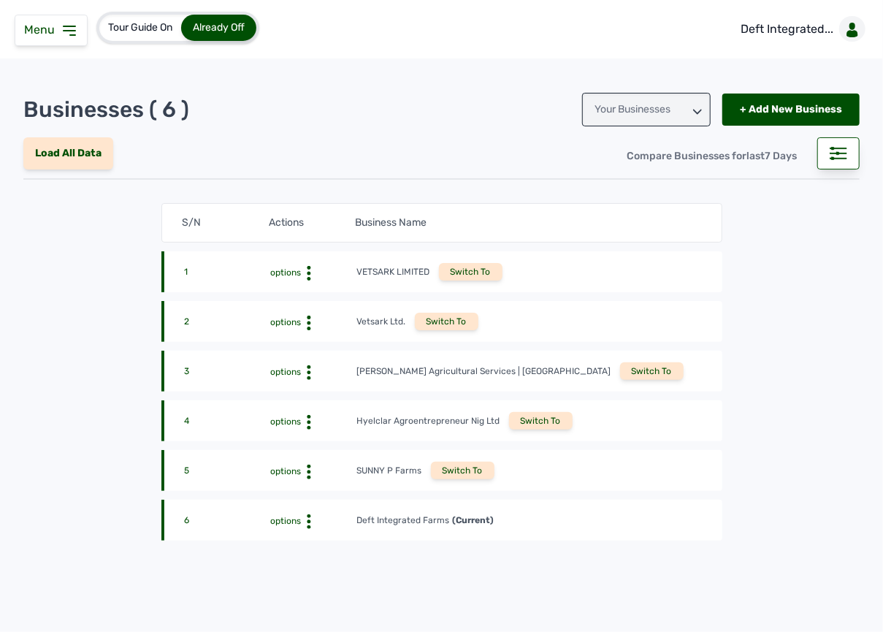
click at [79, 35] on div "Menu" at bounding box center [51, 30] width 73 height 31
click at [75, 42] on div "Menu" at bounding box center [51, 30] width 73 height 31
click at [74, 30] on icon at bounding box center [70, 31] width 18 height 18
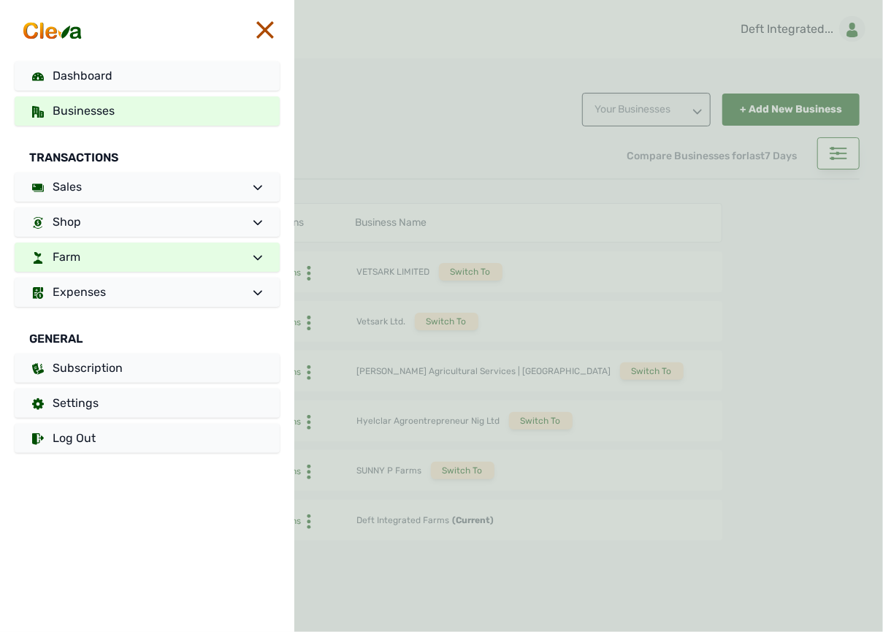
click at [104, 259] on link "Farm" at bounding box center [147, 257] width 265 height 29
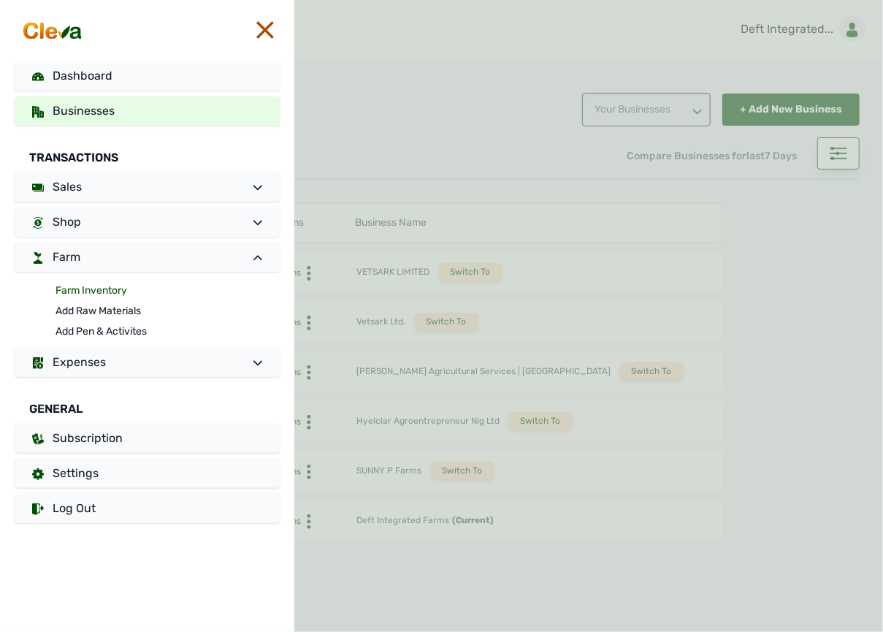
click at [99, 289] on link "Farm Inventory" at bounding box center [168, 291] width 224 height 20
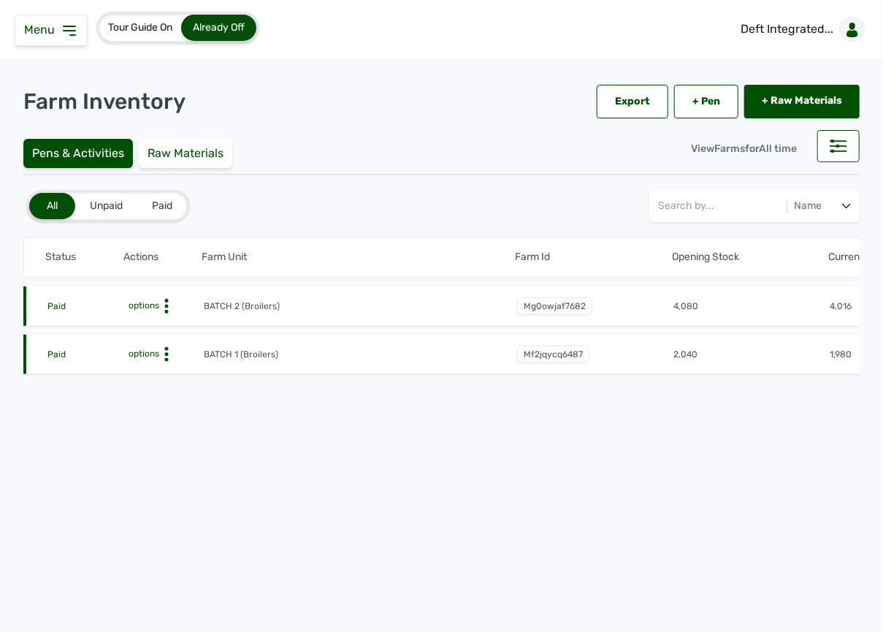
click at [167, 305] on icon at bounding box center [166, 306] width 15 height 15
click at [161, 330] on div "Farm Activities" at bounding box center [150, 329] width 104 height 18
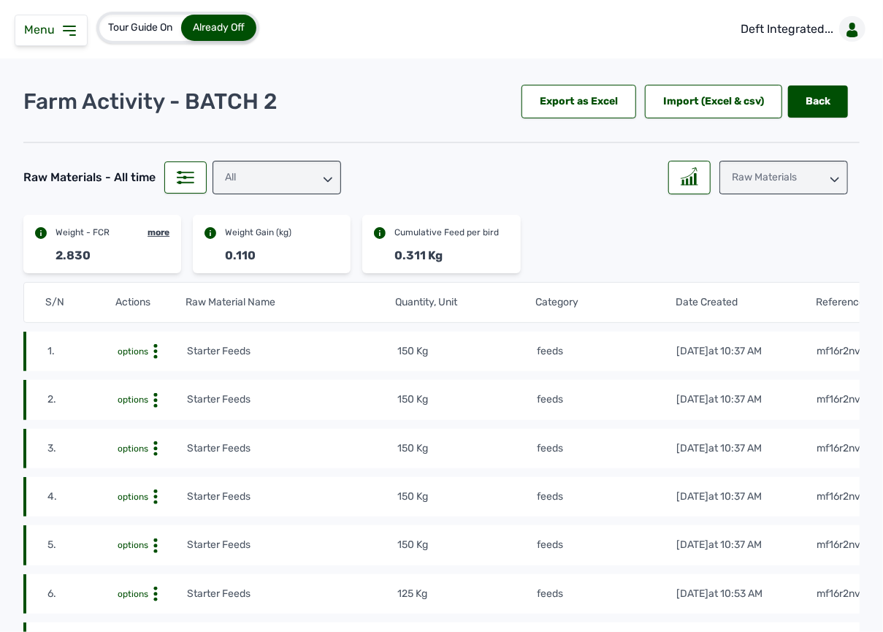
click at [482, 357] on td "150 Kg" at bounding box center [467, 351] width 140 height 16
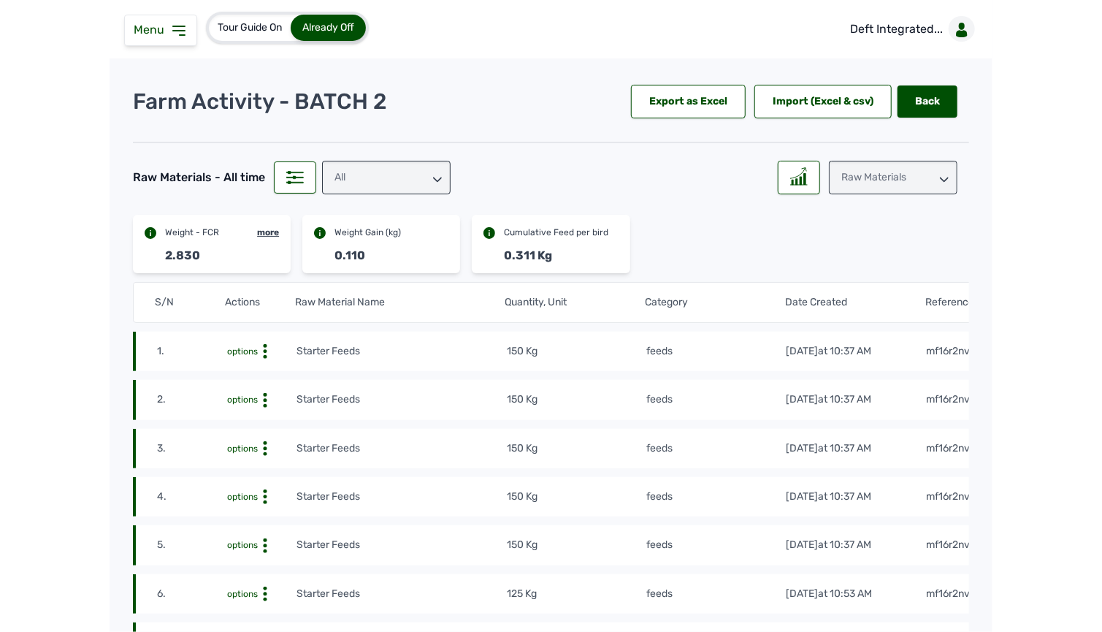
scroll to position [0, 39]
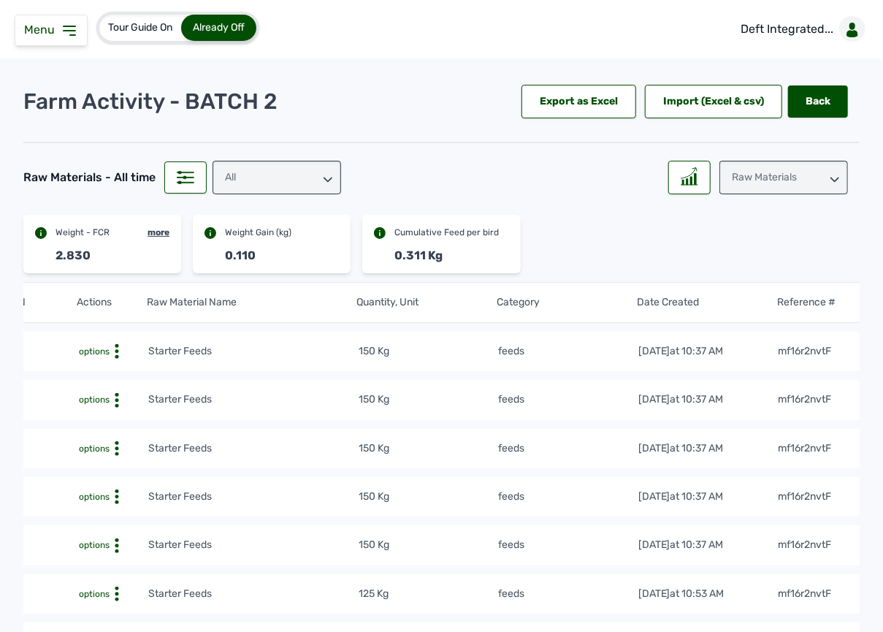
click at [798, 167] on div "Raw Materials" at bounding box center [784, 178] width 129 height 34
click at [786, 260] on div "Losses" at bounding box center [784, 269] width 129 height 26
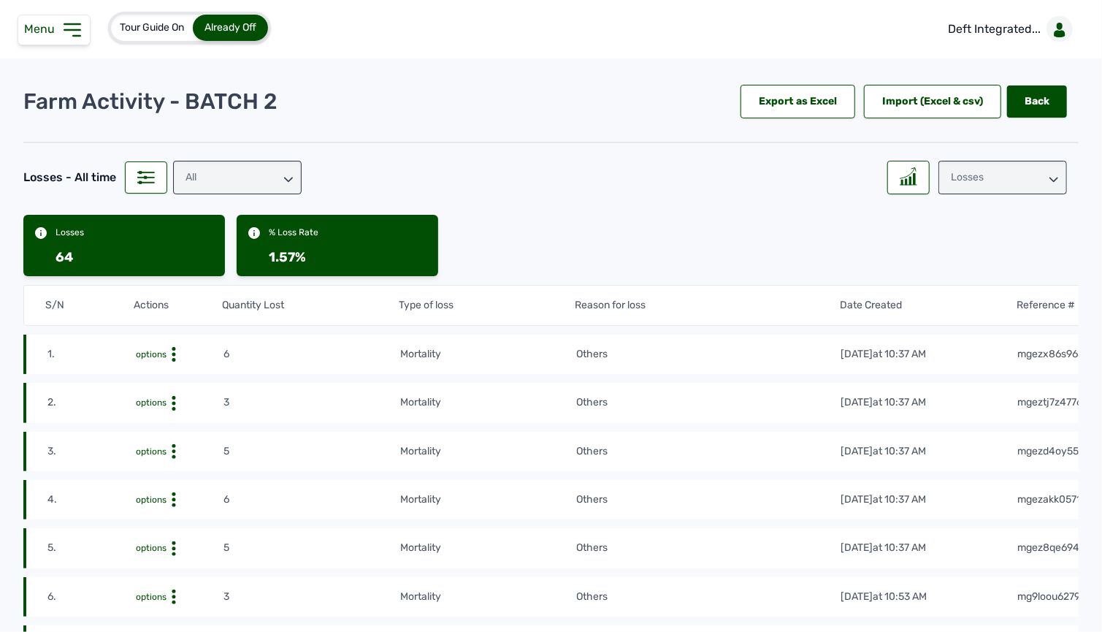
click at [679, 346] on td "Others" at bounding box center [708, 354] width 264 height 16
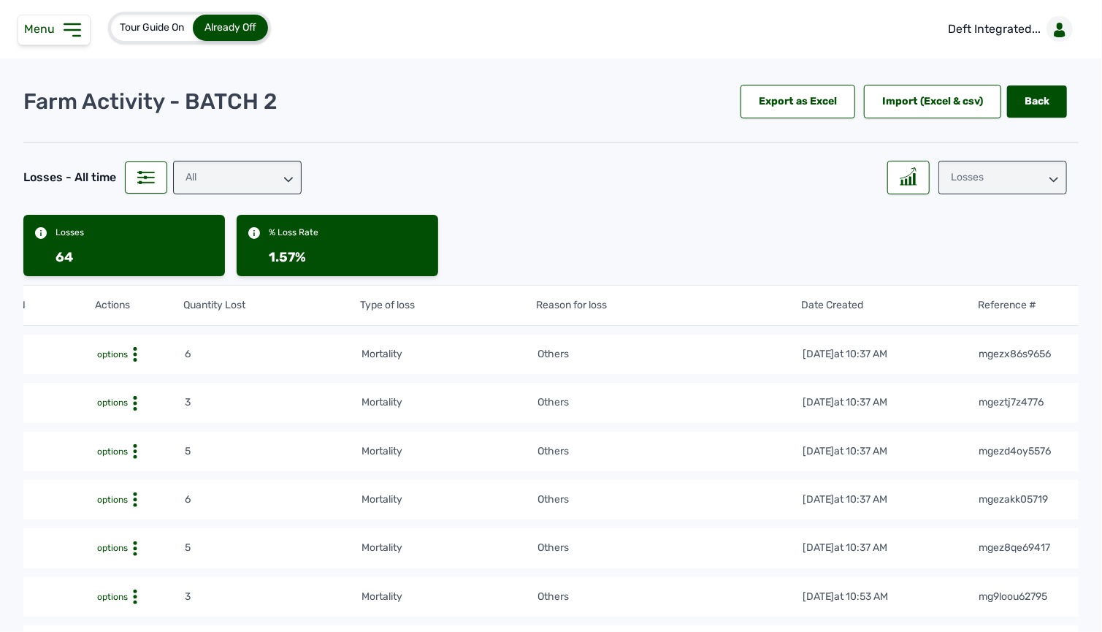
scroll to position [0, 53]
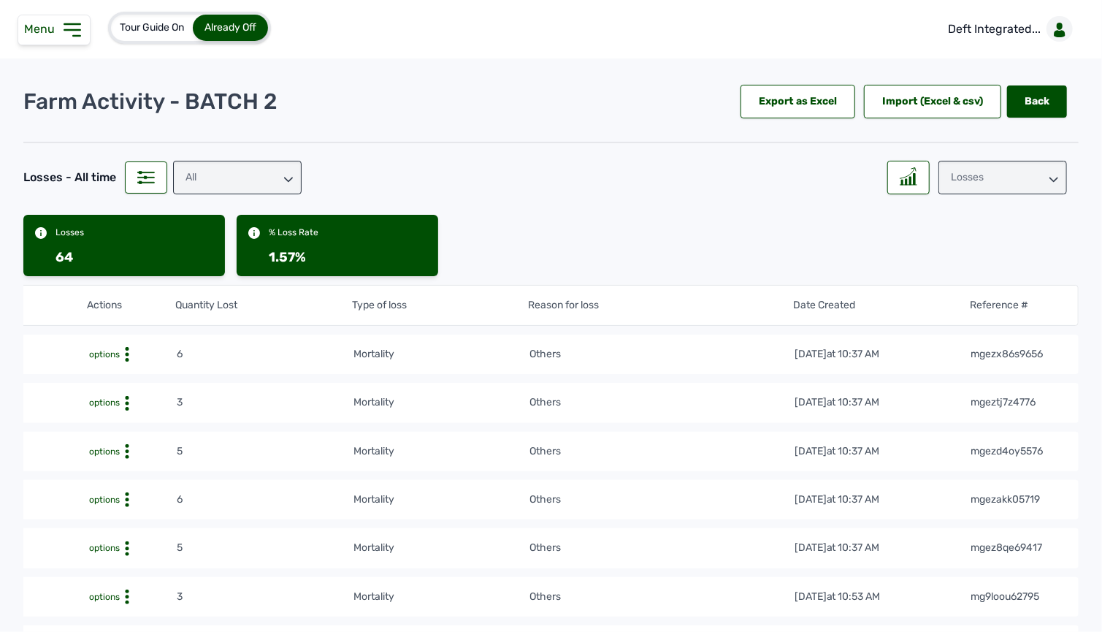
click at [65, 18] on icon at bounding box center [72, 29] width 23 height 23
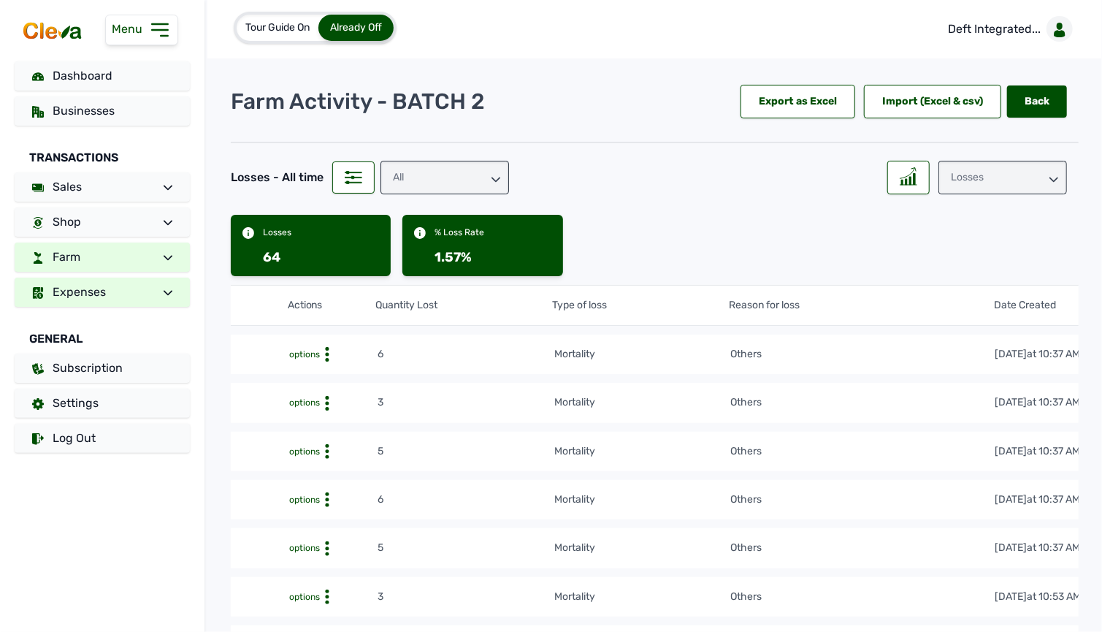
click at [94, 296] on span "Expenses" at bounding box center [79, 292] width 53 height 14
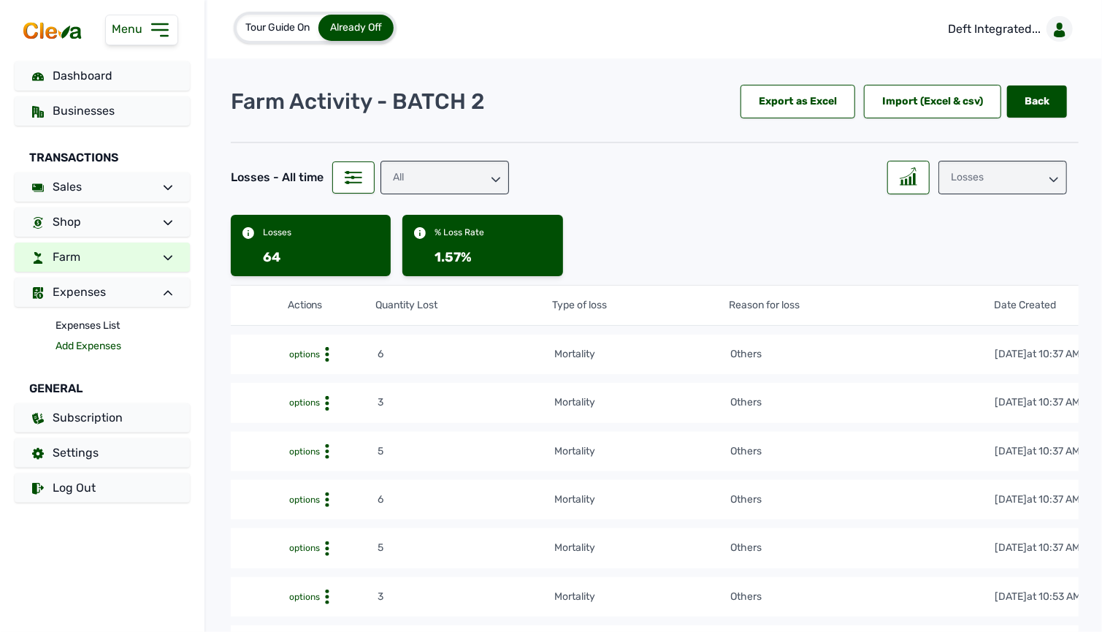
click at [85, 340] on link "Add Expenses" at bounding box center [123, 346] width 134 height 20
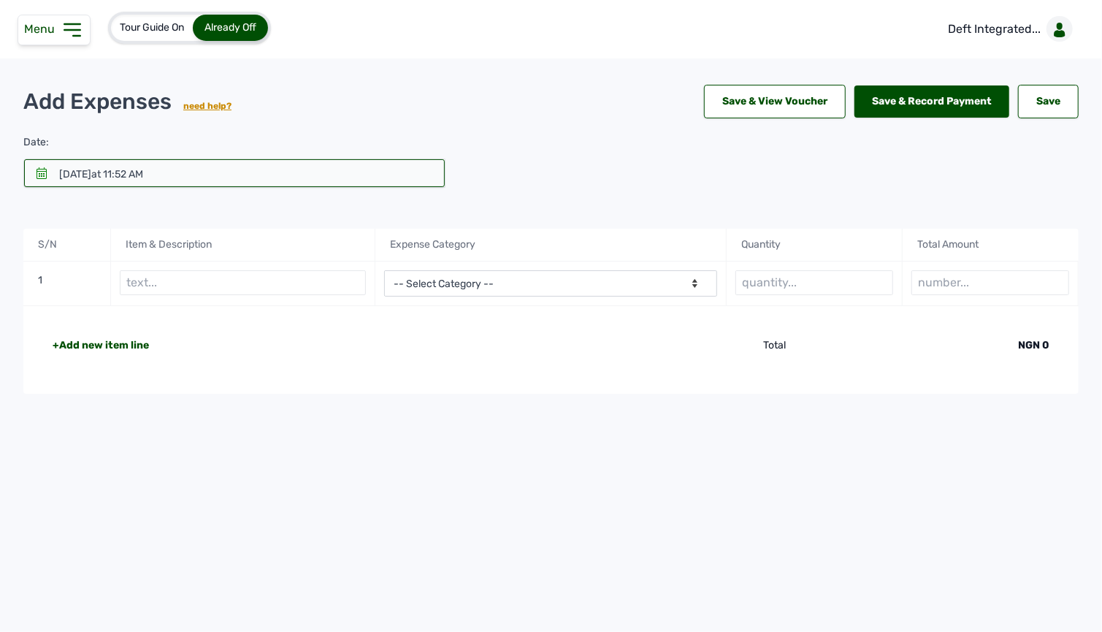
click at [736, 584] on div "Tour Guide On Already Off Deft Integrated... Add Expenses need help? Save & Vie…" at bounding box center [551, 316] width 1102 height 632
click at [67, 32] on icon at bounding box center [72, 29] width 23 height 23
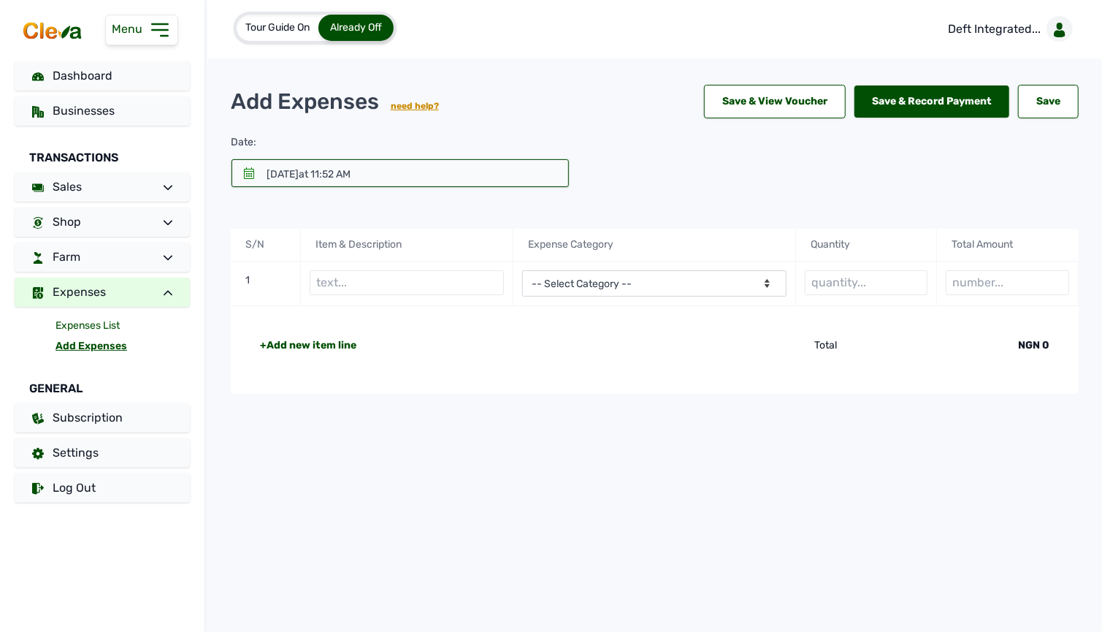
click at [79, 323] on link "Expenses List" at bounding box center [123, 326] width 134 height 20
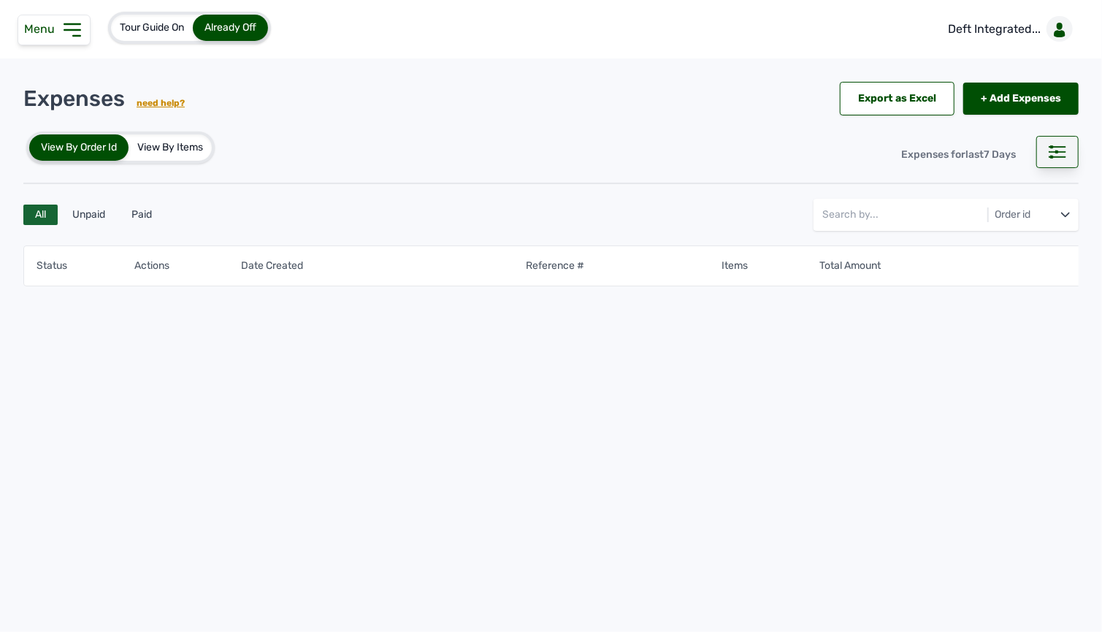
click at [1061, 144] on div at bounding box center [1058, 152] width 42 height 32
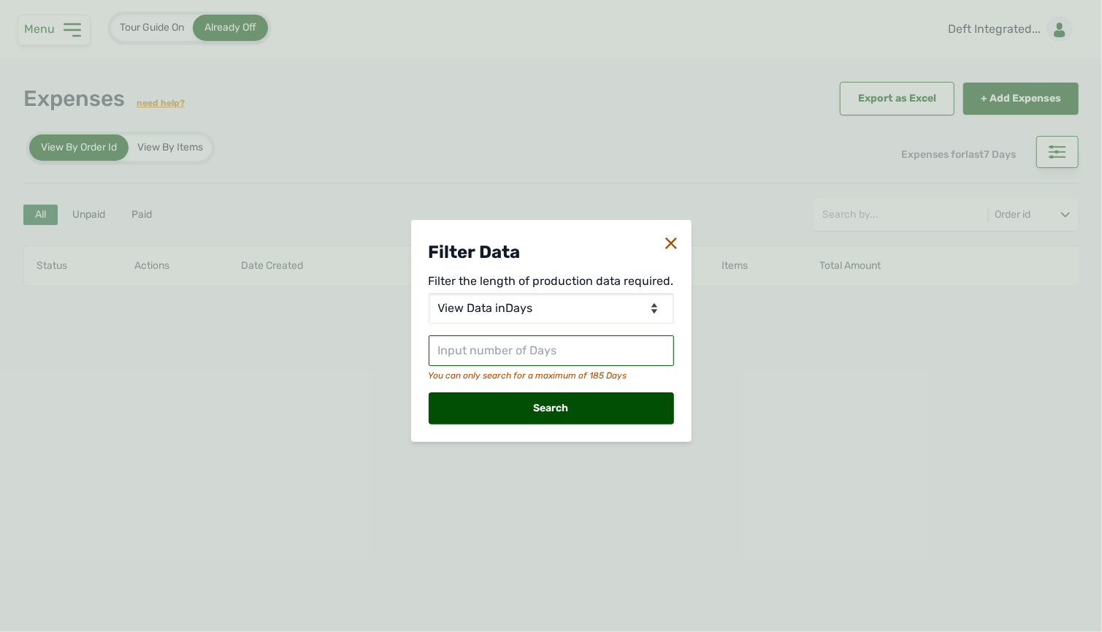
click at [508, 357] on input "text" at bounding box center [551, 350] width 245 height 31
click at [497, 301] on select "View Data for [DATE] View Data in Days View Data in Months View Data in Between…" at bounding box center [551, 308] width 245 height 31
select select "Months"
click at [430, 293] on select "View Data for [DATE] View Data in Days View Data in Months View Data in Between…" at bounding box center [551, 308] width 245 height 31
click at [503, 354] on input "text" at bounding box center [551, 350] width 245 height 31
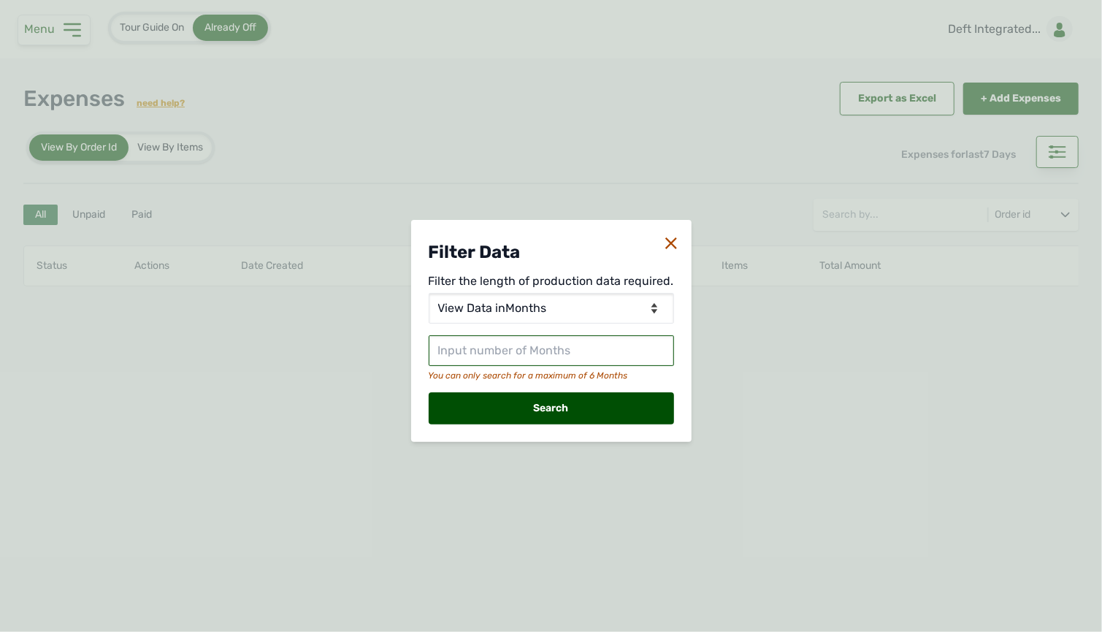
type input "2"
click at [509, 397] on div "Search" at bounding box center [551, 408] width 245 height 32
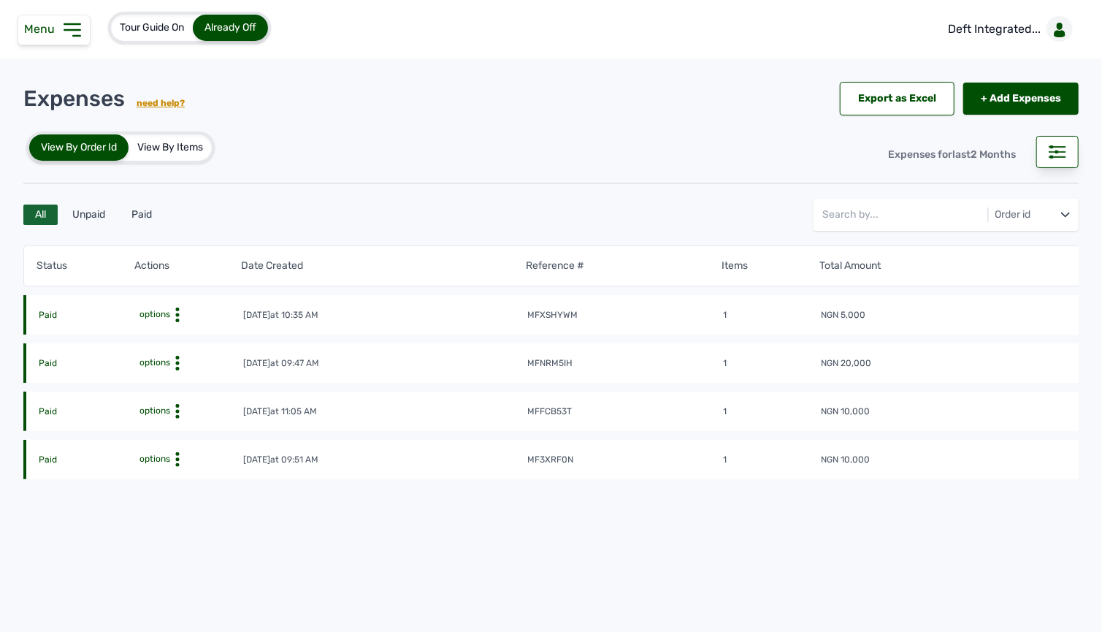
click at [763, 328] on tr "Paid options [DATE] 10:35 AM mfxshywm 1 NGN 5,000" at bounding box center [574, 314] width 1102 height 39
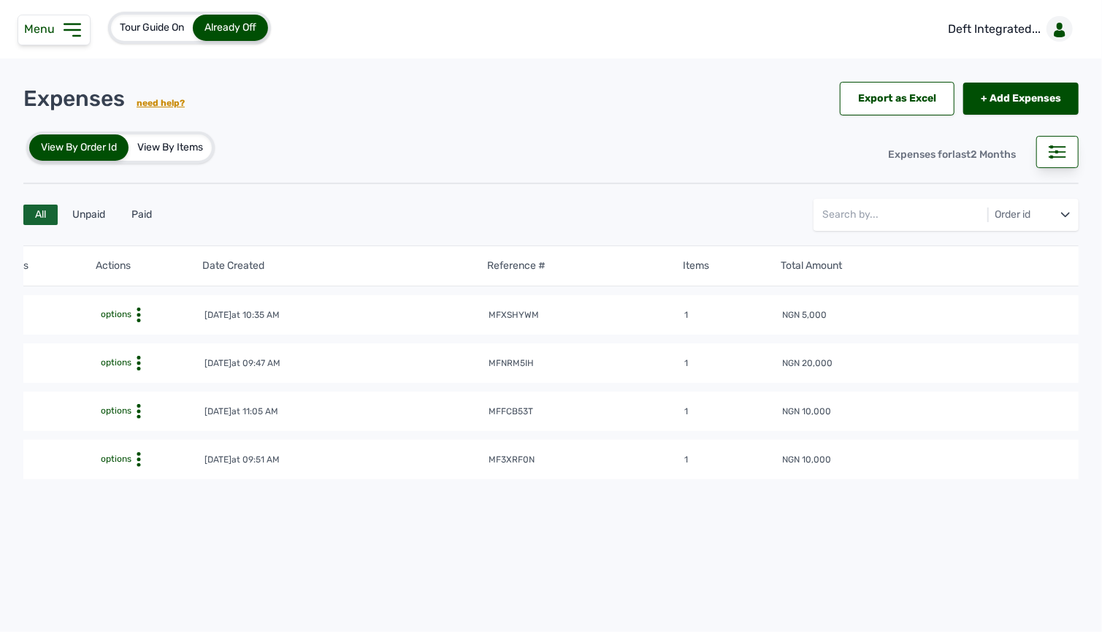
scroll to position [0, 53]
click at [123, 313] on icon at bounding box center [130, 315] width 15 height 15
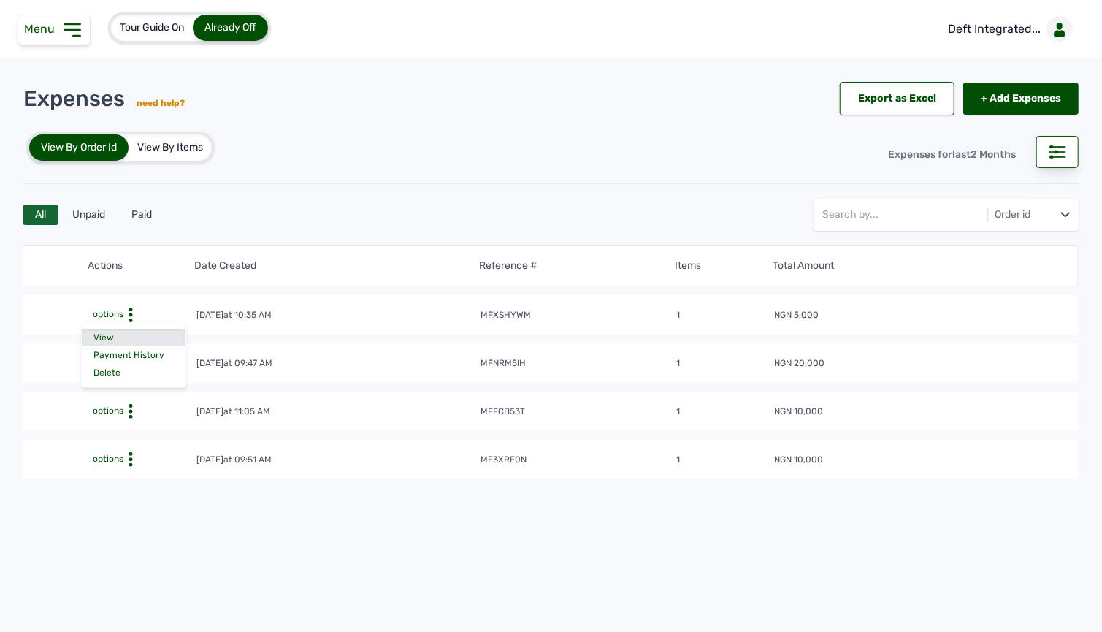
click at [115, 340] on div "View" at bounding box center [134, 338] width 104 height 18
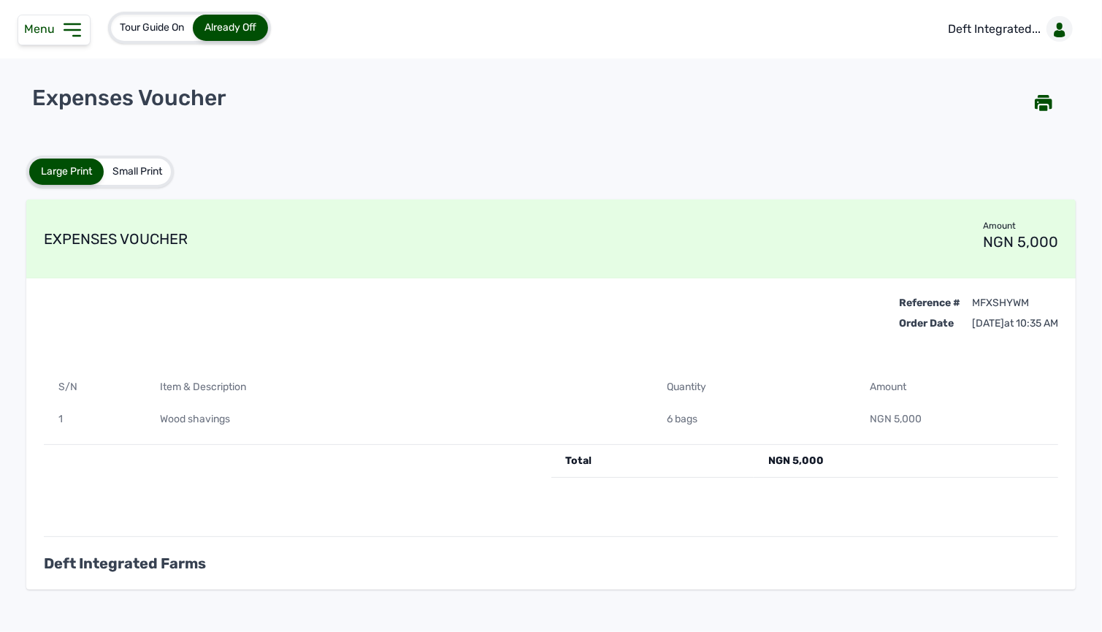
click at [73, 36] on icon at bounding box center [71, 30] width 15 height 12
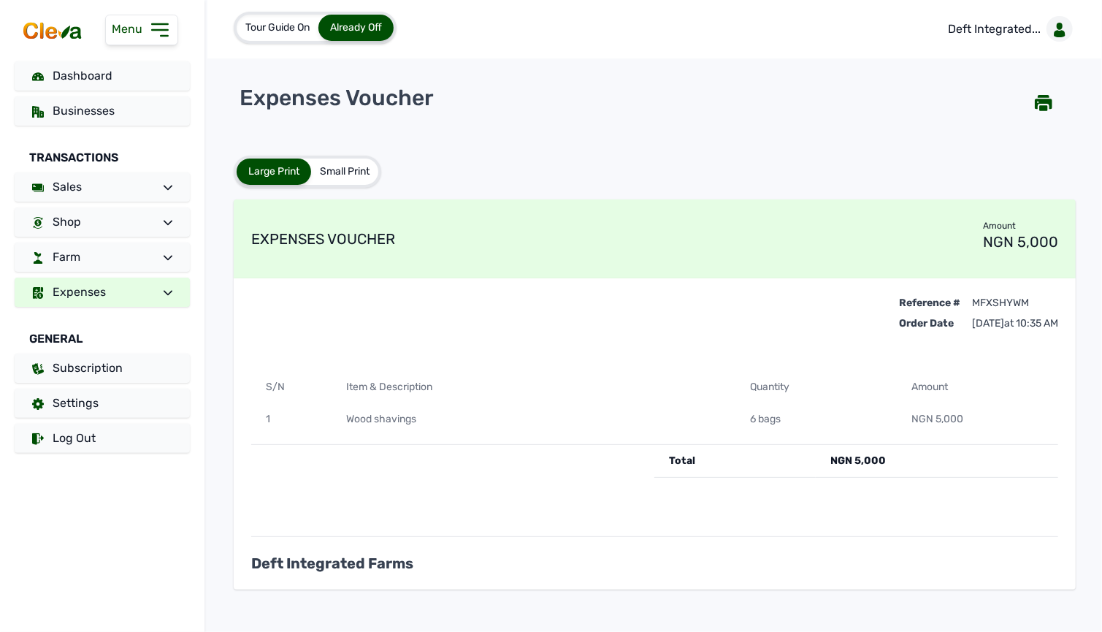
click at [112, 281] on link "Expenses" at bounding box center [102, 292] width 175 height 29
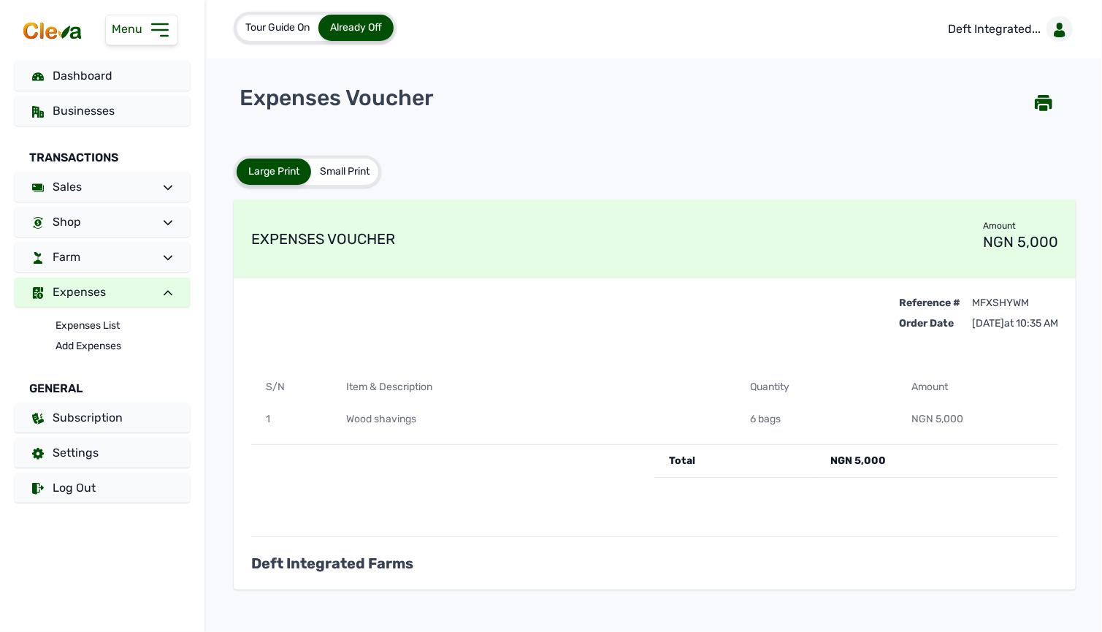
click at [649, 329] on div "Reference # Order Date mfxshywm [DATE] 10:35 AM" at bounding box center [654, 333] width 807 height 75
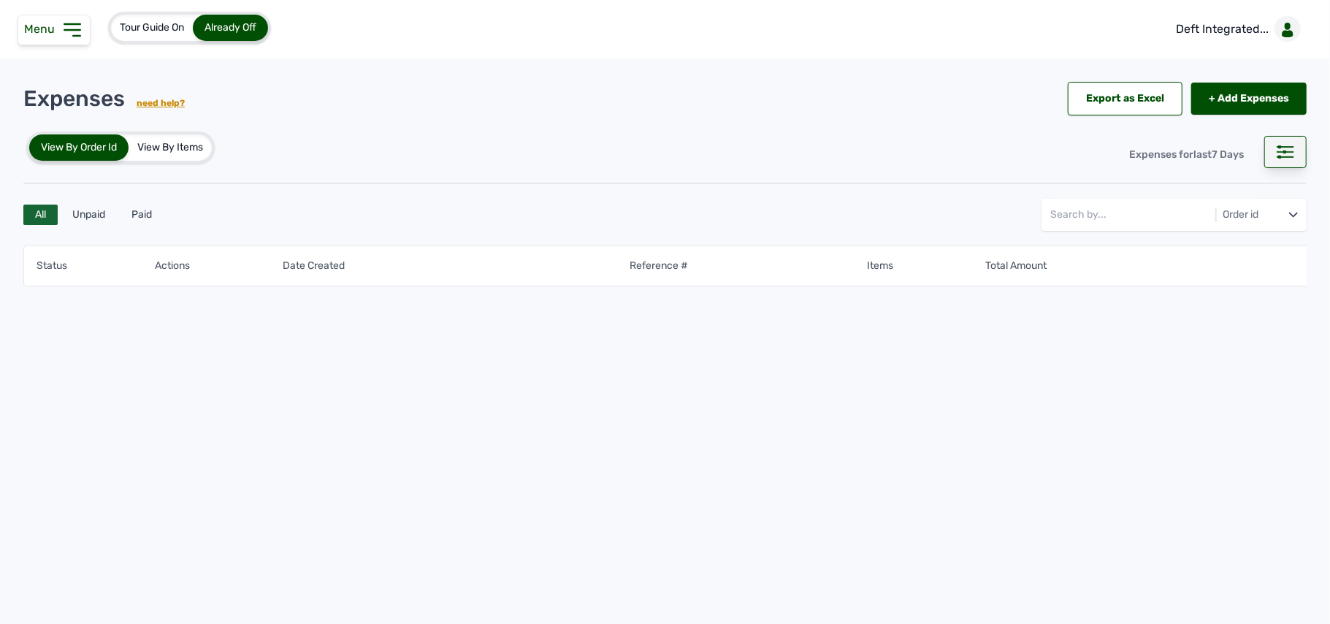
click at [1246, 155] on icon at bounding box center [1286, 151] width 18 height 13
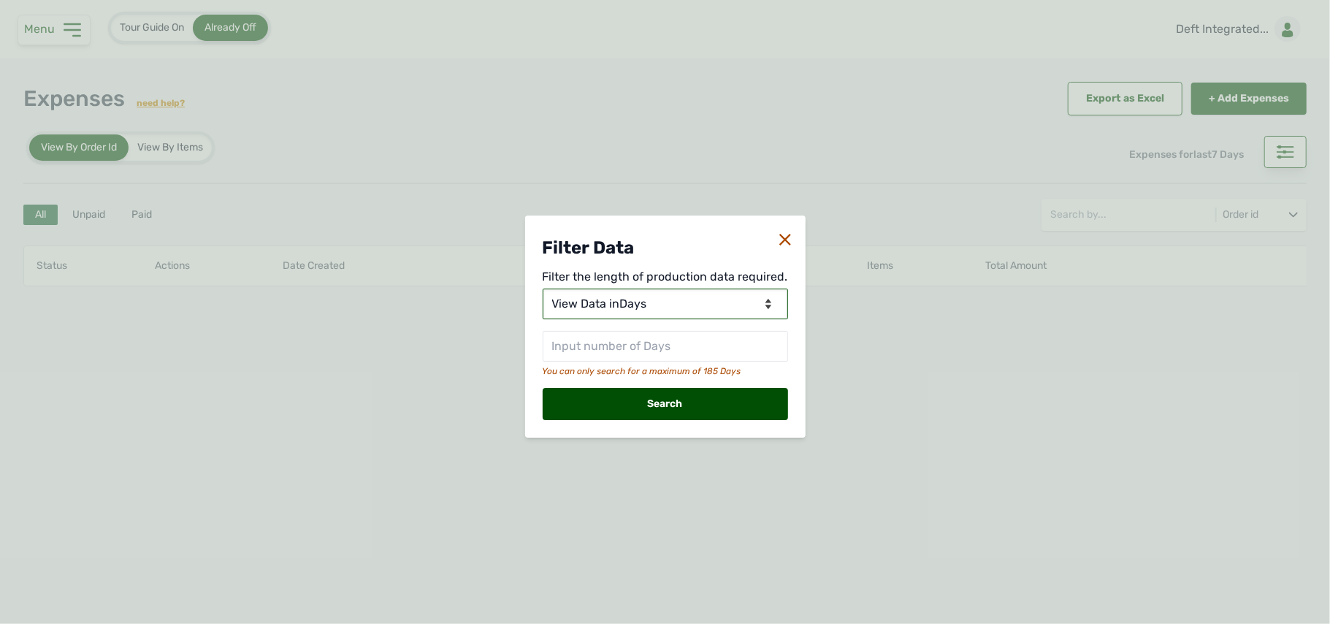
click at [668, 302] on select "View Data for [DATE] View Data in Days View Data in Months View Data in Between…" at bounding box center [665, 304] width 245 height 31
select select "Months"
click at [544, 289] on select "View Data for [DATE] View Data in Days View Data in Months View Data in Between…" at bounding box center [665, 304] width 245 height 31
click at [656, 351] on input "text" at bounding box center [665, 346] width 245 height 31
type input "2"
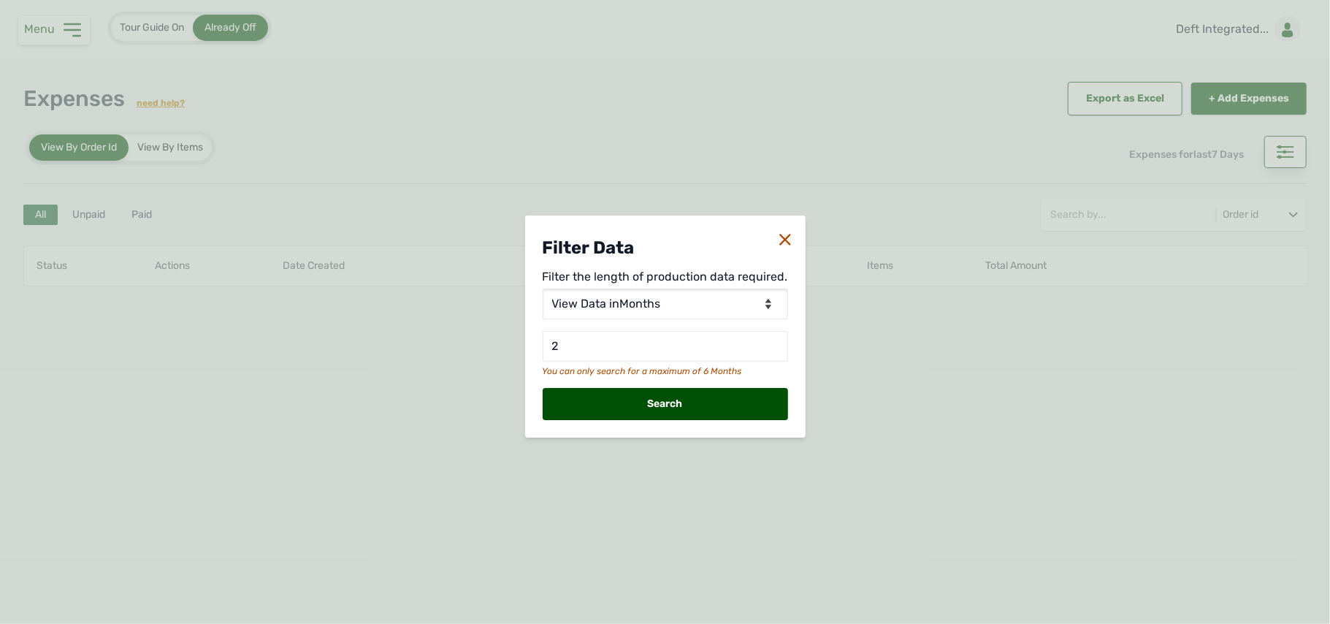
click at [649, 407] on div "Search" at bounding box center [665, 404] width 245 height 32
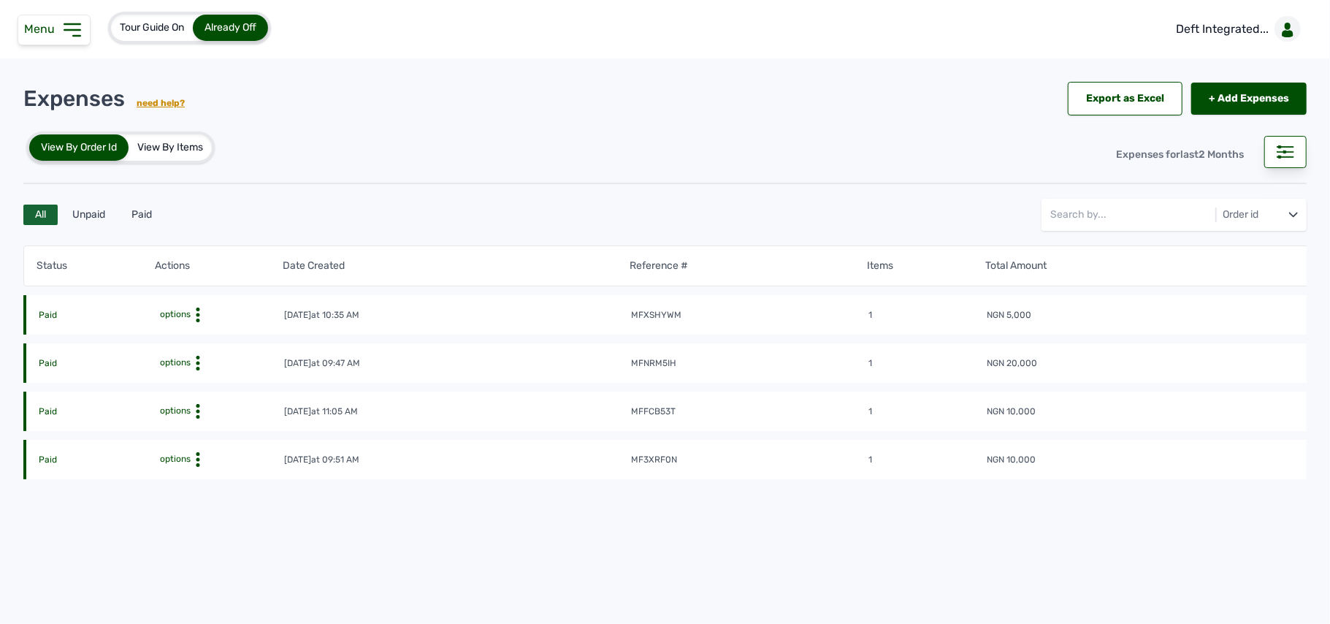
click at [737, 545] on div "Status Actions Date Created Reference # Items Total Amount Paid options [DATE] …" at bounding box center [664, 416] width 1283 height 359
click at [746, 187] on div "Expenses need help? Export as Excel + Add Expenses + Add Expenses View By Order…" at bounding box center [664, 334] width 1283 height 523
click at [1202, 96] on link "+ Add Expenses" at bounding box center [1248, 99] width 115 height 32
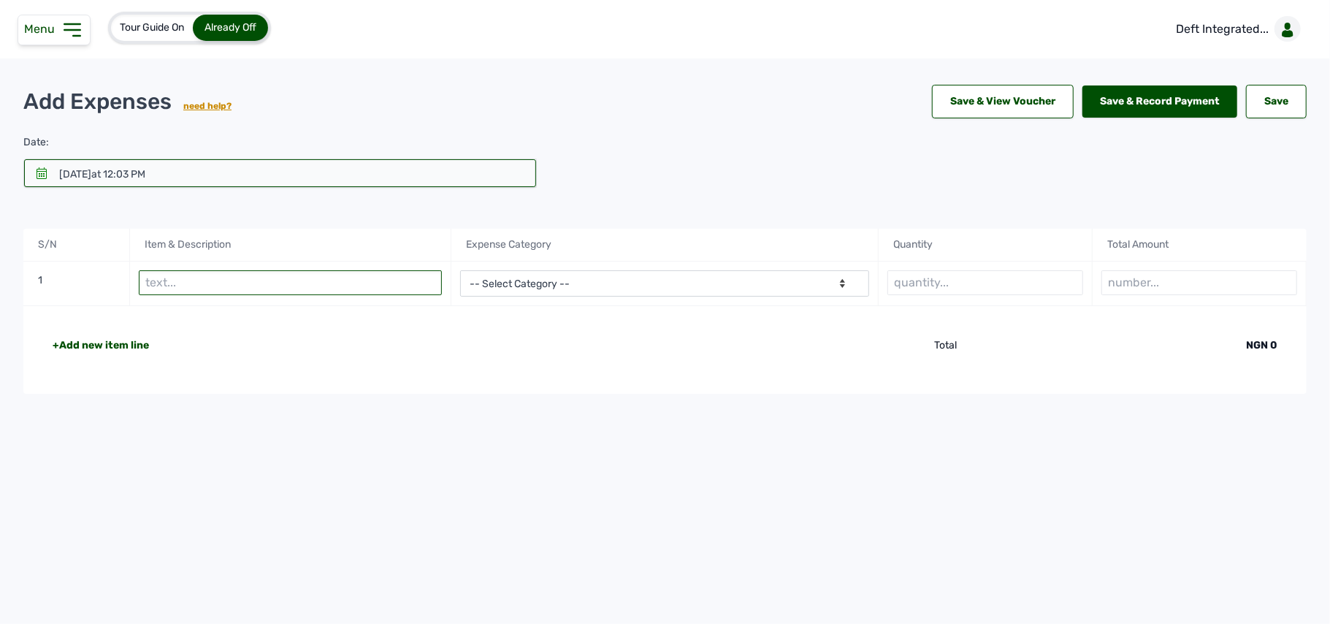
click at [354, 282] on input "text" at bounding box center [290, 282] width 302 height 25
type input "Gas"
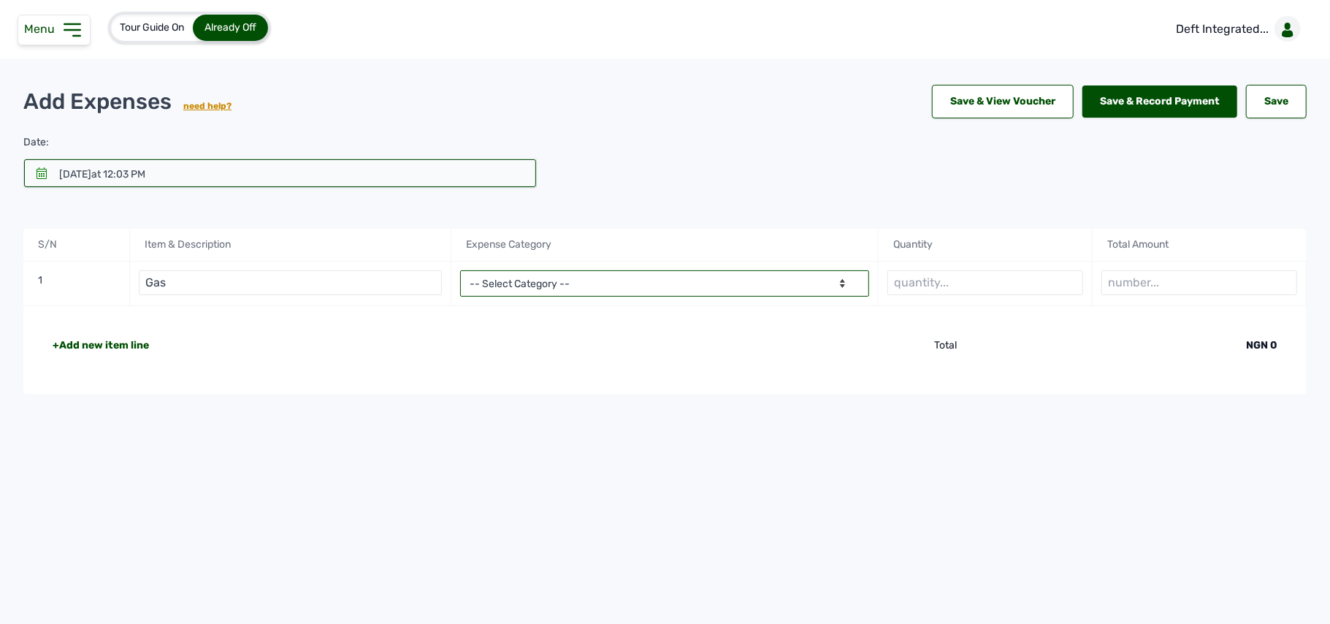
click at [590, 284] on select "-- Select Category -- Advertising Expenses Bank Charges Entertainment Expenses …" at bounding box center [665, 283] width 410 height 26
select select "Utility Expenses"
click at [460, 272] on select "-- Select Category -- Advertising Expenses Bank Charges Entertainment Expenses …" at bounding box center [665, 283] width 410 height 26
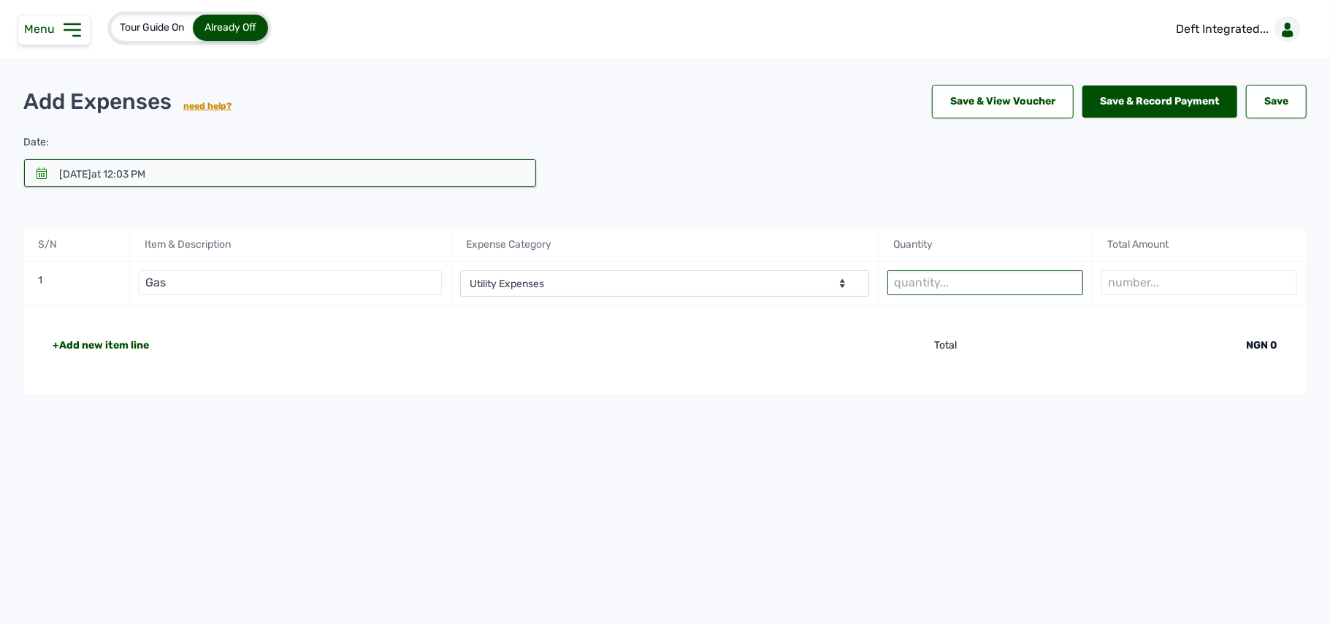
click at [947, 292] on input "text" at bounding box center [986, 282] width 196 height 25
click at [656, 535] on div "Tour Guide On Already Off Deft Integrated... Add Expenses need help? Save & Vie…" at bounding box center [665, 312] width 1330 height 624
click at [973, 278] on input "text" at bounding box center [986, 282] width 196 height 25
type input "1"
click at [1223, 282] on input "number" at bounding box center [1200, 282] width 196 height 25
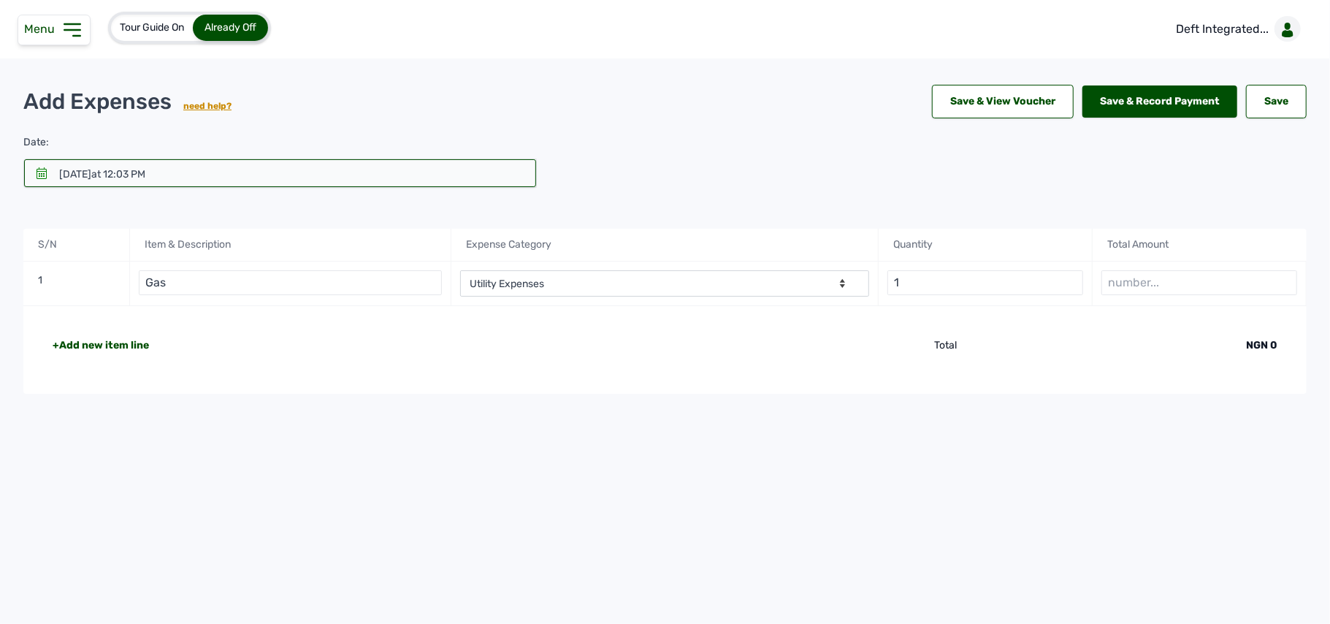
click at [543, 495] on div "Tour Guide On Already Off Deft Integrated... Add Expenses need help? Save & Vie…" at bounding box center [665, 312] width 1330 height 624
click at [1156, 291] on input "number" at bounding box center [1200, 282] width 196 height 25
click at [663, 538] on div "Tour Guide On Already Off Deft Integrated... Add Expenses need help? Save & Vie…" at bounding box center [665, 312] width 1330 height 624
click at [1125, 281] on input "3" at bounding box center [1200, 282] width 196 height 25
type input "37500"
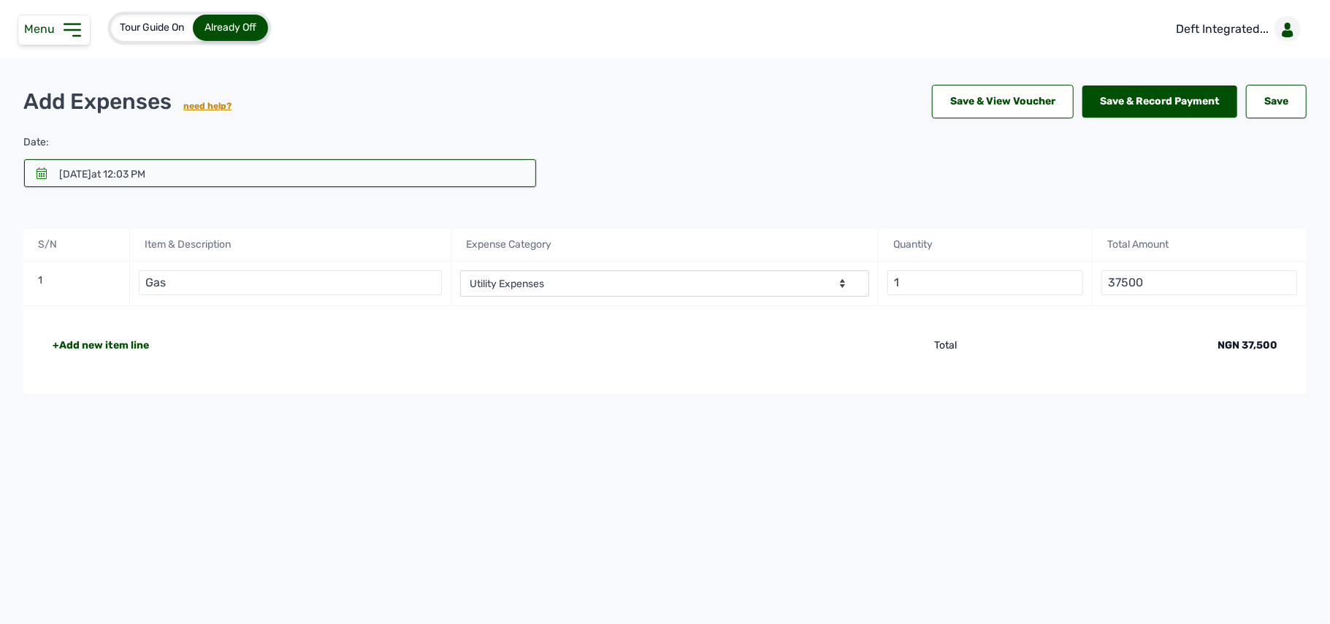
click at [194, 167] on div at bounding box center [280, 173] width 512 height 28
click at [39, 301] on span "5" at bounding box center [45, 299] width 29 height 29
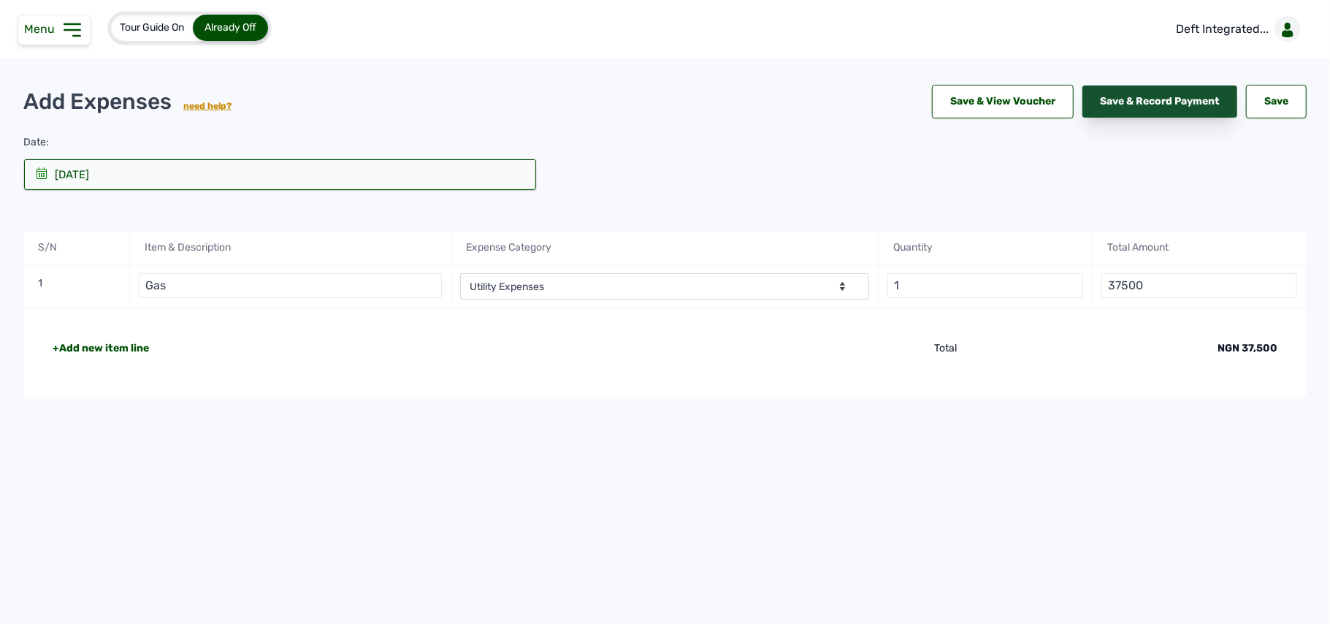
click at [1149, 96] on div "Save & Record Payment" at bounding box center [1160, 101] width 155 height 32
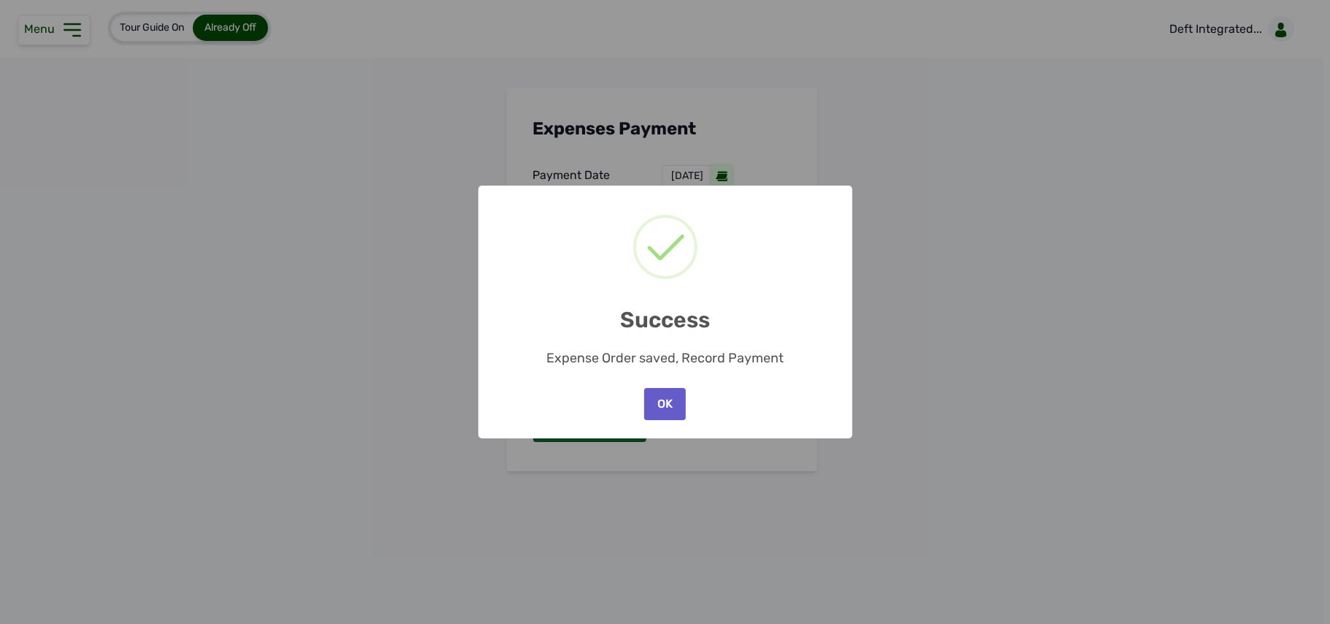
click at [672, 406] on button "OK" at bounding box center [664, 404] width 41 height 32
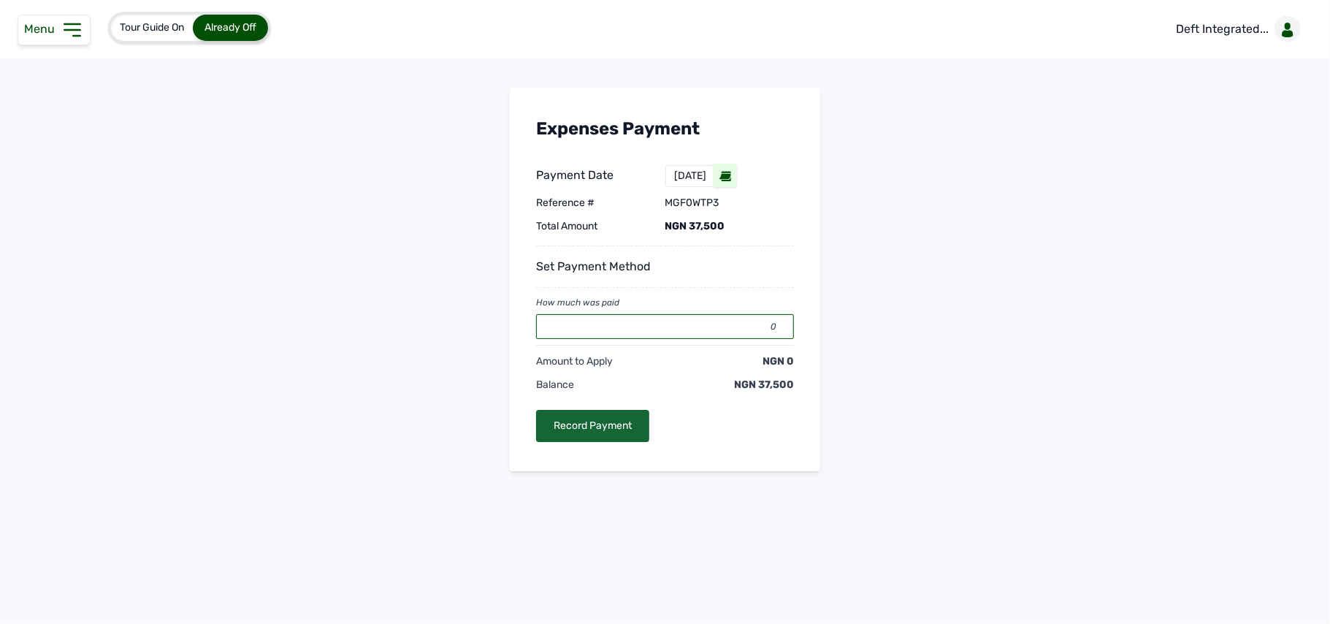
click at [657, 326] on input "0" at bounding box center [665, 326] width 258 height 25
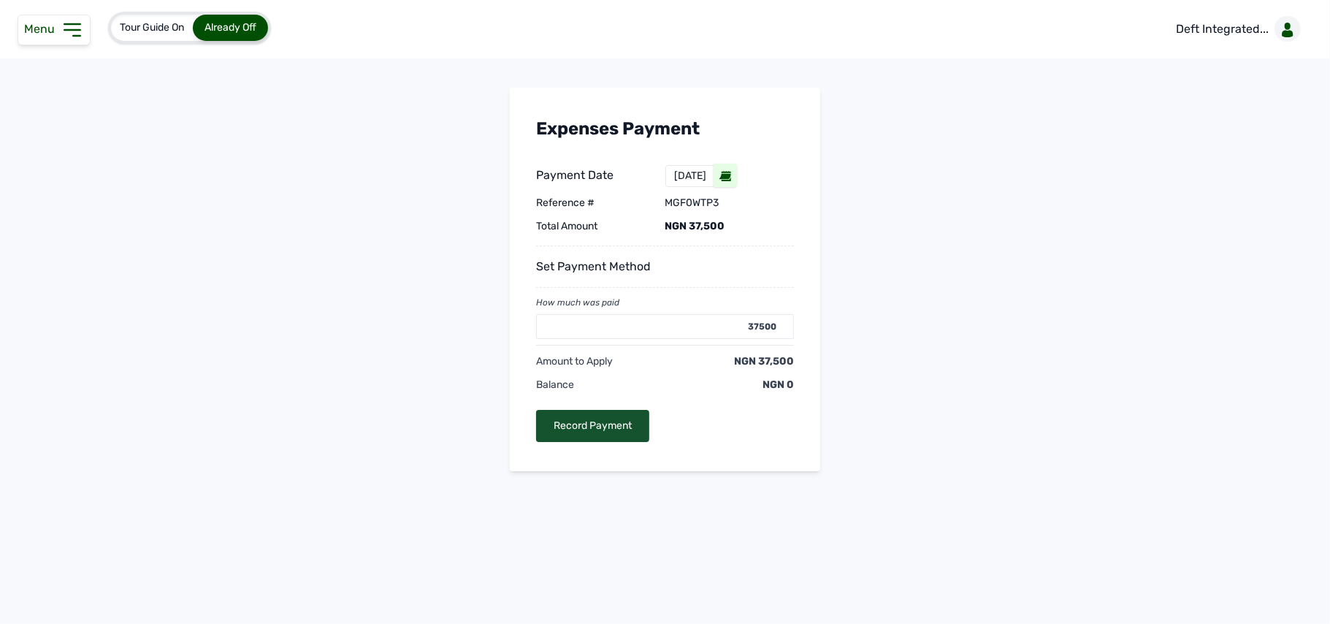
click at [619, 425] on div "Record Payment" at bounding box center [592, 426] width 113 height 32
type input "0"
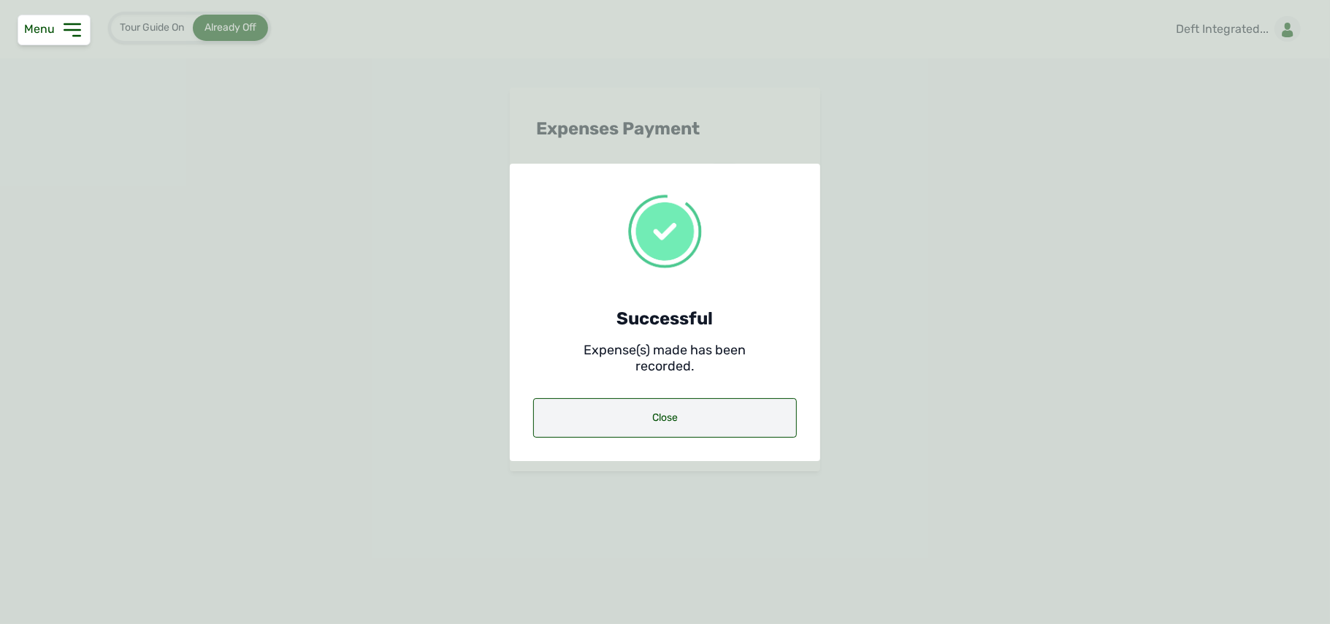
click at [684, 421] on div "Close" at bounding box center [665, 417] width 264 height 39
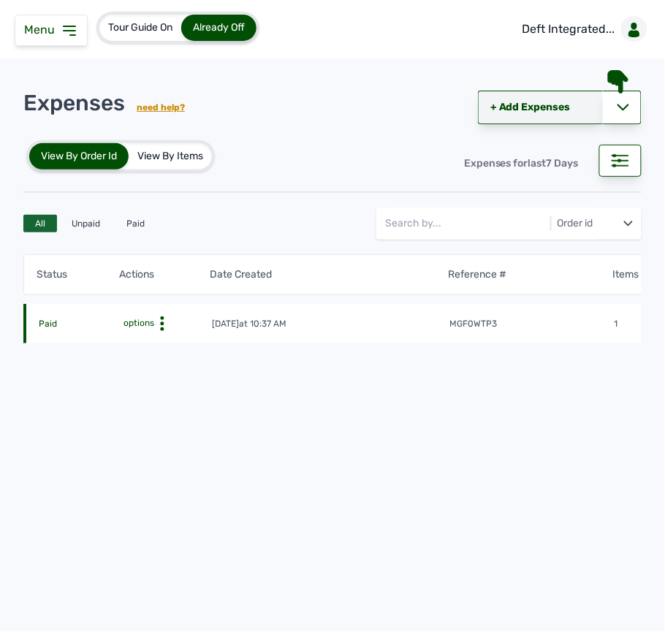
click at [558, 98] on link "+ Add Expenses" at bounding box center [540, 108] width 125 height 34
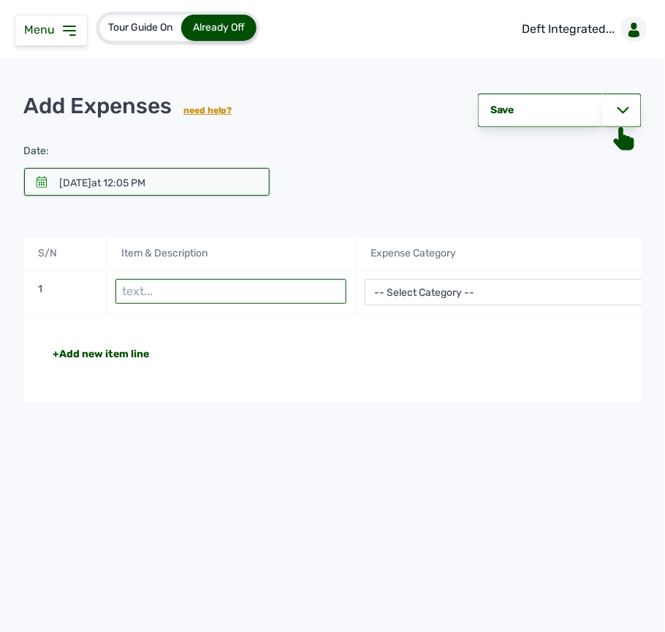
click at [261, 289] on input "text" at bounding box center [230, 291] width 231 height 25
click at [45, 185] on icon at bounding box center [42, 182] width 10 height 12
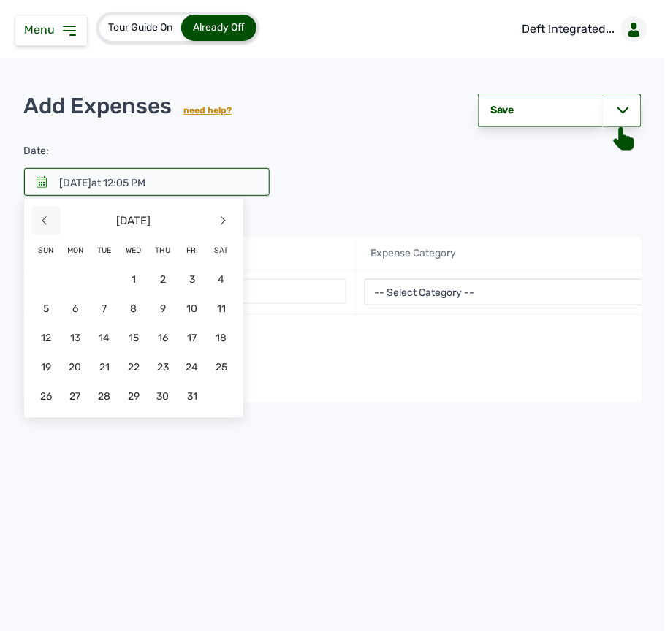
click at [50, 234] on span "<" at bounding box center [45, 220] width 29 height 29
click at [161, 366] on span "25" at bounding box center [162, 366] width 29 height 29
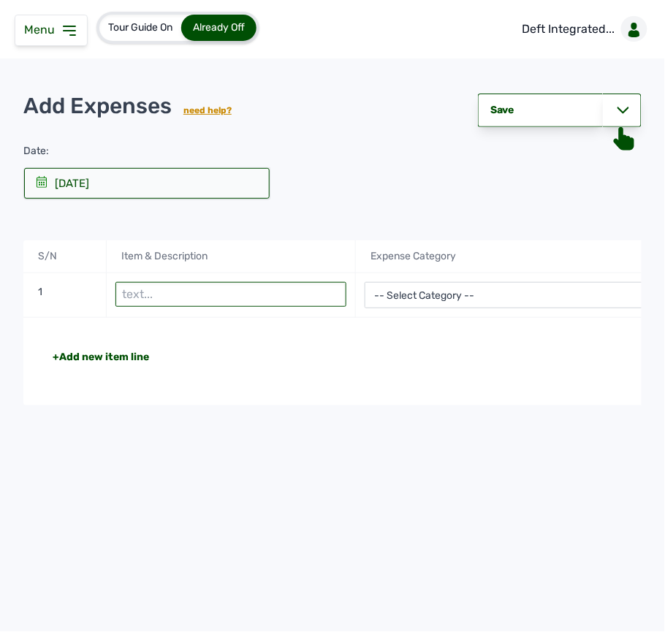
click at [179, 290] on input "text" at bounding box center [230, 294] width 231 height 25
type input "Wood shavings for Batch 2"
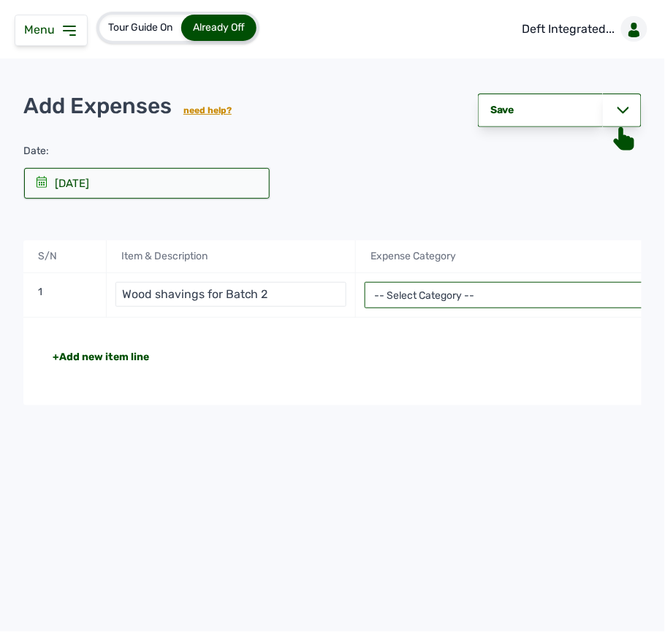
click at [402, 289] on select "-- Select Category -- Advertising Expenses Bank Charges Entertainment Expenses …" at bounding box center [522, 295] width 314 height 26
select select "Repair & Maintenance Expenses"
click at [365, 283] on select "-- Select Category -- Advertising Expenses Bank Charges Entertainment Expenses …" at bounding box center [522, 295] width 314 height 26
click at [459, 299] on select "-- Select Category -- Advertising Expenses Bank Charges Entertainment Expenses …" at bounding box center [522, 295] width 314 height 26
click at [466, 331] on div "+Add new item line Total NGN 0" at bounding box center [521, 362] width 997 height 88
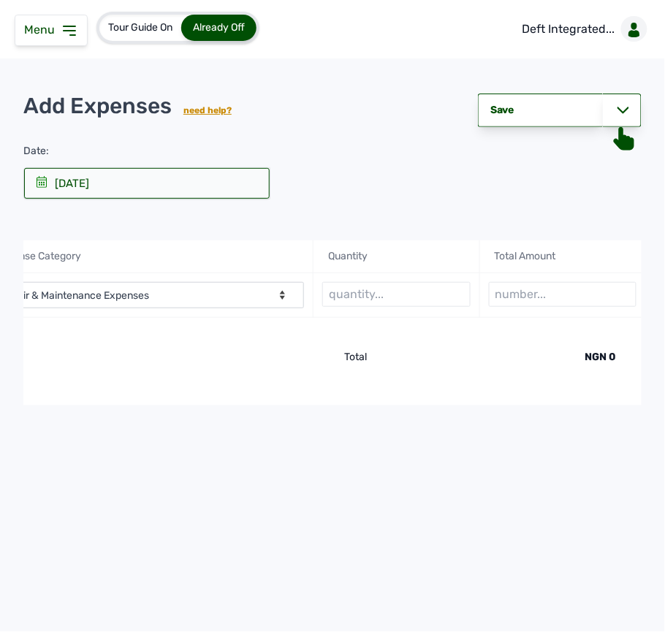
scroll to position [0, 380]
click at [321, 286] on input "text" at bounding box center [392, 294] width 148 height 25
type input "15 bags"
click at [527, 295] on input "number" at bounding box center [558, 294] width 148 height 25
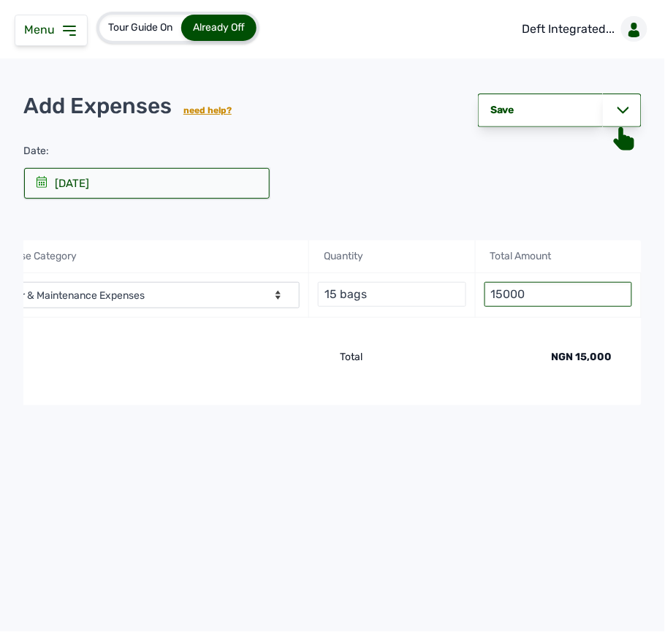
type input "15000"
click at [503, 356] on div "NGN 15,000" at bounding box center [502, 357] width 220 height 15
drag, startPoint x: 585, startPoint y: 405, endPoint x: 641, endPoint y: 405, distance: 56.2
click at [641, 405] on main "Add Expenses need help? Save & View Voucher Save & Record Payment Save Save Dat…" at bounding box center [332, 270] width 665 height 370
drag, startPoint x: 641, startPoint y: 405, endPoint x: 533, endPoint y: 409, distance: 108.9
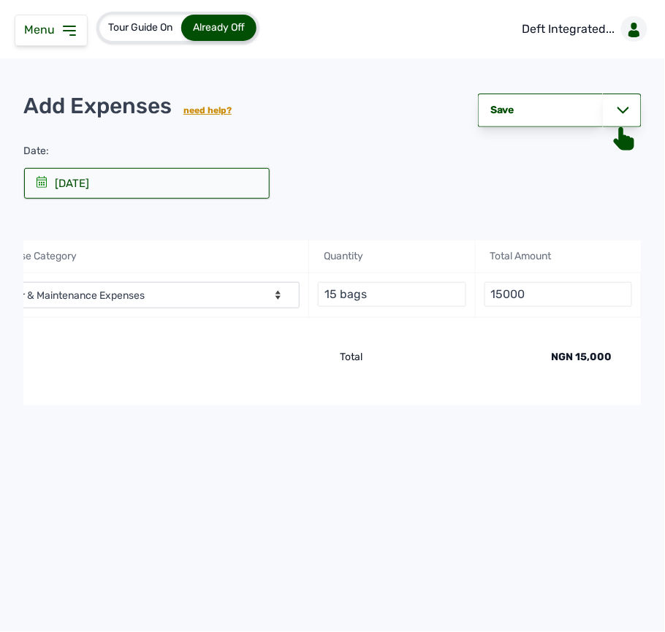
click at [533, 409] on main "Add Expenses need help? Save & View Voucher Save & Record Payment Save Save Dat…" at bounding box center [332, 270] width 665 height 370
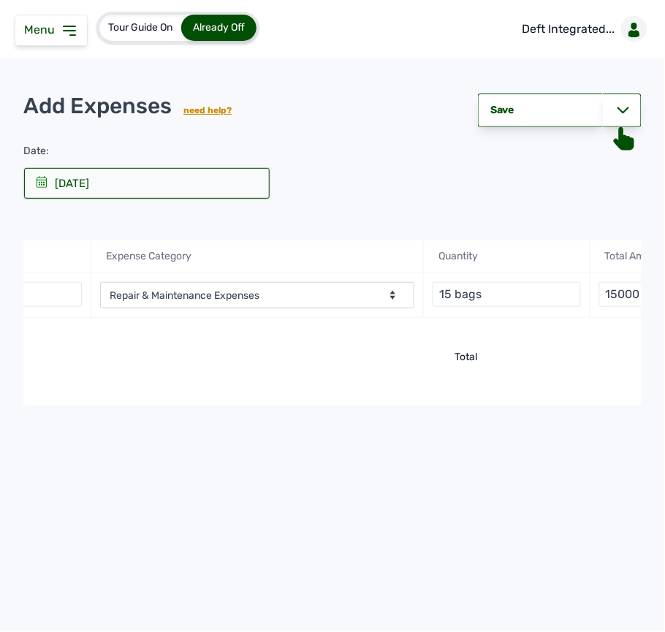
scroll to position [0, 203]
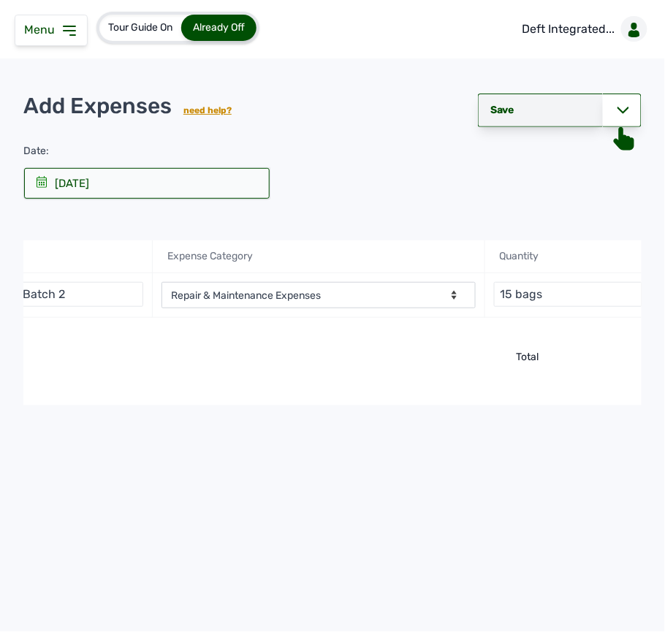
click at [544, 100] on div "Save" at bounding box center [540, 111] width 125 height 34
select select "undefined"
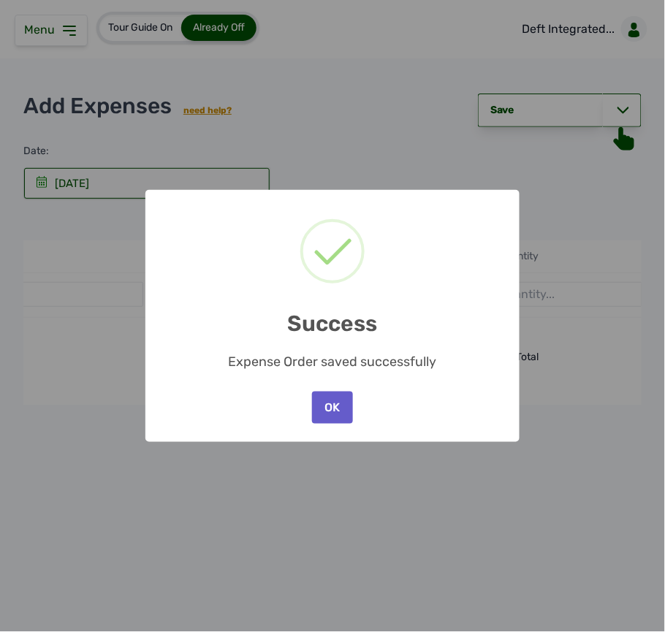
click at [333, 408] on button "OK" at bounding box center [332, 408] width 41 height 32
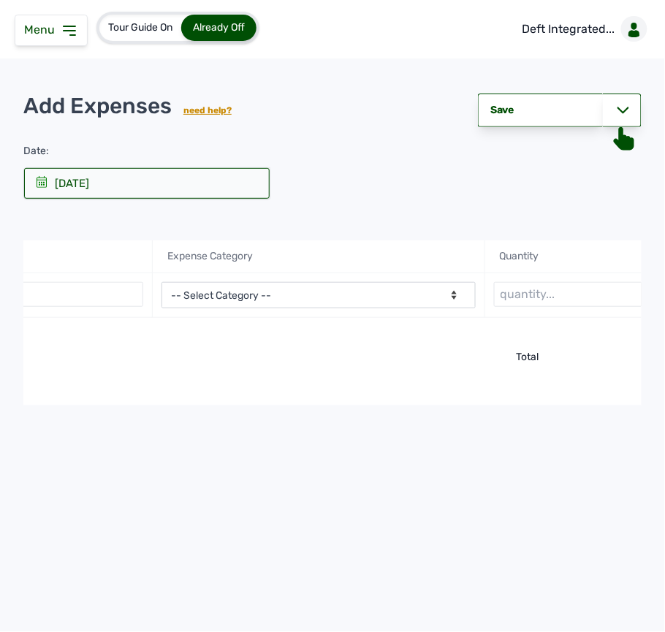
click at [72, 30] on icon at bounding box center [70, 31] width 18 height 18
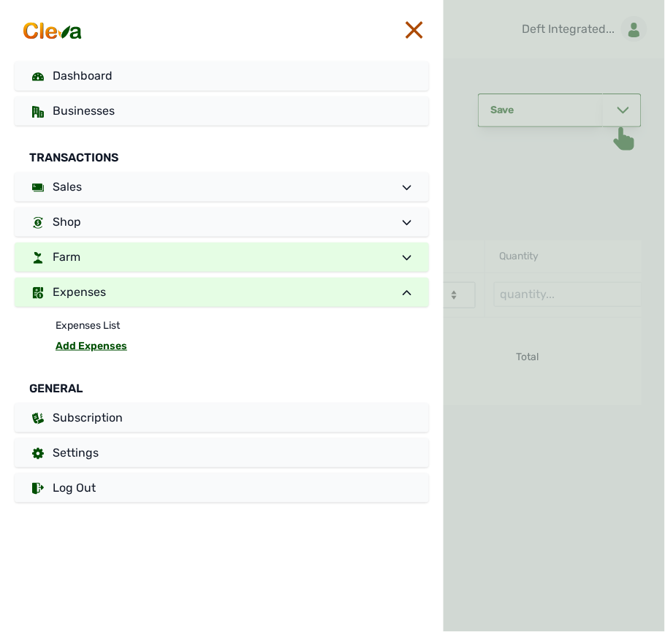
click at [102, 263] on link "Farm" at bounding box center [222, 257] width 414 height 29
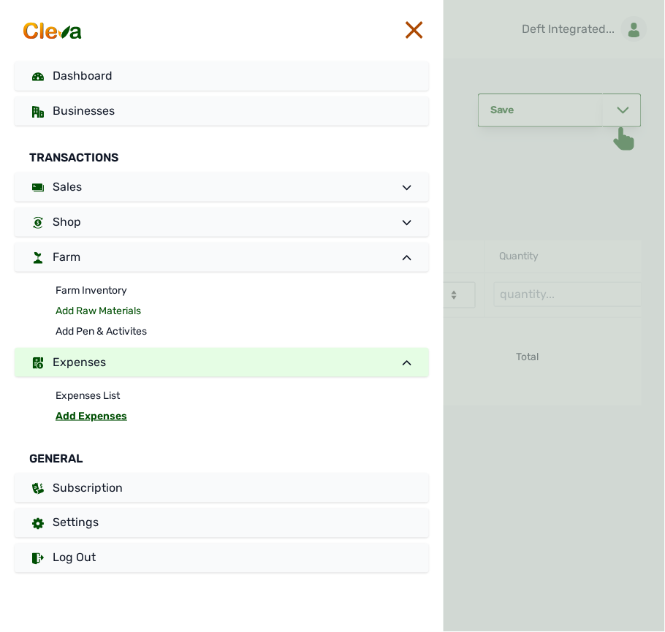
click at [89, 307] on link "Add Raw Materials" at bounding box center [242, 311] width 373 height 20
select select
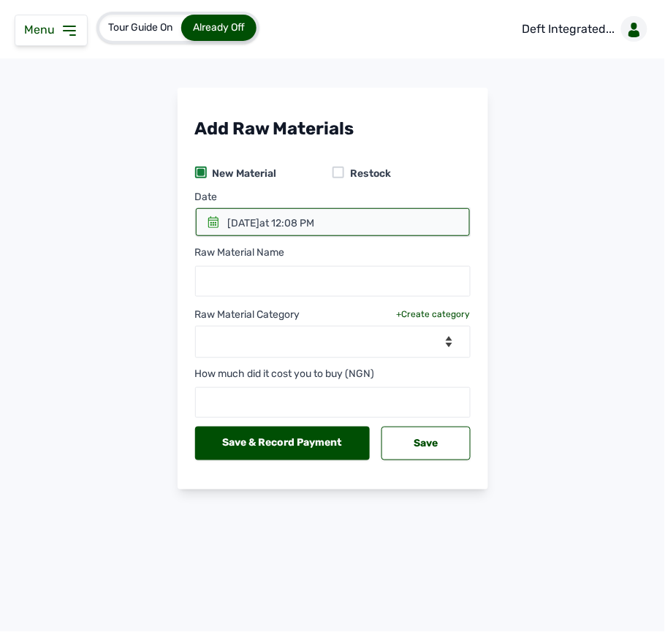
click at [335, 165] on div "New Material Restock" at bounding box center [332, 174] width 275 height 32
click at [340, 168] on div at bounding box center [338, 173] width 12 height 12
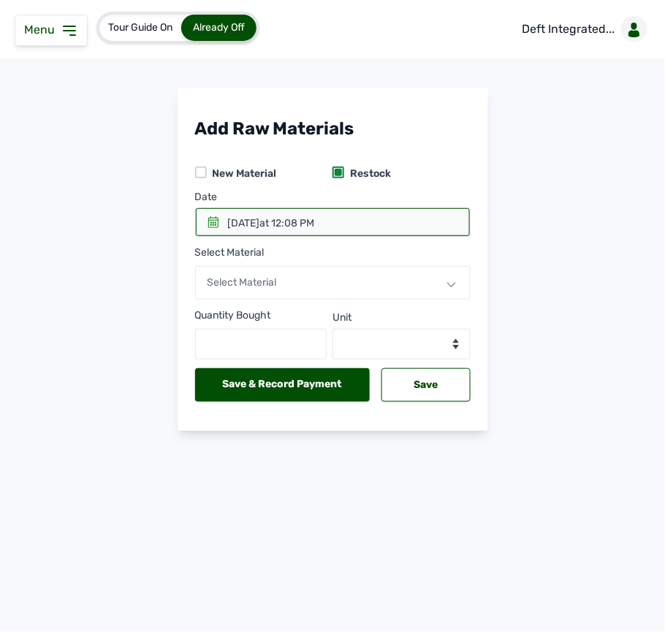
click at [290, 220] on div "[DATE] 12:08 PM" at bounding box center [271, 223] width 87 height 15
click at [212, 228] on icon at bounding box center [213, 222] width 10 height 12
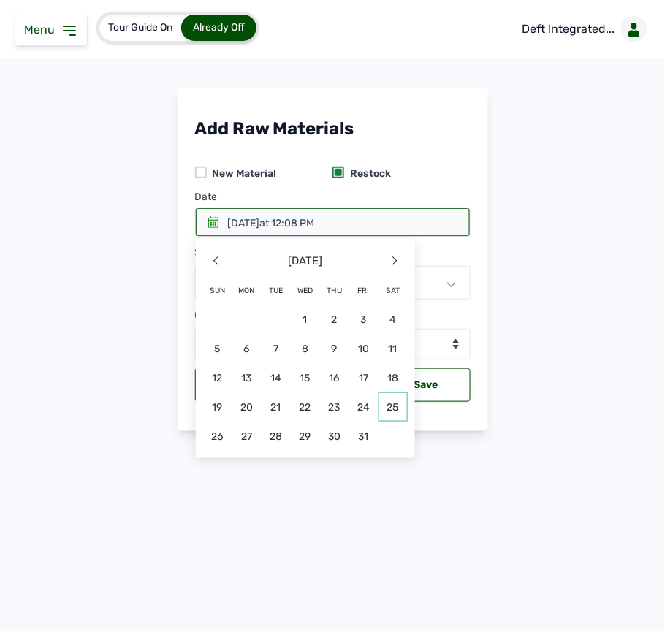
click at [389, 404] on span "25" at bounding box center [392, 406] width 29 height 29
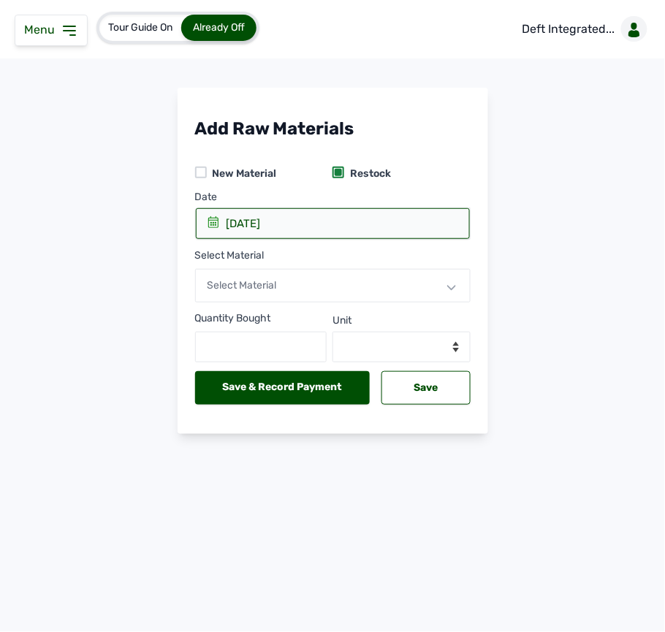
click at [243, 221] on div "[DATE]" at bounding box center [243, 223] width 34 height 15
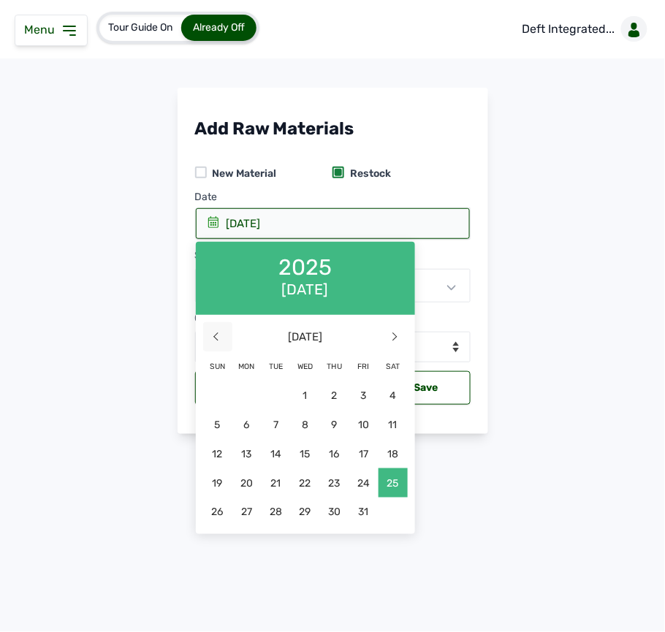
click at [220, 322] on span "<" at bounding box center [217, 336] width 29 height 29
click at [335, 478] on span "25" at bounding box center [334, 482] width 29 height 29
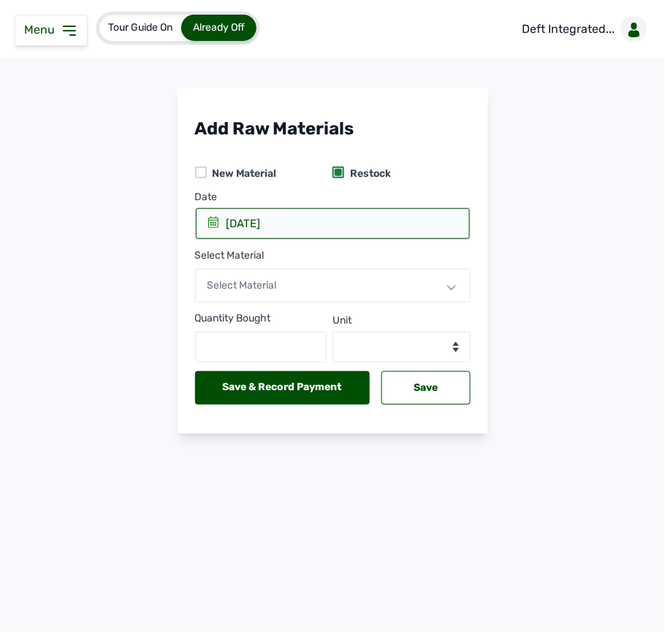
click at [335, 291] on div "Select Material" at bounding box center [332, 286] width 275 height 34
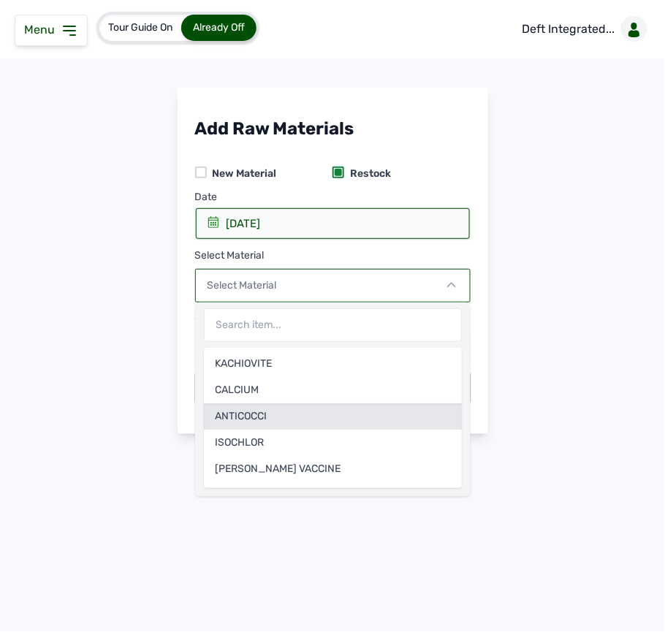
scroll to position [260, 0]
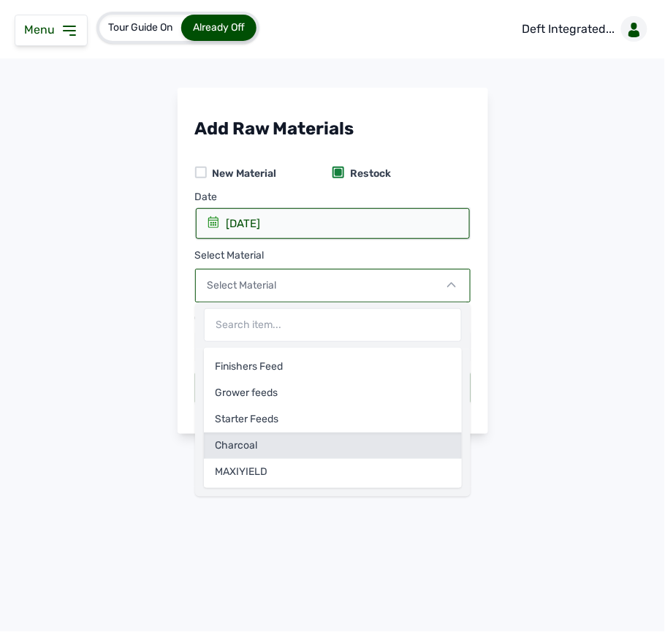
click at [317, 449] on div "Charcoal" at bounding box center [333, 445] width 258 height 26
select select
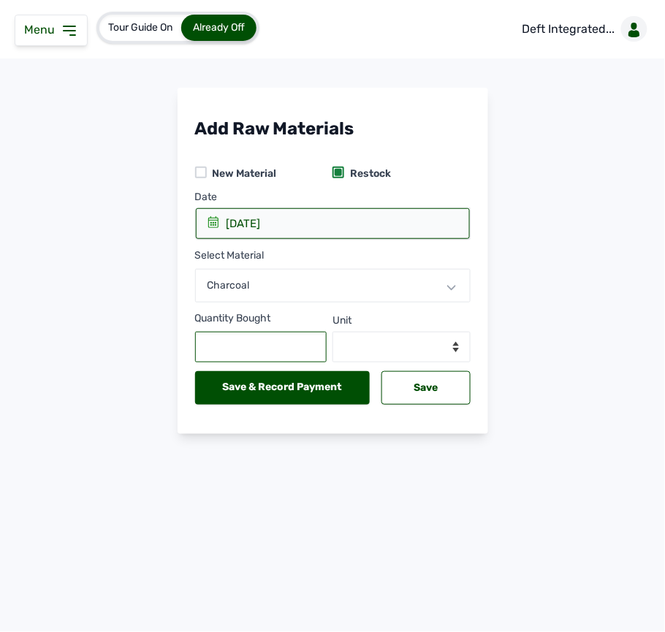
click at [285, 339] on input "text" at bounding box center [261, 347] width 132 height 31
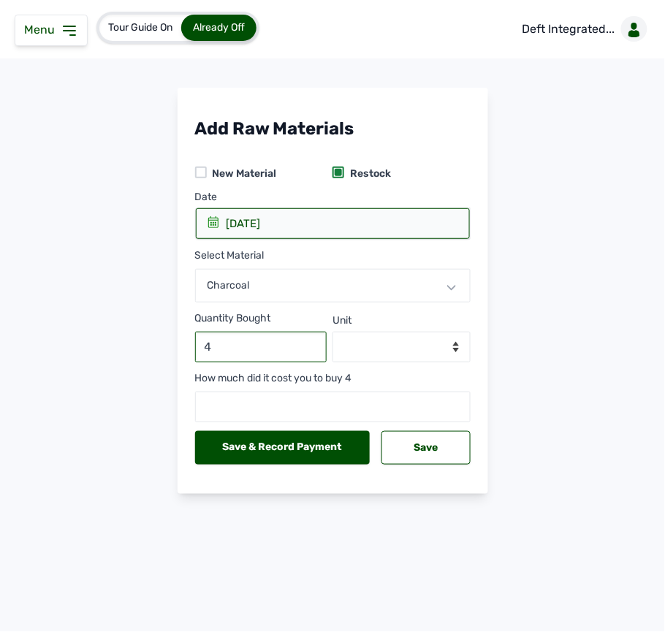
type input "4"
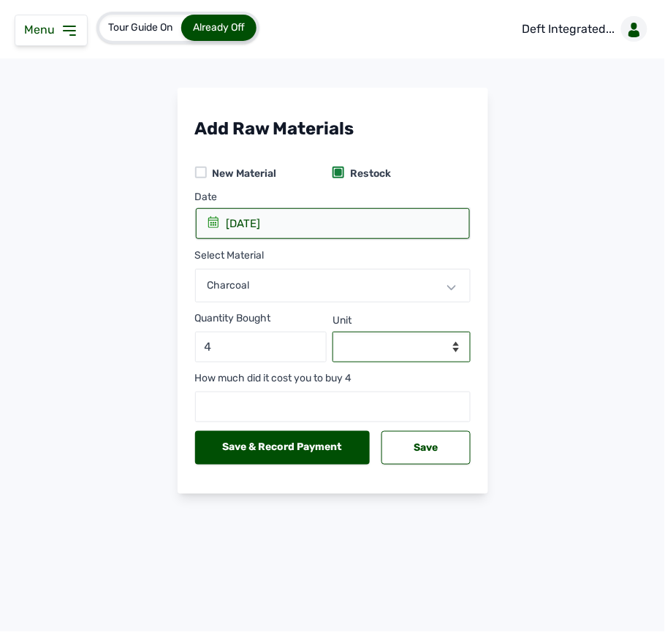
click at [369, 355] on select "--Select unit-- Bag(s)" at bounding box center [401, 347] width 138 height 31
select select "Bag(s)"
click at [332, 333] on select "--Select unit-- Bag(s)" at bounding box center [401, 347] width 138 height 31
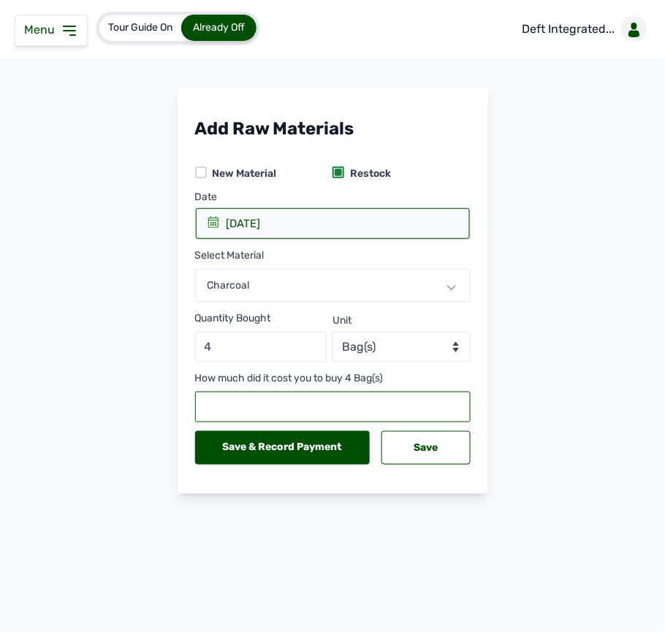
click at [348, 405] on input "number" at bounding box center [332, 407] width 275 height 31
type input "38000"
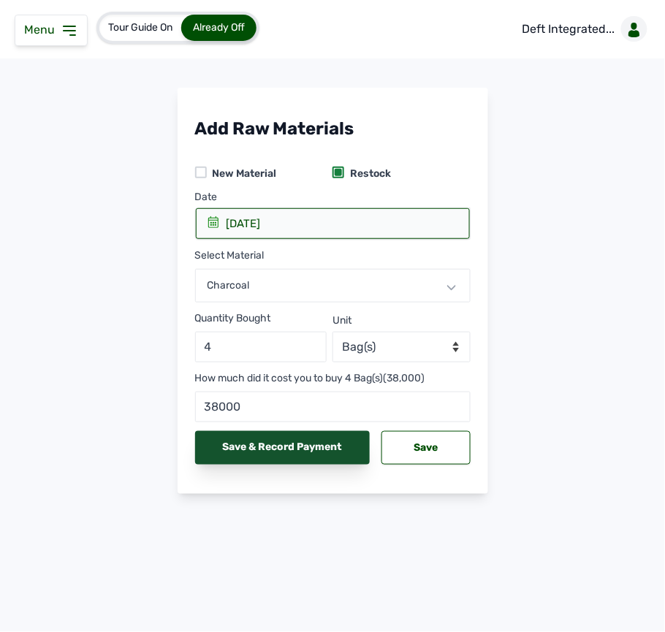
click at [308, 442] on div "Save & Record Payment" at bounding box center [282, 448] width 175 height 34
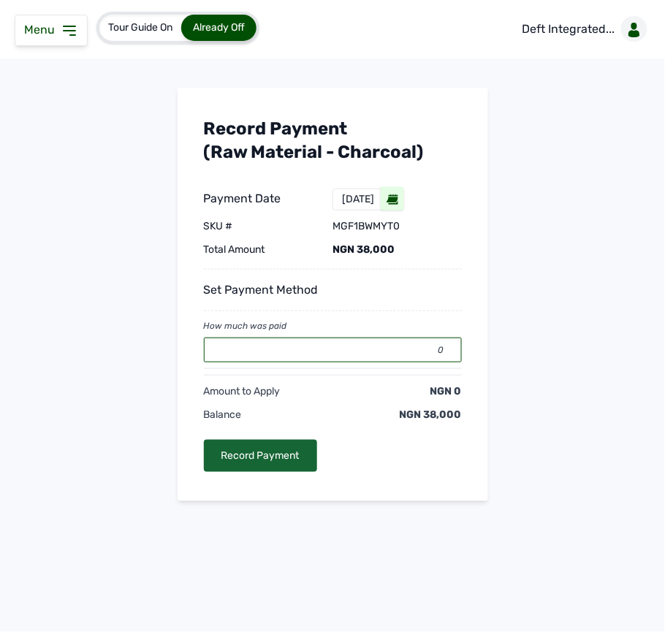
click at [335, 351] on input "0" at bounding box center [333, 349] width 258 height 25
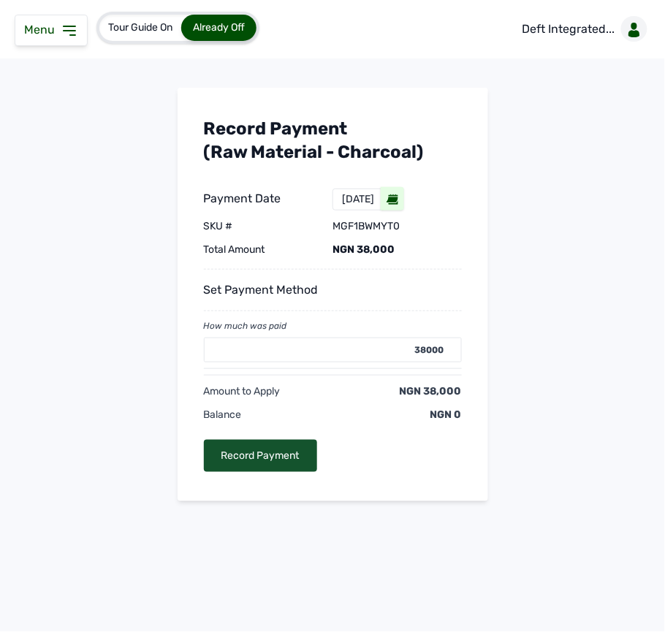
click at [291, 449] on div "Record Payment" at bounding box center [260, 456] width 113 height 32
type input "0"
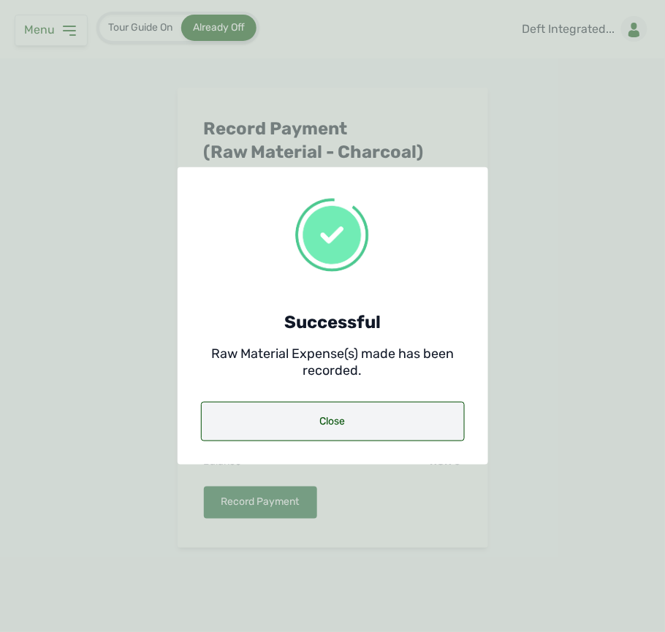
click at [327, 419] on div "Close" at bounding box center [333, 421] width 264 height 39
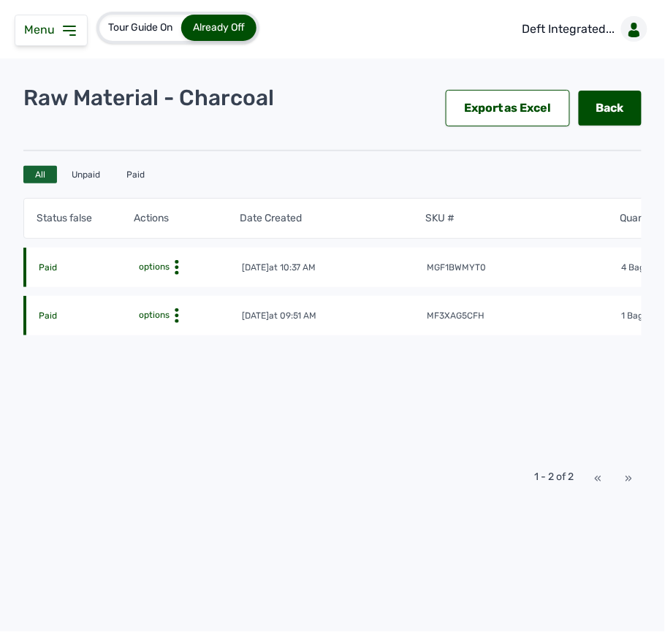
click at [375, 264] on td "[DATE] 10:37 AM" at bounding box center [334, 268] width 186 height 15
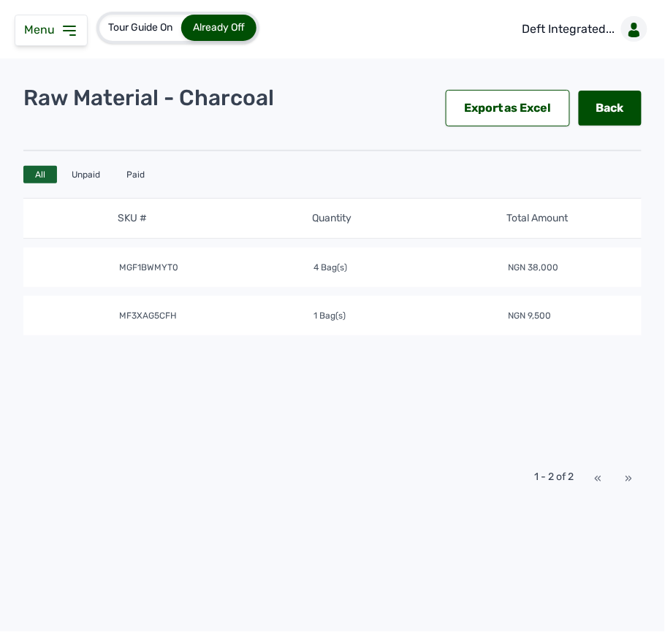
scroll to position [0, 380]
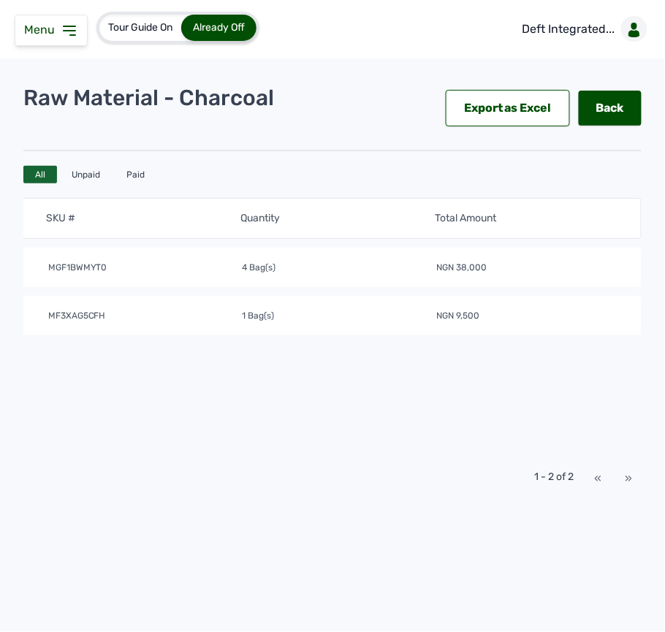
click at [375, 264] on td "4 Bag(s)" at bounding box center [338, 268] width 194 height 15
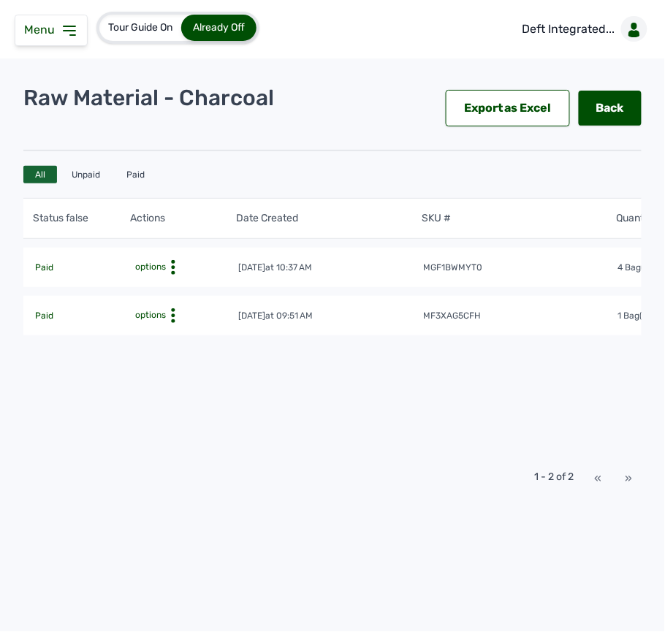
scroll to position [0, 0]
click at [173, 316] on icon at bounding box center [176, 315] width 15 height 15
click at [552, 310] on td "mf3xag5cfH" at bounding box center [524, 316] width 194 height 15
click at [567, 313] on td "mf3xag5cfH" at bounding box center [524, 316] width 194 height 15
click at [73, 26] on icon at bounding box center [70, 30] width 12 height 9
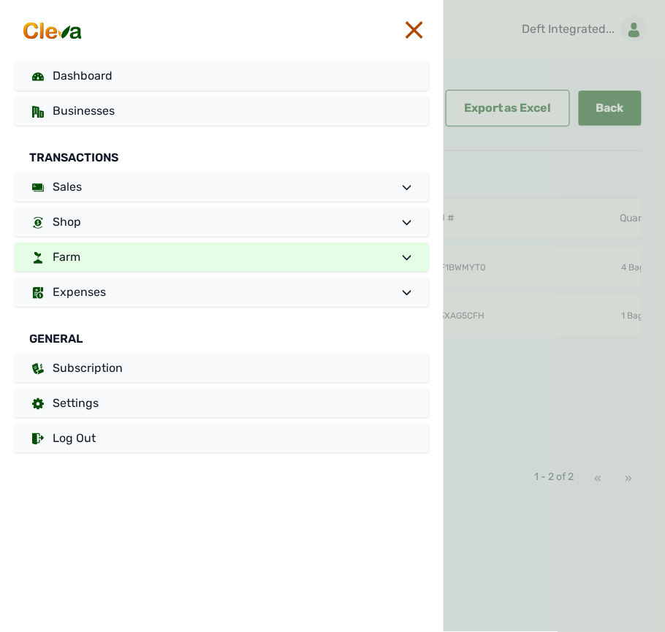
click at [99, 253] on link "Farm" at bounding box center [222, 257] width 414 height 29
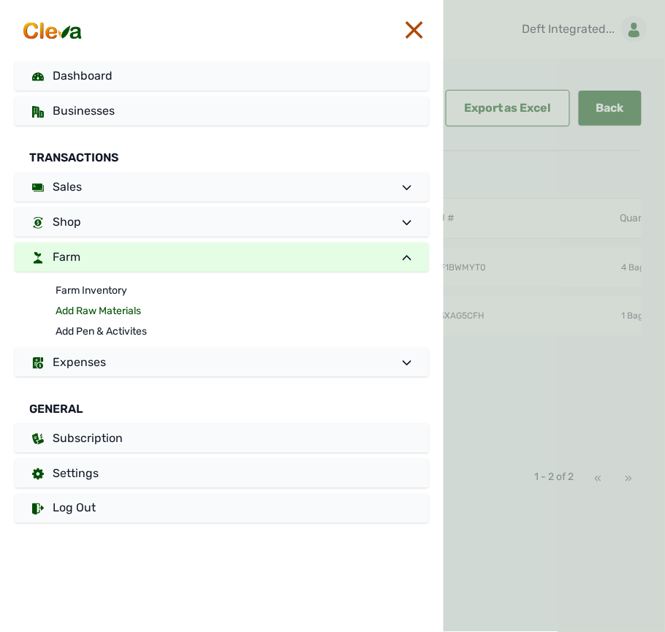
click at [85, 310] on link "Add Raw Materials" at bounding box center [242, 311] width 373 height 20
select select
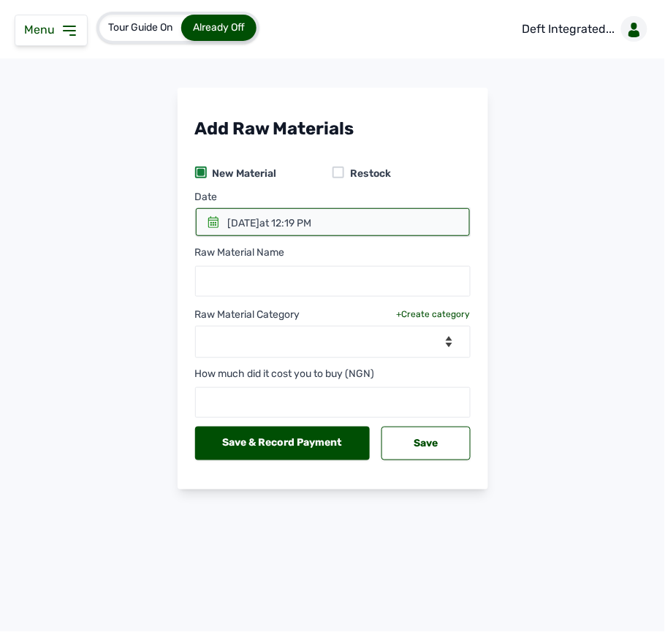
click at [208, 217] on icon at bounding box center [213, 222] width 12 height 12
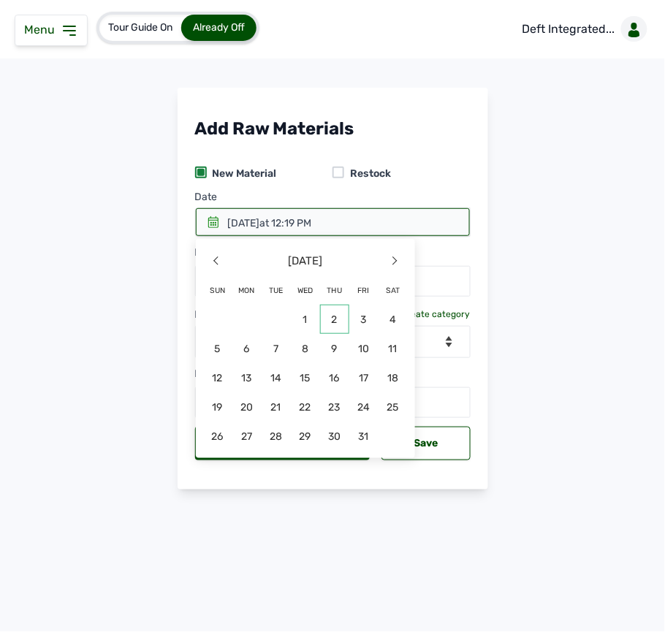
click at [334, 310] on span "2" at bounding box center [334, 319] width 29 height 29
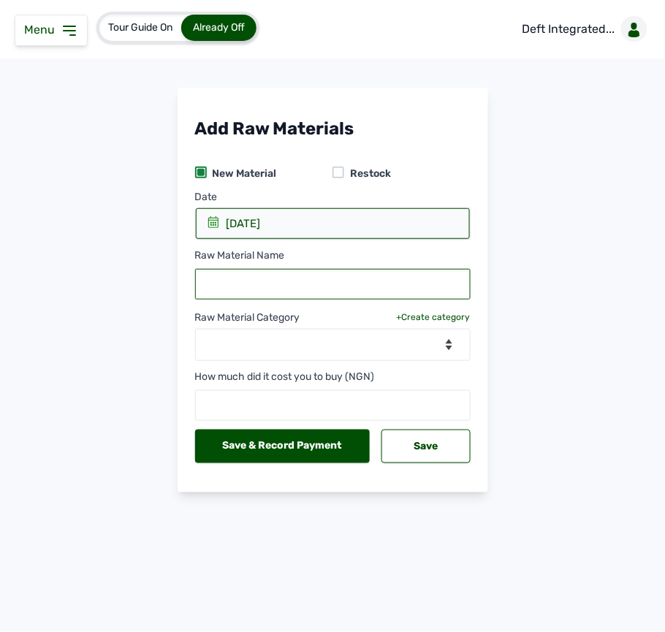
click at [289, 299] on input "text" at bounding box center [332, 284] width 275 height 31
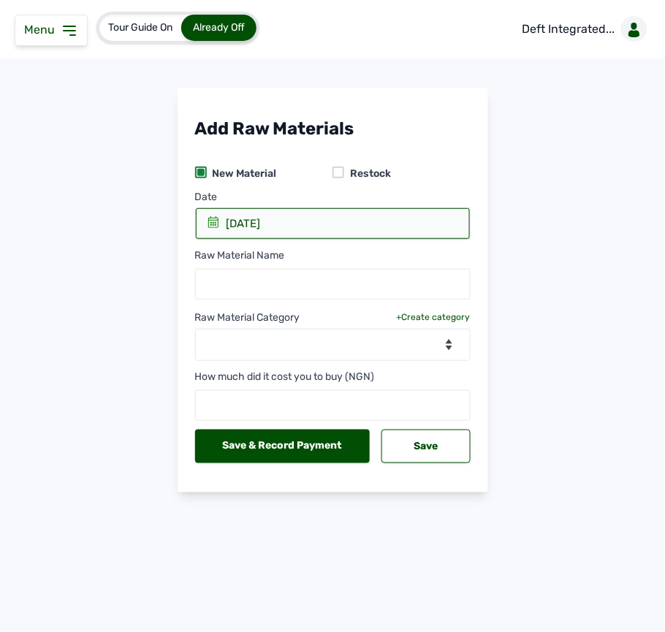
click at [337, 168] on div at bounding box center [338, 173] width 12 height 12
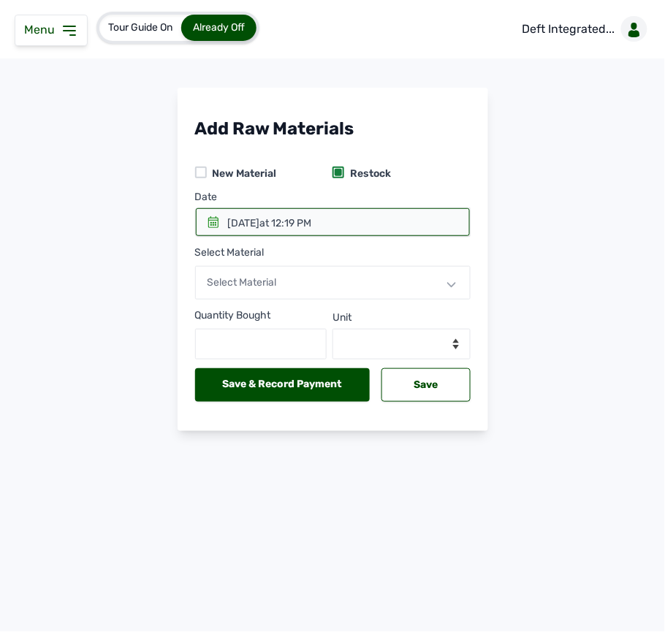
click at [208, 232] on div at bounding box center [333, 222] width 274 height 28
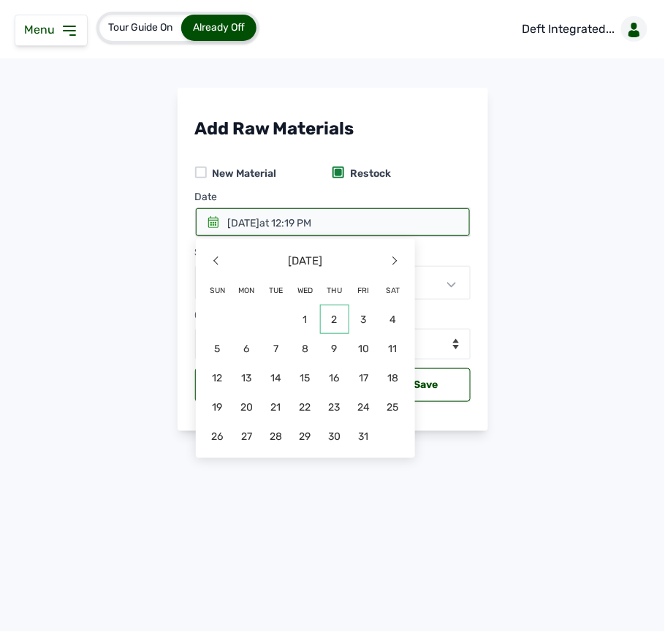
click at [336, 328] on span "2" at bounding box center [334, 319] width 29 height 29
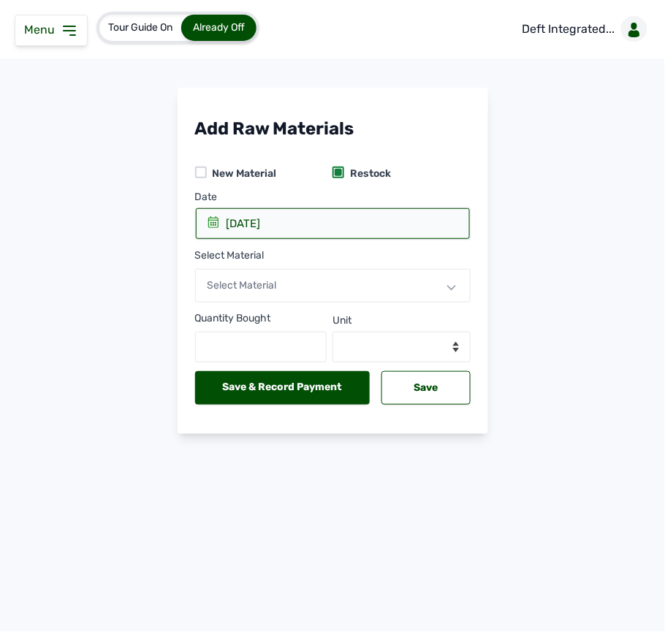
click at [293, 283] on div "Select Material" at bounding box center [332, 286] width 275 height 34
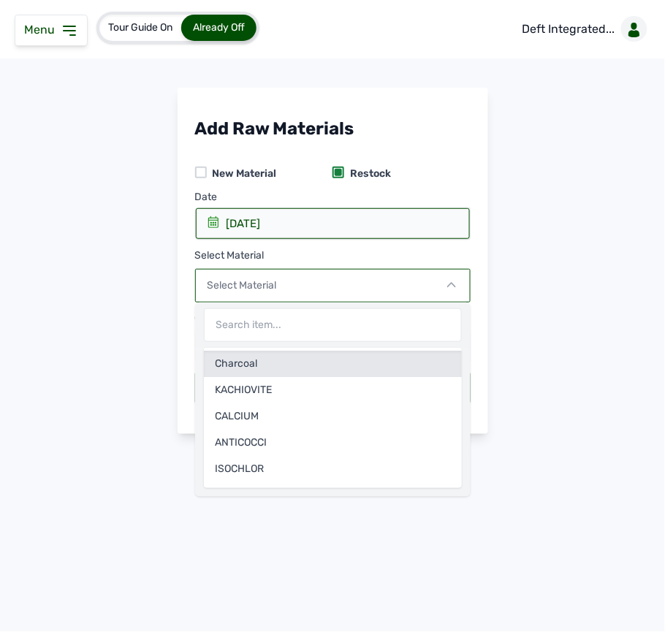
click at [285, 360] on div "Charcoal" at bounding box center [333, 364] width 258 height 26
select select
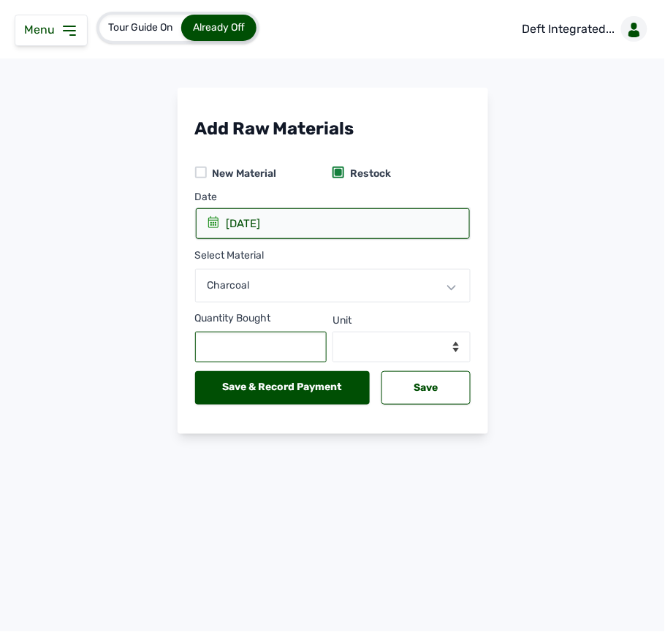
click at [264, 349] on input "text" at bounding box center [261, 347] width 132 height 31
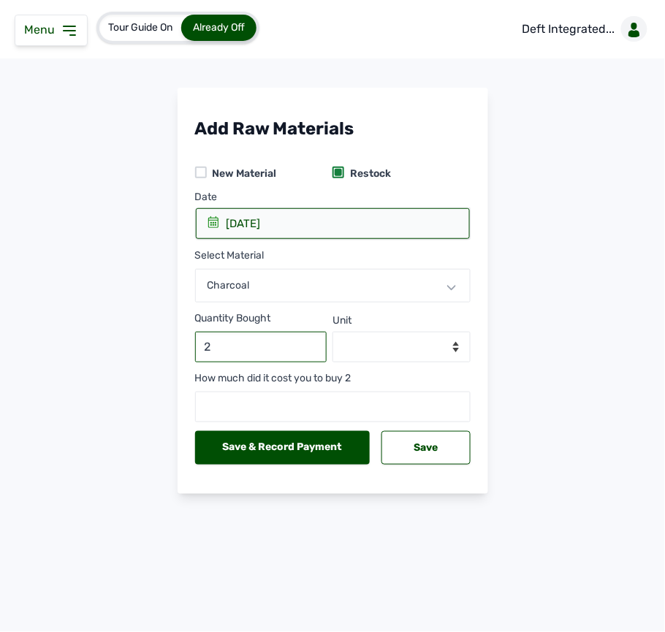
type input "2"
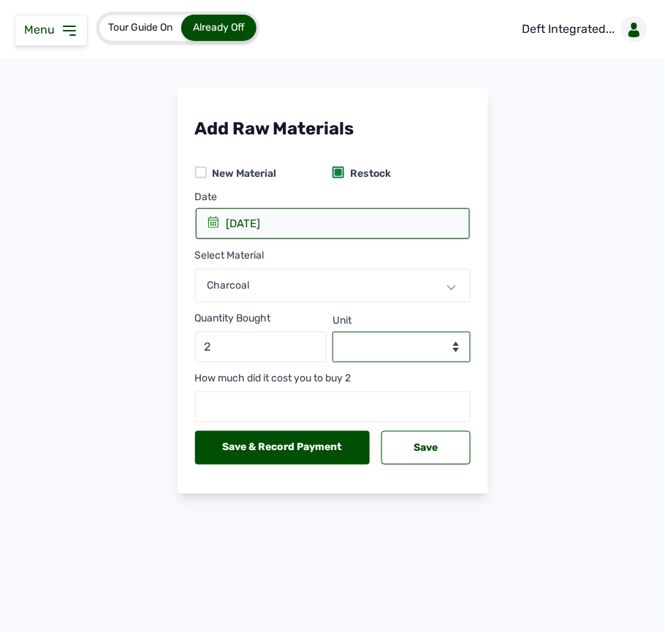
click at [390, 340] on select "--Select unit-- Bag(s)" at bounding box center [401, 347] width 138 height 31
select select "Bag(s)"
click at [332, 333] on select "--Select unit-- Bag(s)" at bounding box center [401, 347] width 138 height 31
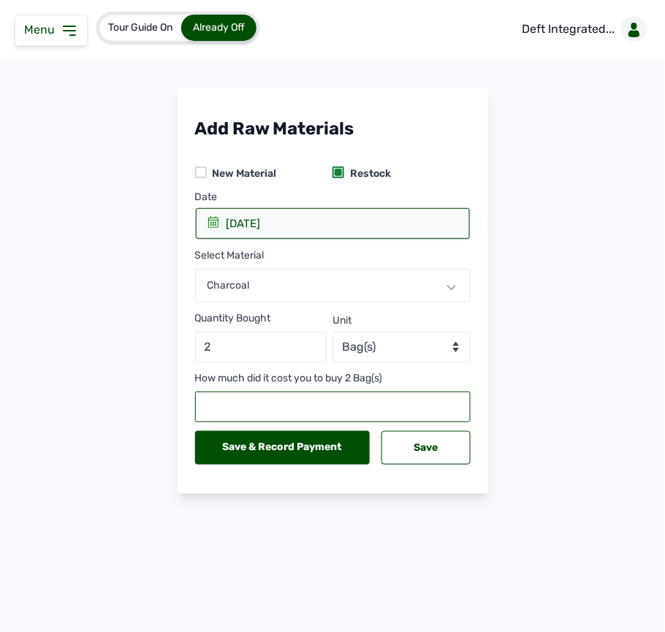
click at [329, 407] on input "number" at bounding box center [332, 407] width 275 height 31
type input "20000"
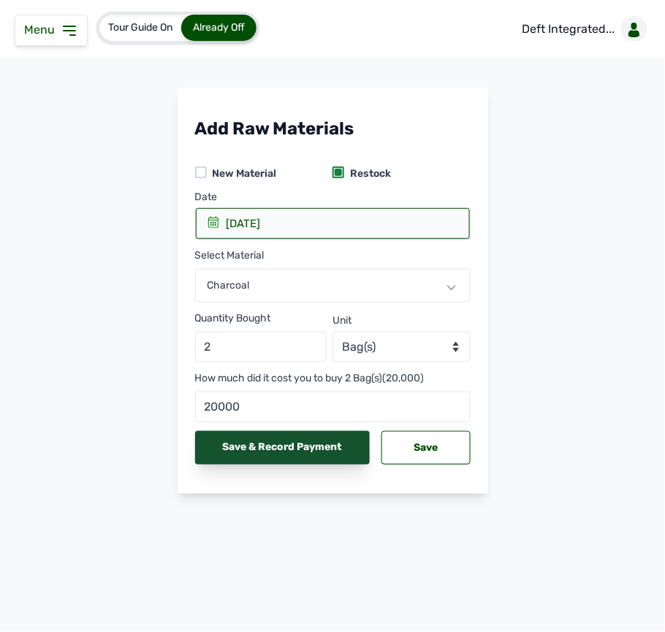
click at [339, 446] on div "Save & Record Payment" at bounding box center [282, 448] width 175 height 34
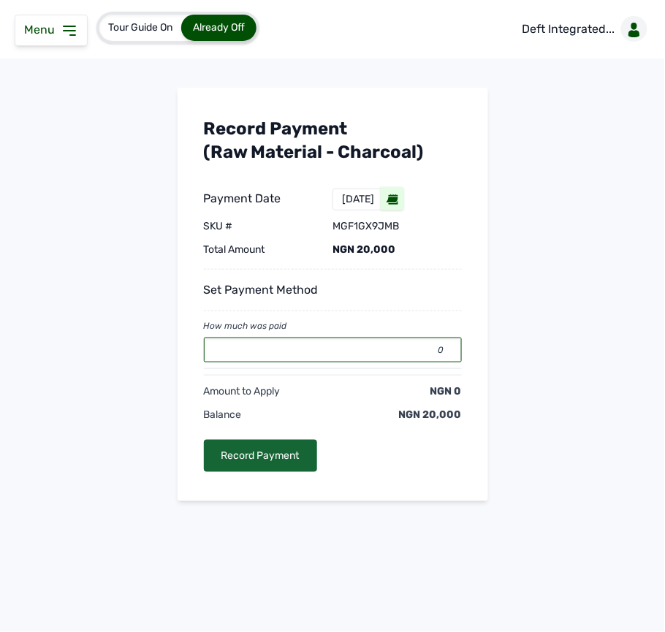
click at [361, 354] on input "0" at bounding box center [333, 349] width 258 height 25
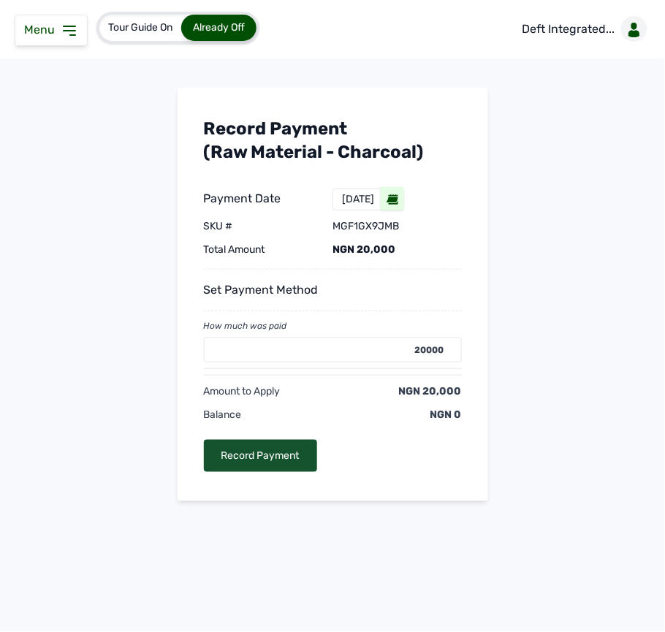
click at [278, 454] on div "Record Payment" at bounding box center [260, 456] width 113 height 32
type input "0"
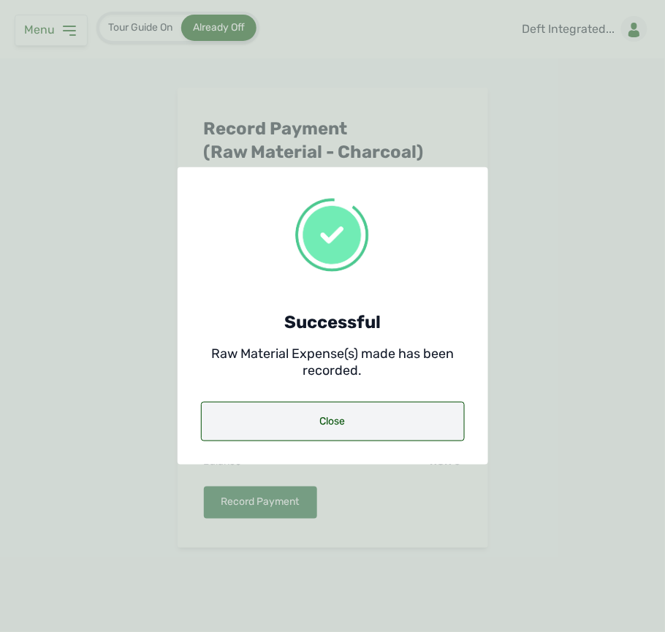
click at [311, 410] on div "Close" at bounding box center [333, 421] width 264 height 39
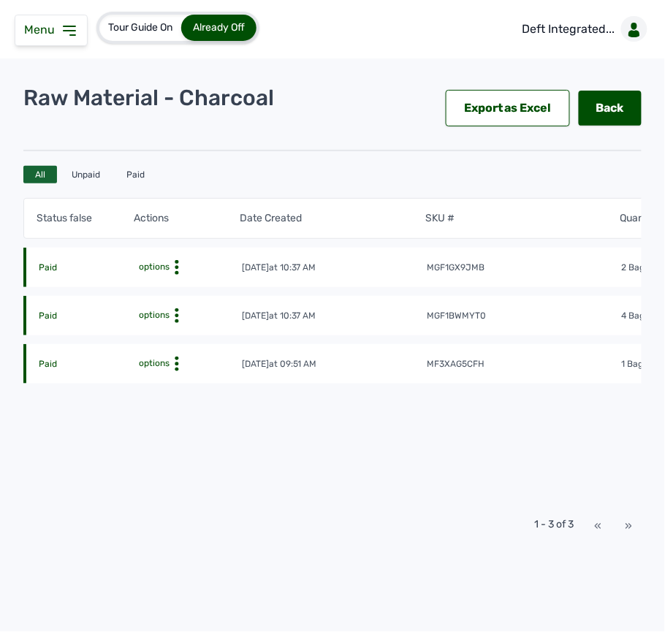
click at [61, 31] on icon at bounding box center [70, 31] width 18 height 18
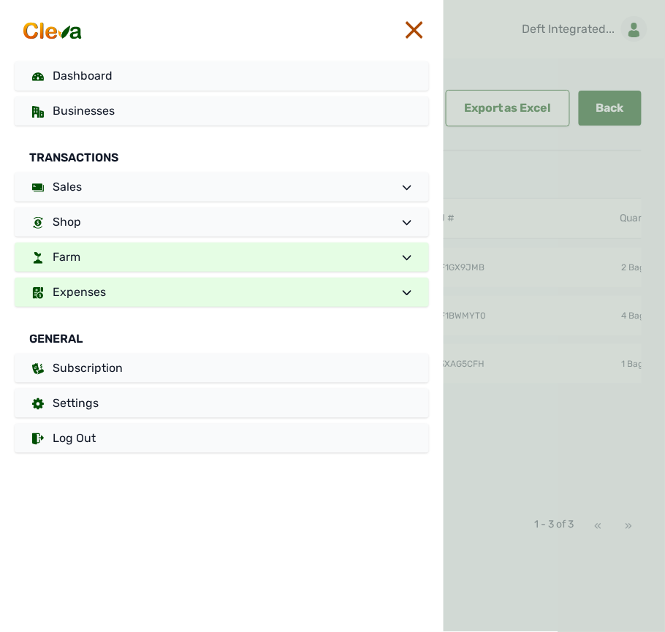
click at [85, 287] on span "Expenses" at bounding box center [79, 292] width 53 height 14
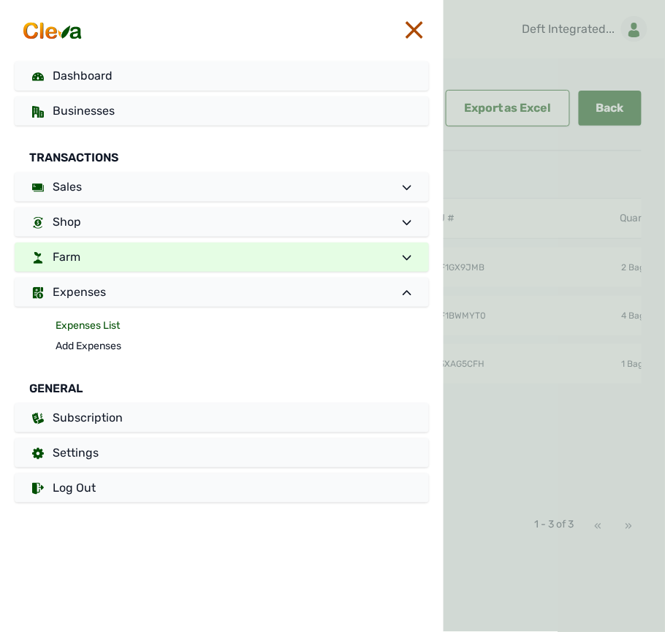
click at [72, 323] on link "Expenses List" at bounding box center [242, 326] width 373 height 20
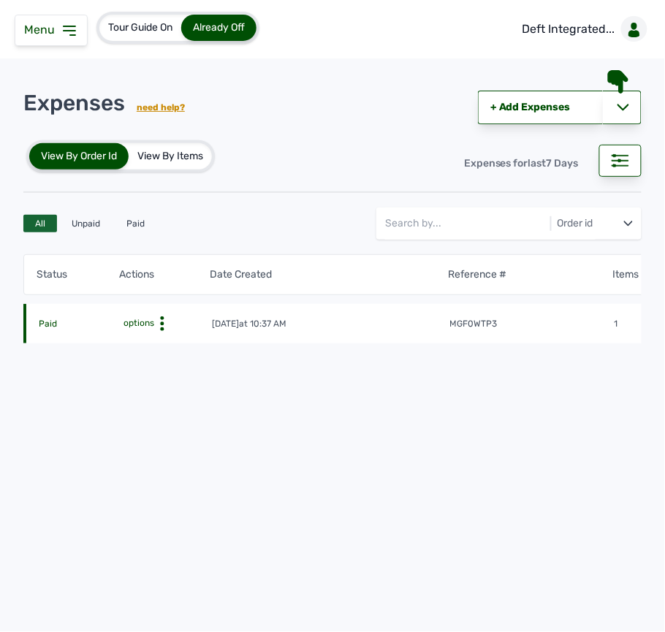
click at [427, 316] on tr "Paid options [DATE] 10:37 AM mgf0wtp3 1 NGN 37,500" at bounding box center [488, 323] width 931 height 39
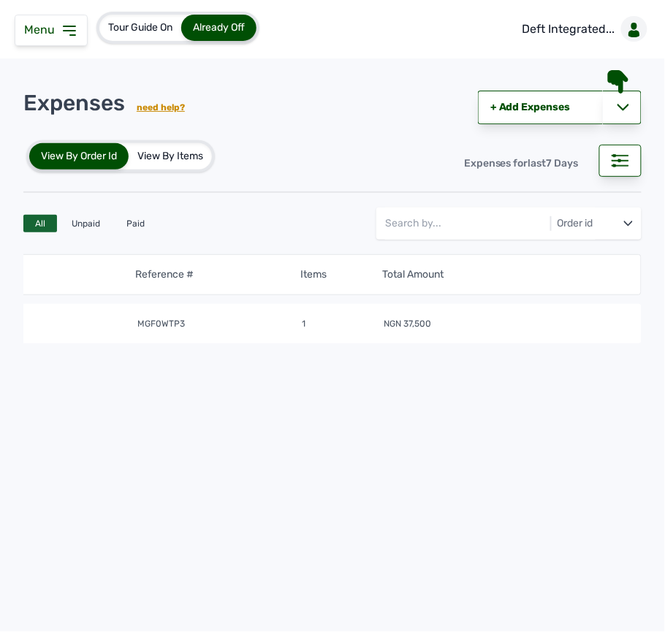
click at [316, 327] on td "1" at bounding box center [342, 324] width 83 height 15
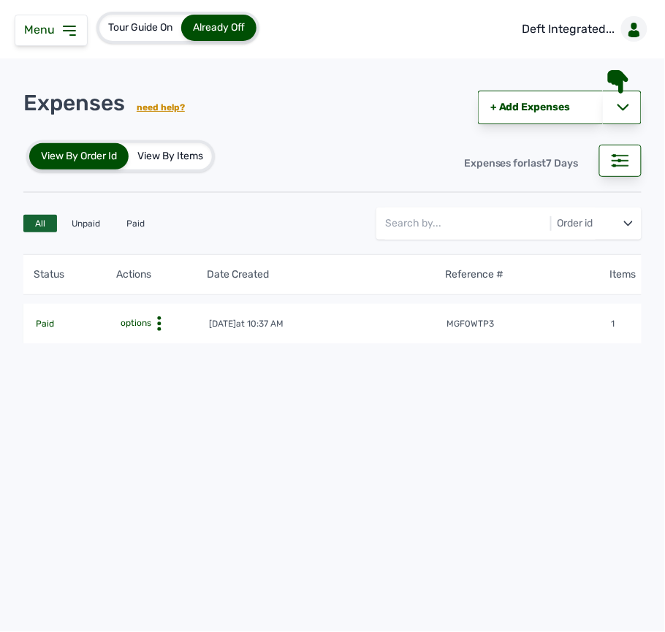
scroll to position [0, 0]
click at [611, 167] on div at bounding box center [620, 161] width 42 height 32
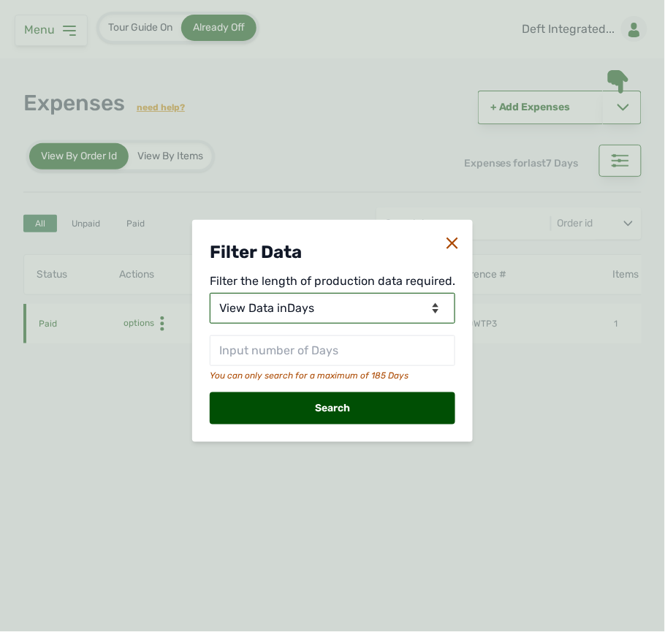
click at [373, 302] on select "View Data for [DATE] View Data in Days View Data in Months View Data in Between…" at bounding box center [332, 308] width 245 height 31
select select "Months"
click at [212, 293] on select "View Data for [DATE] View Data in Days View Data in Months View Data in Between…" at bounding box center [332, 308] width 245 height 31
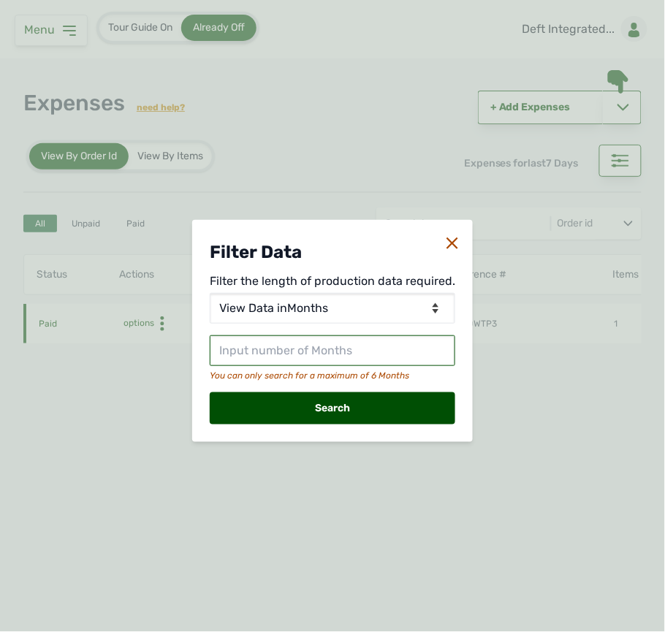
click at [340, 359] on input "text" at bounding box center [332, 350] width 245 height 31
type input "2"
click at [334, 406] on div "Search" at bounding box center [332, 408] width 245 height 32
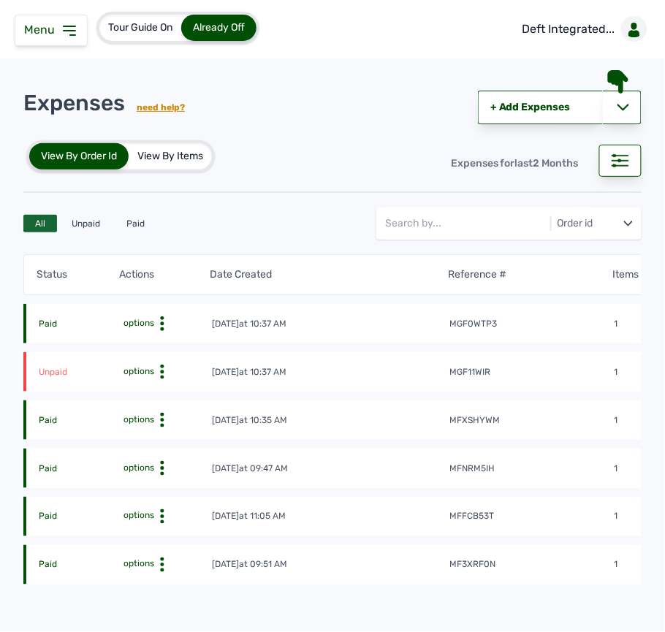
click at [159, 372] on icon at bounding box center [162, 372] width 15 height 15
click at [141, 421] on div "Pay Debt" at bounding box center [149, 430] width 104 height 18
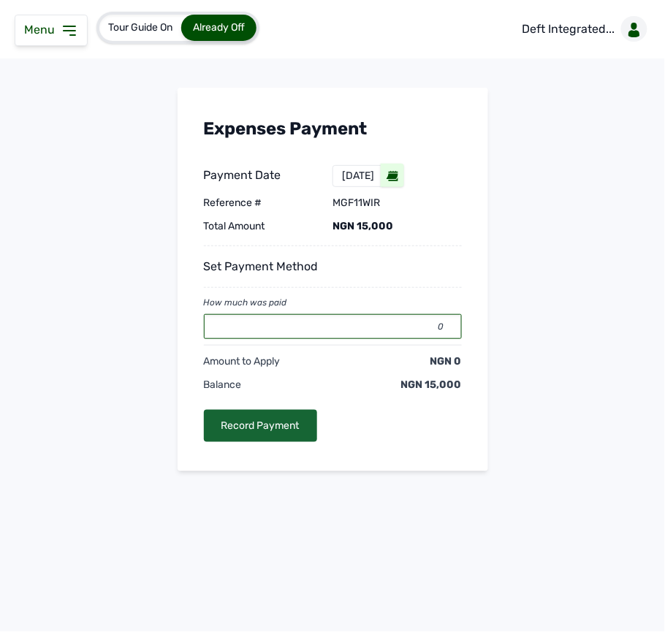
click at [234, 316] on input "0" at bounding box center [333, 326] width 258 height 25
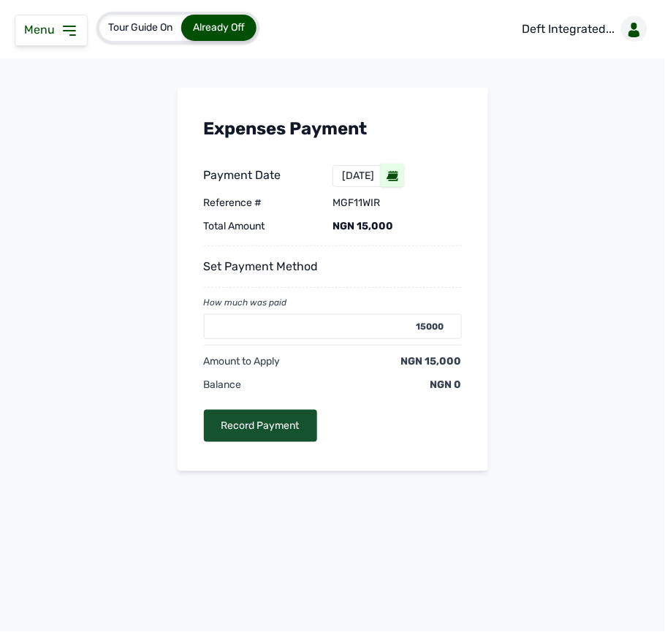
click at [272, 421] on div "Record Payment" at bounding box center [260, 426] width 113 height 32
type input "0"
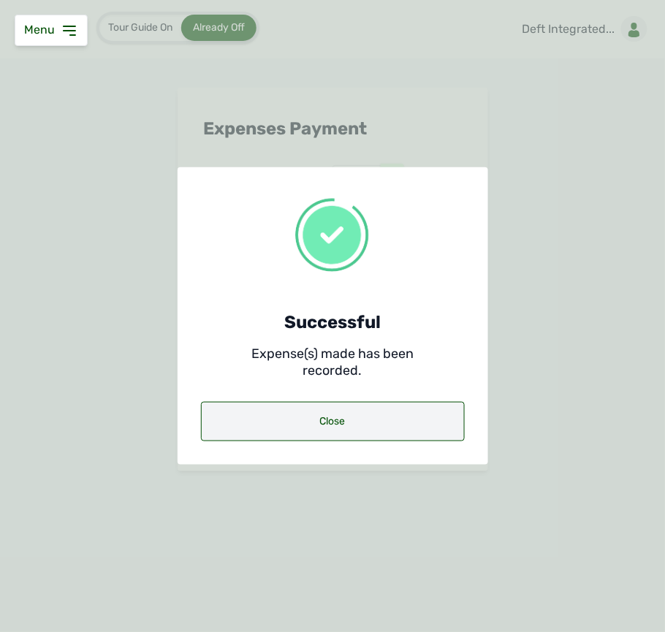
click at [390, 411] on div "Close" at bounding box center [333, 421] width 264 height 39
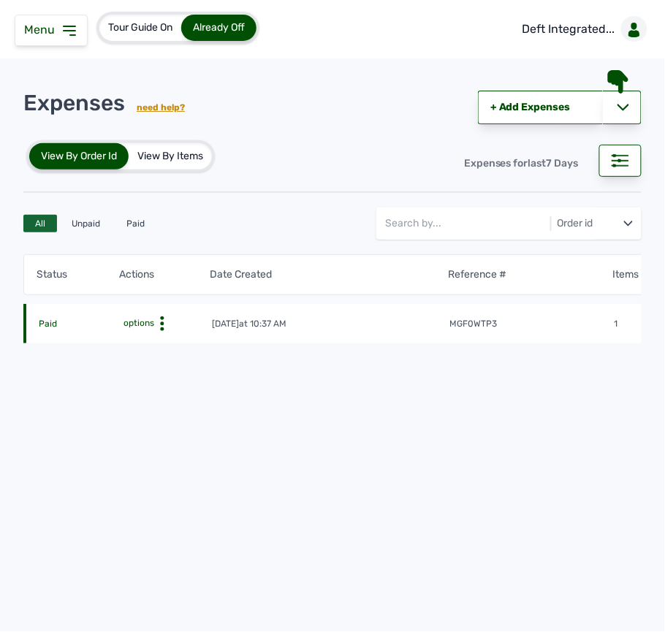
click at [555, 342] on tr "Paid options [DATE] 10:37 AM mgf0wtp3 1 NGN 37,500" at bounding box center [488, 323] width 931 height 39
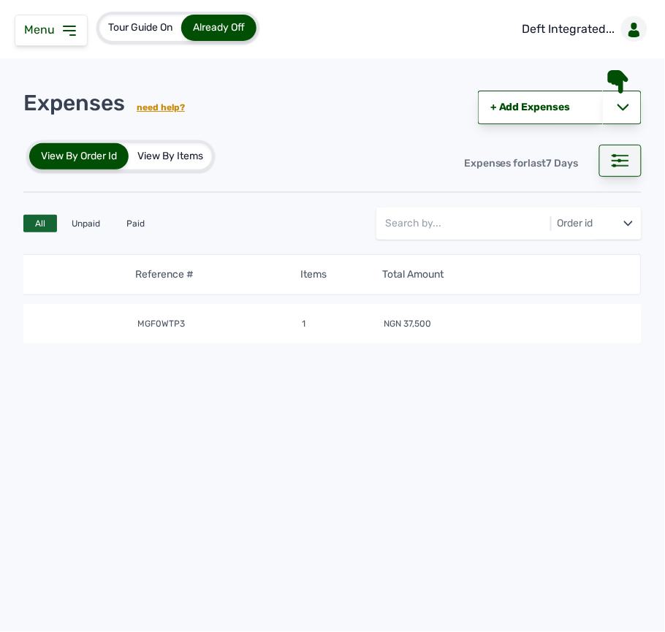
click at [633, 150] on div at bounding box center [620, 161] width 42 height 32
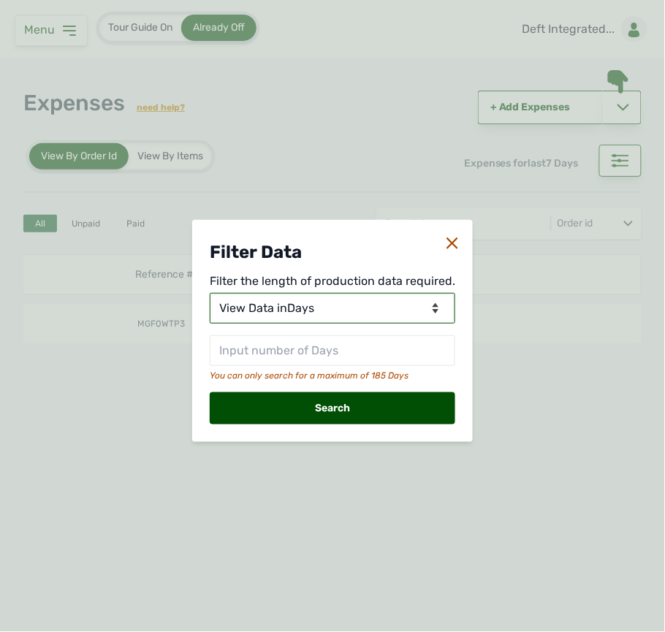
click at [393, 296] on select "View Data for [DATE] View Data in Days View Data in Months View Data in Between…" at bounding box center [332, 308] width 245 height 31
select select "Months"
click at [212, 293] on select "View Data for [DATE] View Data in Days View Data in Months View Data in Between…" at bounding box center [332, 308] width 245 height 31
click at [362, 381] on div "Filter Data Filter the length of production data required. View Data for [DATE]…" at bounding box center [332, 331] width 281 height 222
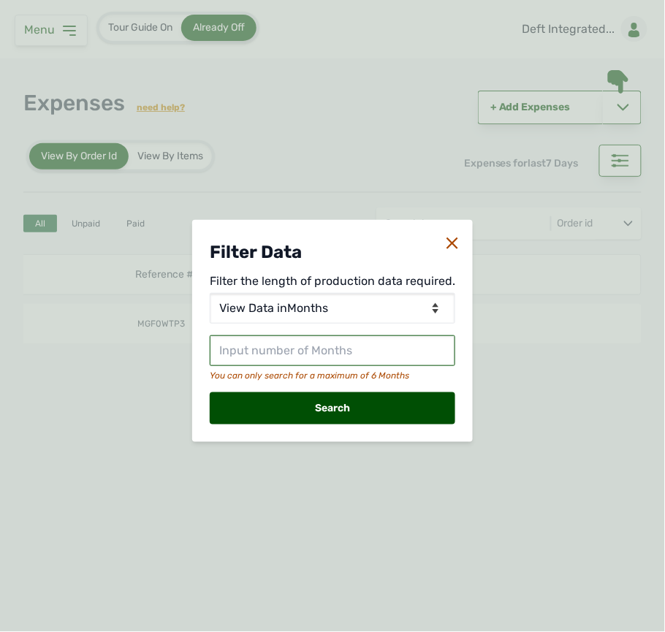
click at [352, 354] on input "text" at bounding box center [332, 350] width 245 height 31
type input "2"
click at [375, 411] on div "Search" at bounding box center [332, 408] width 245 height 32
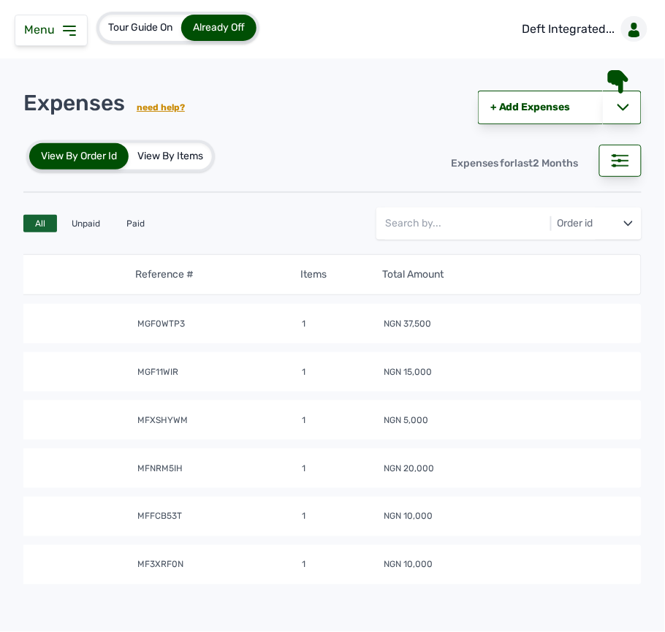
click at [472, 380] on td "NGN 15,000" at bounding box center [506, 372] width 247 height 15
click at [262, 378] on td "mgf11wir" at bounding box center [219, 372] width 164 height 15
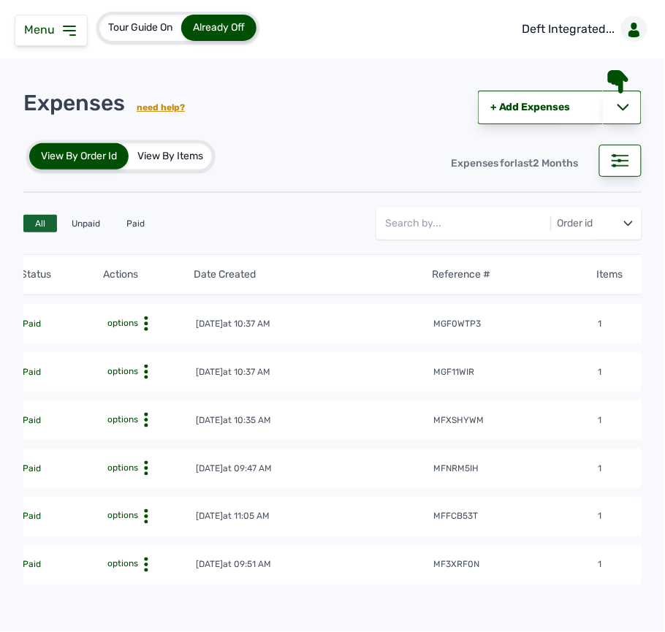
scroll to position [0, 0]
